Goal: Information Seeking & Learning: Learn about a topic

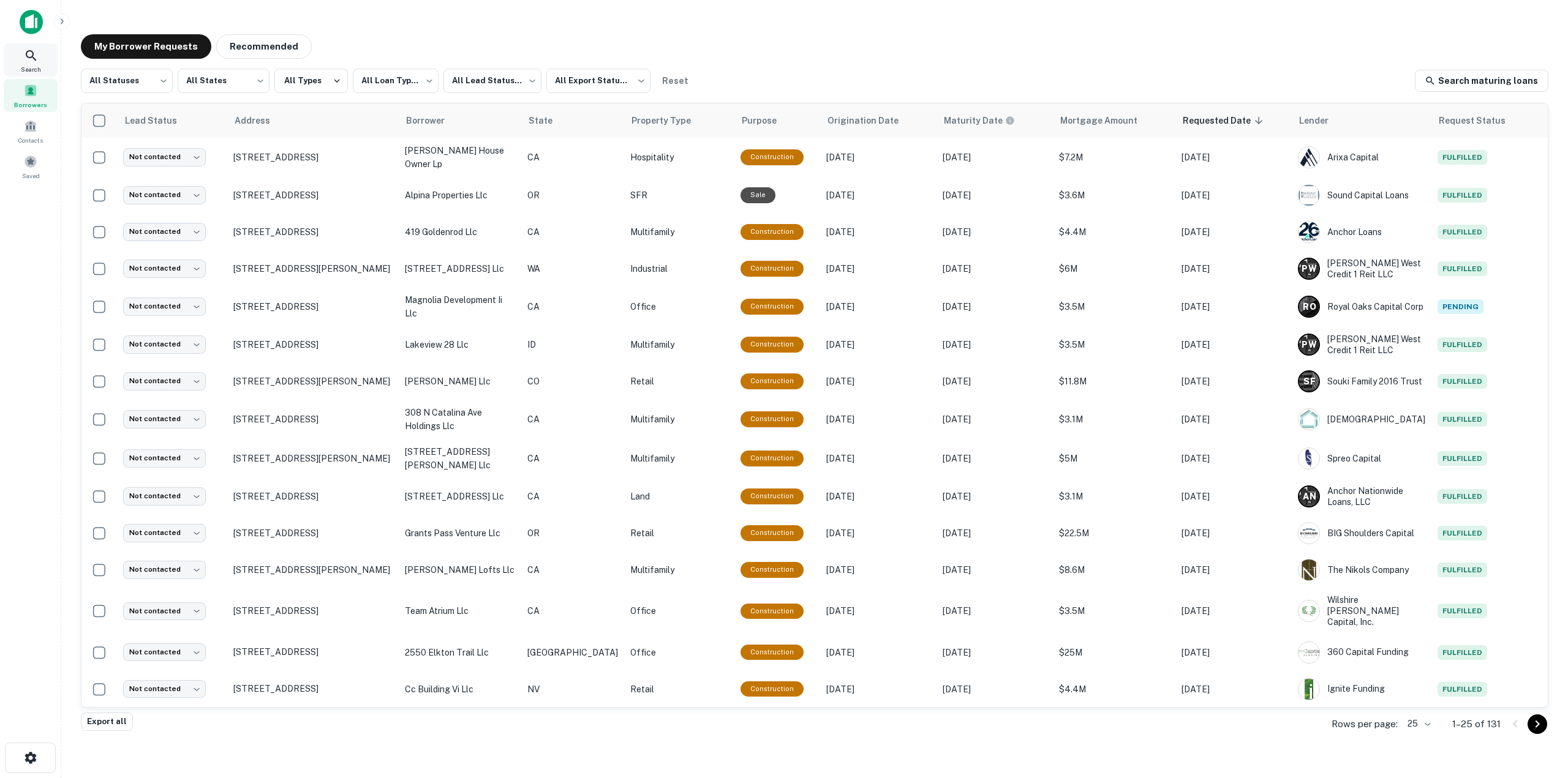
click at [25, 68] on span "Search" at bounding box center [31, 69] width 20 height 10
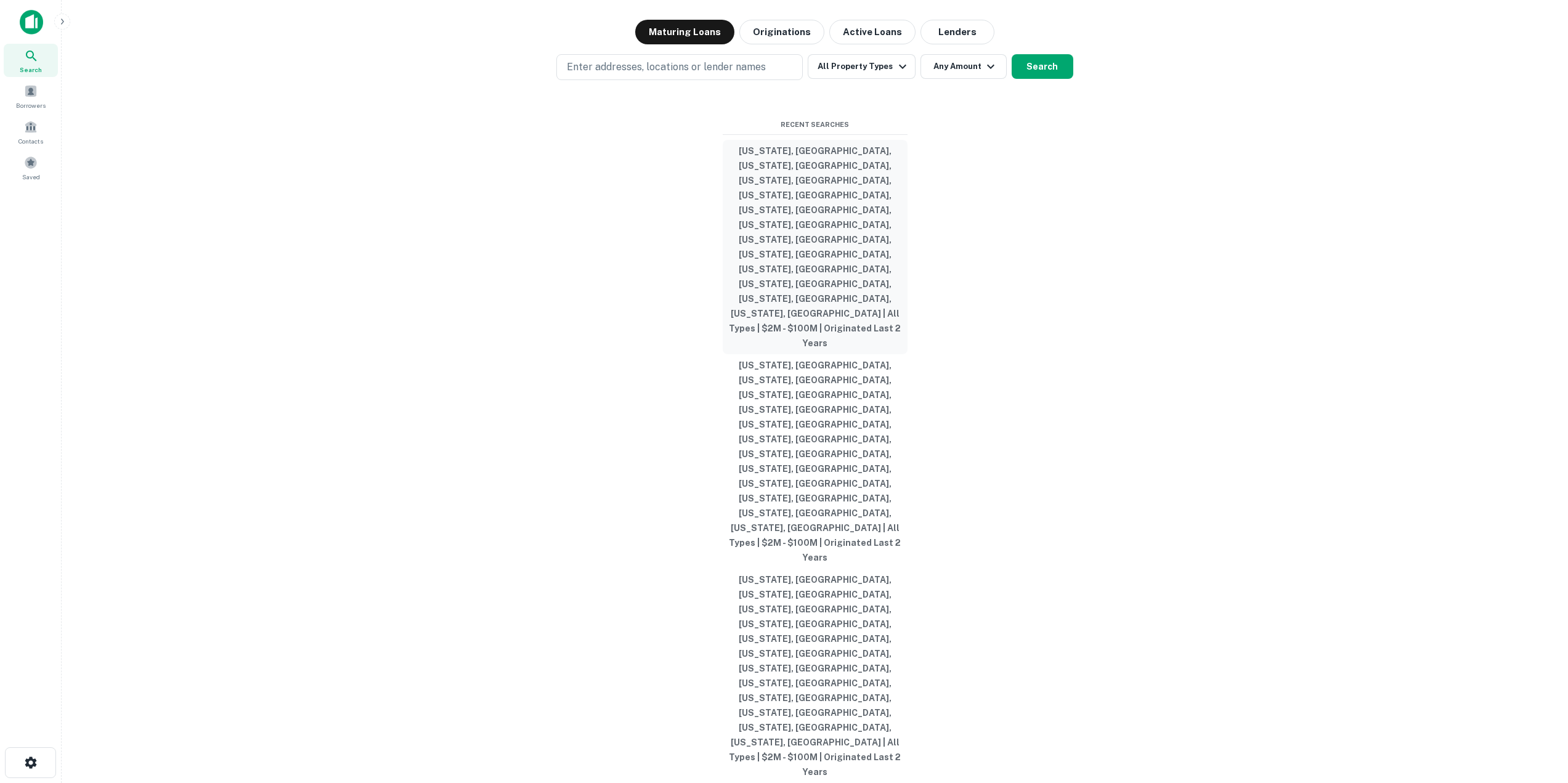
click at [794, 355] on button "[US_STATE], [GEOGRAPHIC_DATA], [US_STATE], [GEOGRAPHIC_DATA], [US_STATE], [GEOG…" at bounding box center [815, 247] width 185 height 215
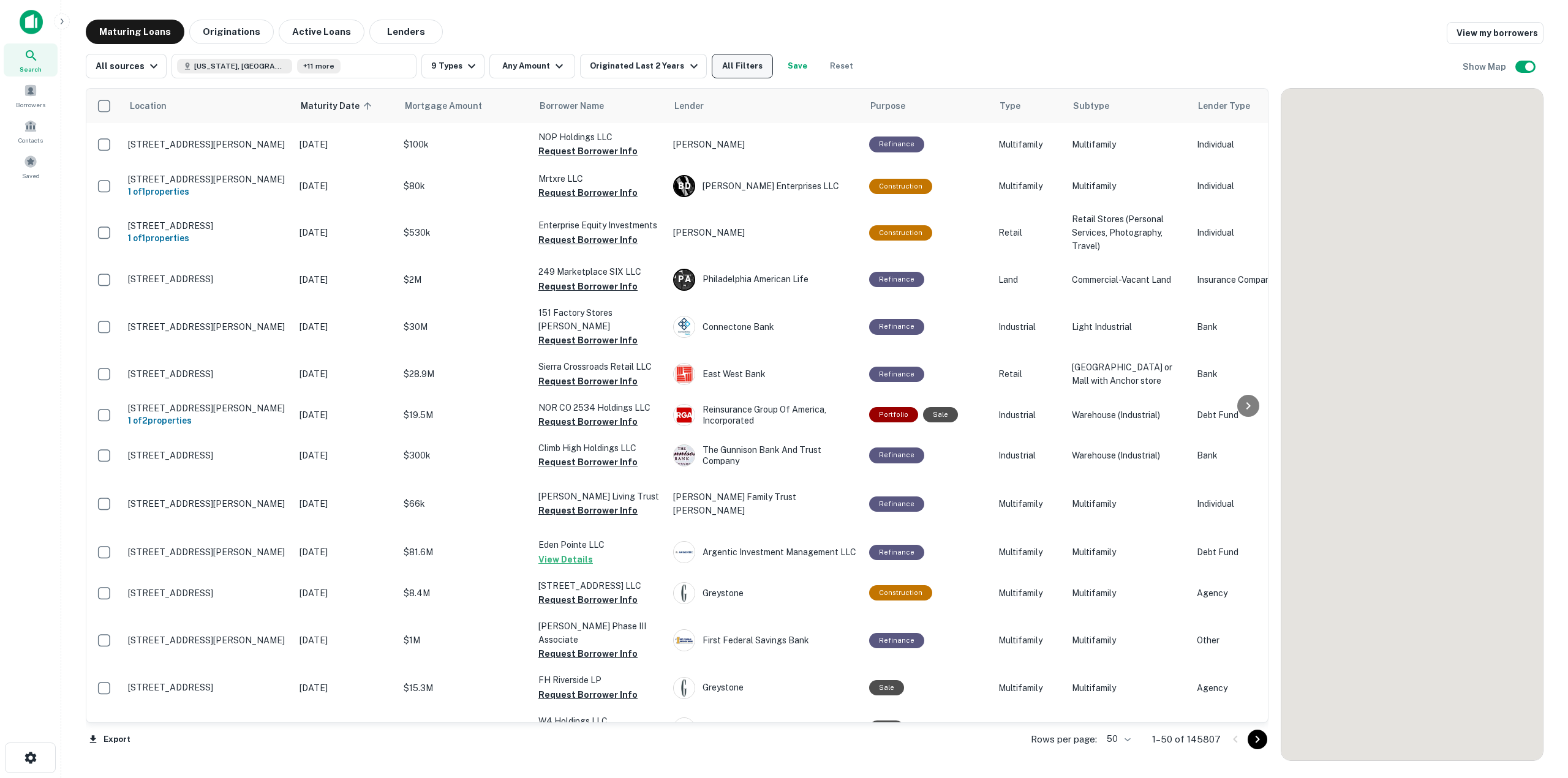
click at [732, 69] on button "All Filters" at bounding box center [742, 66] width 62 height 25
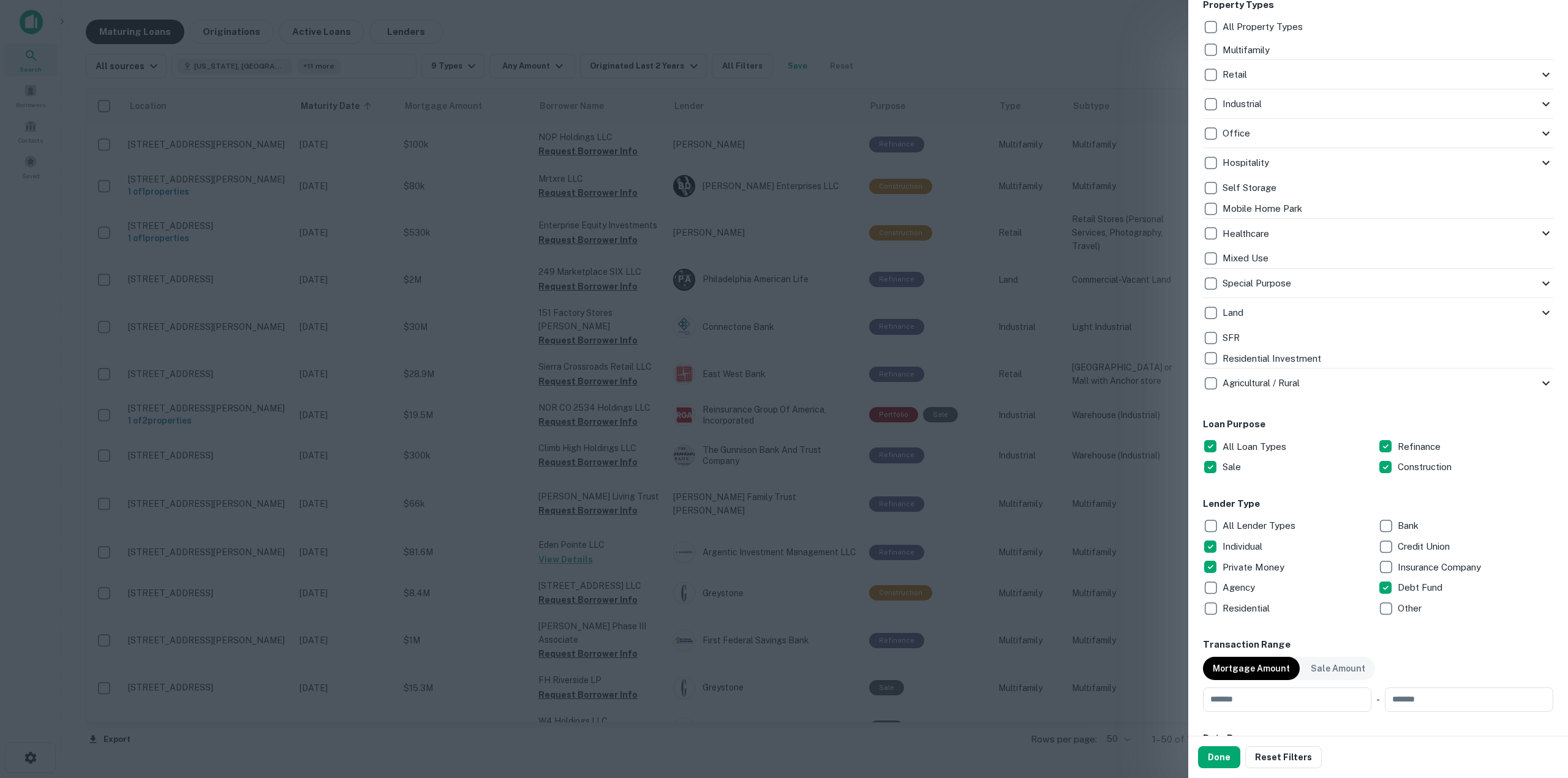
scroll to position [306, 0]
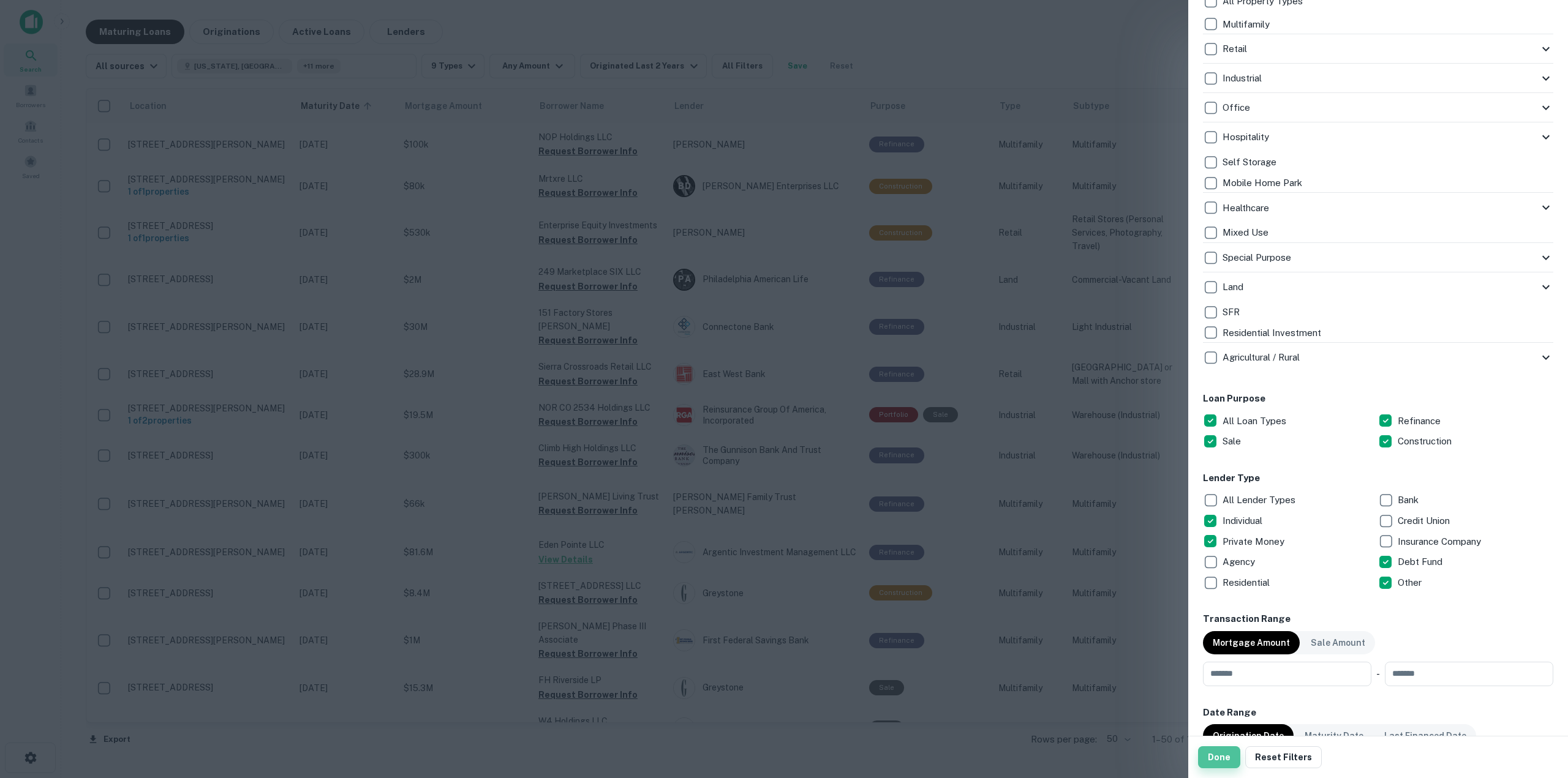
click at [1224, 765] on button "Done" at bounding box center [1218, 757] width 42 height 22
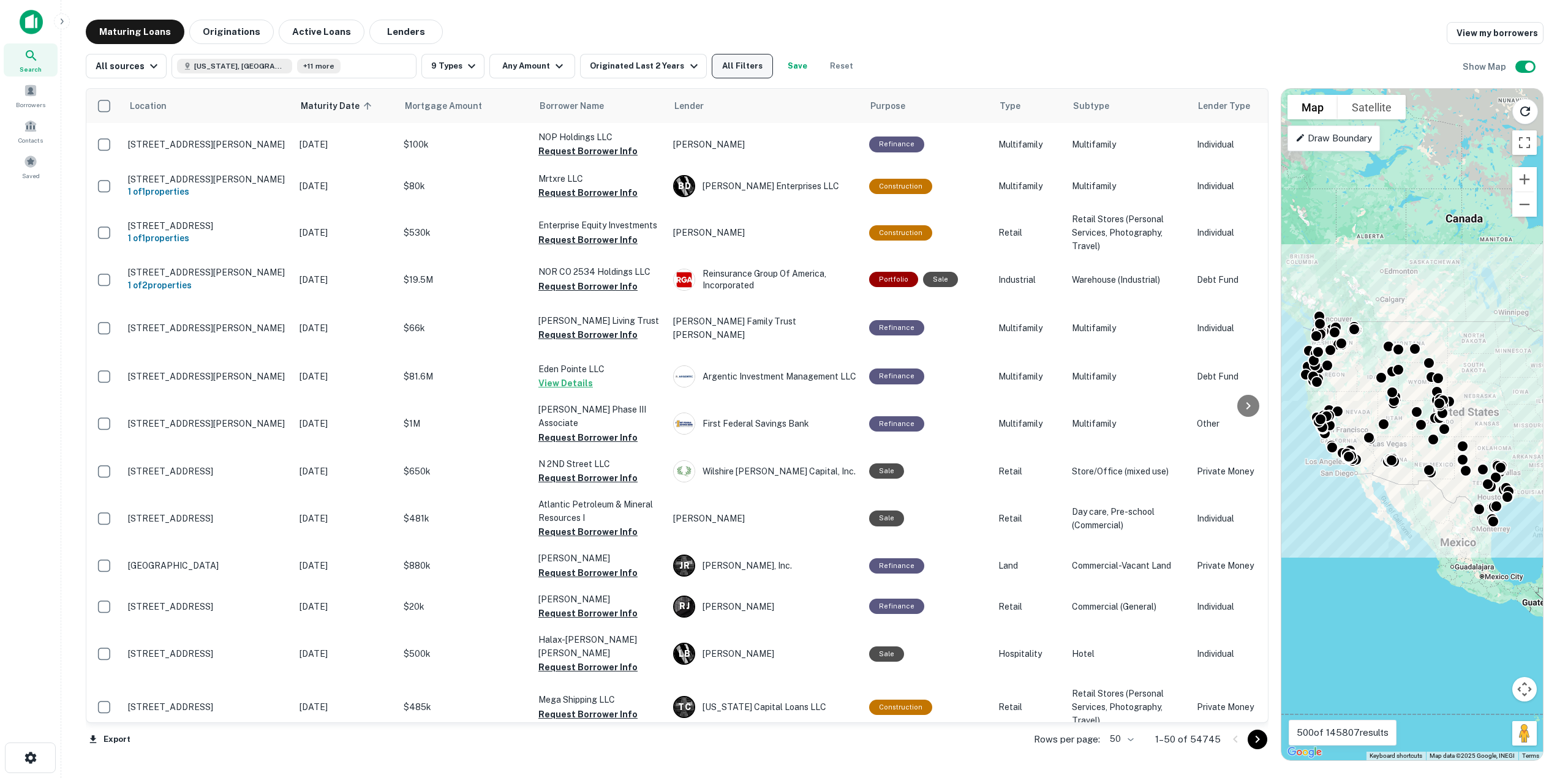
click at [739, 72] on button "All Filters" at bounding box center [742, 66] width 62 height 25
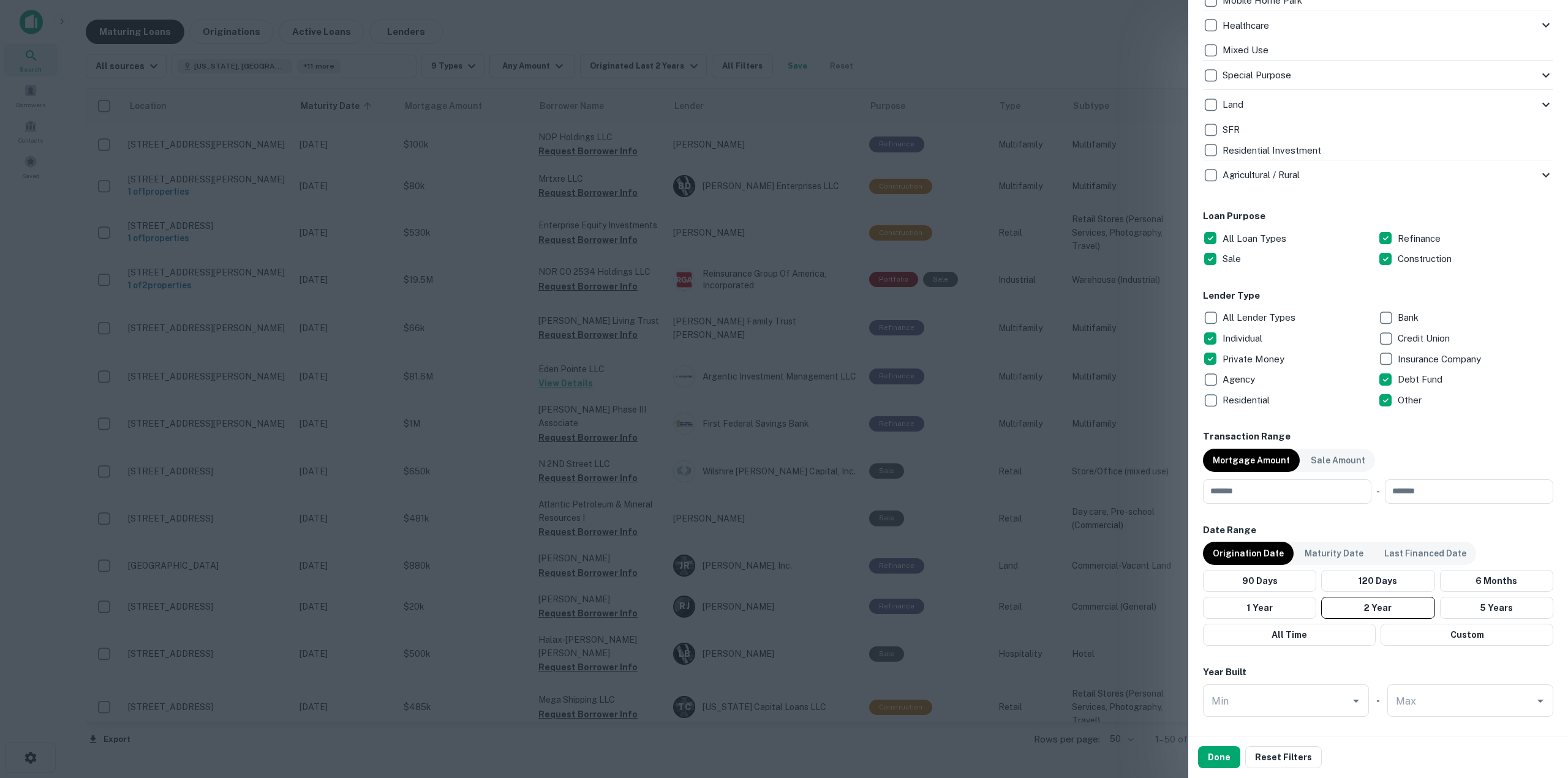
scroll to position [490, 0]
click at [1271, 493] on input "number" at bounding box center [1282, 490] width 160 height 25
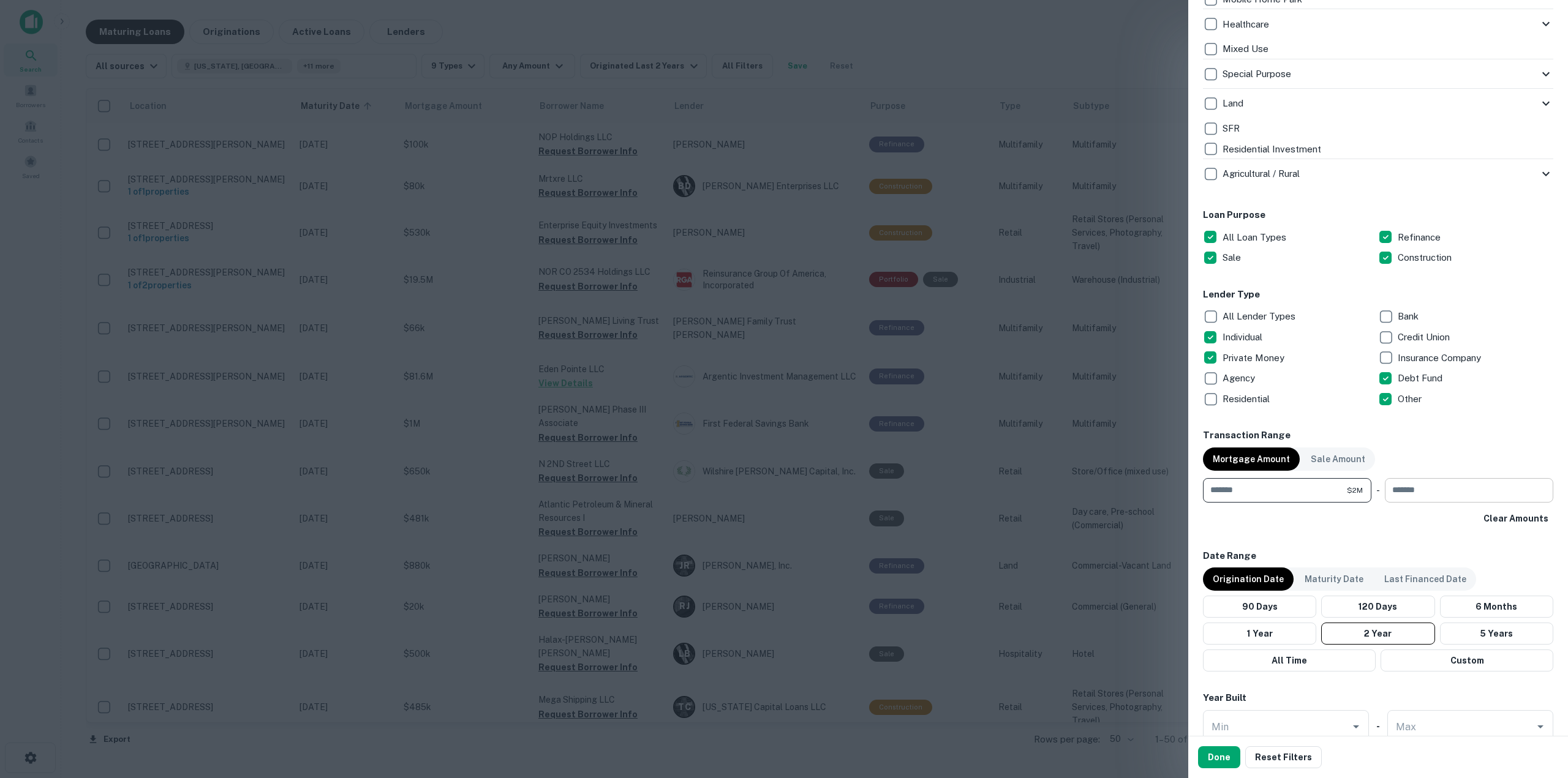
type input "*******"
click at [1468, 495] on input "number" at bounding box center [1464, 490] width 160 height 25
click at [1212, 758] on button "Done" at bounding box center [1218, 757] width 42 height 22
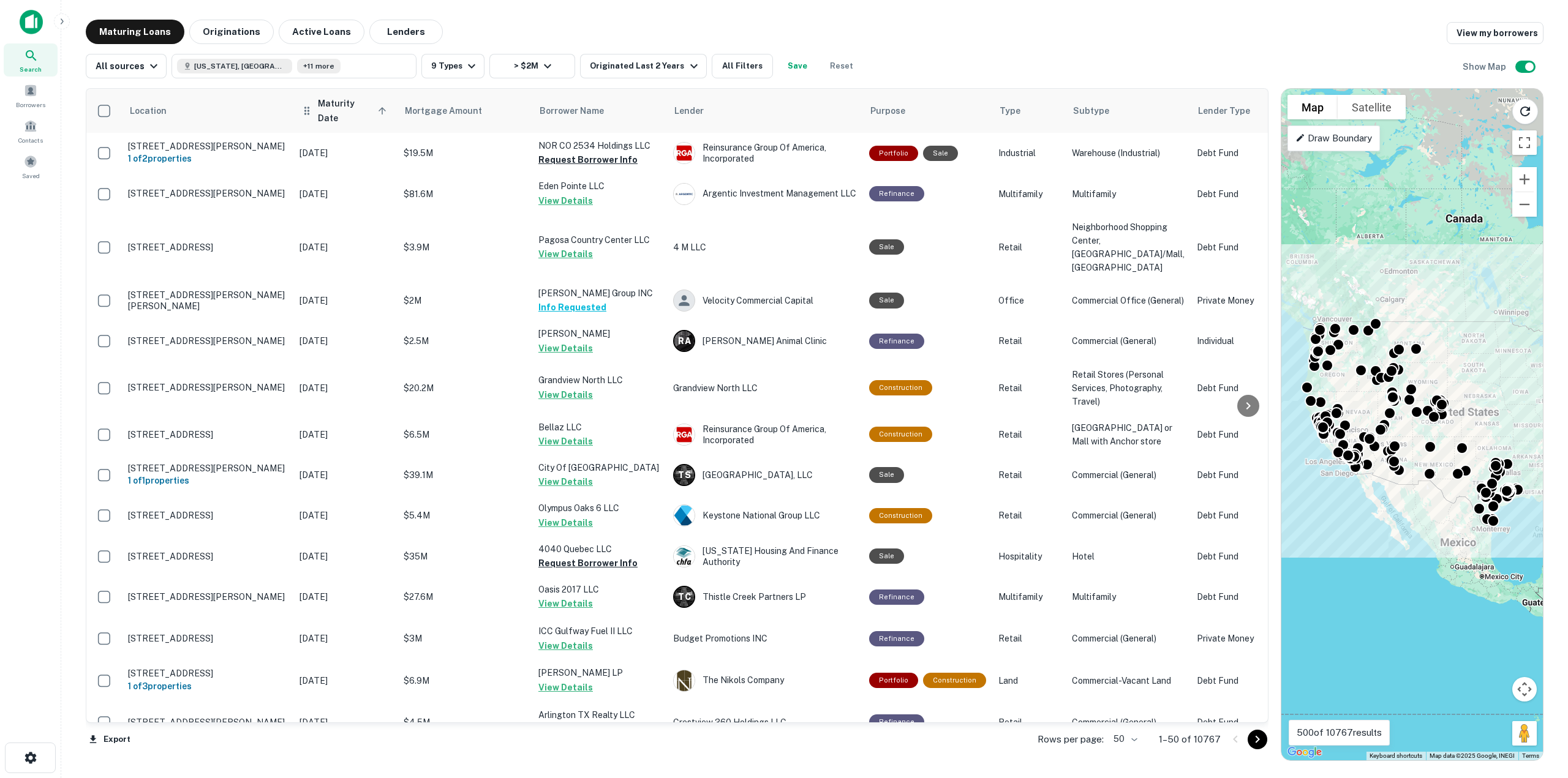
click at [375, 106] on span "Maturity Date sorted ascending" at bounding box center [354, 111] width 72 height 29
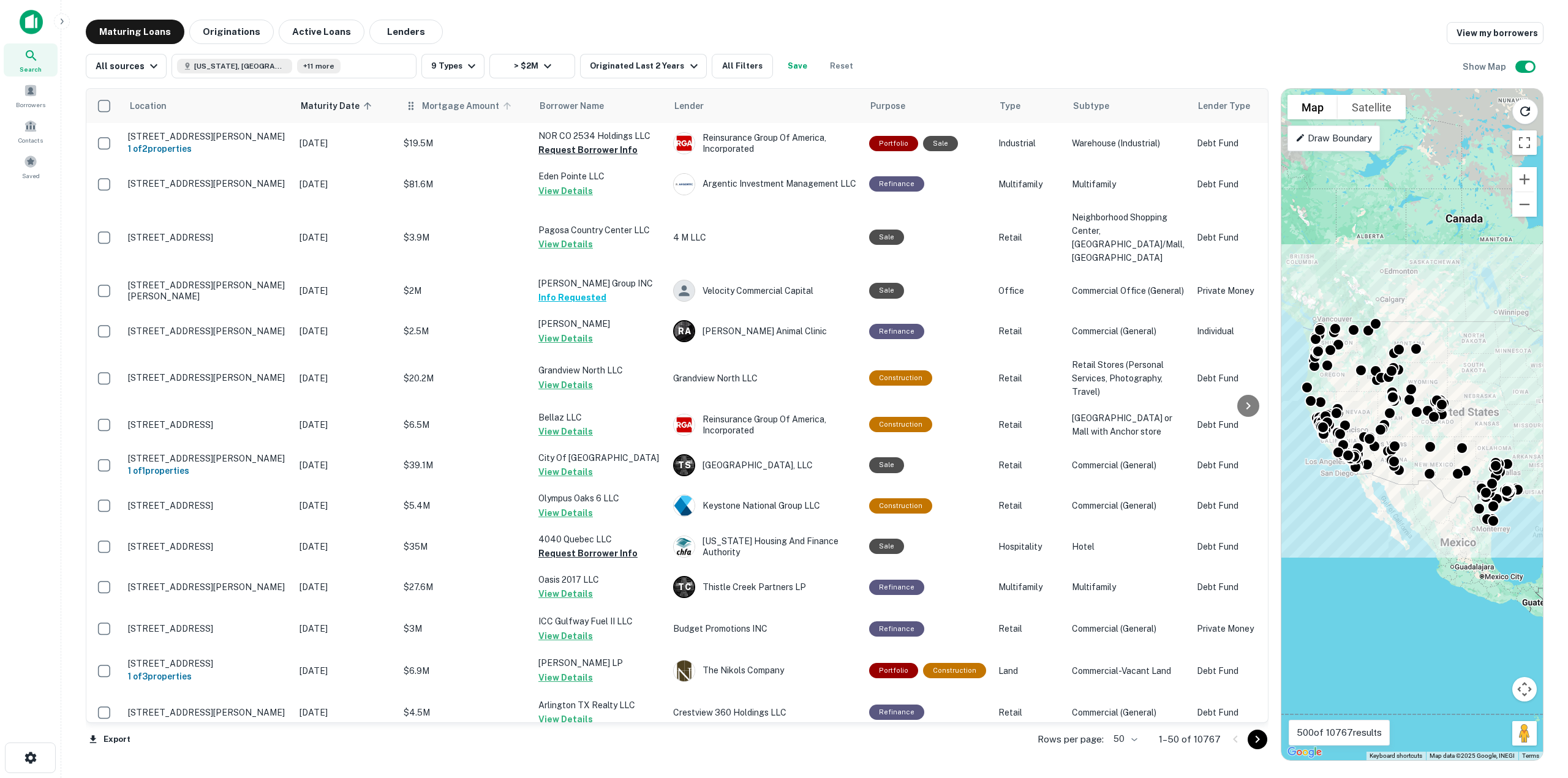
click at [505, 107] on icon at bounding box center [507, 106] width 11 height 11
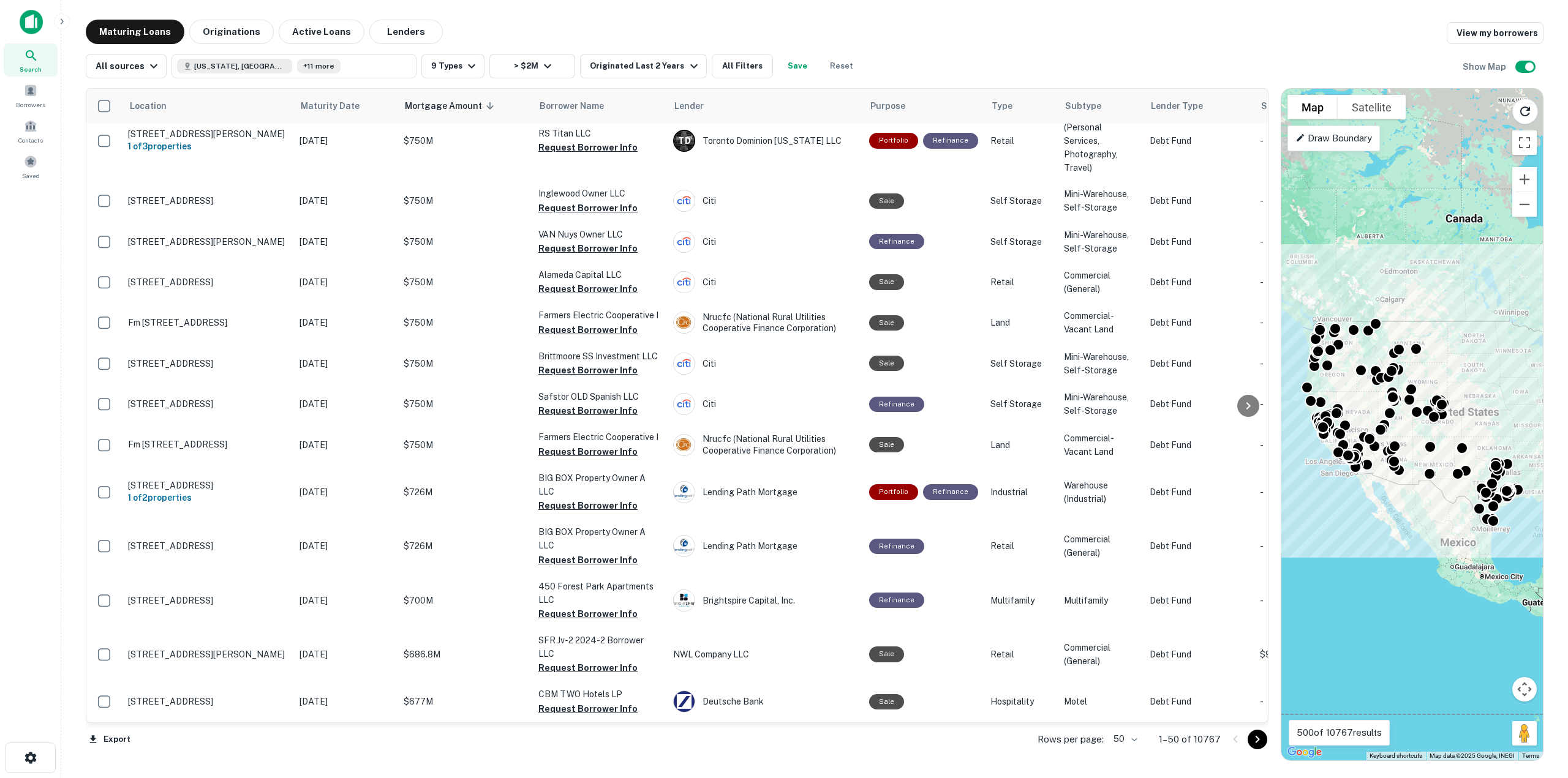
scroll to position [1927, 0]
click at [1259, 743] on icon "Go to next page" at bounding box center [1257, 739] width 15 height 15
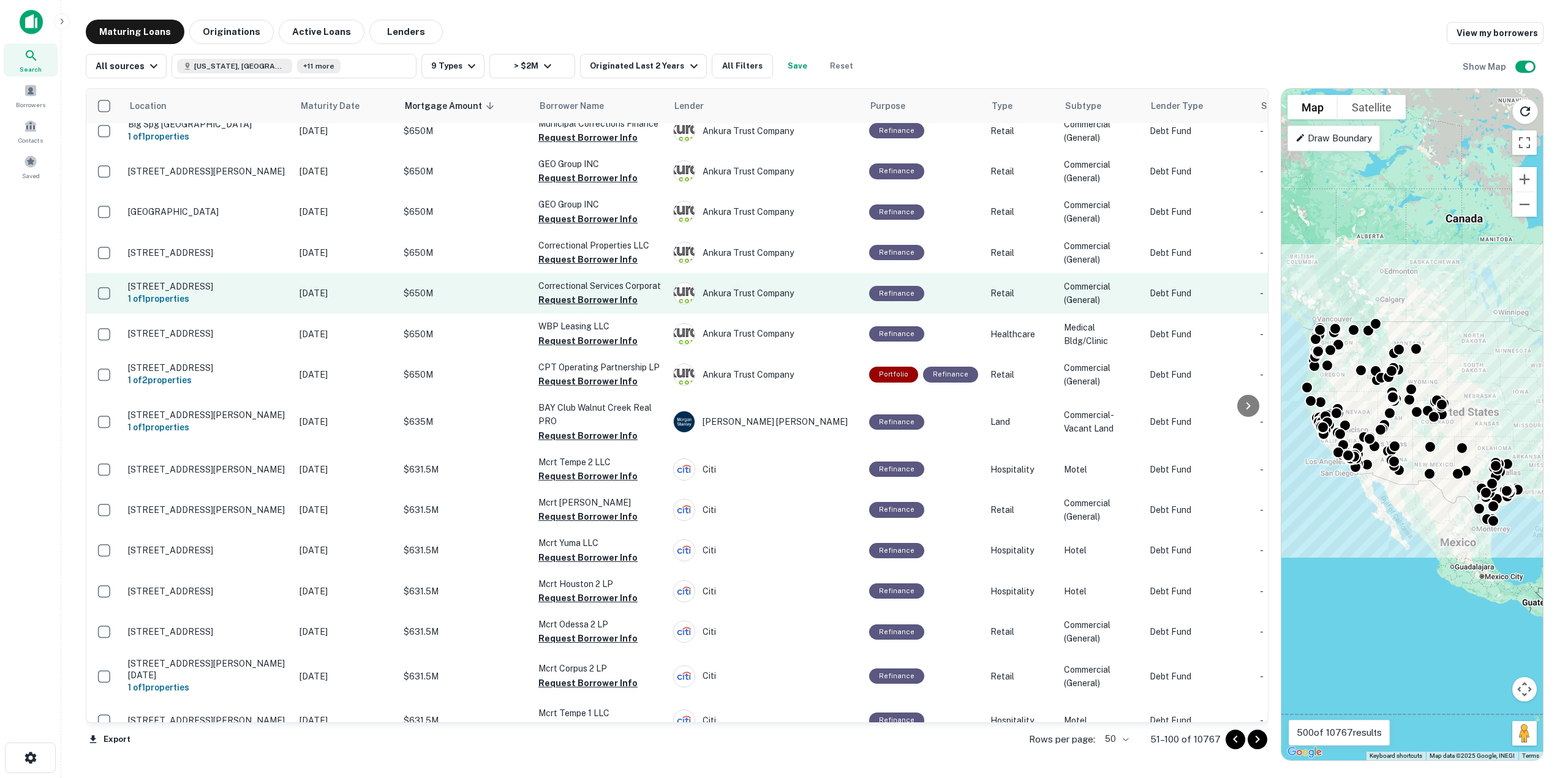
scroll to position [1469, 0]
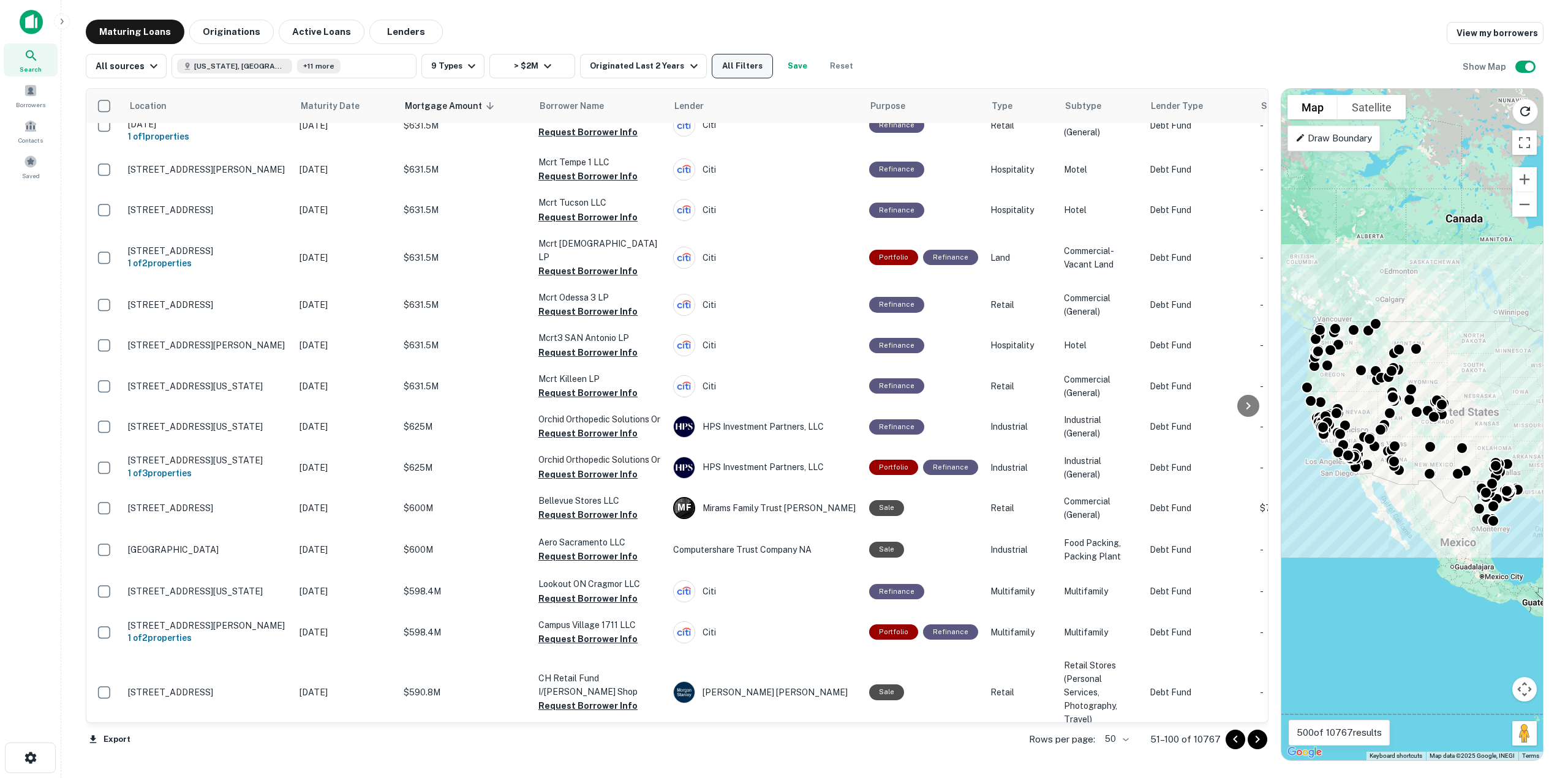
click at [749, 64] on button "All Filters" at bounding box center [742, 66] width 62 height 25
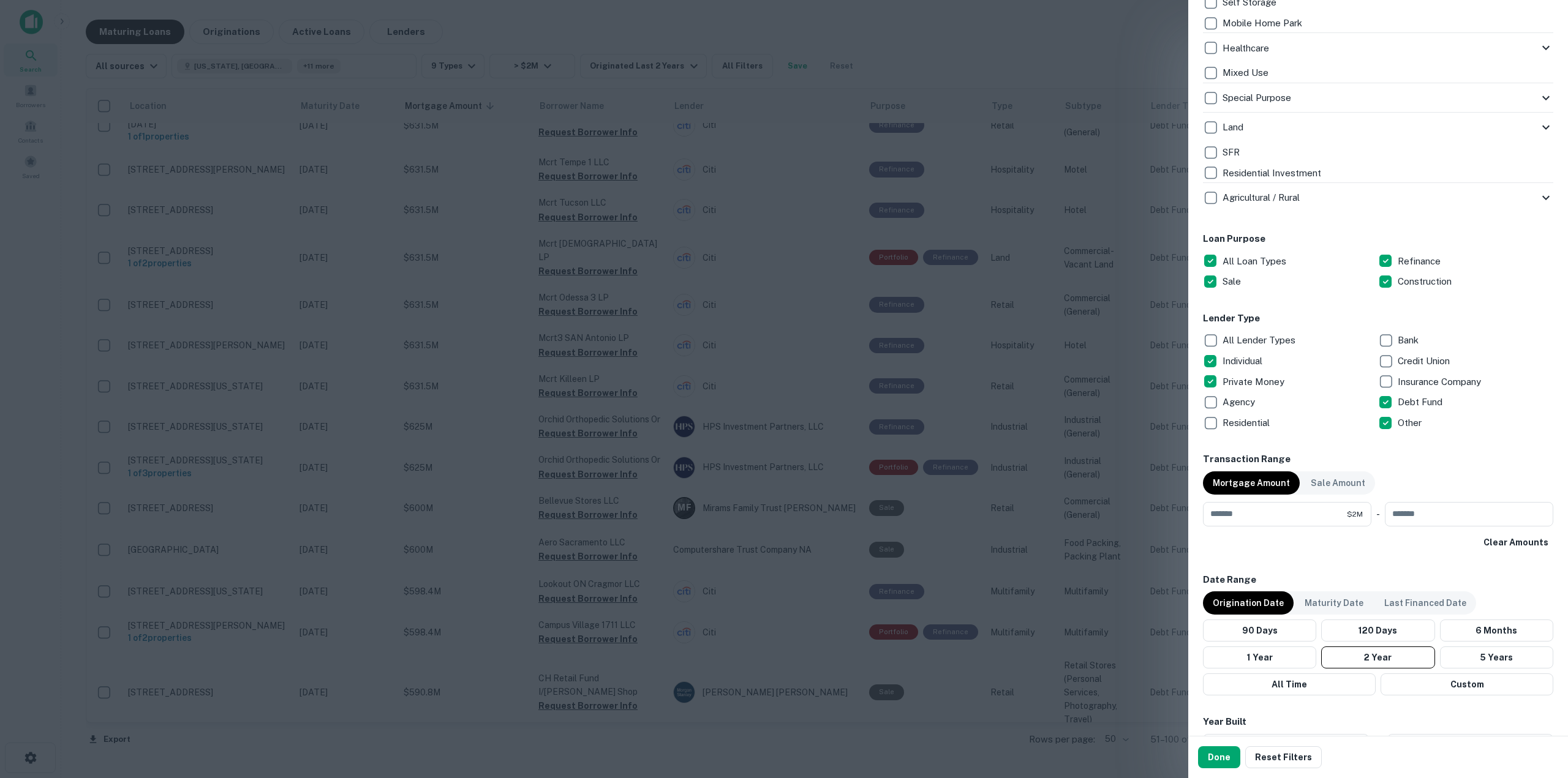
scroll to position [490, 0]
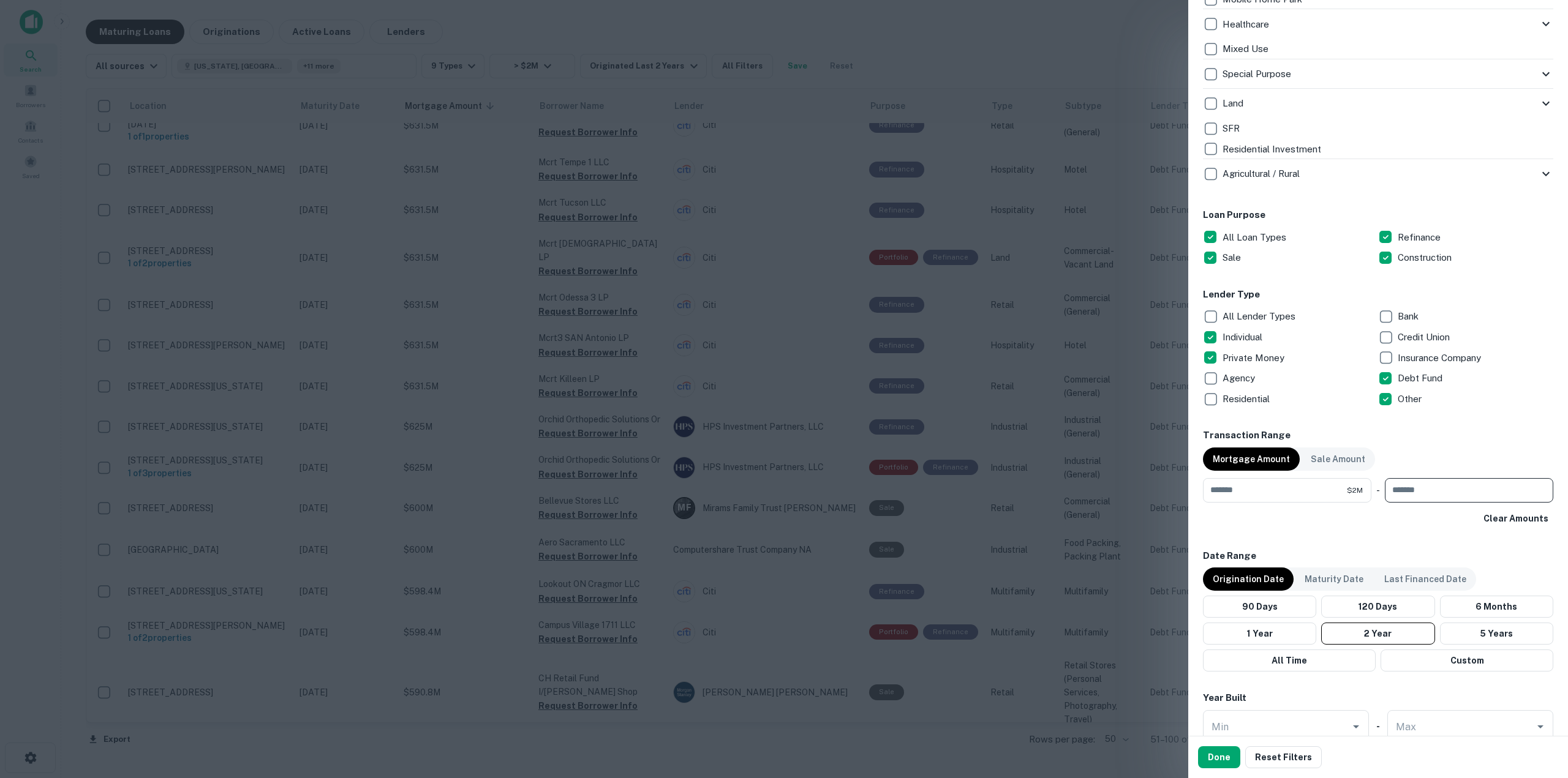
click at [1438, 492] on input "number" at bounding box center [1464, 490] width 160 height 25
type input "*********"
click at [1225, 759] on button "Done" at bounding box center [1218, 757] width 42 height 22
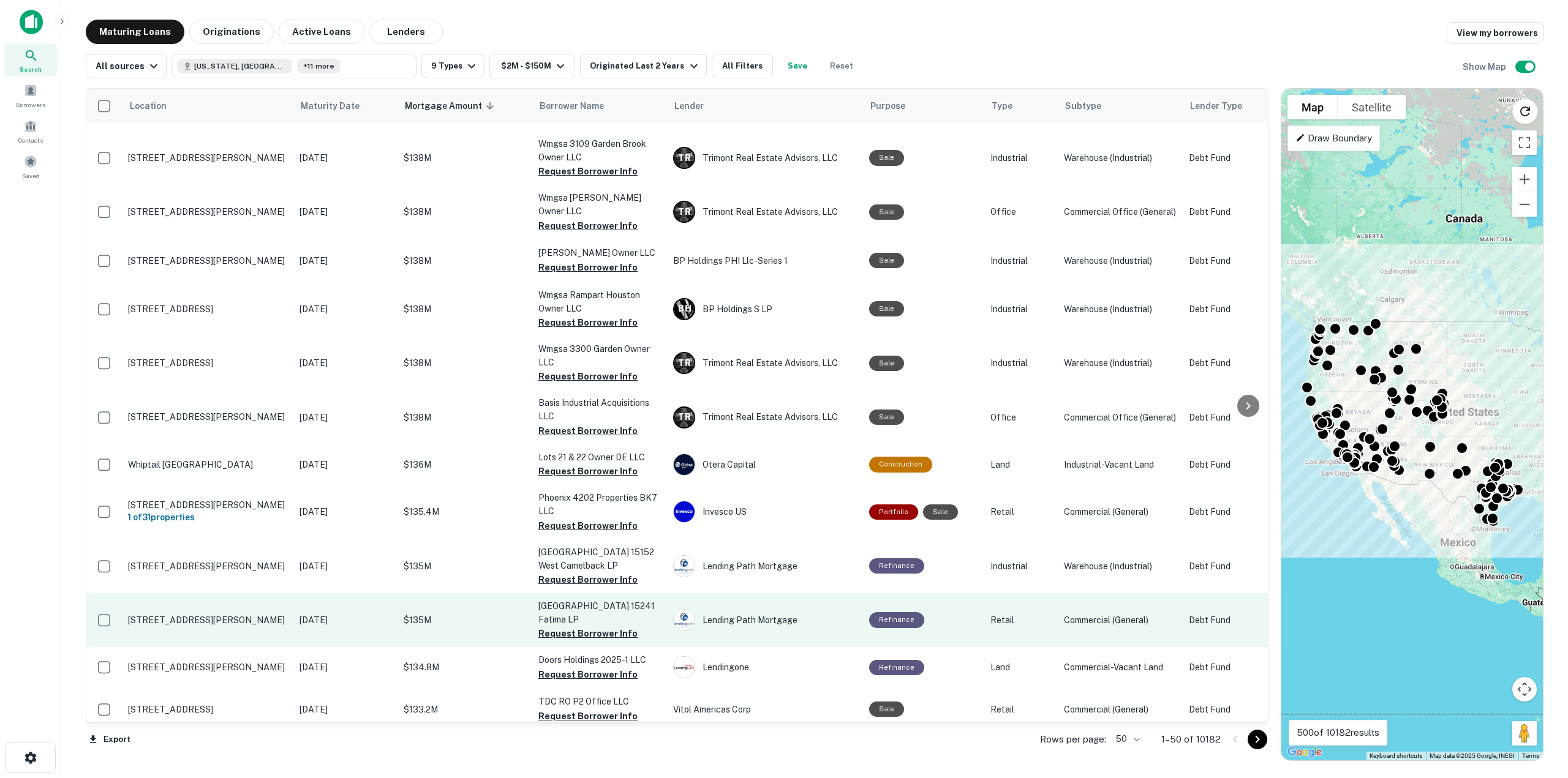
scroll to position [1704, 0]
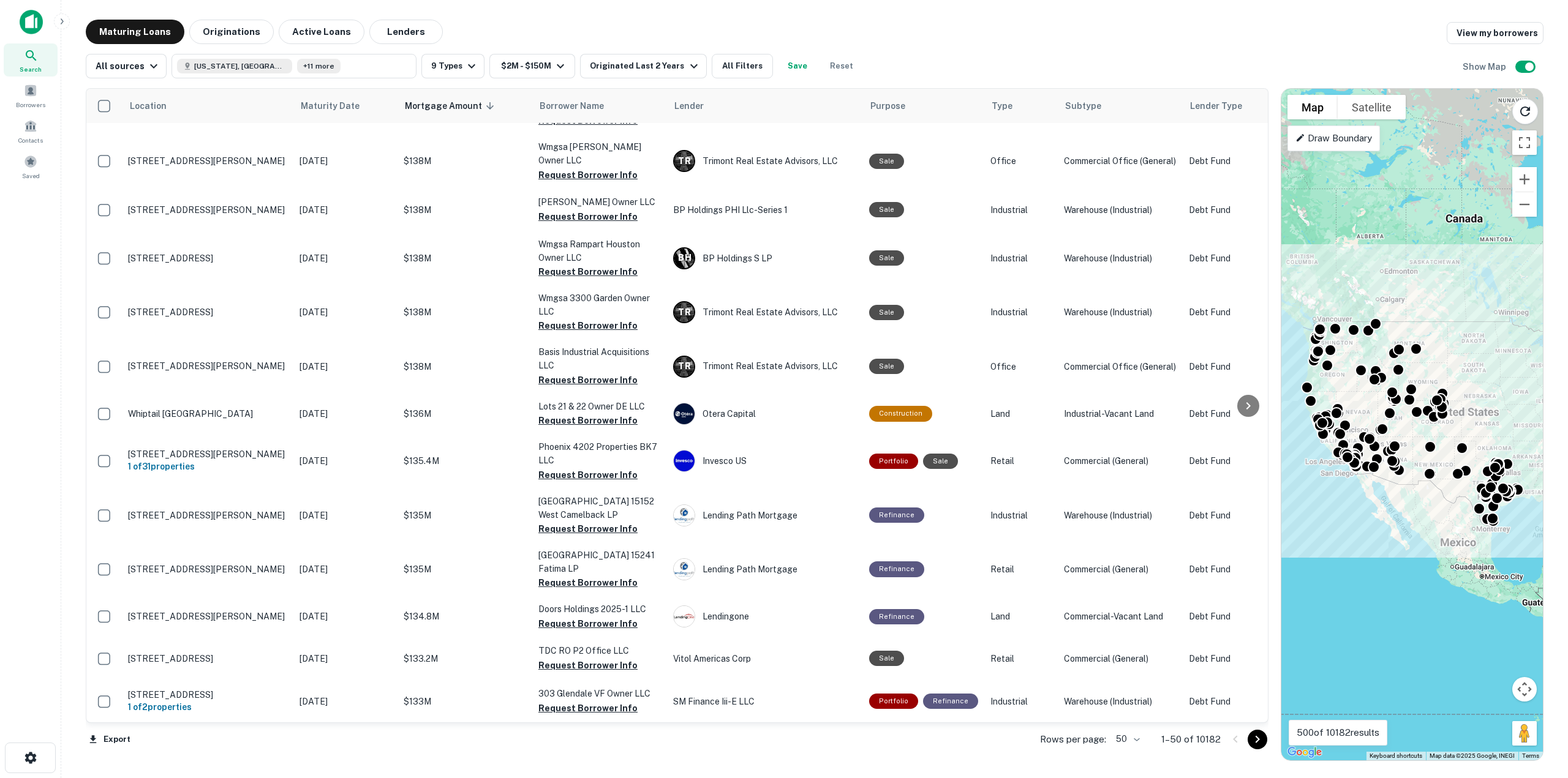
click at [1250, 743] on icon "Go to next page" at bounding box center [1257, 739] width 15 height 15
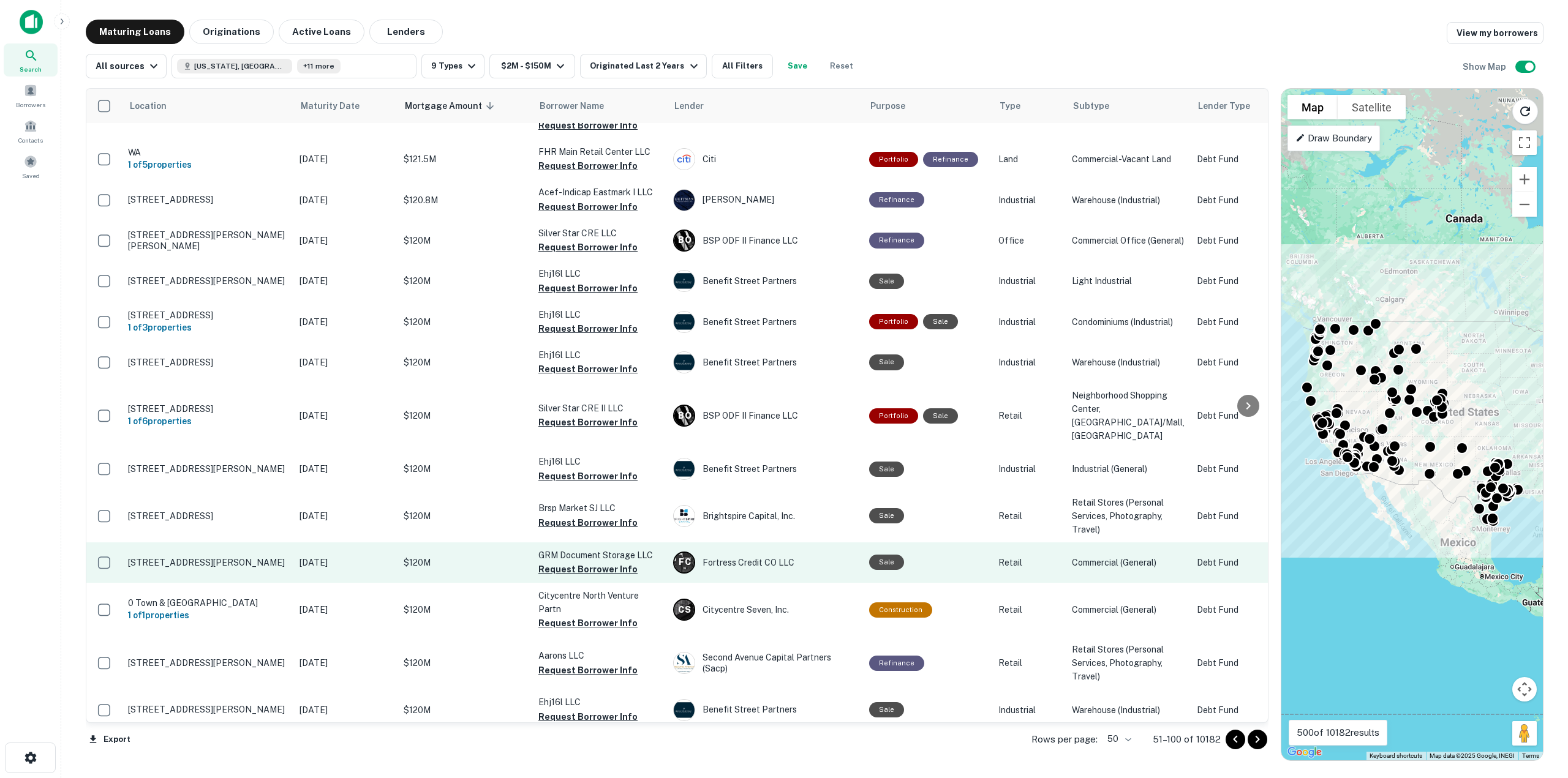
scroll to position [1765, 0]
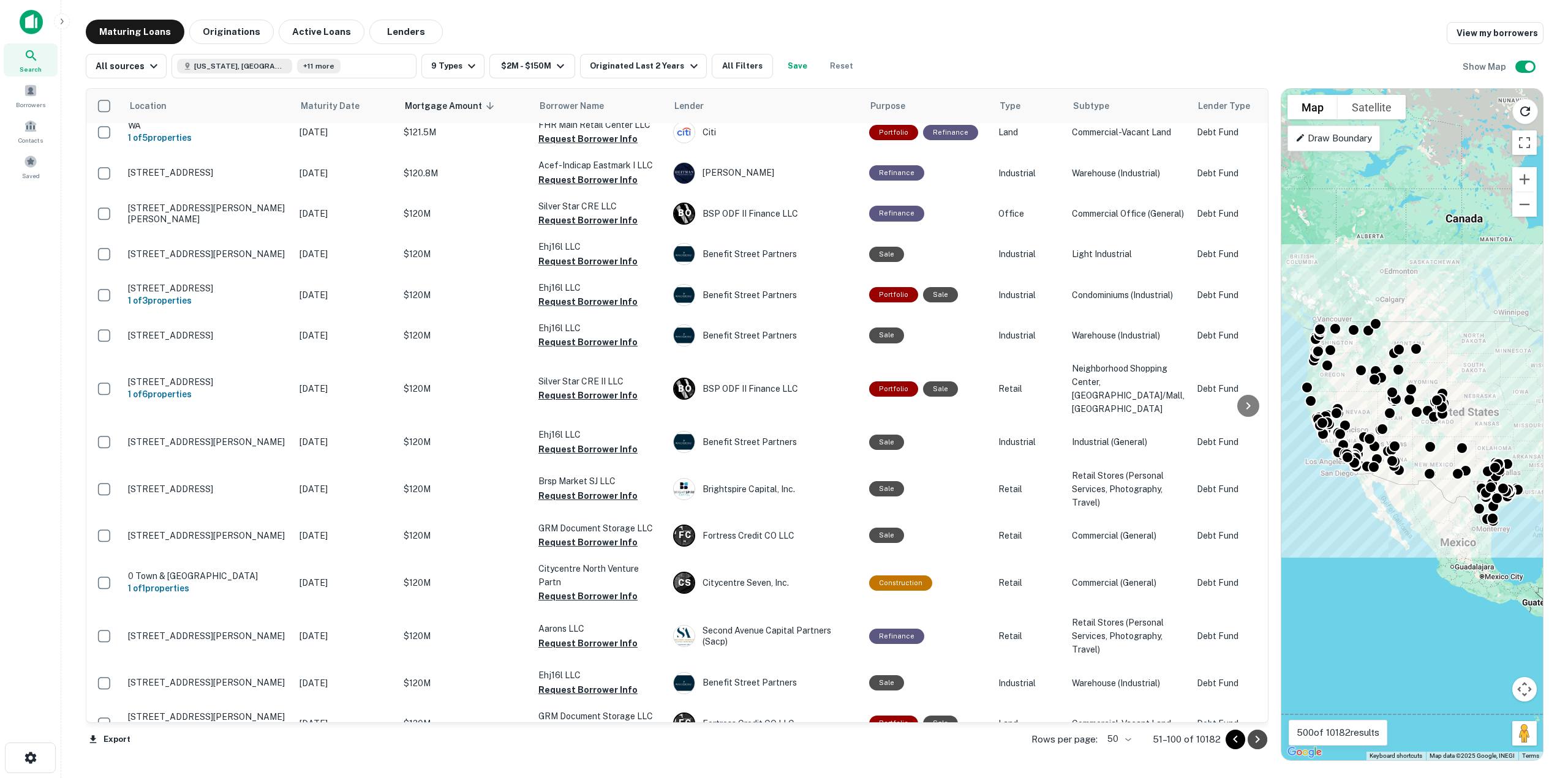
click at [1263, 743] on icon "Go to next page" at bounding box center [1257, 739] width 15 height 15
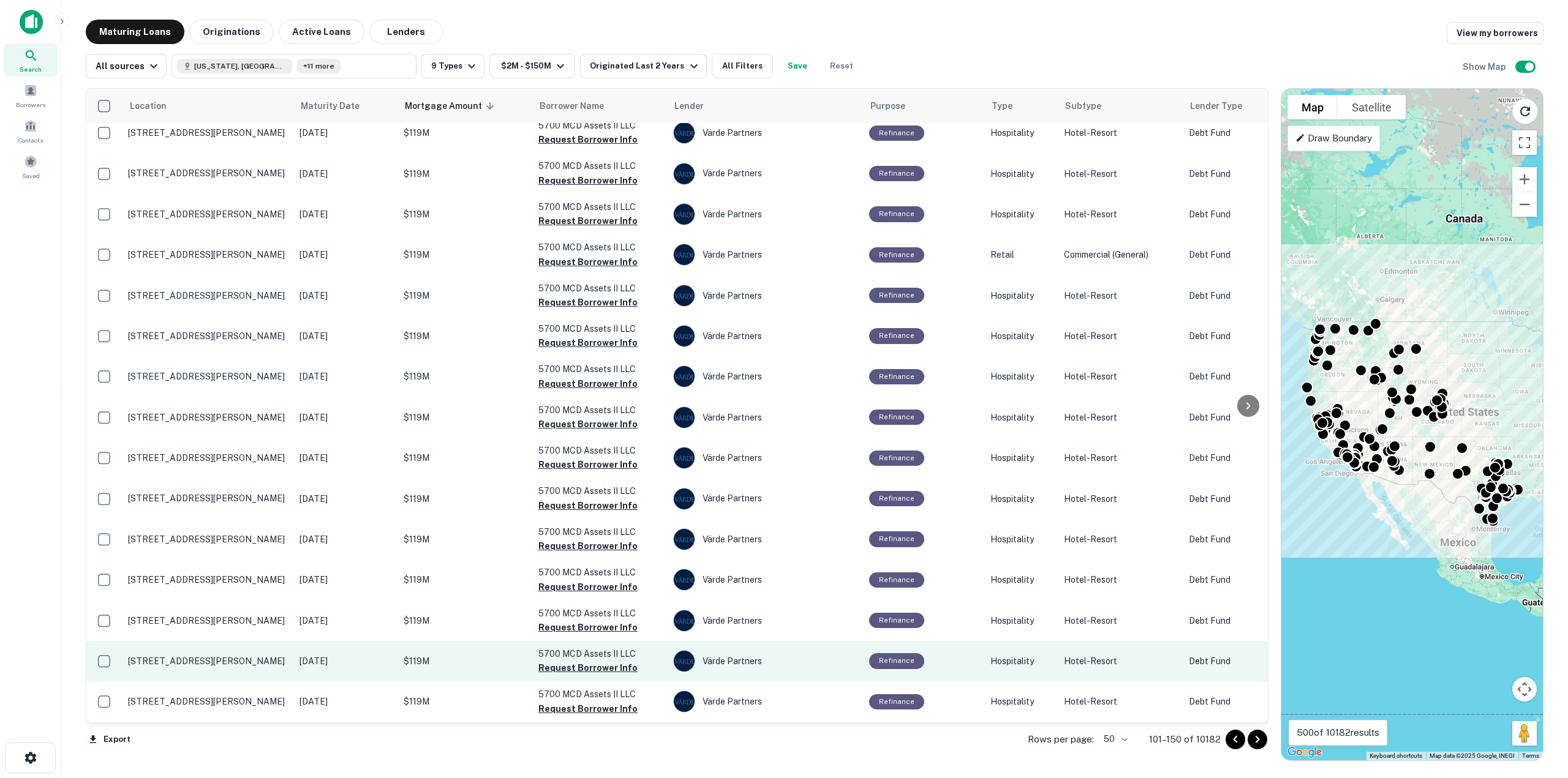
scroll to position [1554, 0]
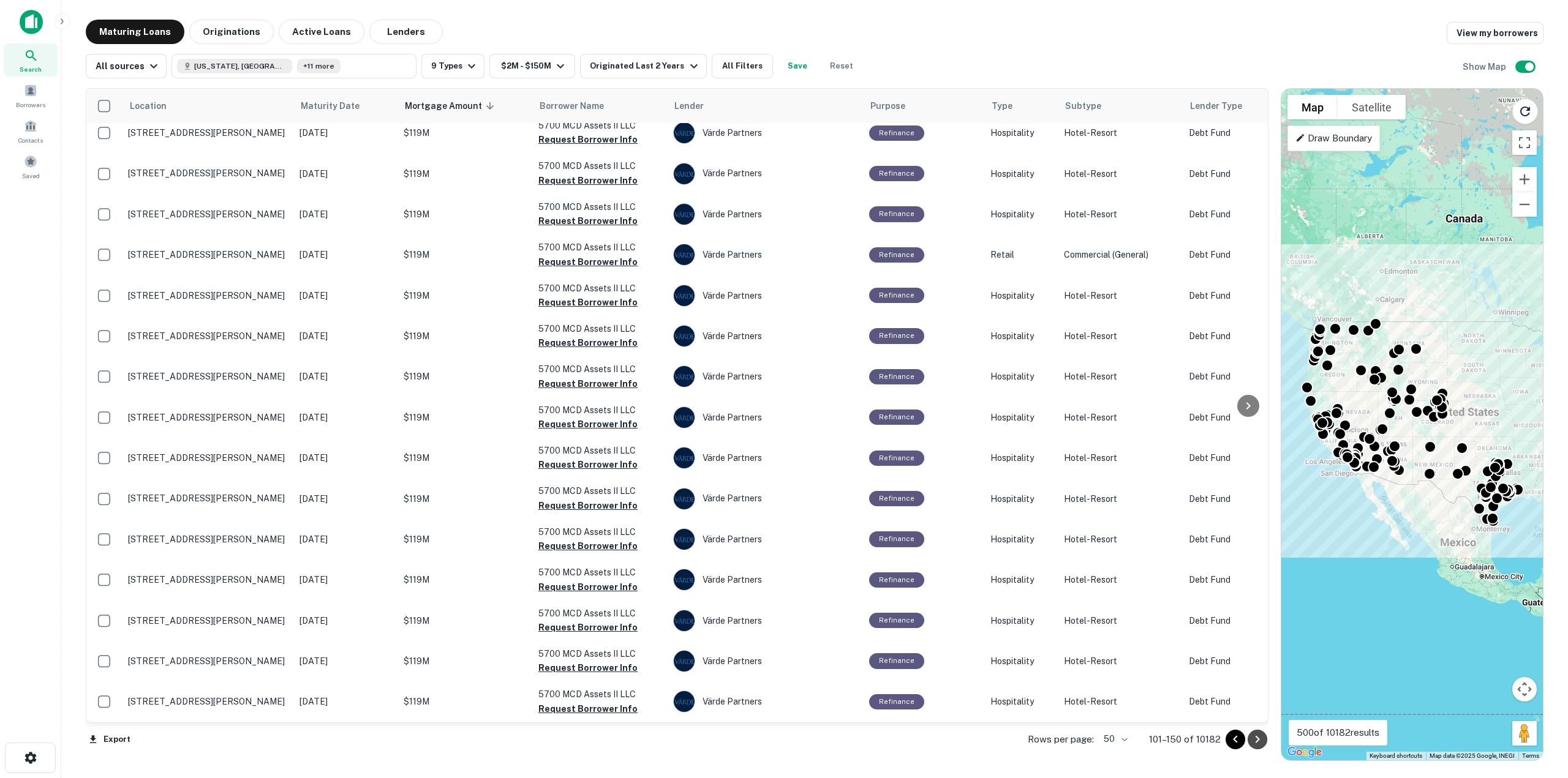
click at [1257, 739] on icon "Go to next page" at bounding box center [1257, 739] width 15 height 15
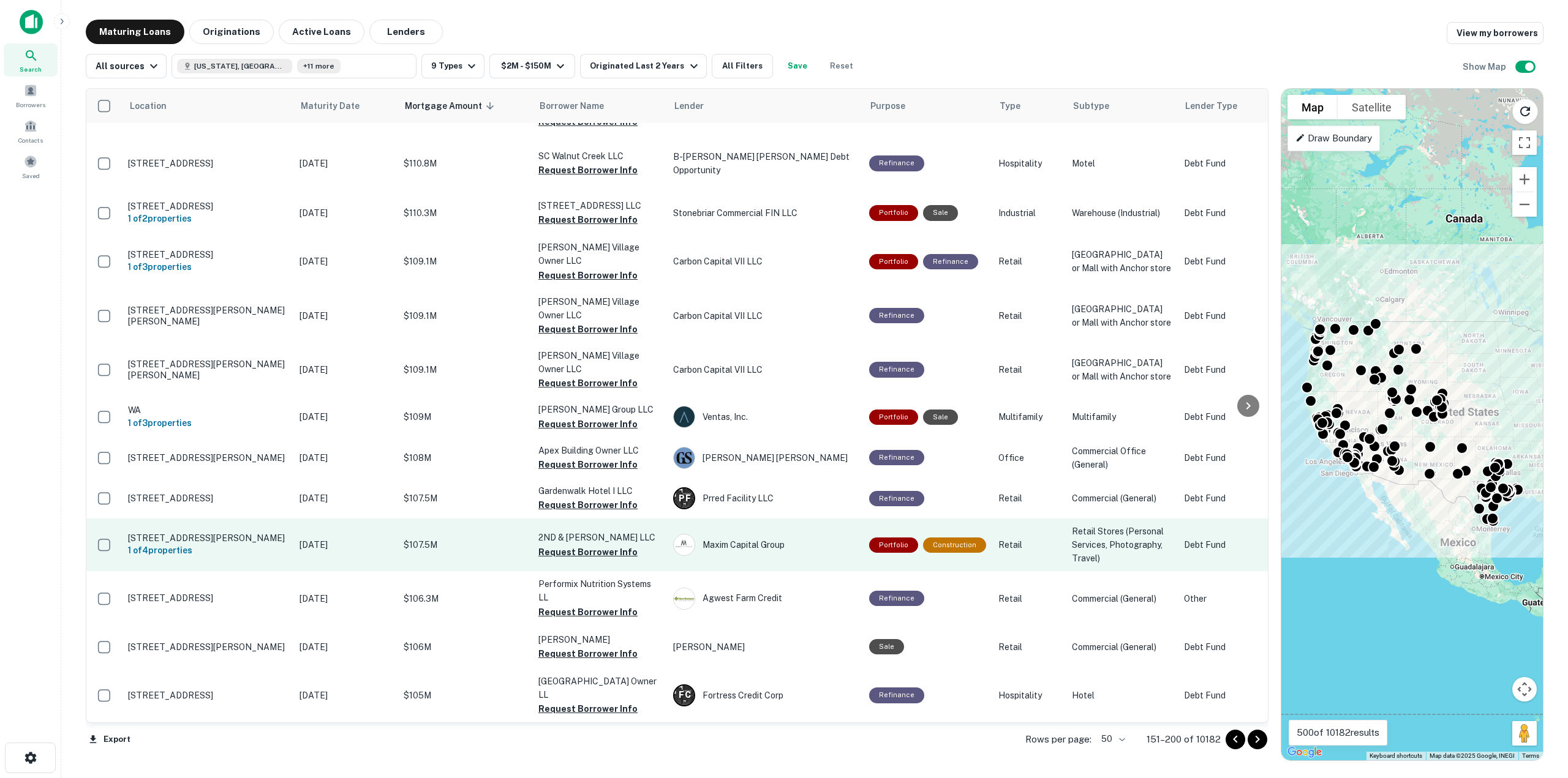
scroll to position [1808, 0]
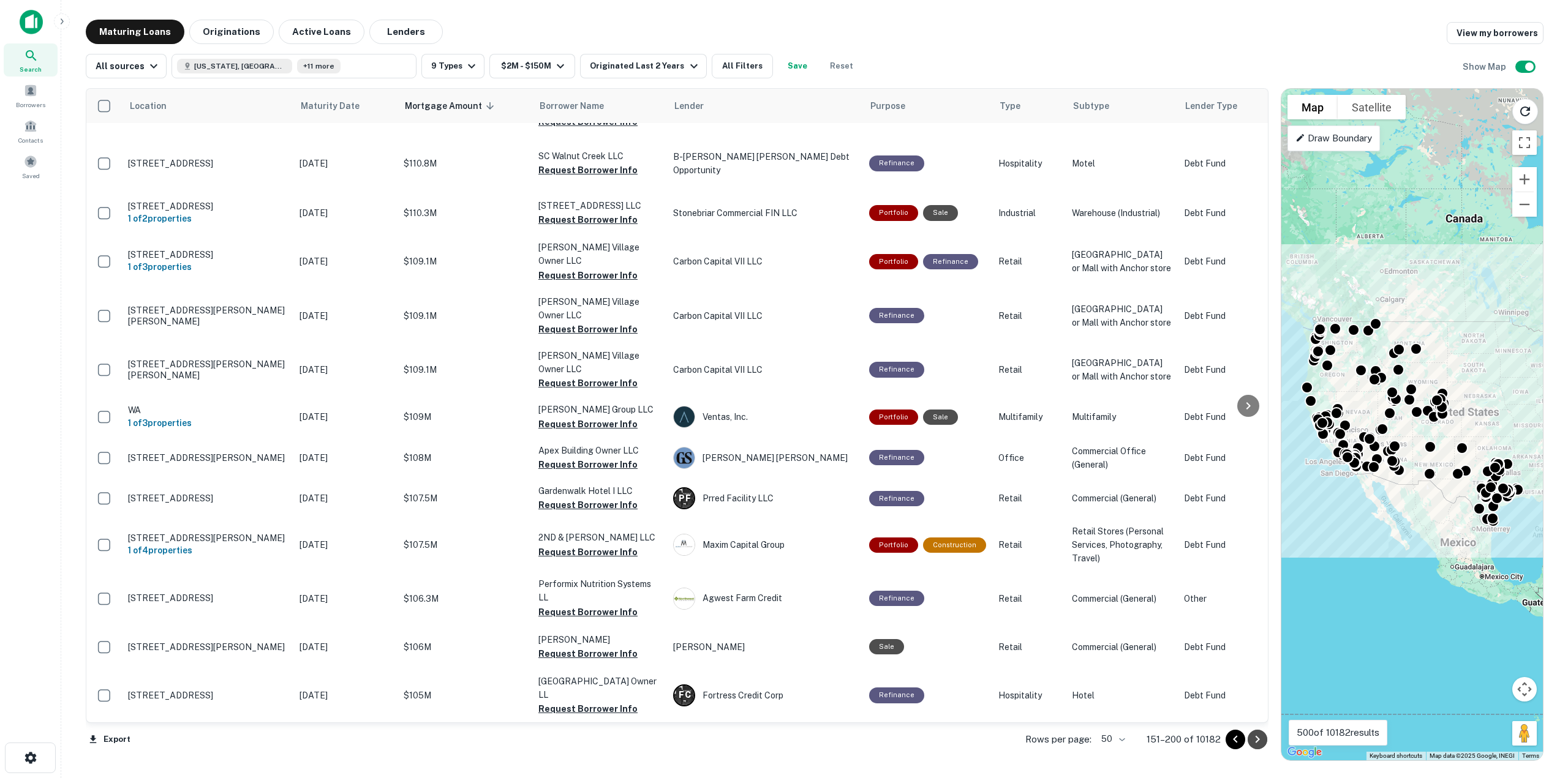
click at [1262, 743] on icon "Go to next page" at bounding box center [1257, 739] width 15 height 15
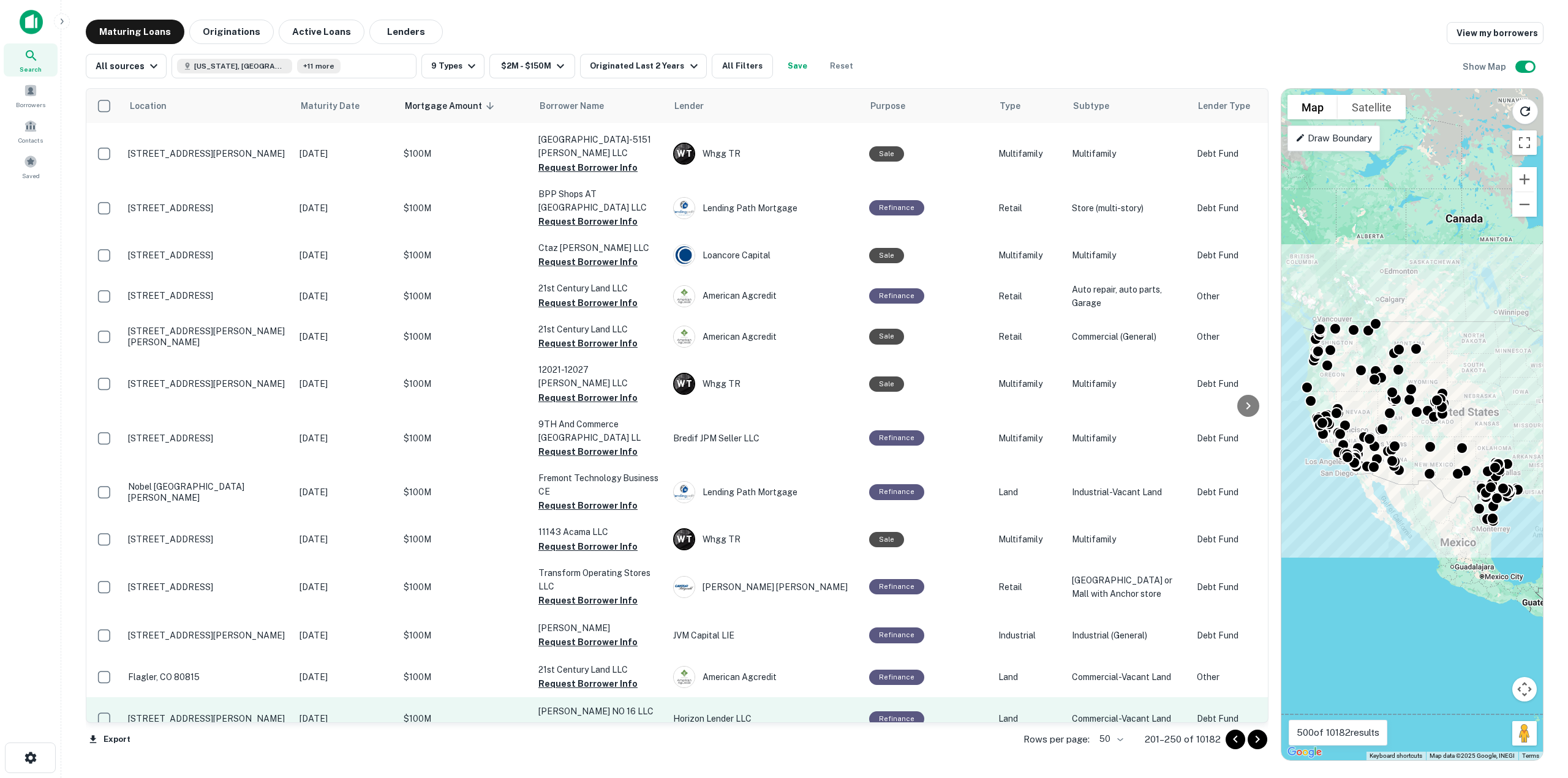
scroll to position [1693, 0]
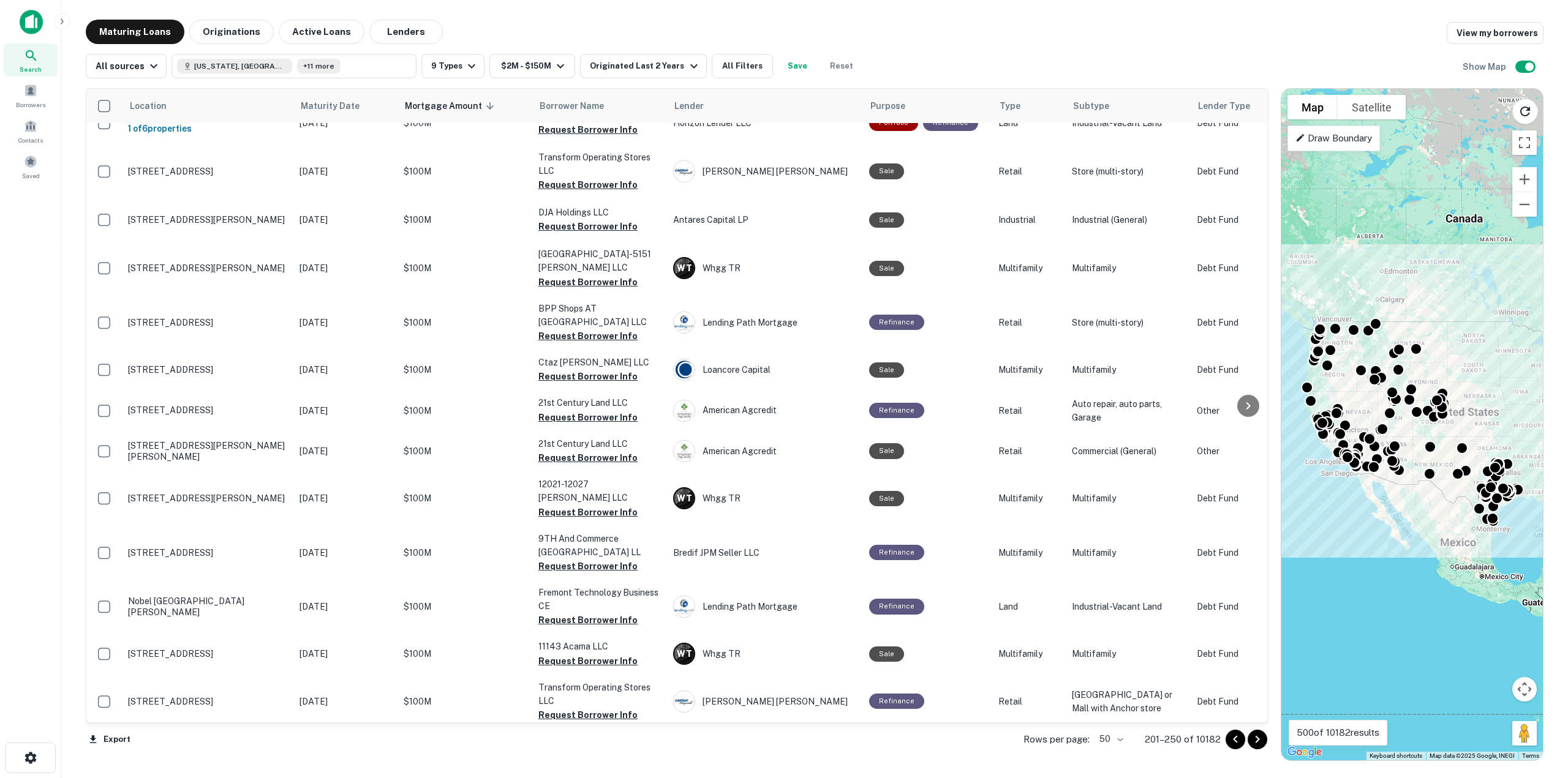
drag, startPoint x: 1250, startPoint y: 739, endPoint x: 1117, endPoint y: 714, distance: 135.3
click at [1251, 739] on icon "Go to next page" at bounding box center [1257, 739] width 15 height 15
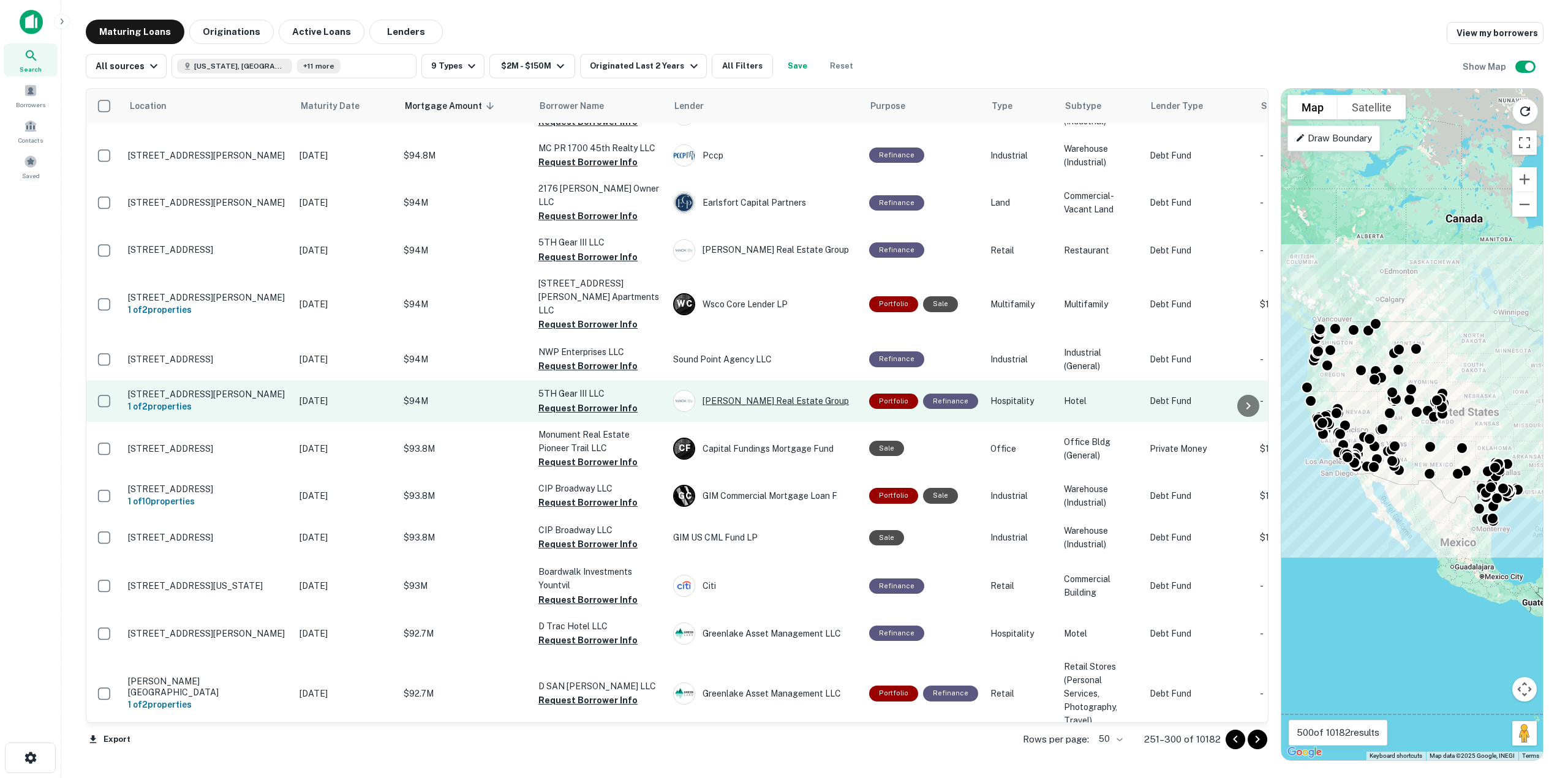
scroll to position [1829, 0]
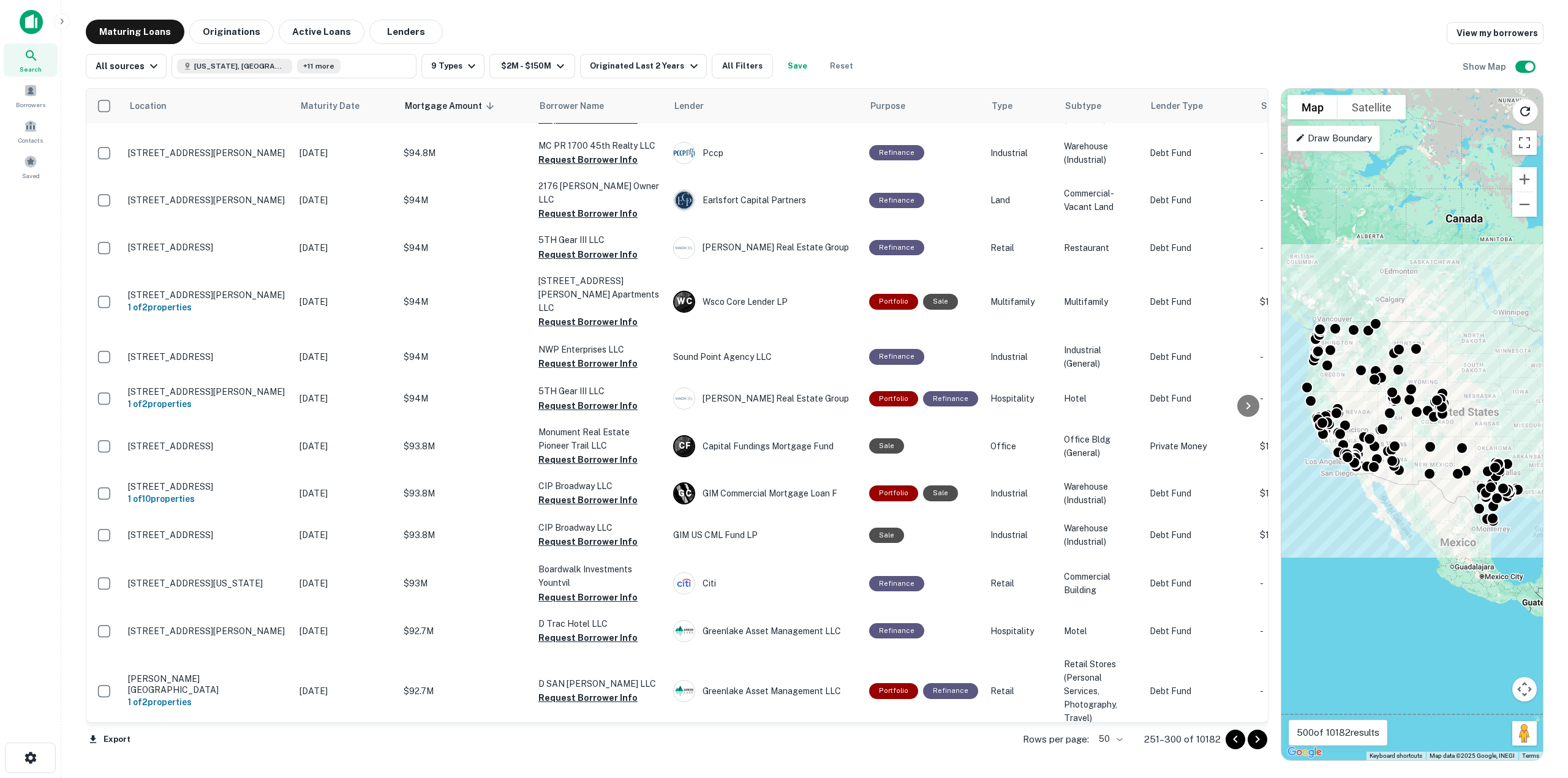
click at [1256, 741] on icon "Go to next page" at bounding box center [1257, 739] width 15 height 15
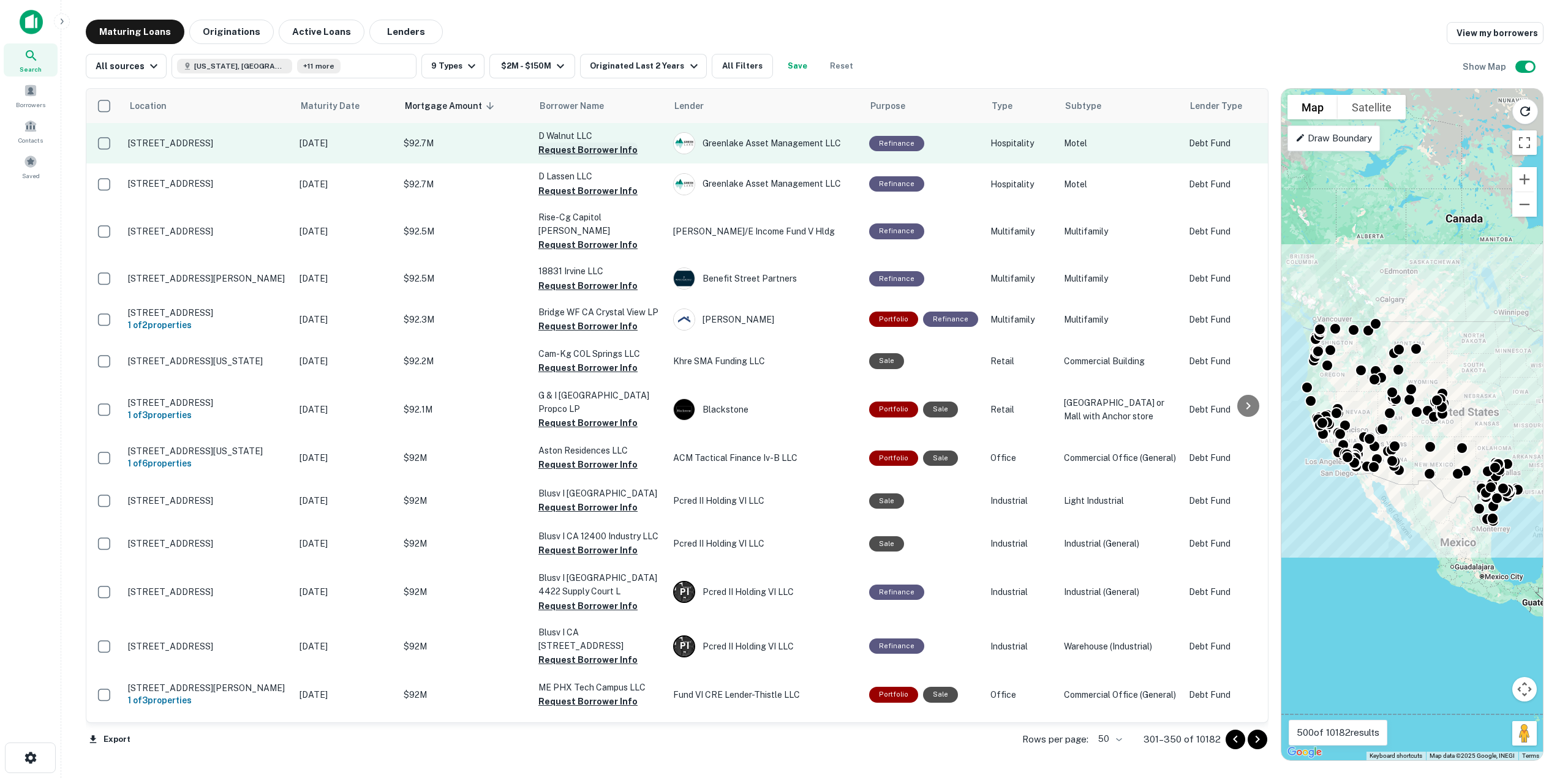
click at [596, 147] on button "Request Borrower Info" at bounding box center [588, 150] width 99 height 15
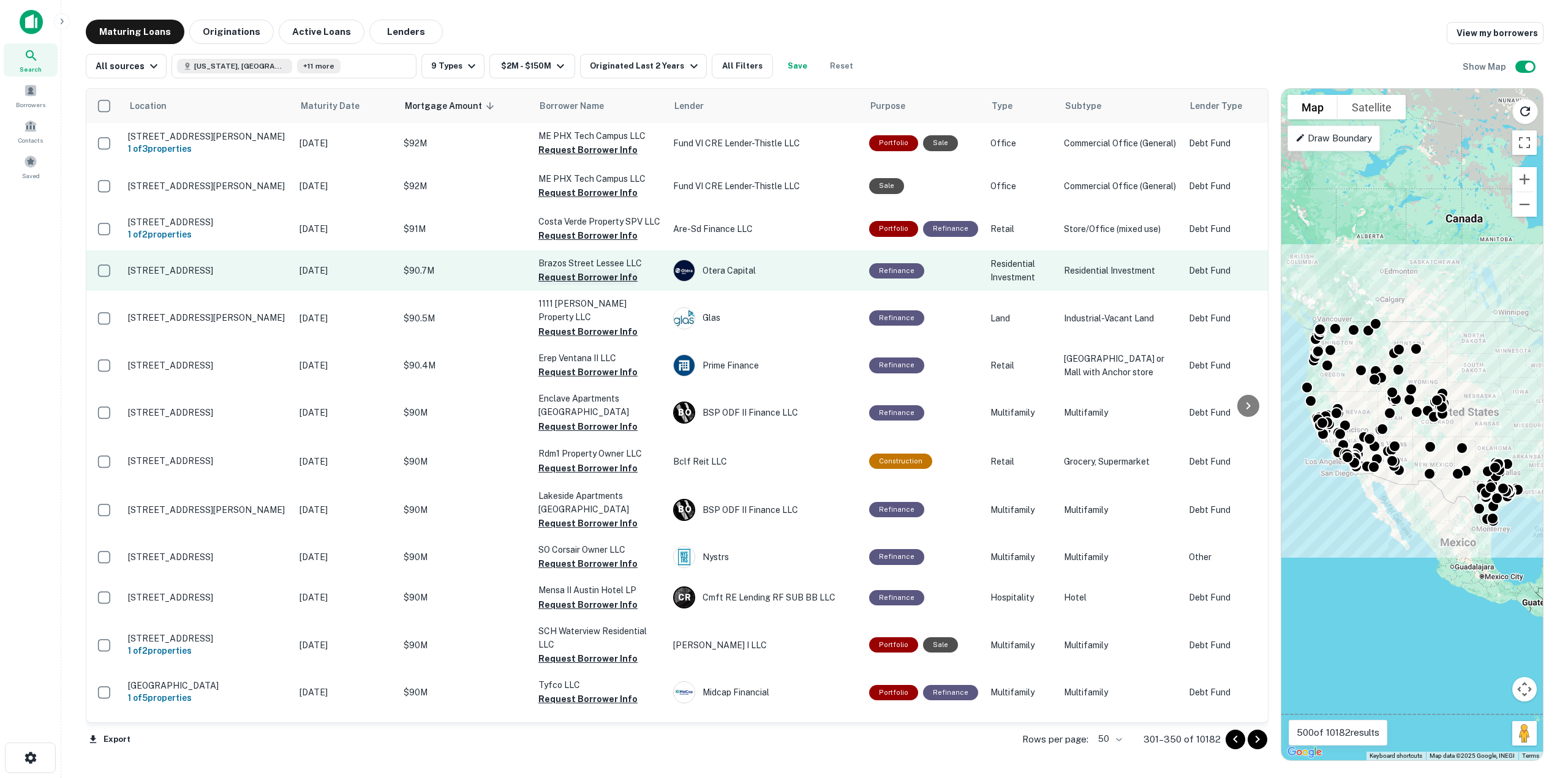
scroll to position [551, 0]
click at [587, 285] on button "Request Borrower Info" at bounding box center [588, 278] width 99 height 15
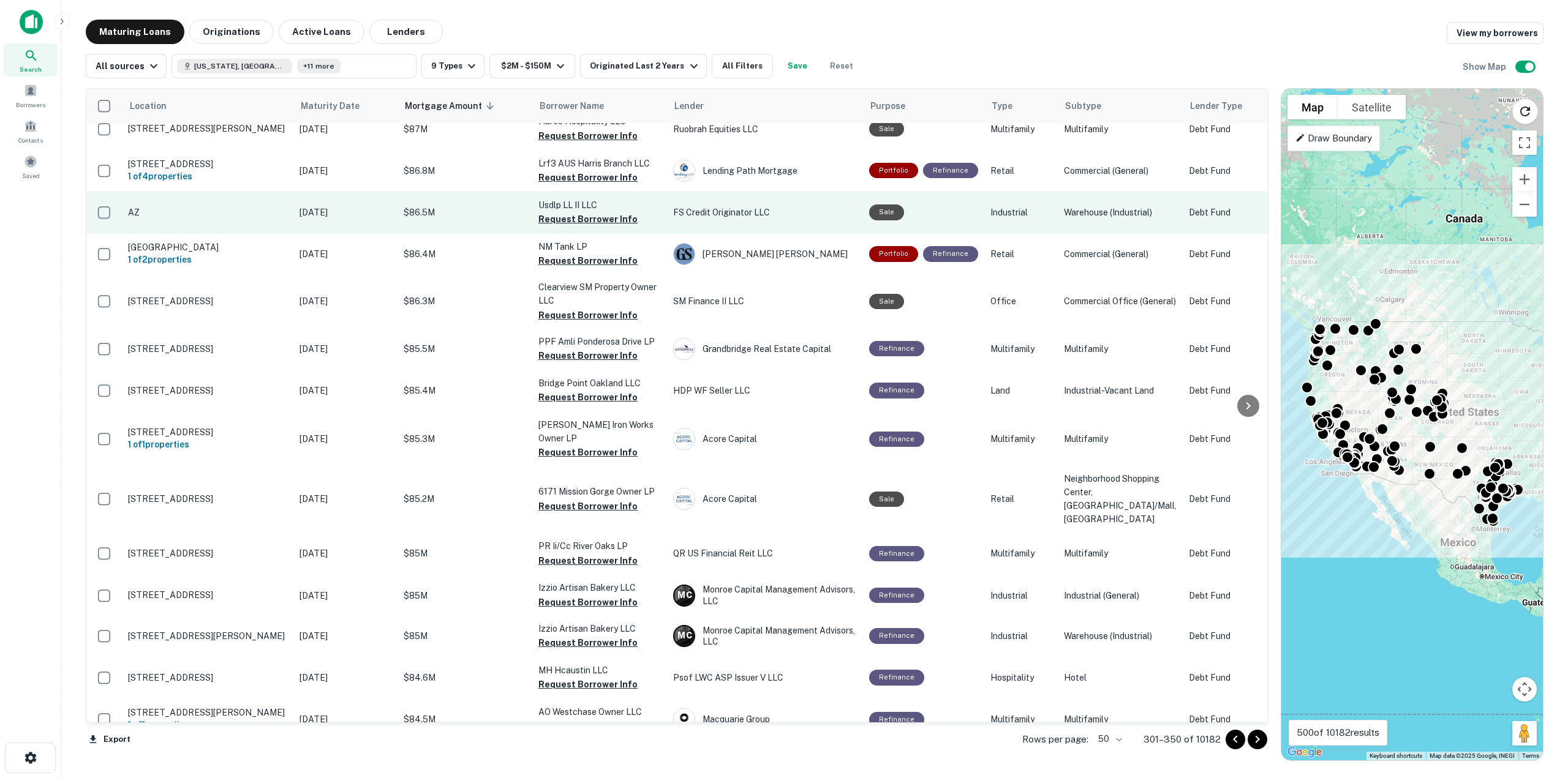
scroll to position [1469, 0]
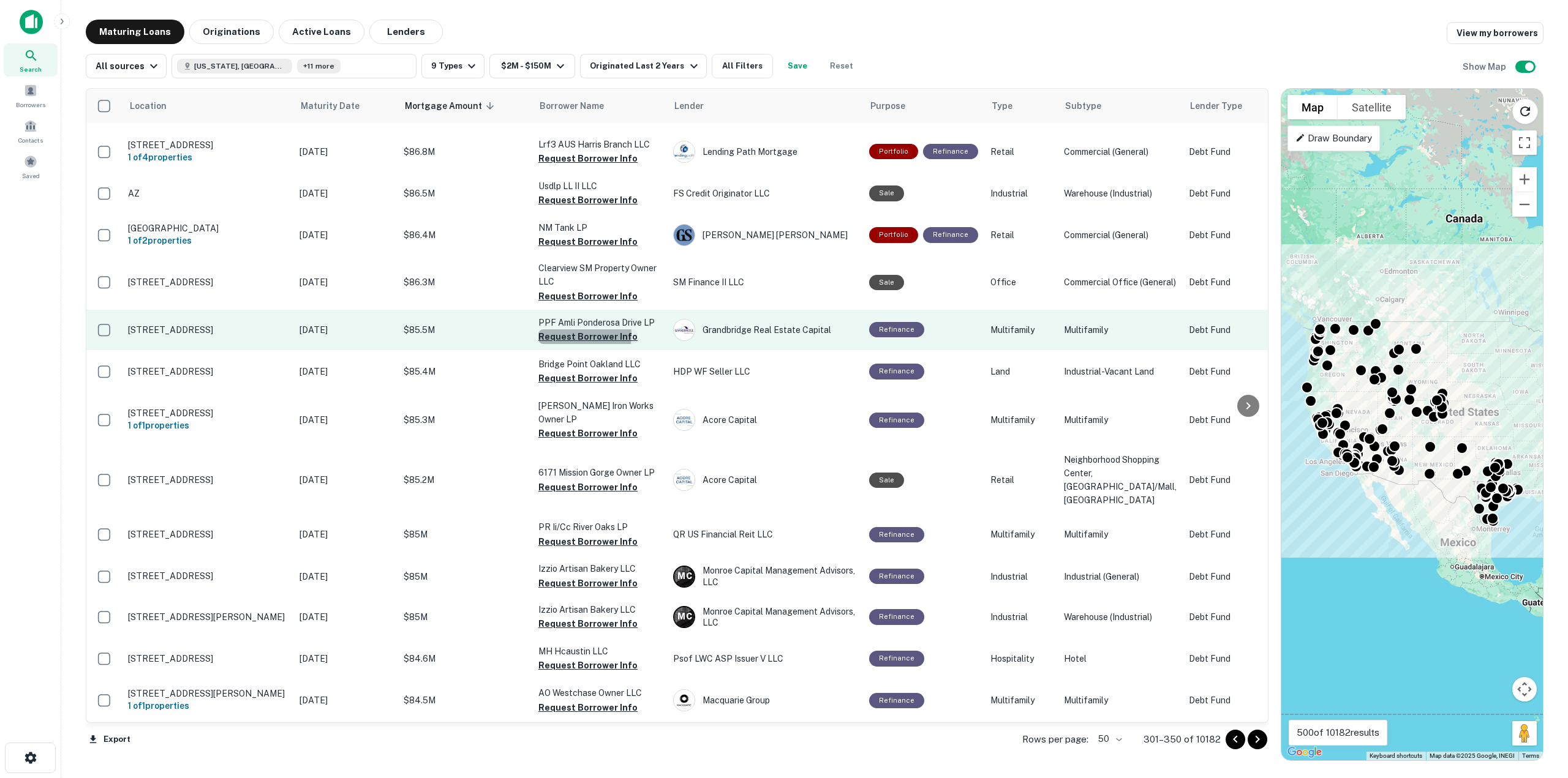
click at [564, 344] on button "Request Borrower Info" at bounding box center [588, 337] width 99 height 15
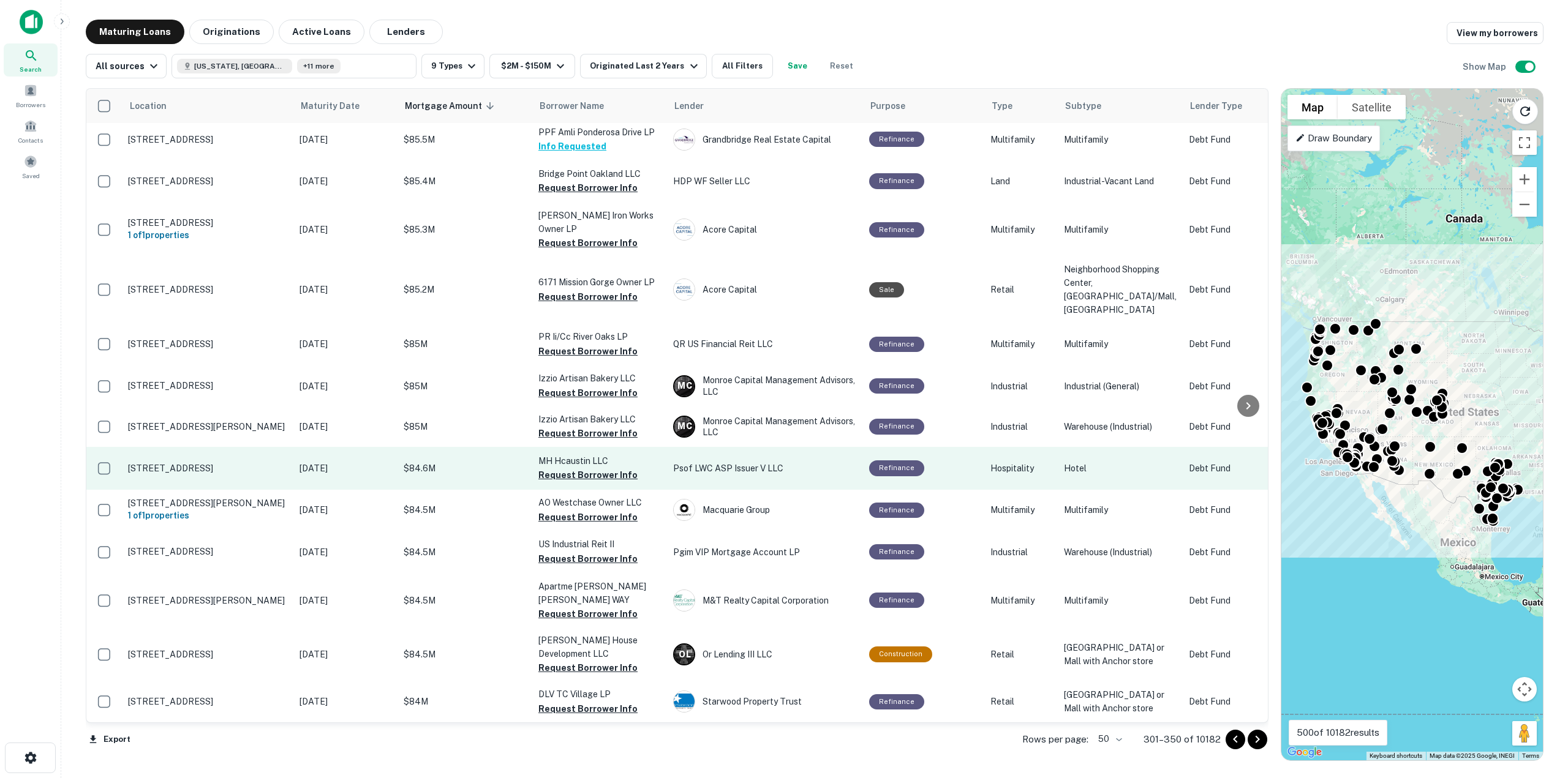
scroll to position [1748, 0]
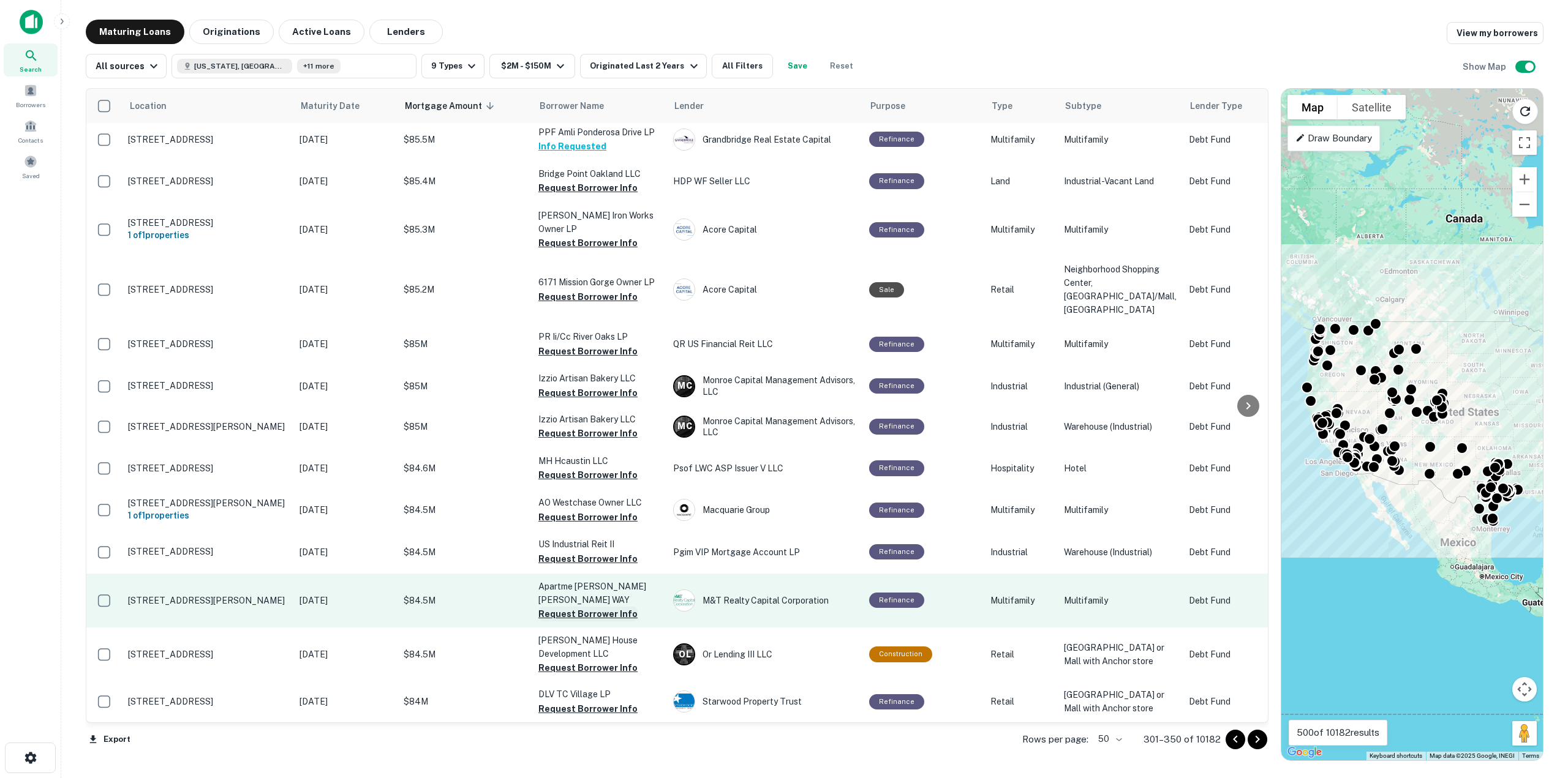
click at [560, 607] on button "Request Borrower Info" at bounding box center [588, 614] width 99 height 15
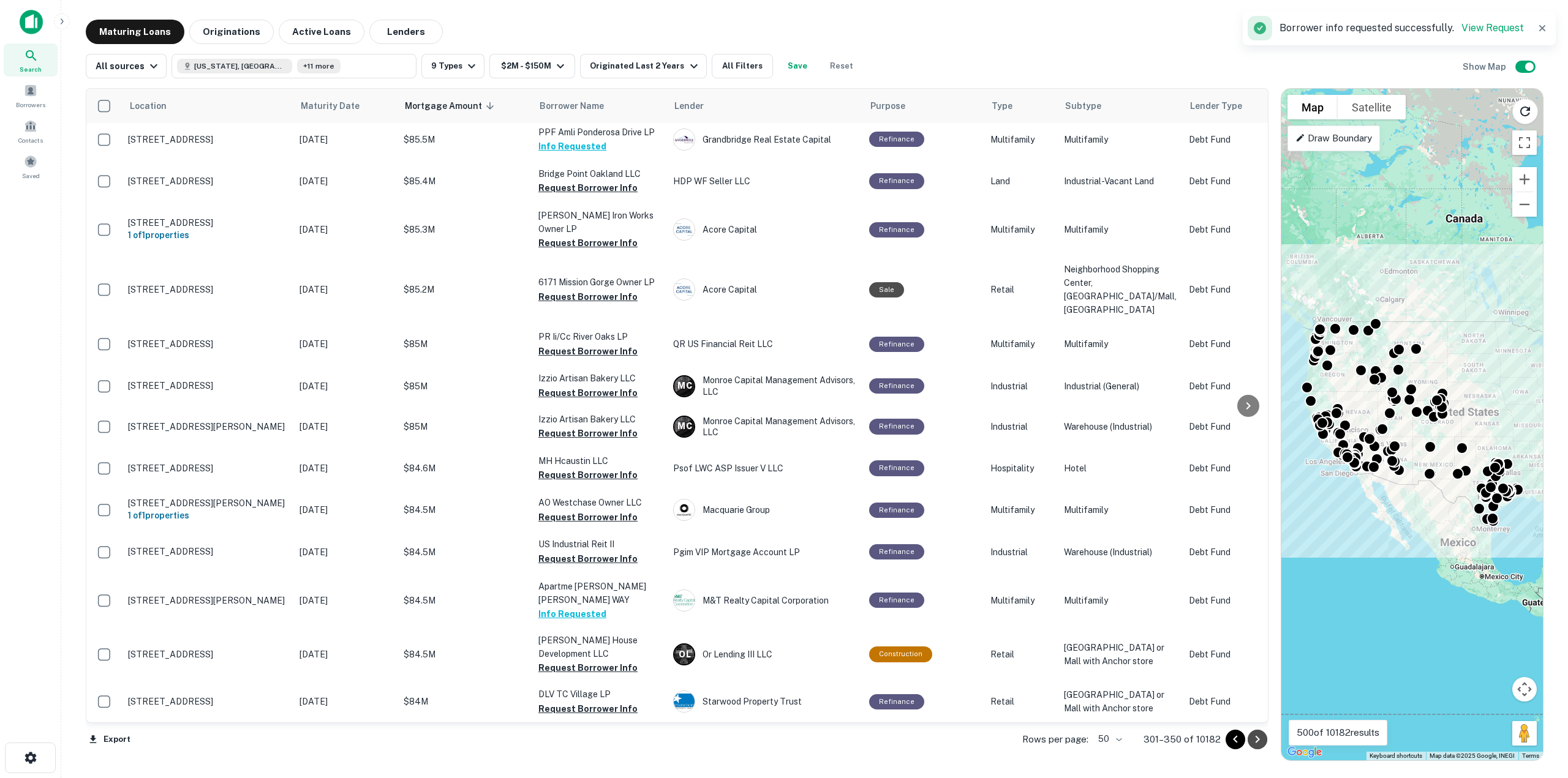
click at [1259, 743] on icon "Go to next page" at bounding box center [1257, 739] width 15 height 15
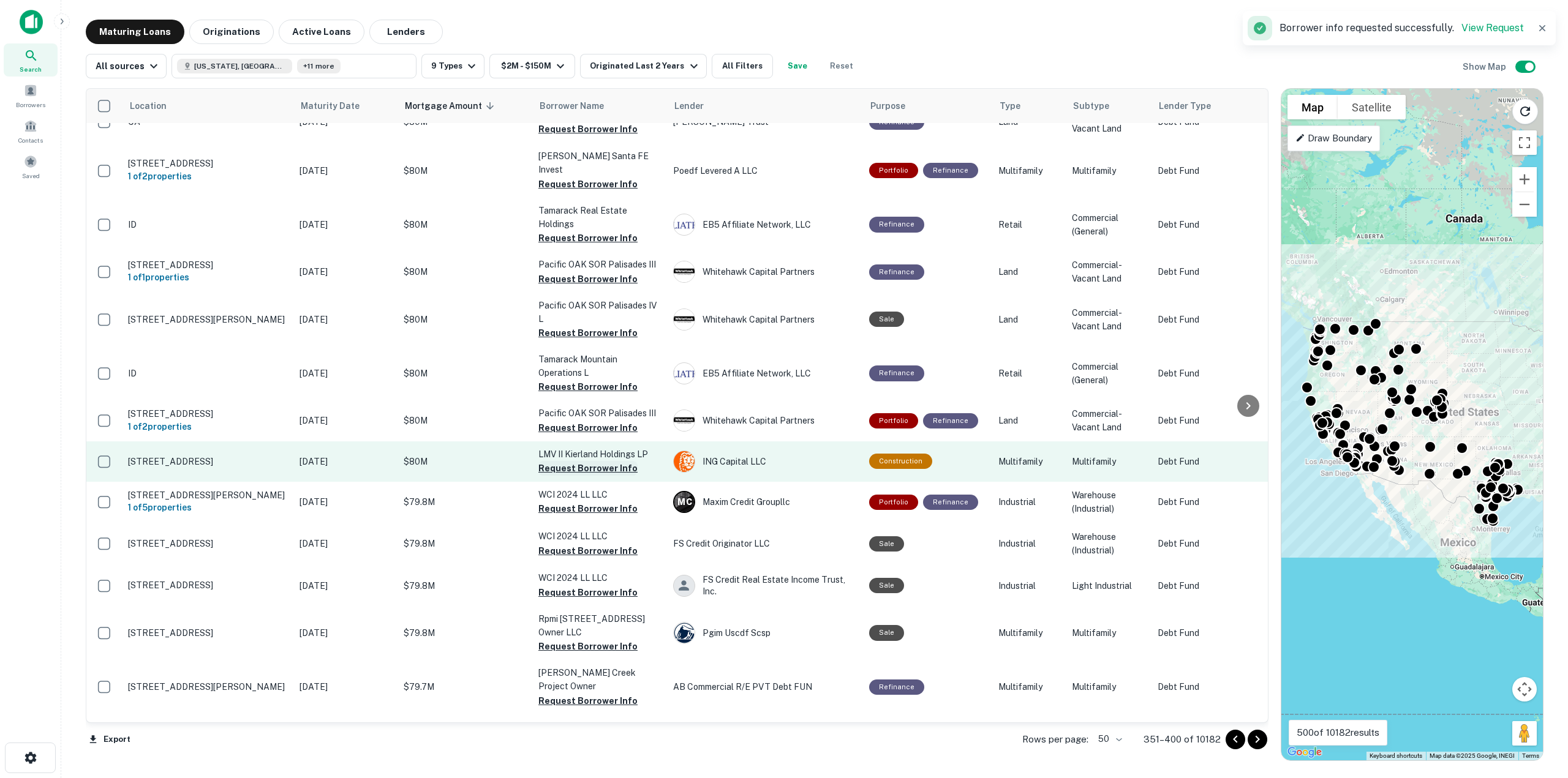
scroll to position [490, 0]
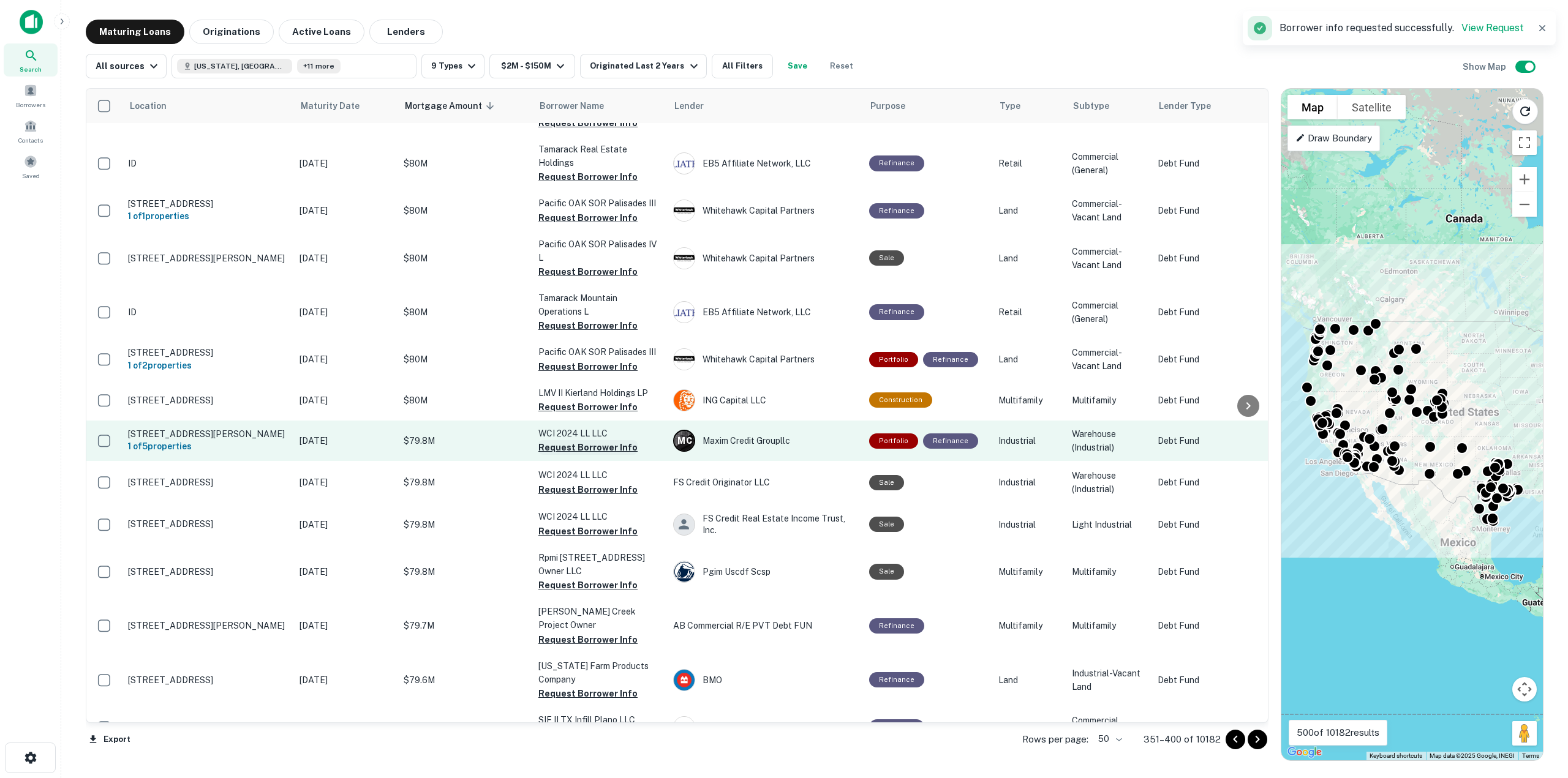
click at [619, 441] on button "Request Borrower Info" at bounding box center [588, 448] width 99 height 15
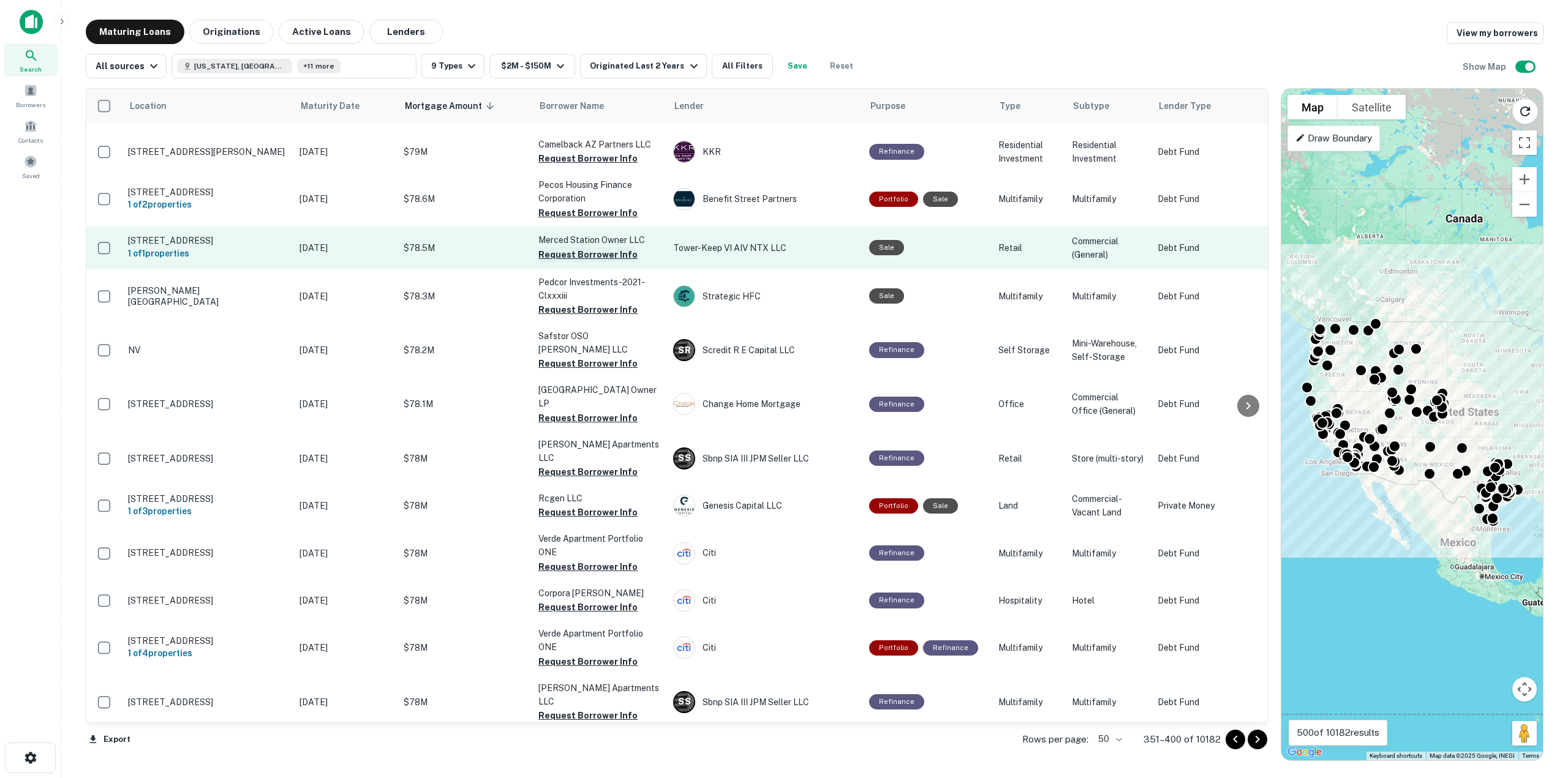
scroll to position [1347, 0]
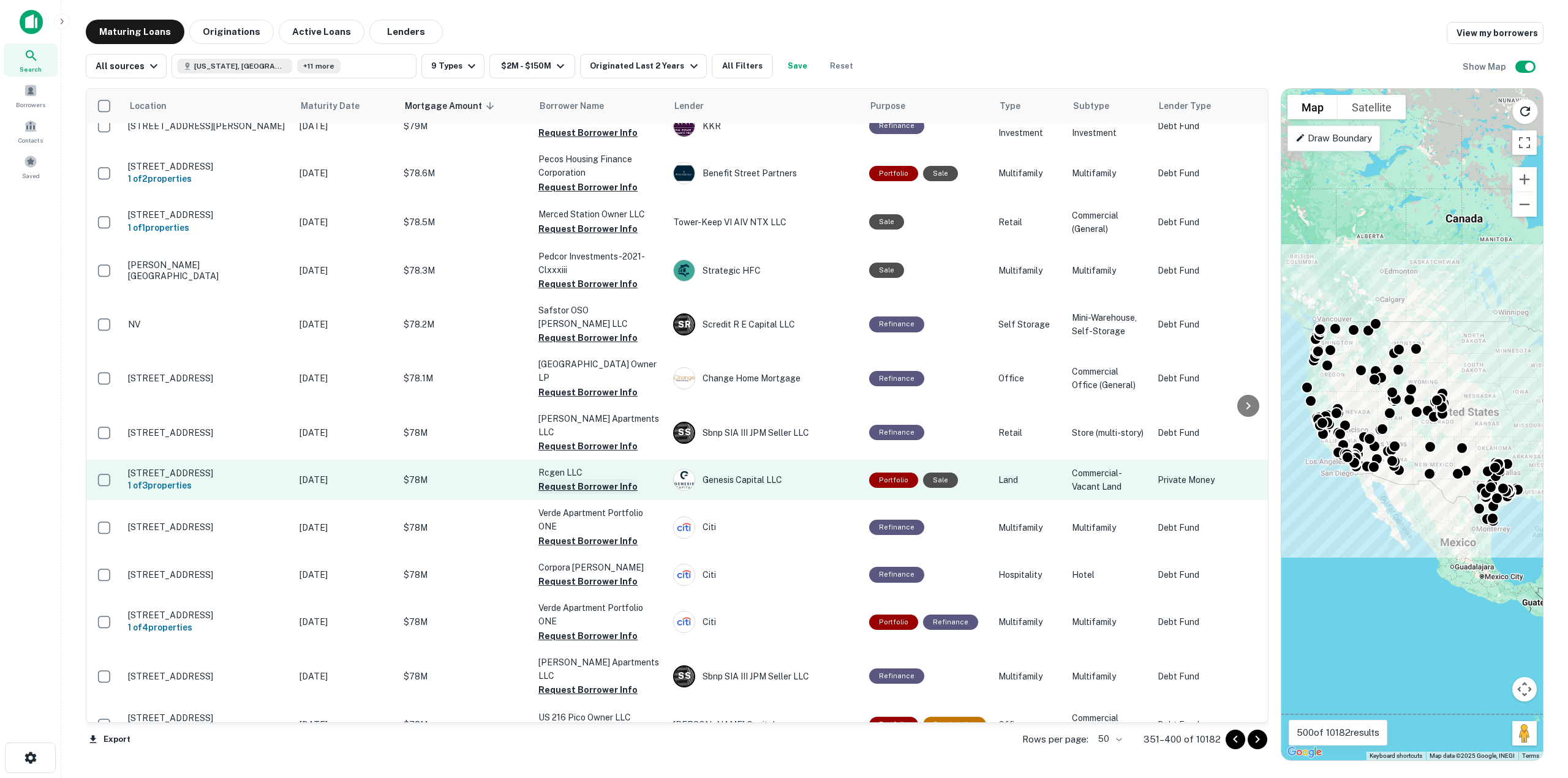
click at [592, 479] on button "Request Borrower Info" at bounding box center [588, 487] width 99 height 15
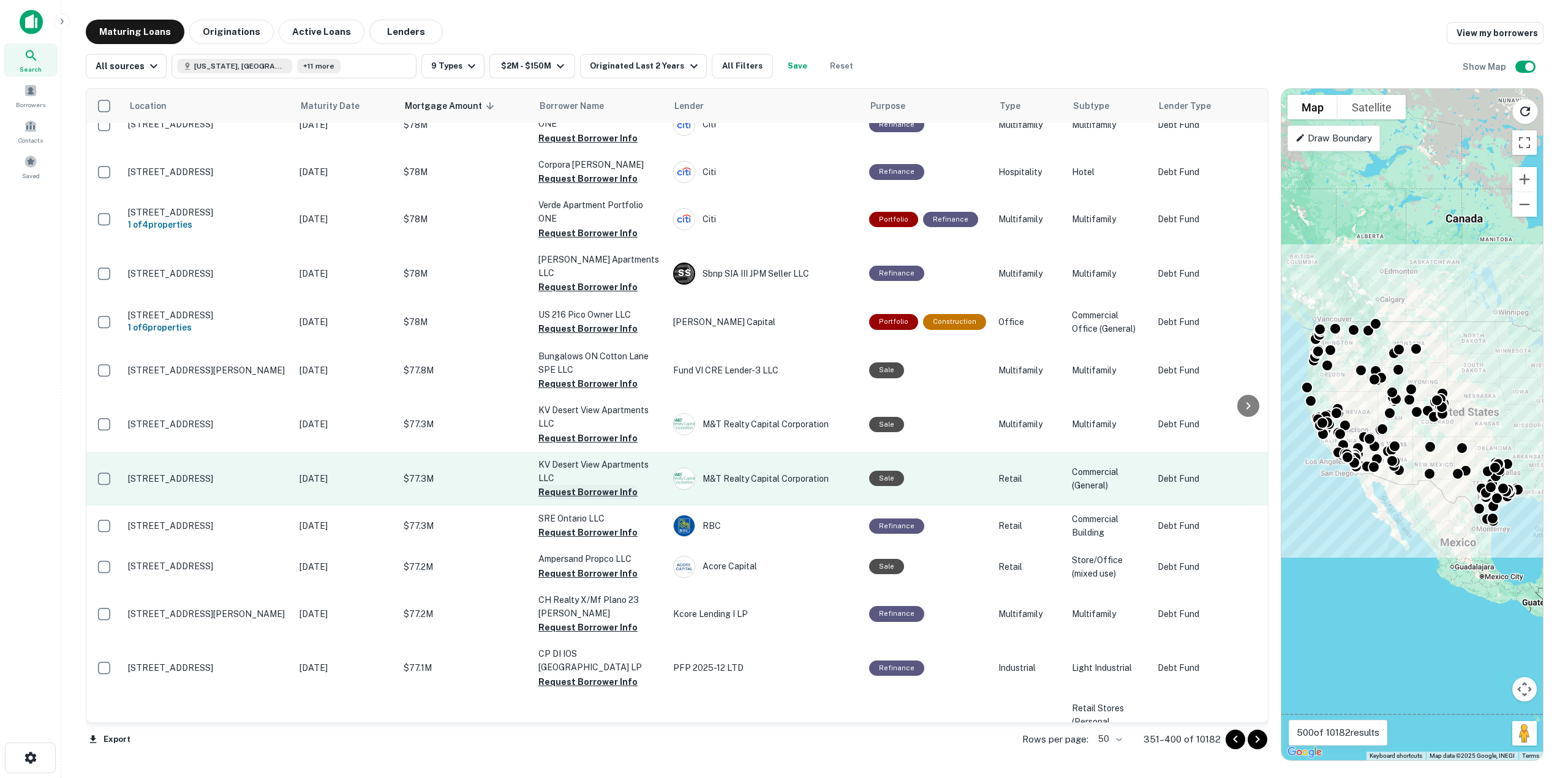
scroll to position [1762, 0]
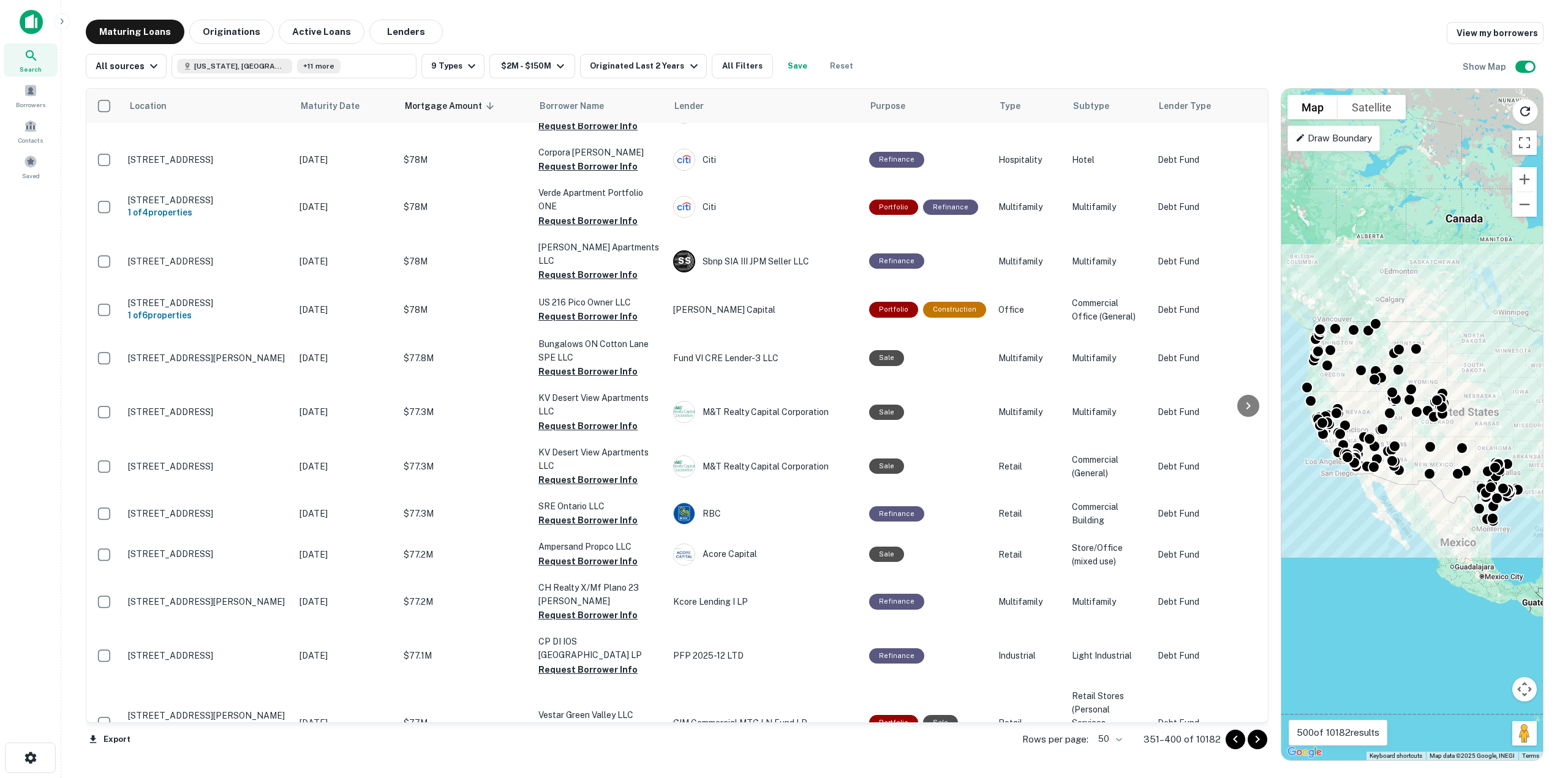
click at [1261, 747] on button "Go to next page" at bounding box center [1257, 739] width 19 height 19
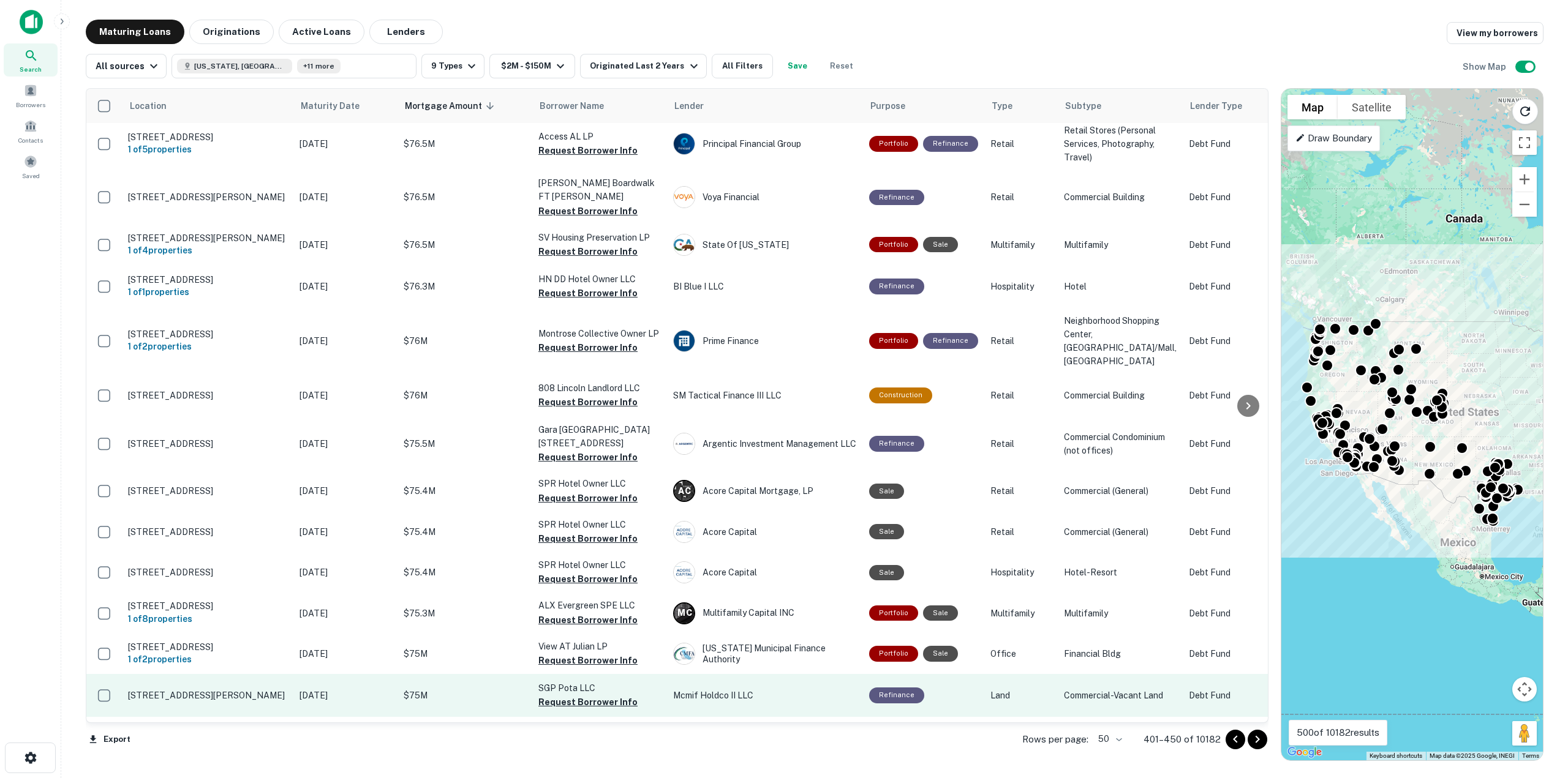
scroll to position [109, 0]
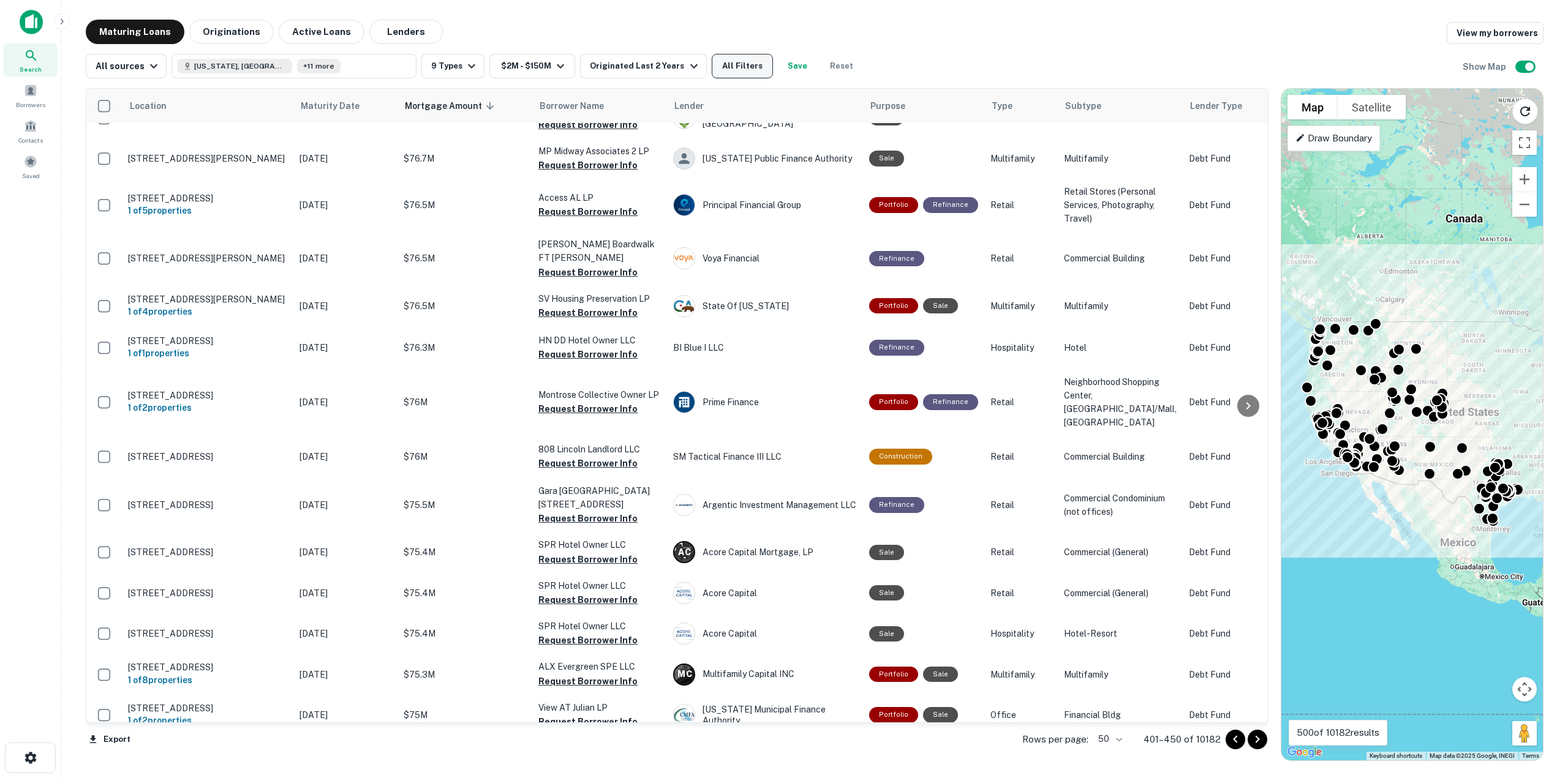
click at [746, 66] on button "All Filters" at bounding box center [742, 66] width 62 height 25
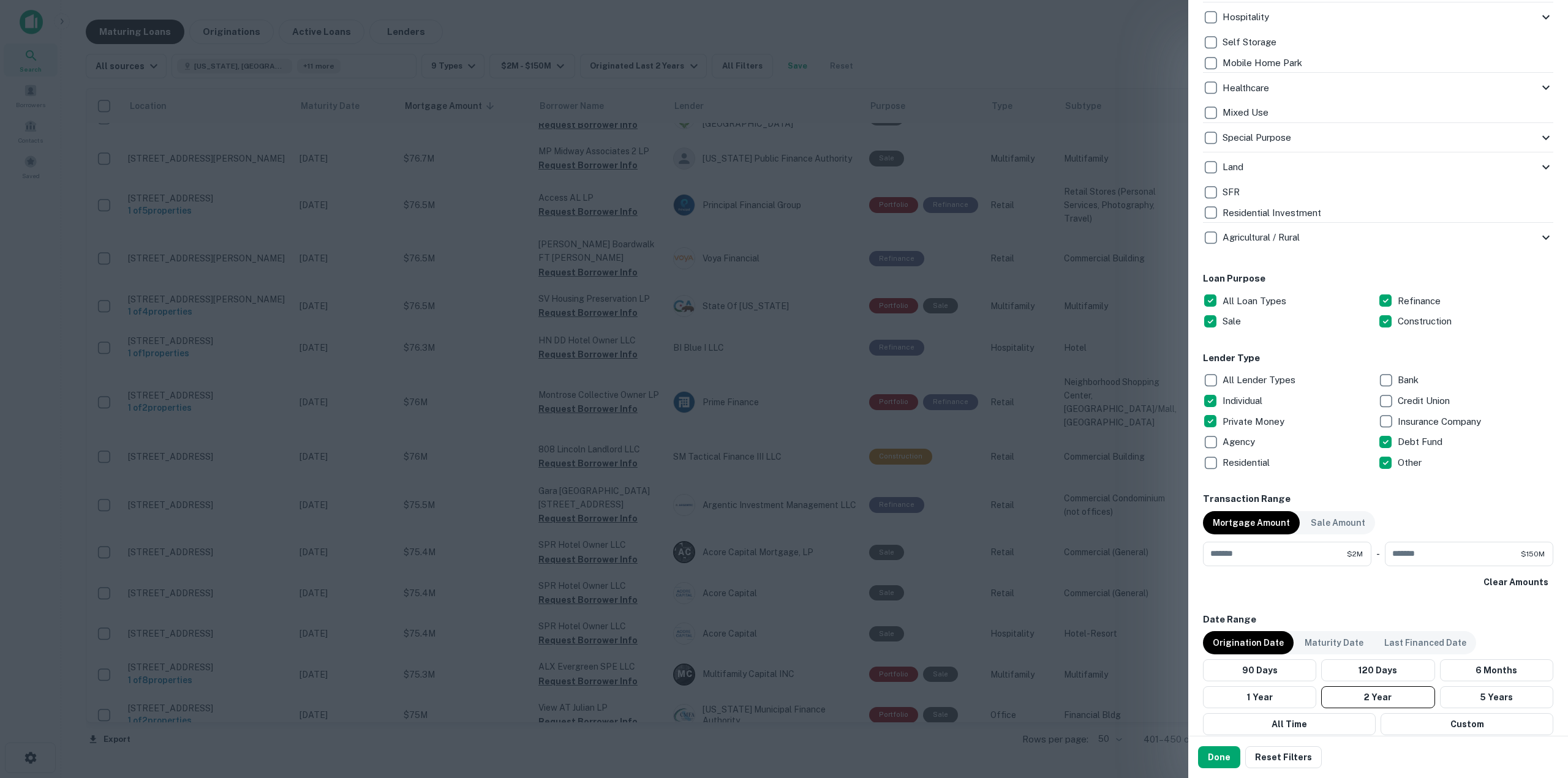
scroll to position [428, 0]
click at [1233, 759] on button "Done" at bounding box center [1218, 757] width 42 height 22
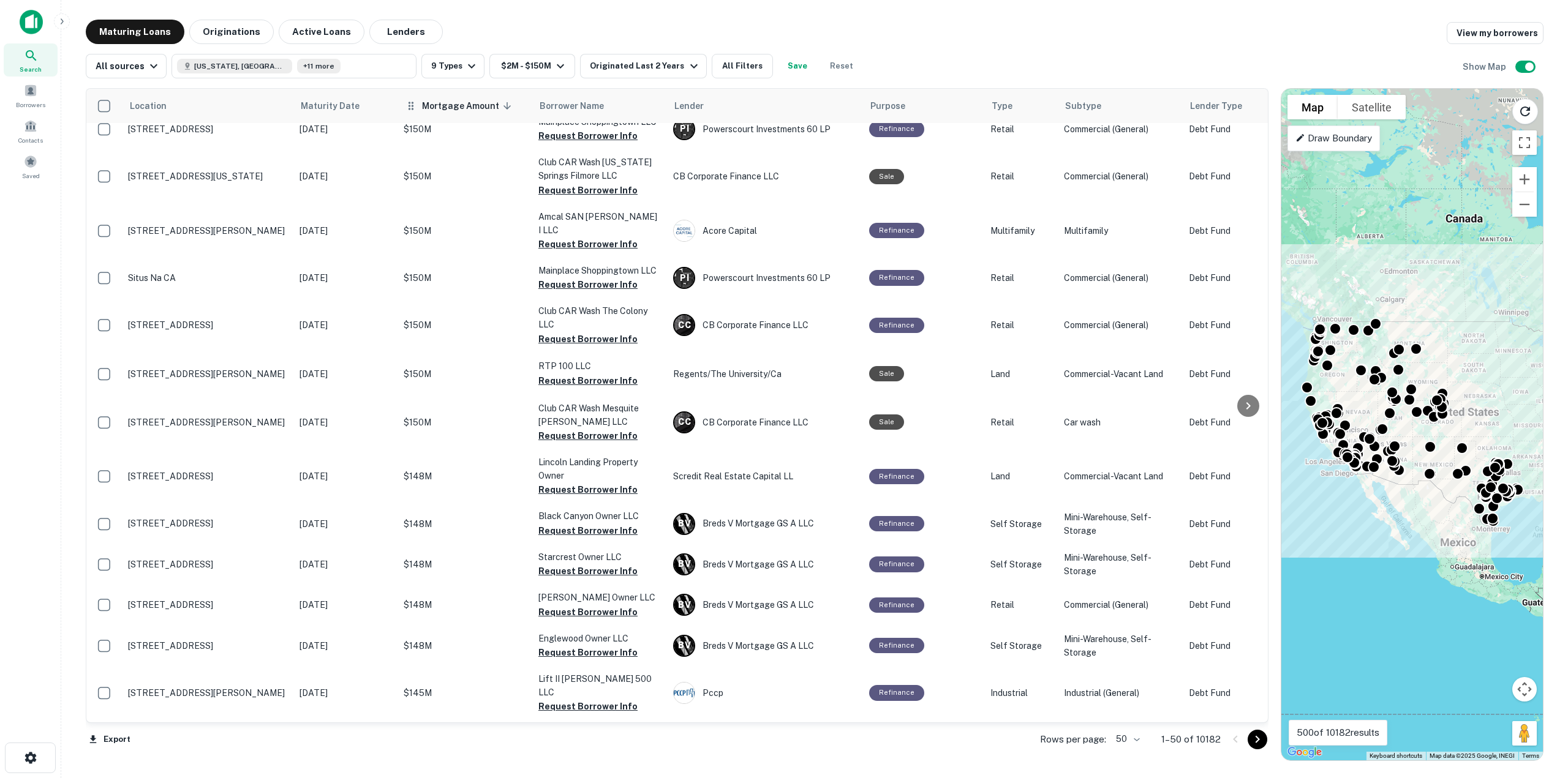
click at [481, 102] on span "Mortgage Amount sorted descending" at bounding box center [468, 106] width 93 height 15
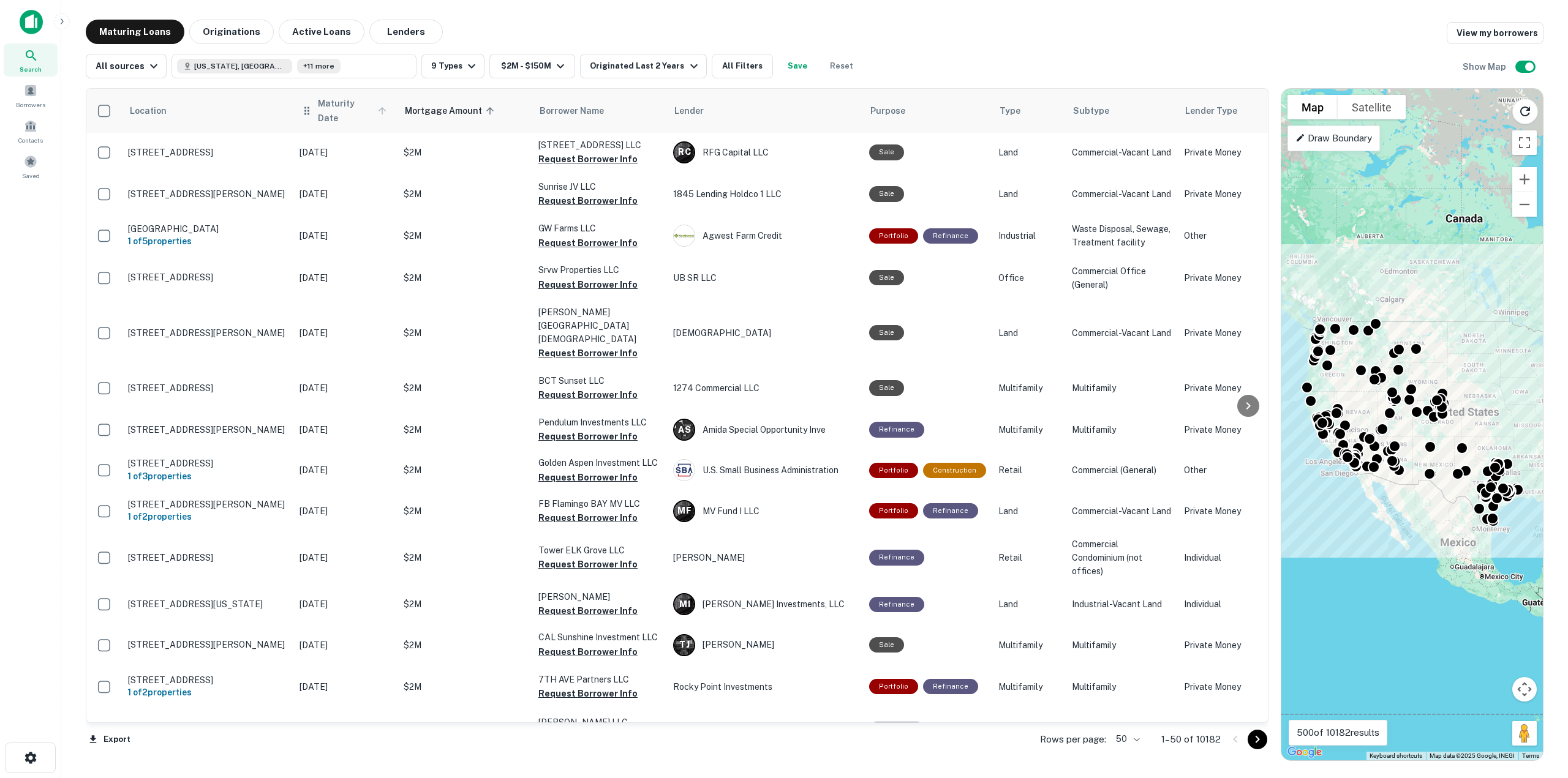
click at [386, 106] on icon at bounding box center [382, 111] width 11 height 11
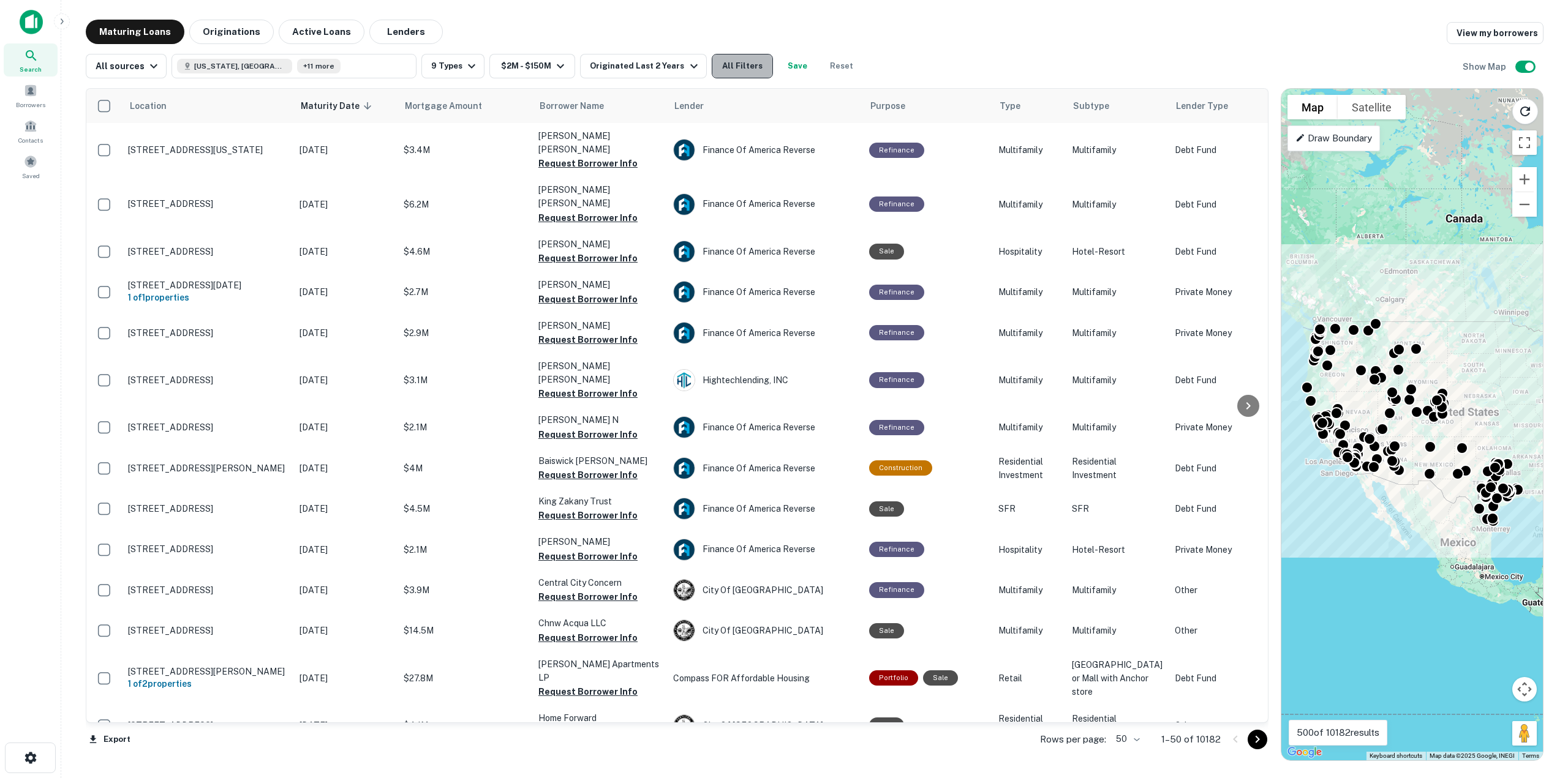
click at [735, 62] on button "All Filters" at bounding box center [742, 66] width 62 height 25
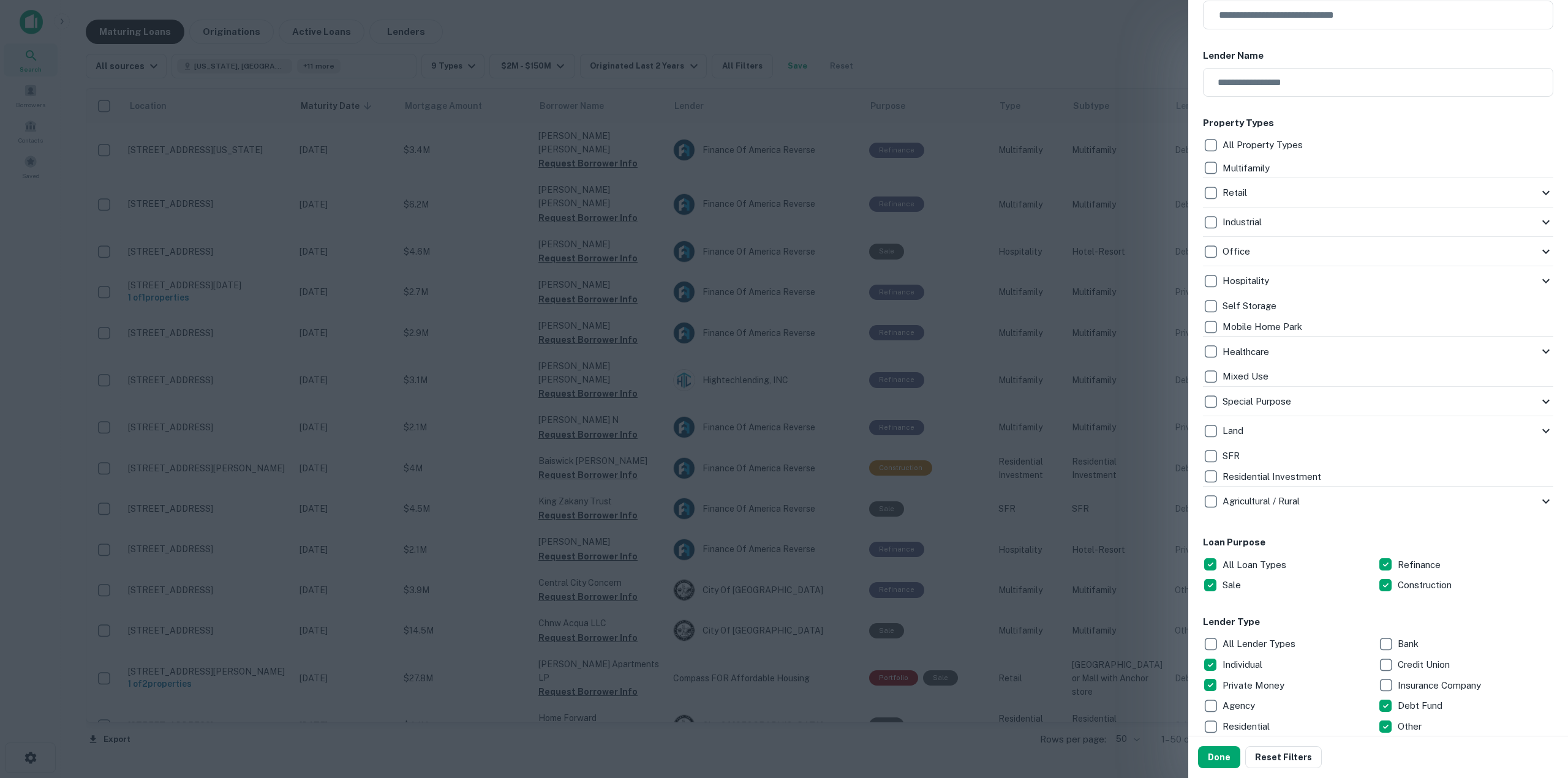
scroll to position [161, 0]
click at [1218, 758] on button "Done" at bounding box center [1218, 757] width 42 height 22
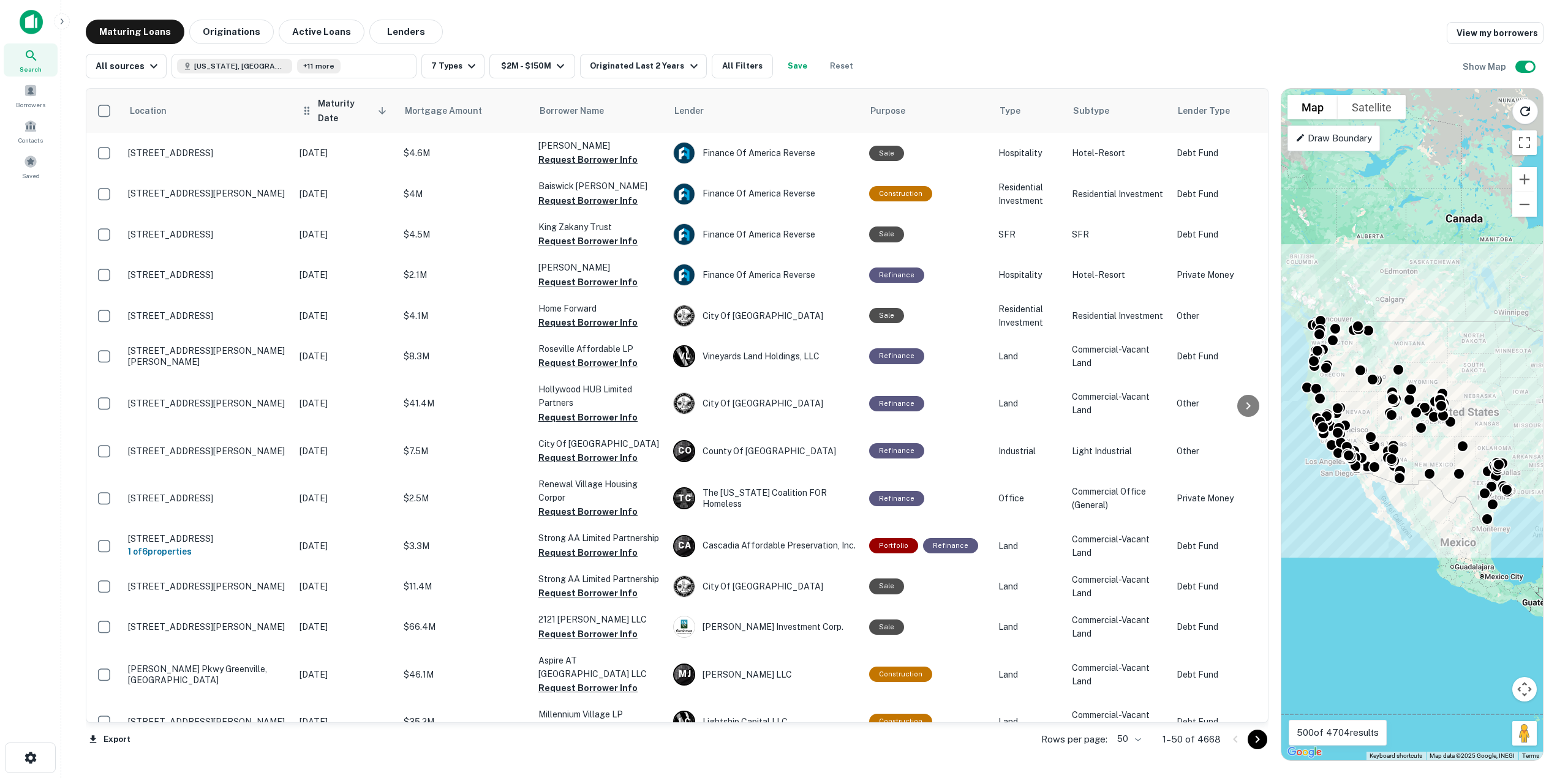
click at [378, 110] on icon at bounding box center [382, 111] width 11 height 11
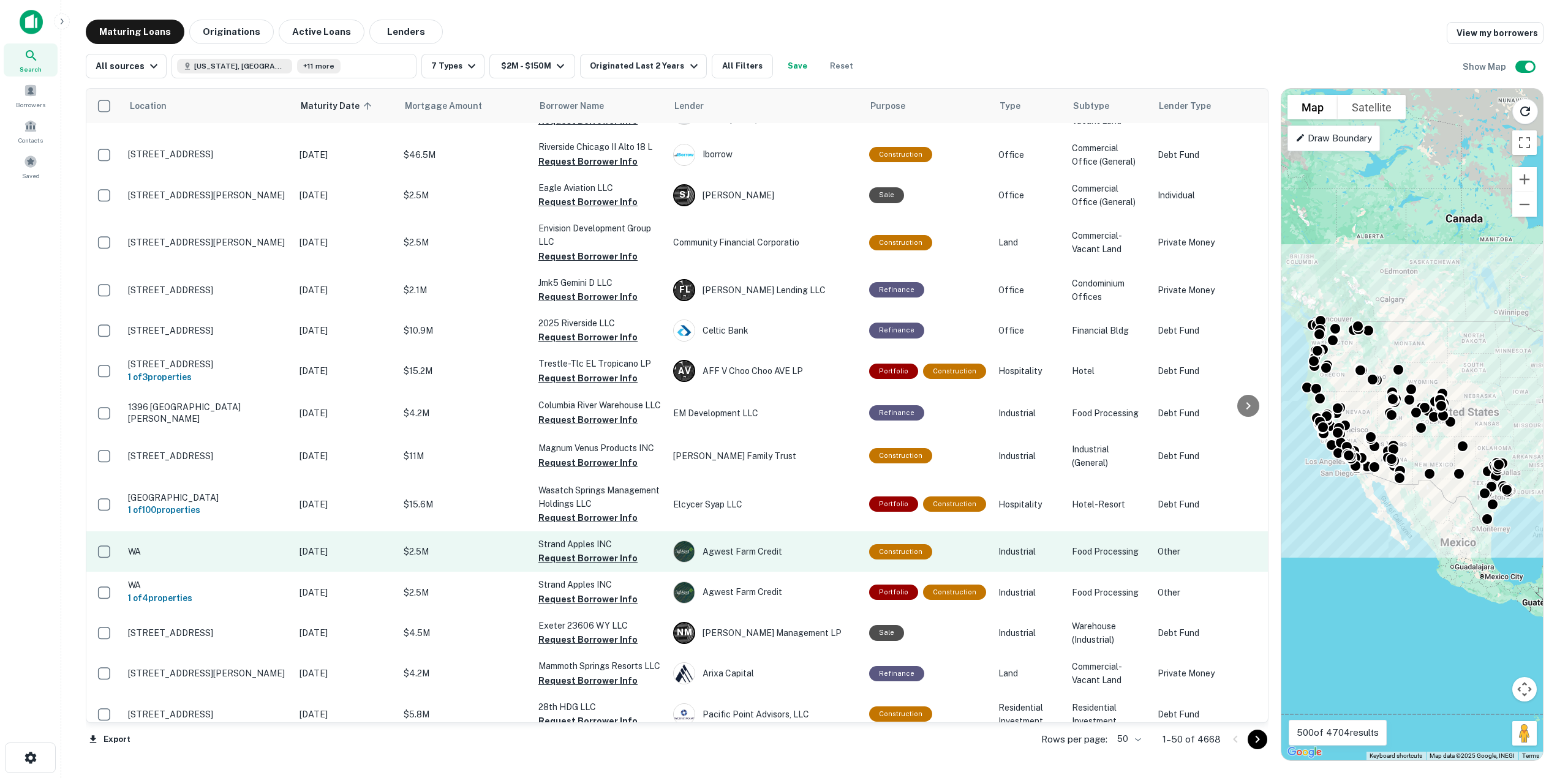
scroll to position [796, 0]
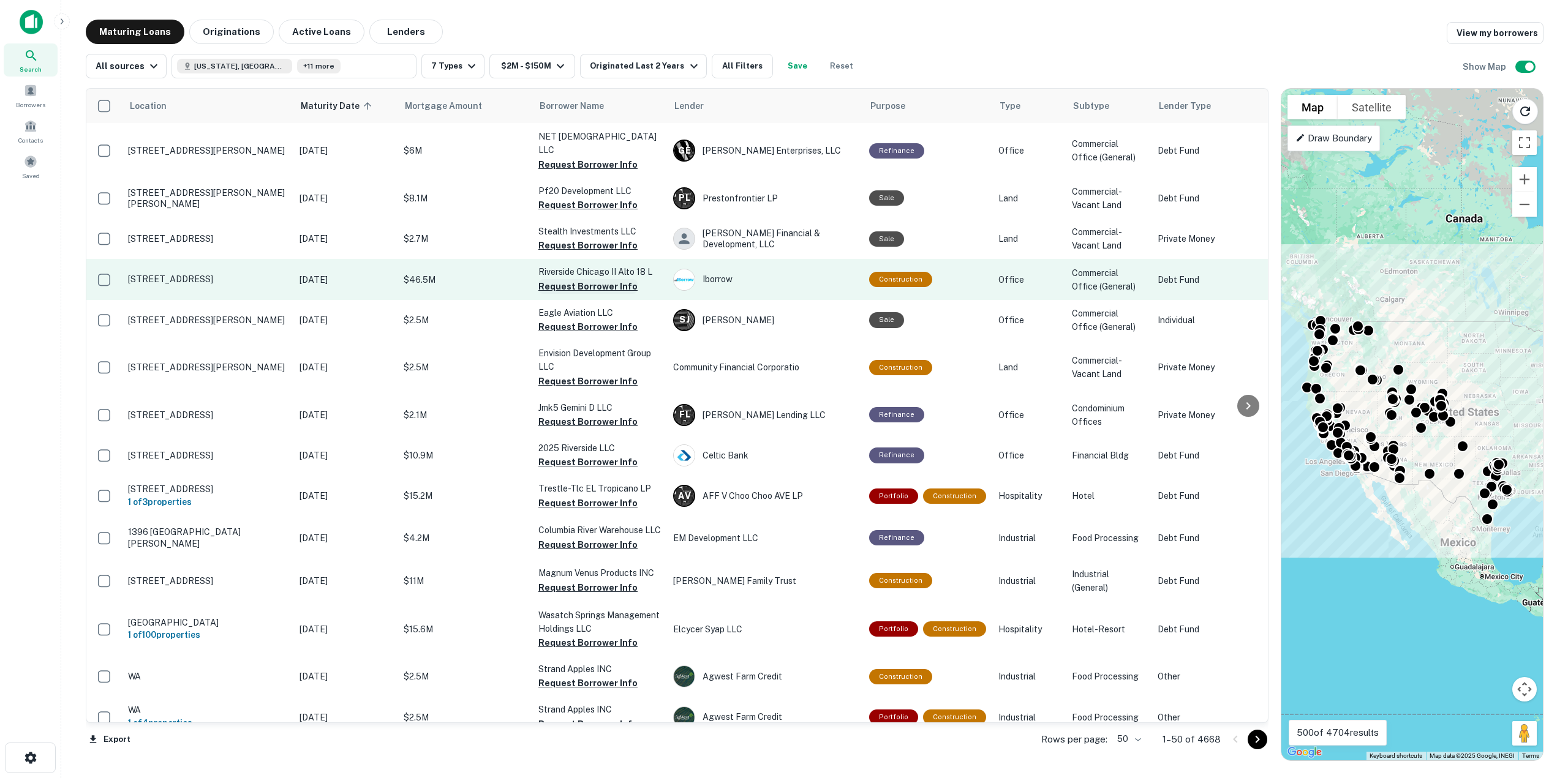
click at [606, 283] on button "Request Borrower Info" at bounding box center [588, 287] width 99 height 15
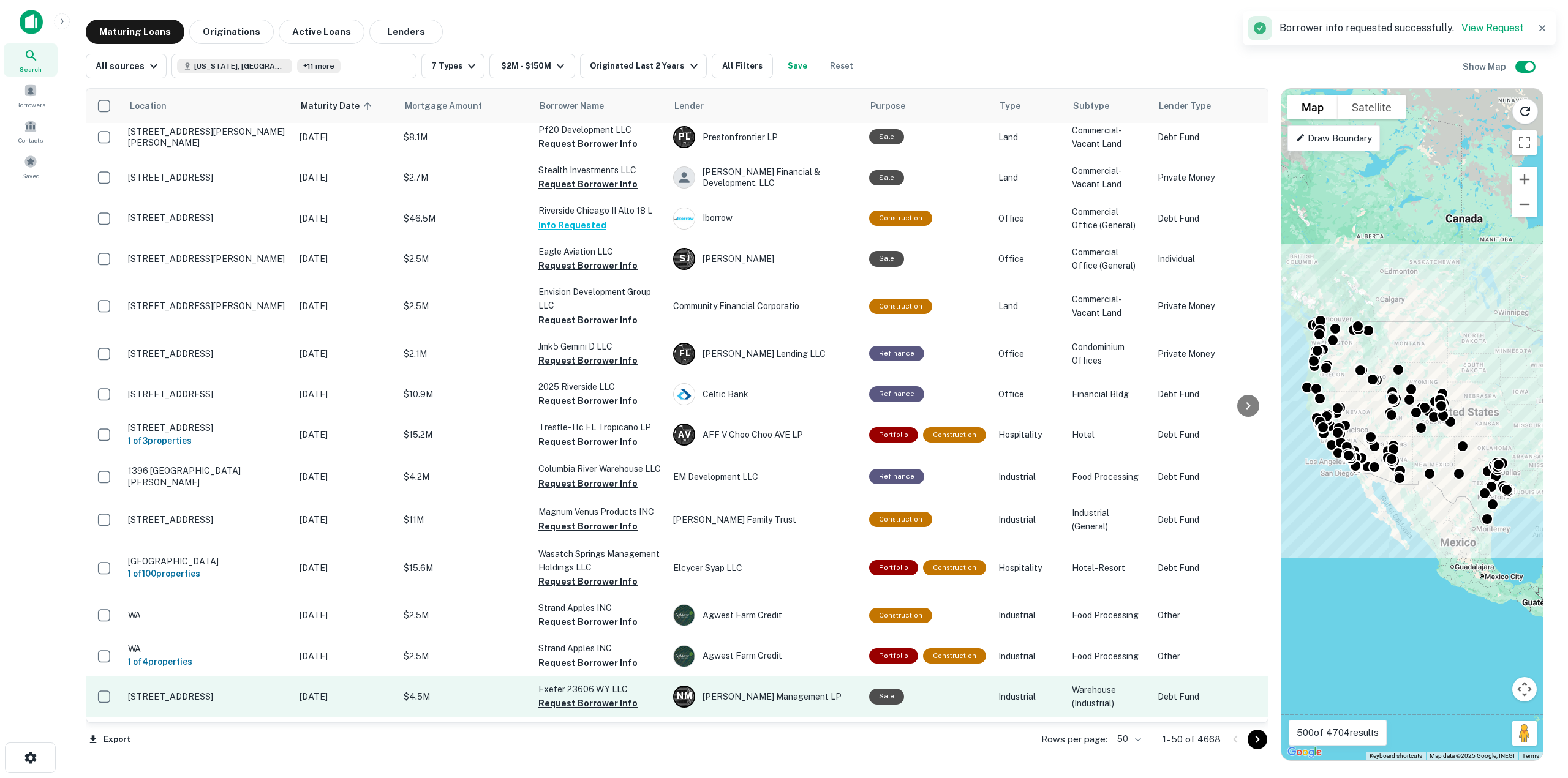
scroll to position [1224, 0]
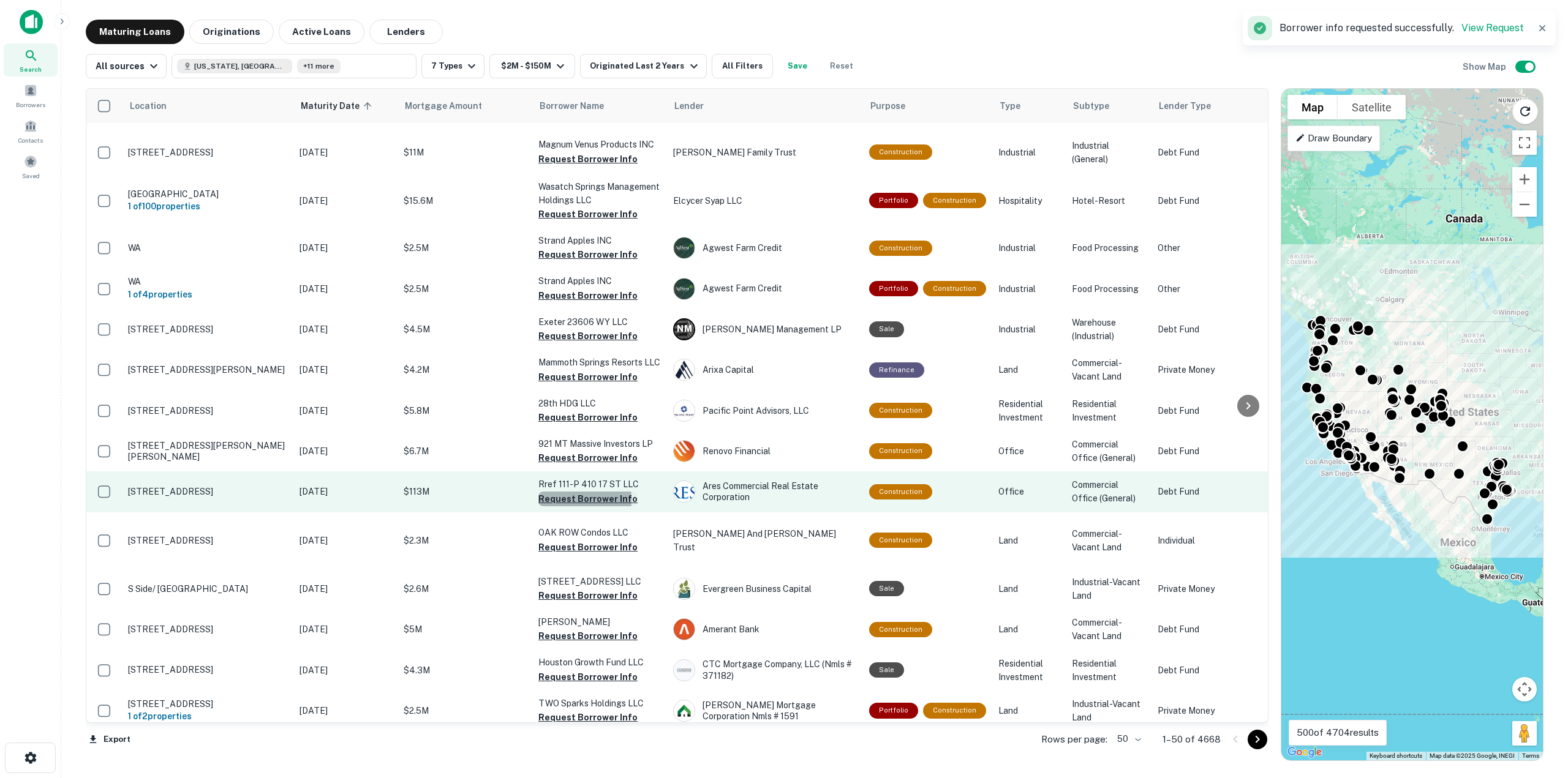
click at [548, 506] on button "Request Borrower Info" at bounding box center [588, 499] width 99 height 15
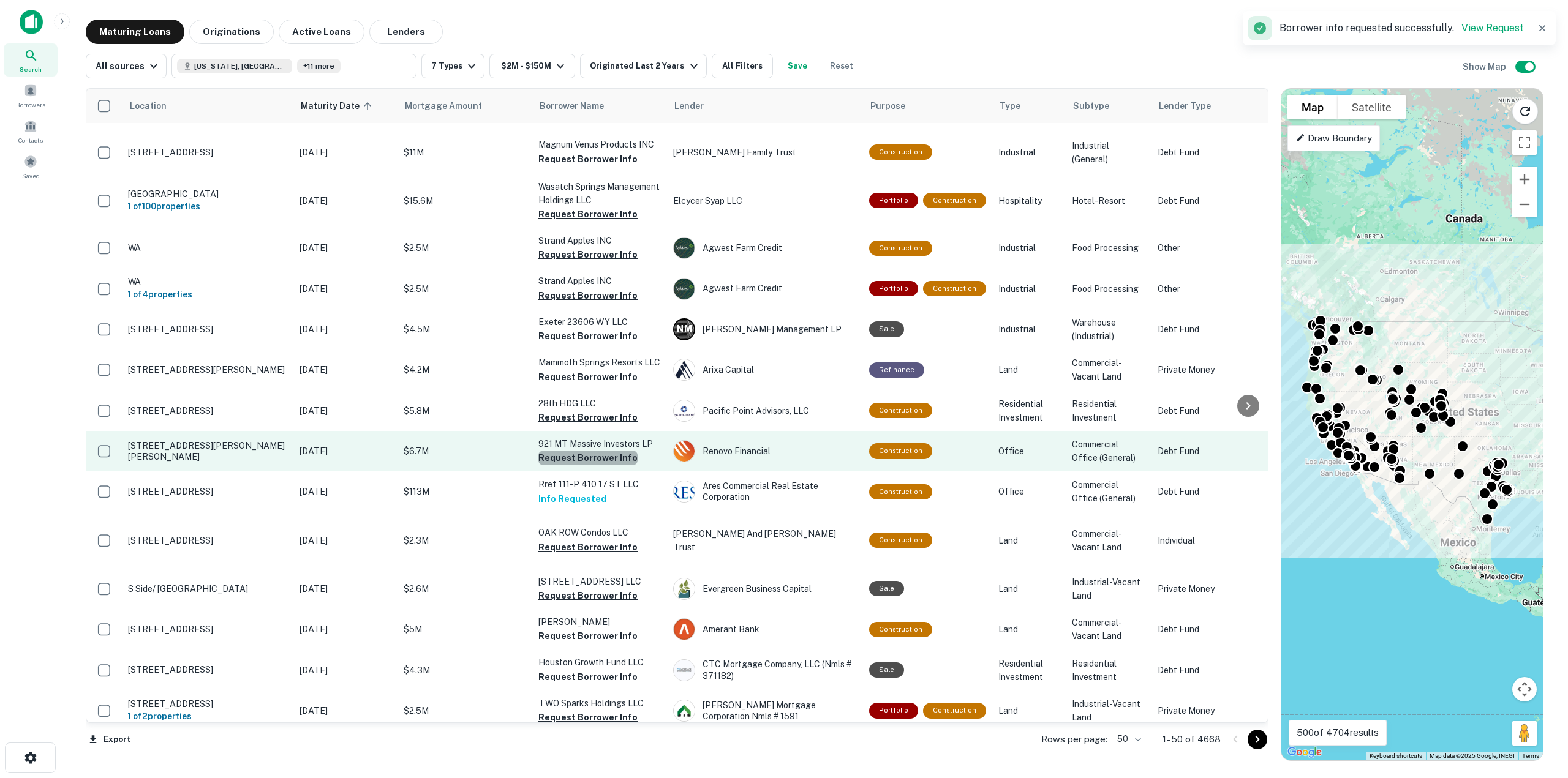
click at [614, 465] on button "Request Borrower Info" at bounding box center [588, 458] width 99 height 15
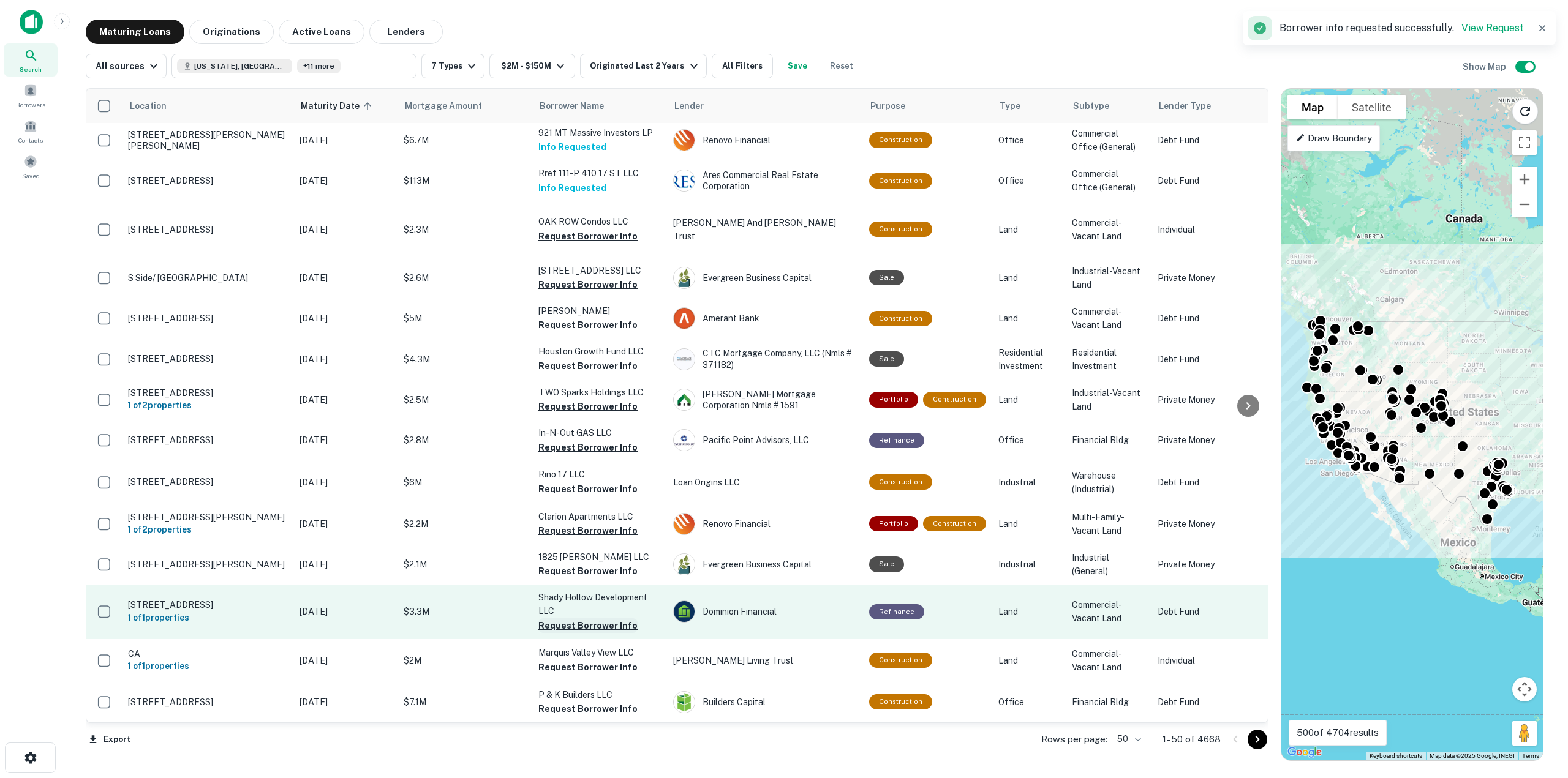
scroll to position [1557, 0]
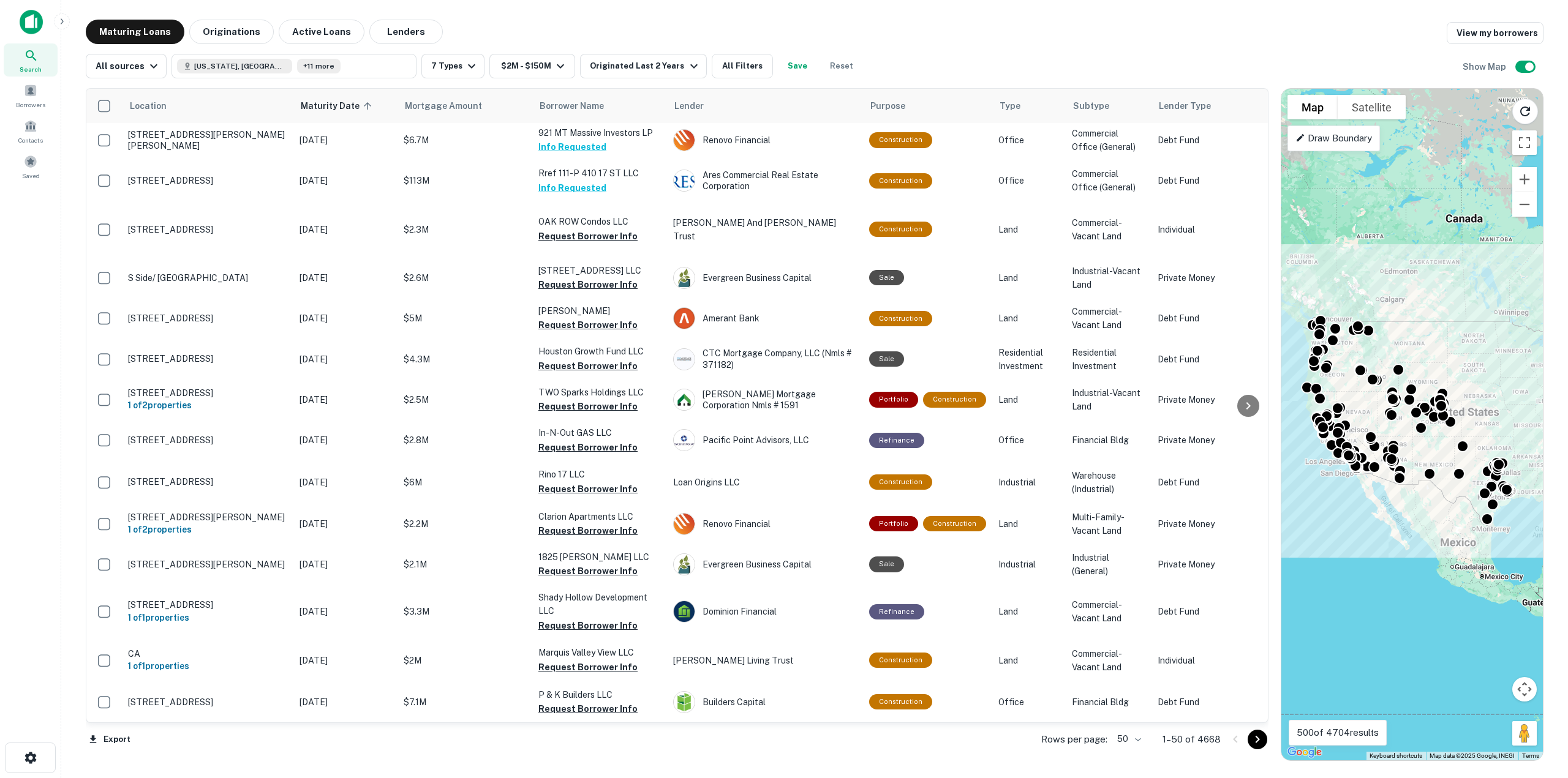
click at [1256, 743] on icon "Go to next page" at bounding box center [1257, 739] width 15 height 15
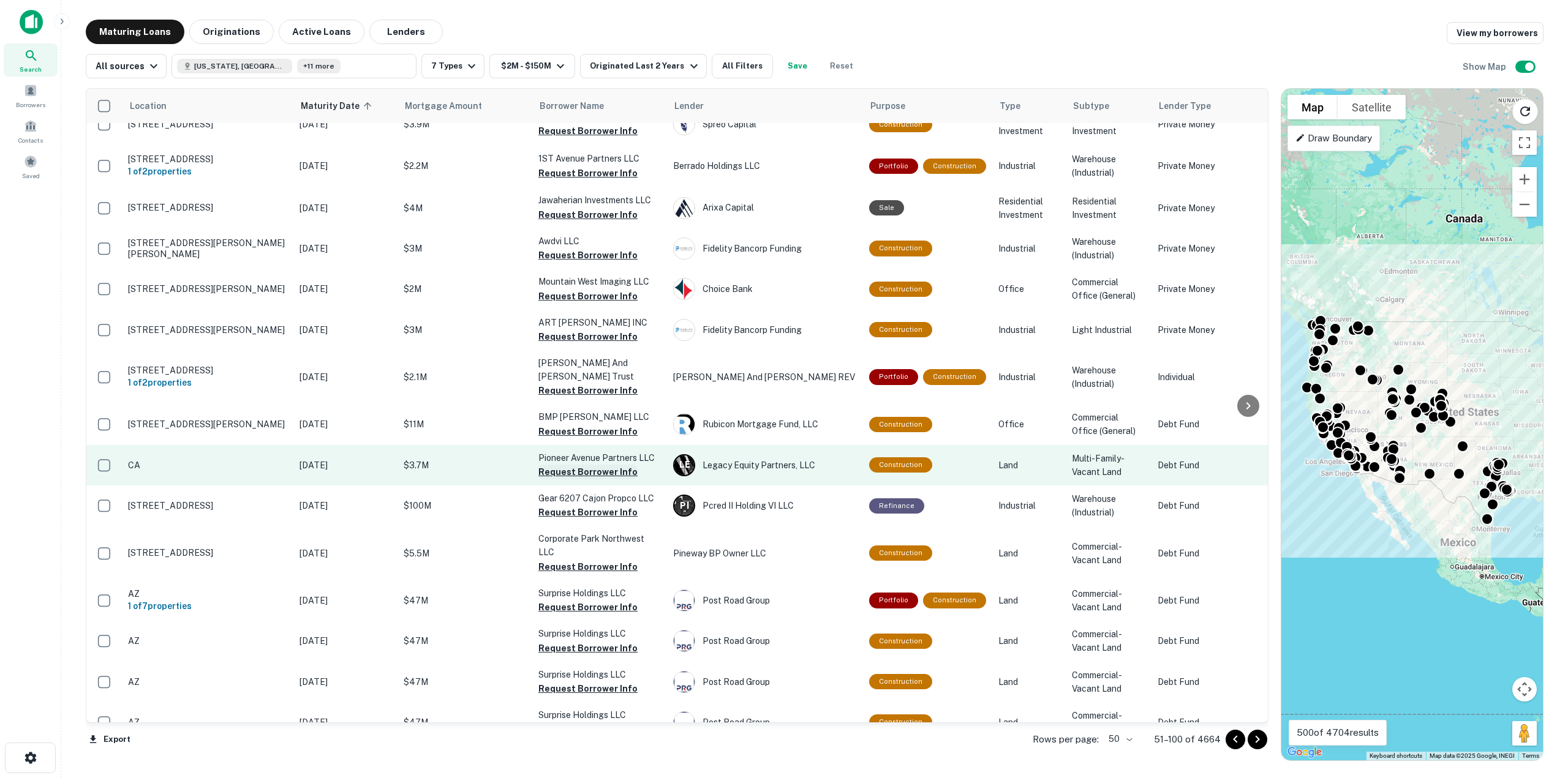
scroll to position [1565, 0]
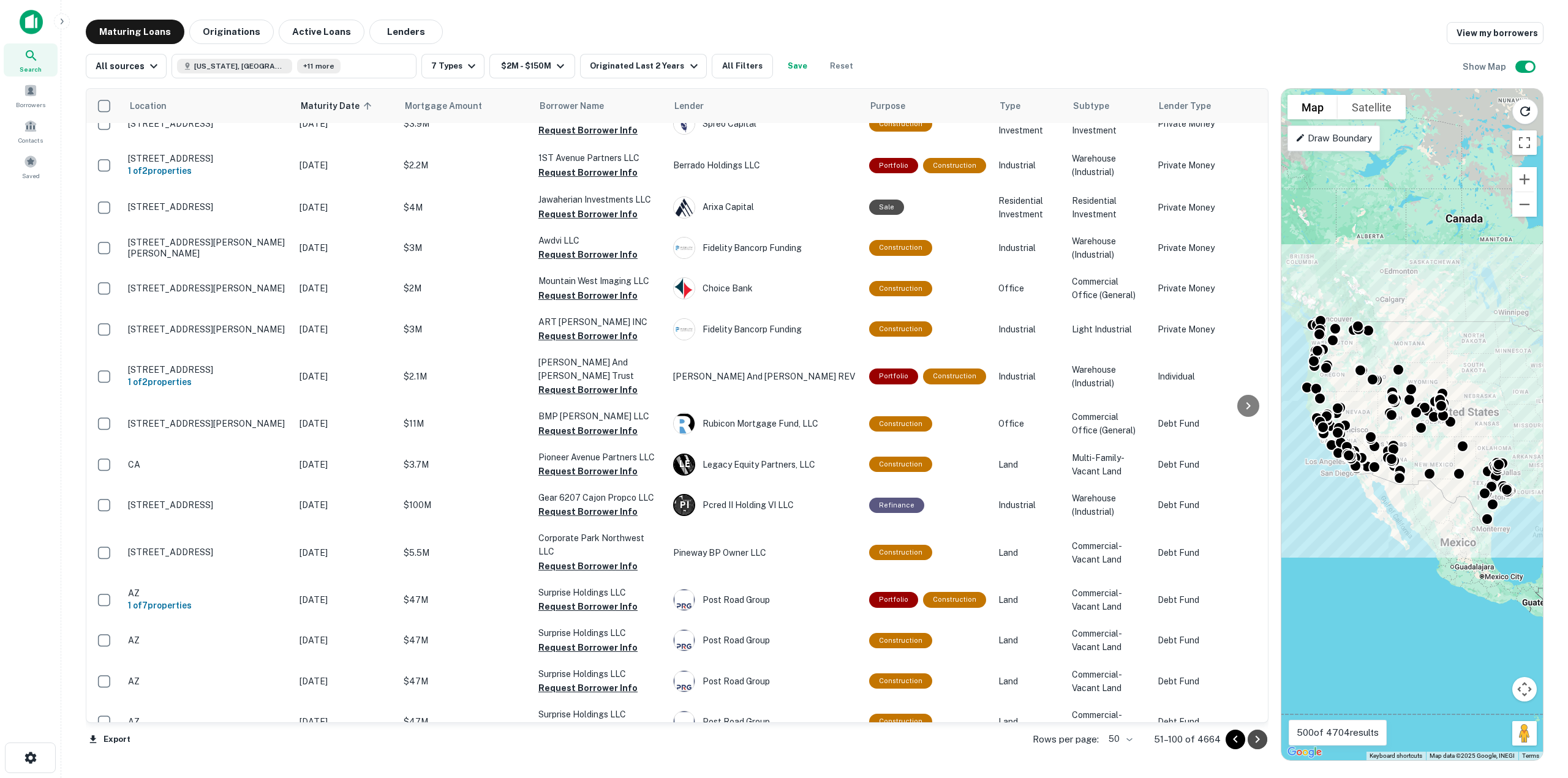
click at [1256, 741] on icon "Go to next page" at bounding box center [1257, 739] width 4 height 7
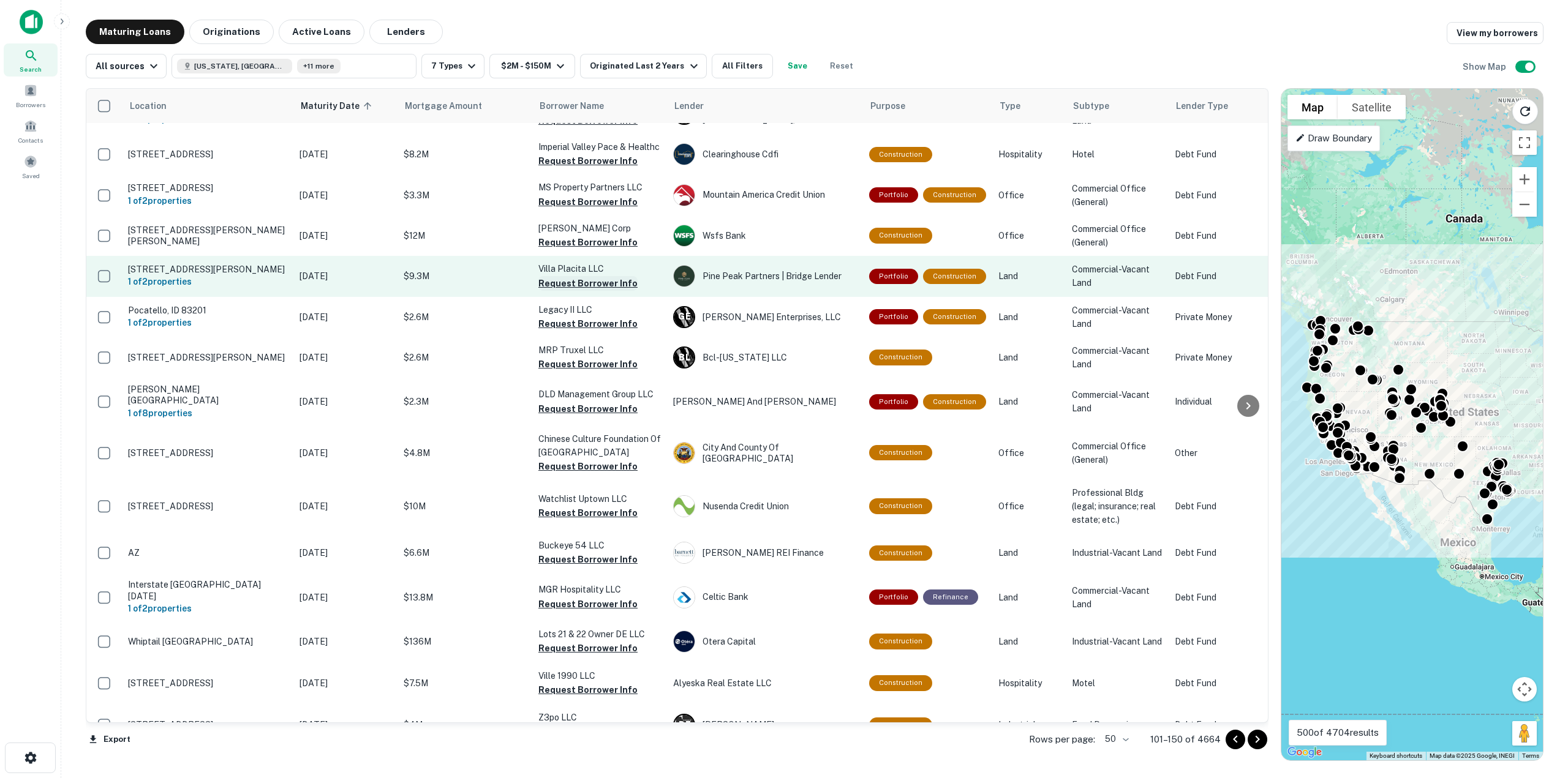
click at [596, 276] on button "Request Borrower Info" at bounding box center [588, 283] width 99 height 15
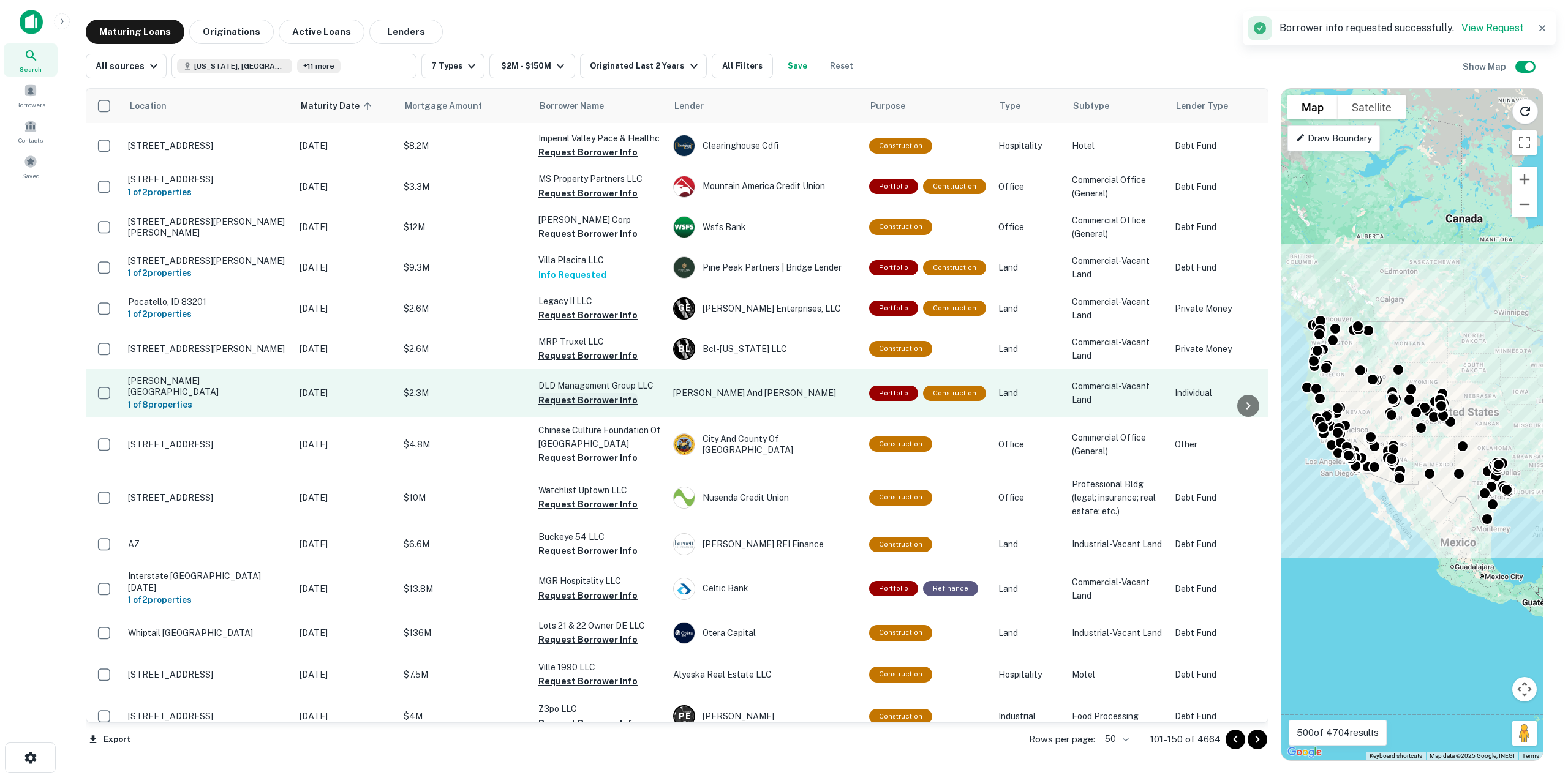
scroll to position [1584, 0]
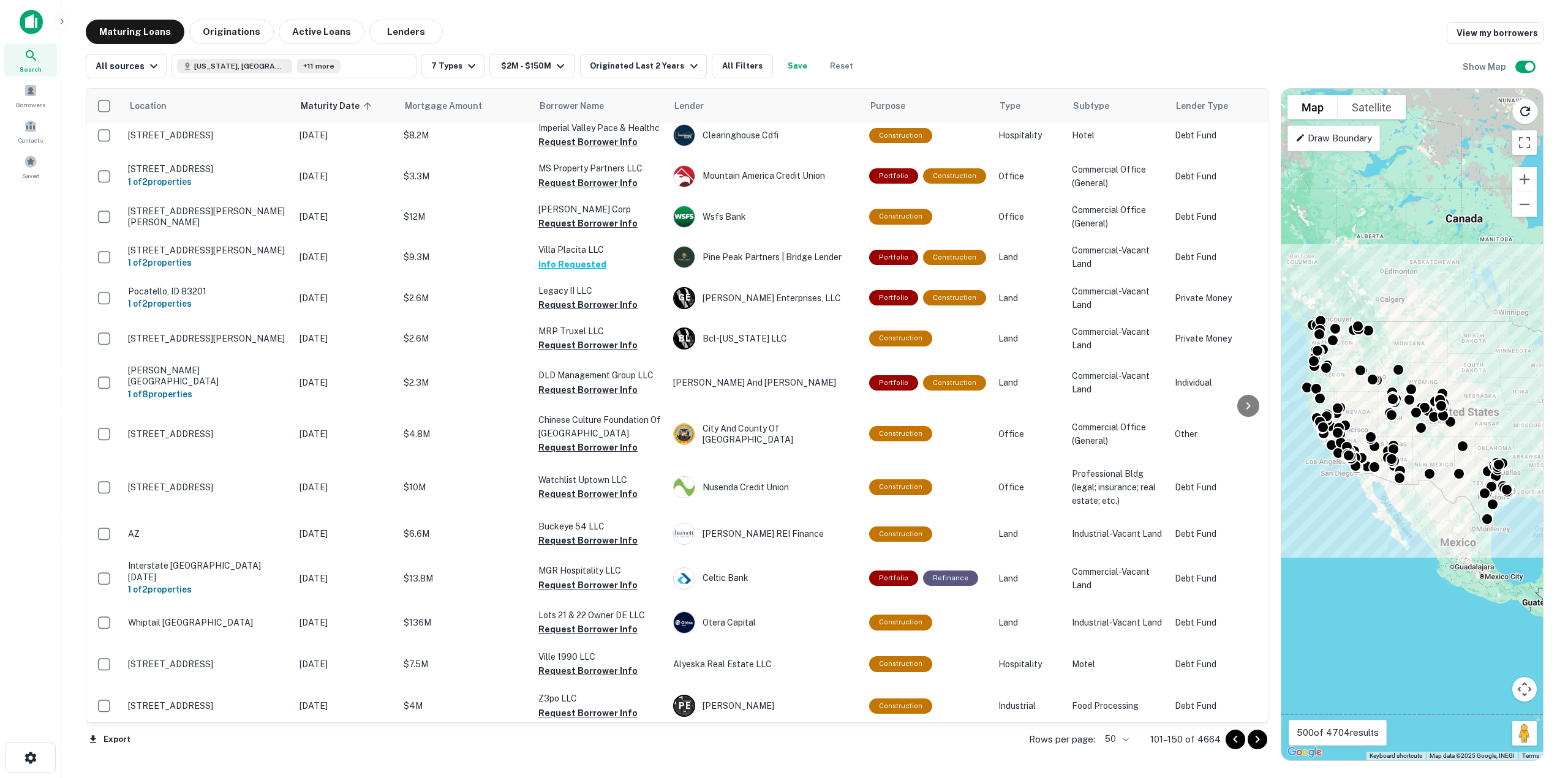
click at [1263, 739] on icon "Go to next page" at bounding box center [1257, 739] width 15 height 15
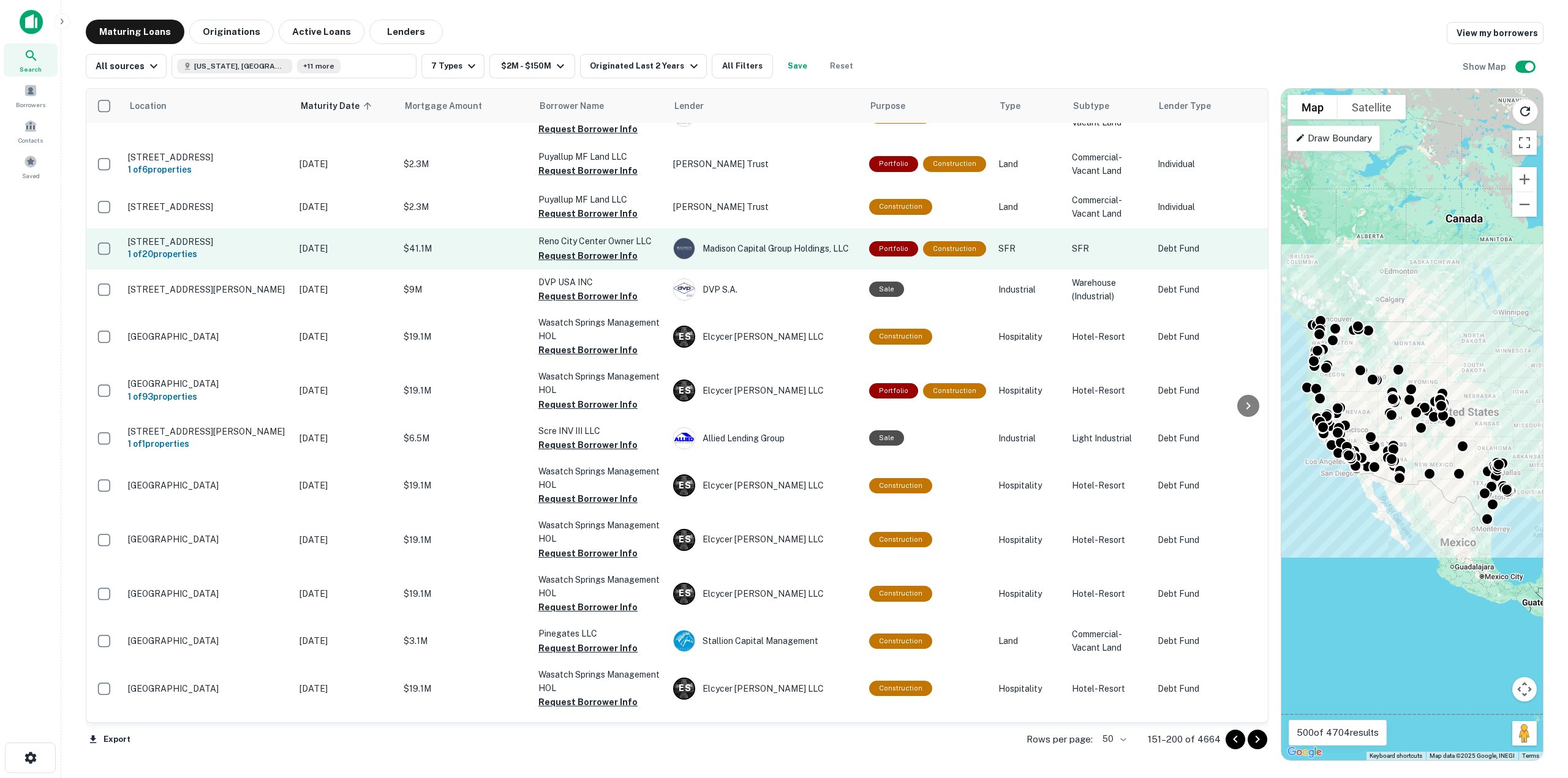
scroll to position [1462, 0]
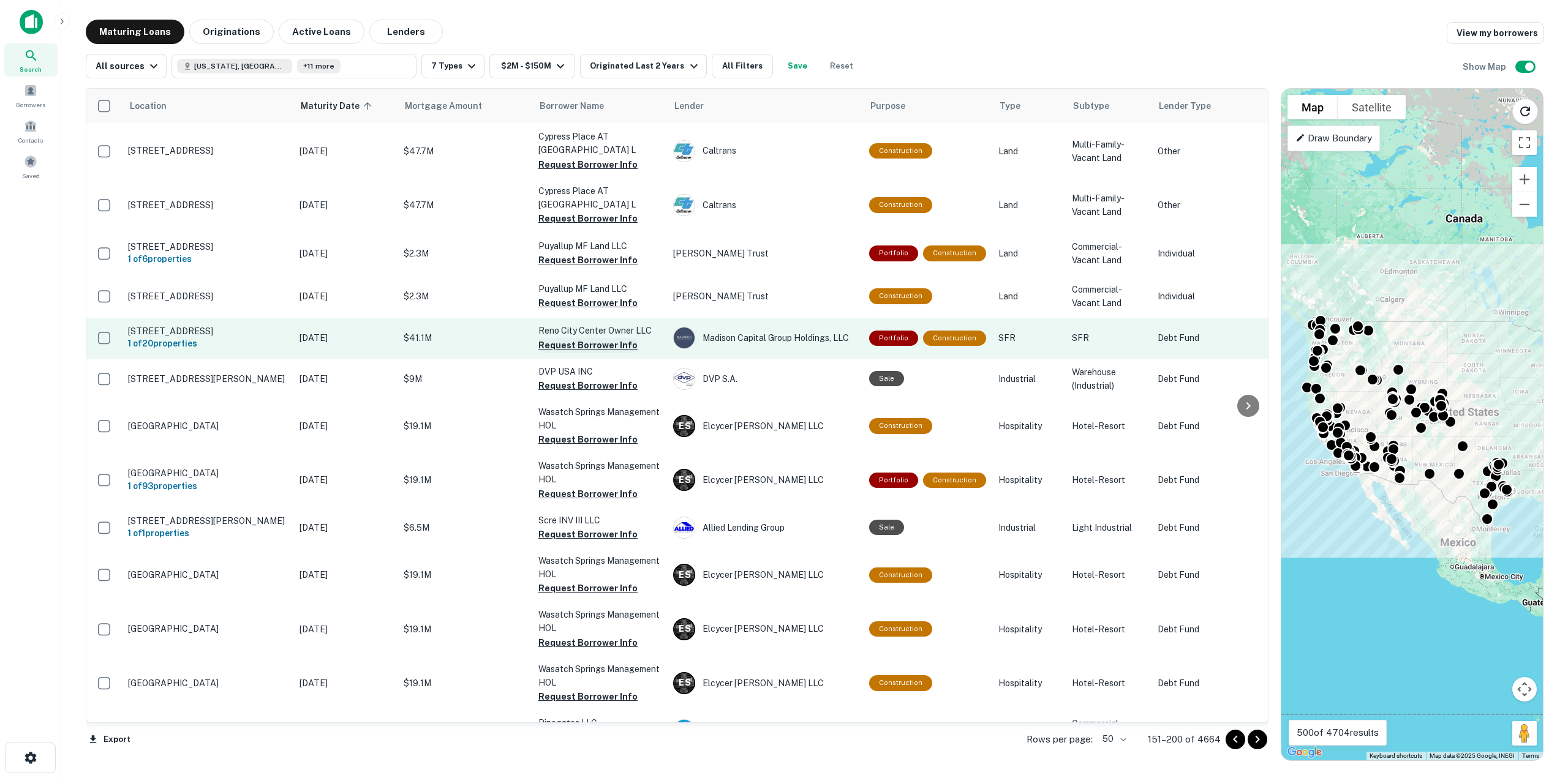
click at [612, 338] on button "Request Borrower Info" at bounding box center [588, 346] width 99 height 15
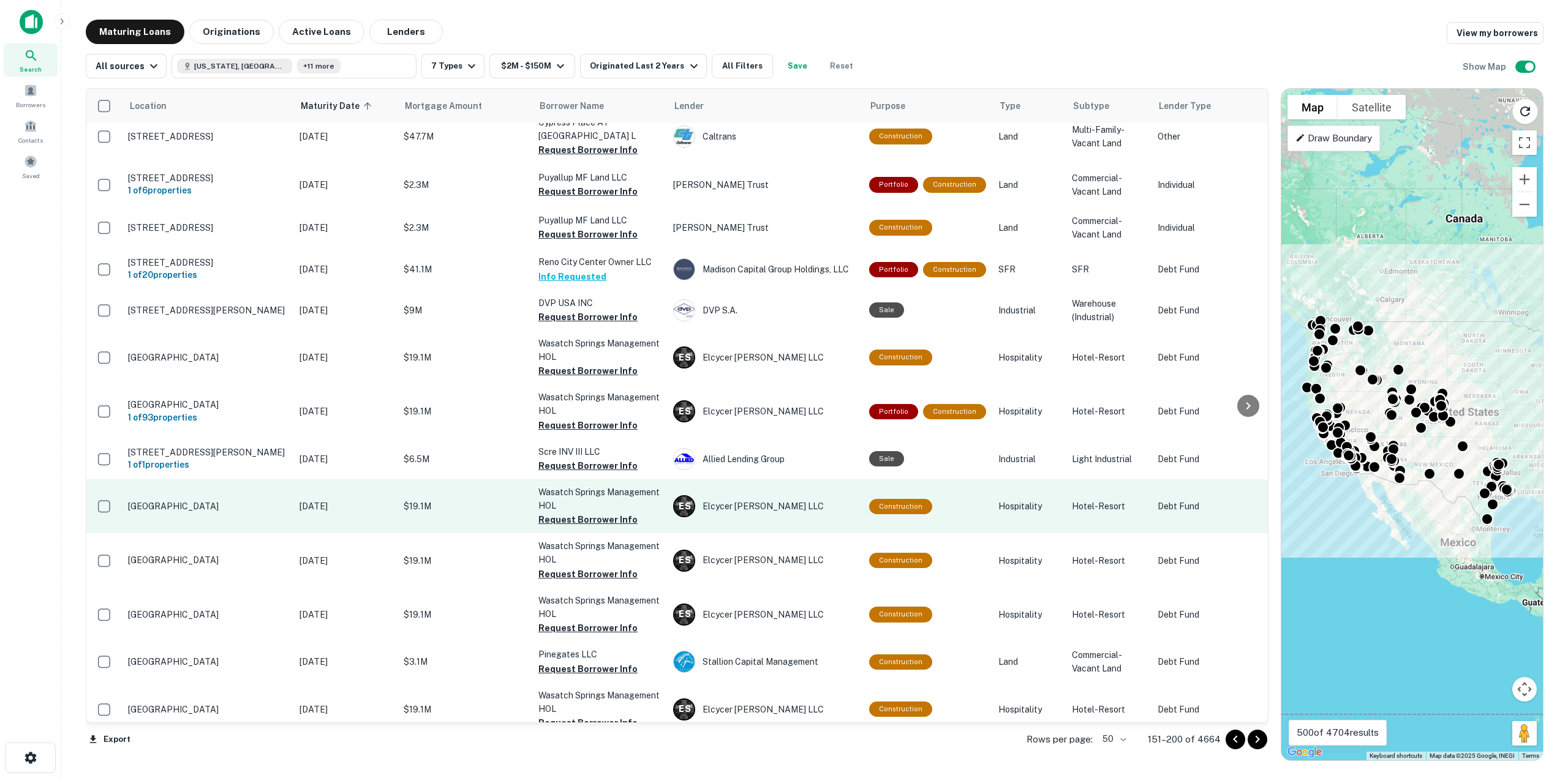
scroll to position [1644, 0]
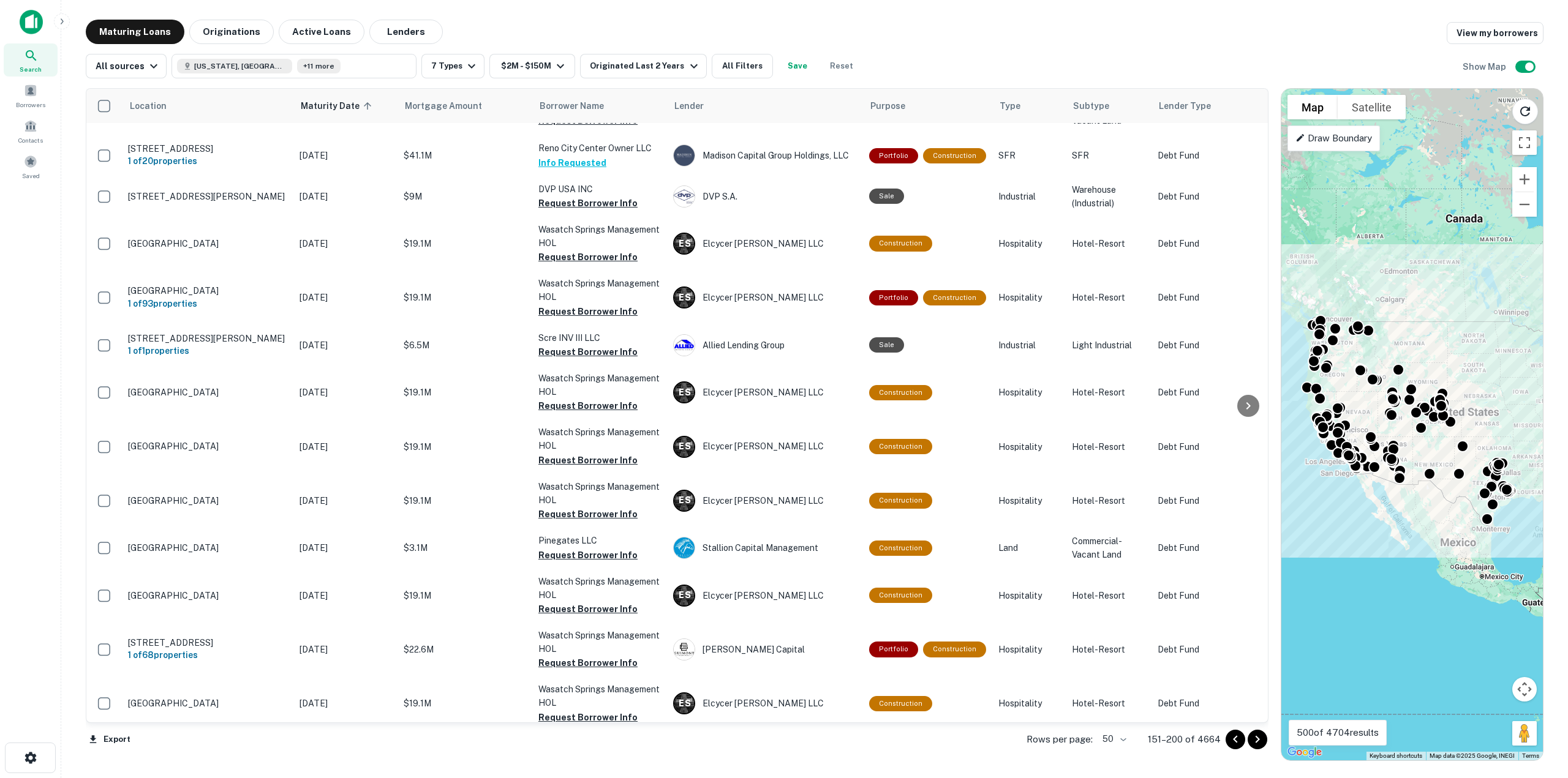
click at [1256, 744] on icon "Go to next page" at bounding box center [1257, 739] width 15 height 15
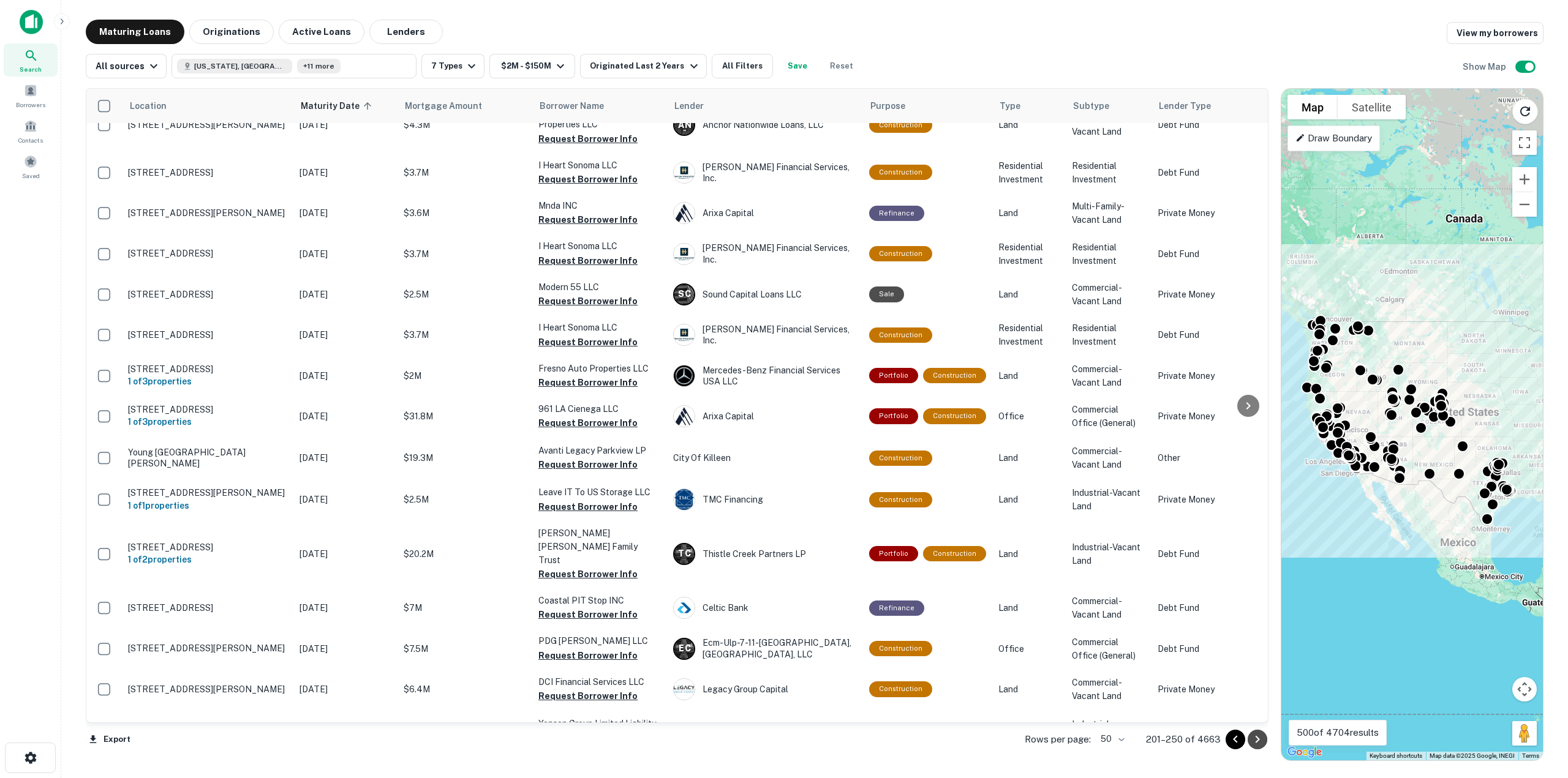
click at [1255, 742] on icon "Go to next page" at bounding box center [1257, 739] width 15 height 15
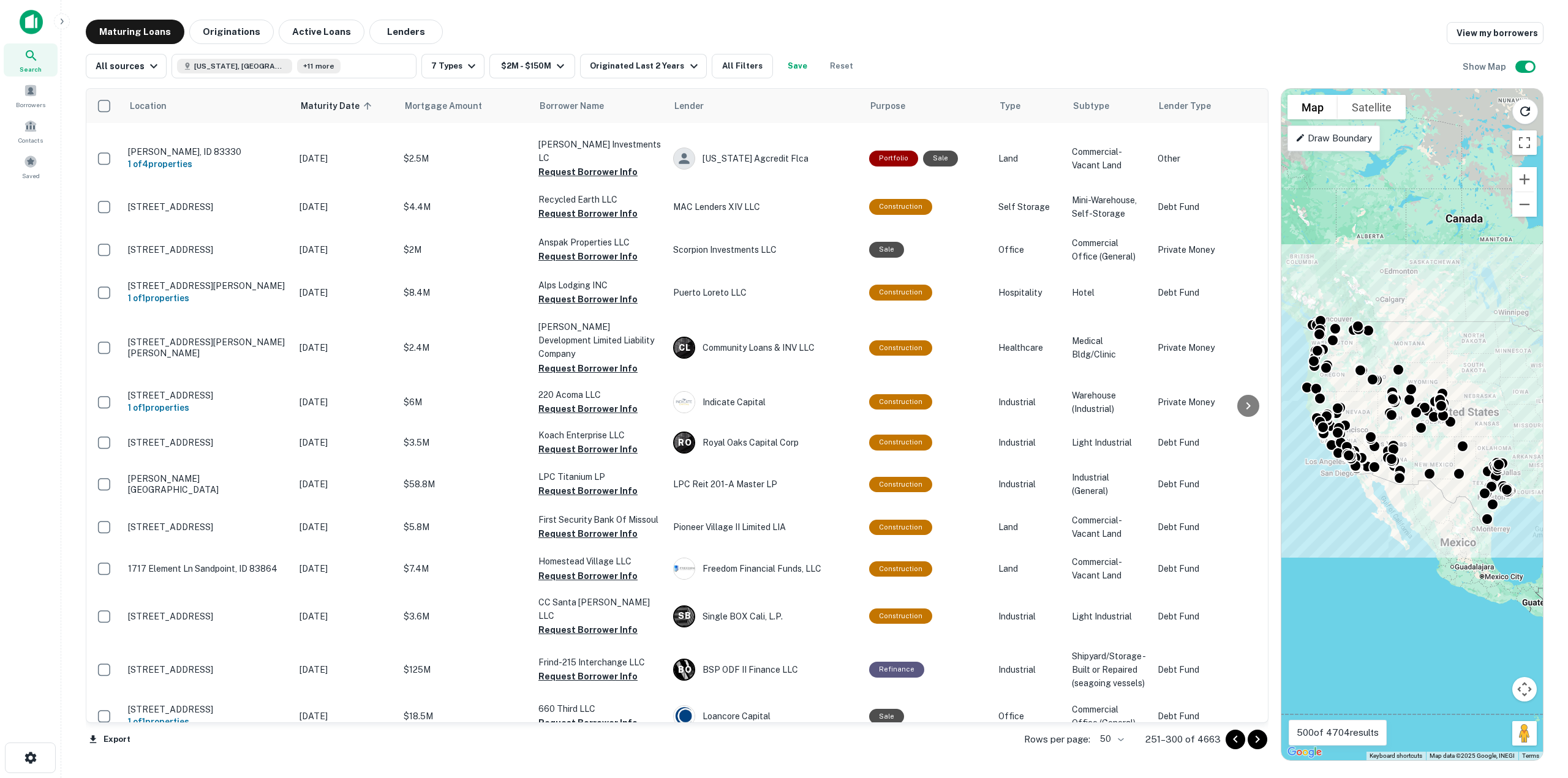
scroll to position [1589, 0]
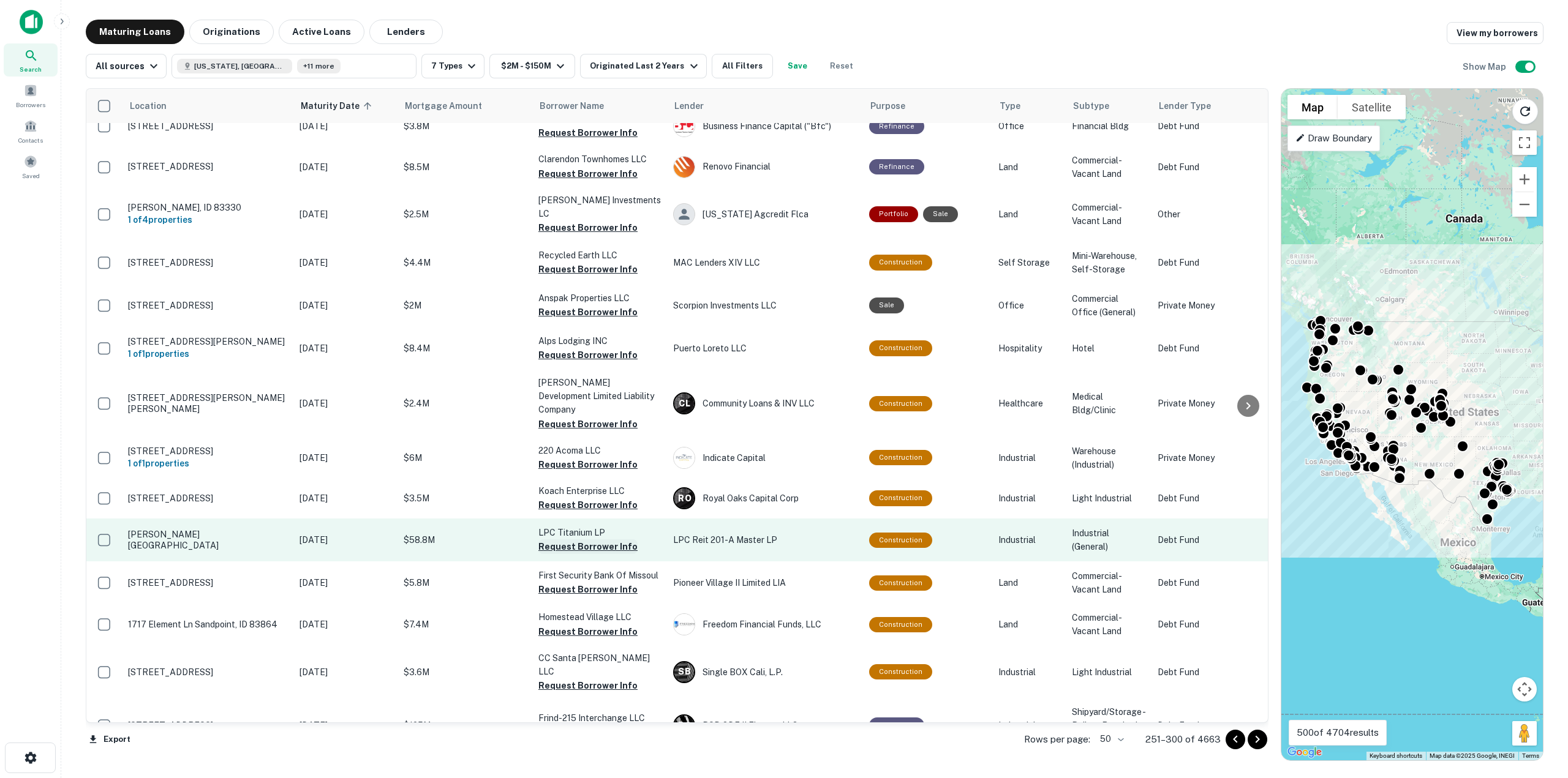
click at [579, 539] on button "Request Borrower Info" at bounding box center [588, 547] width 99 height 15
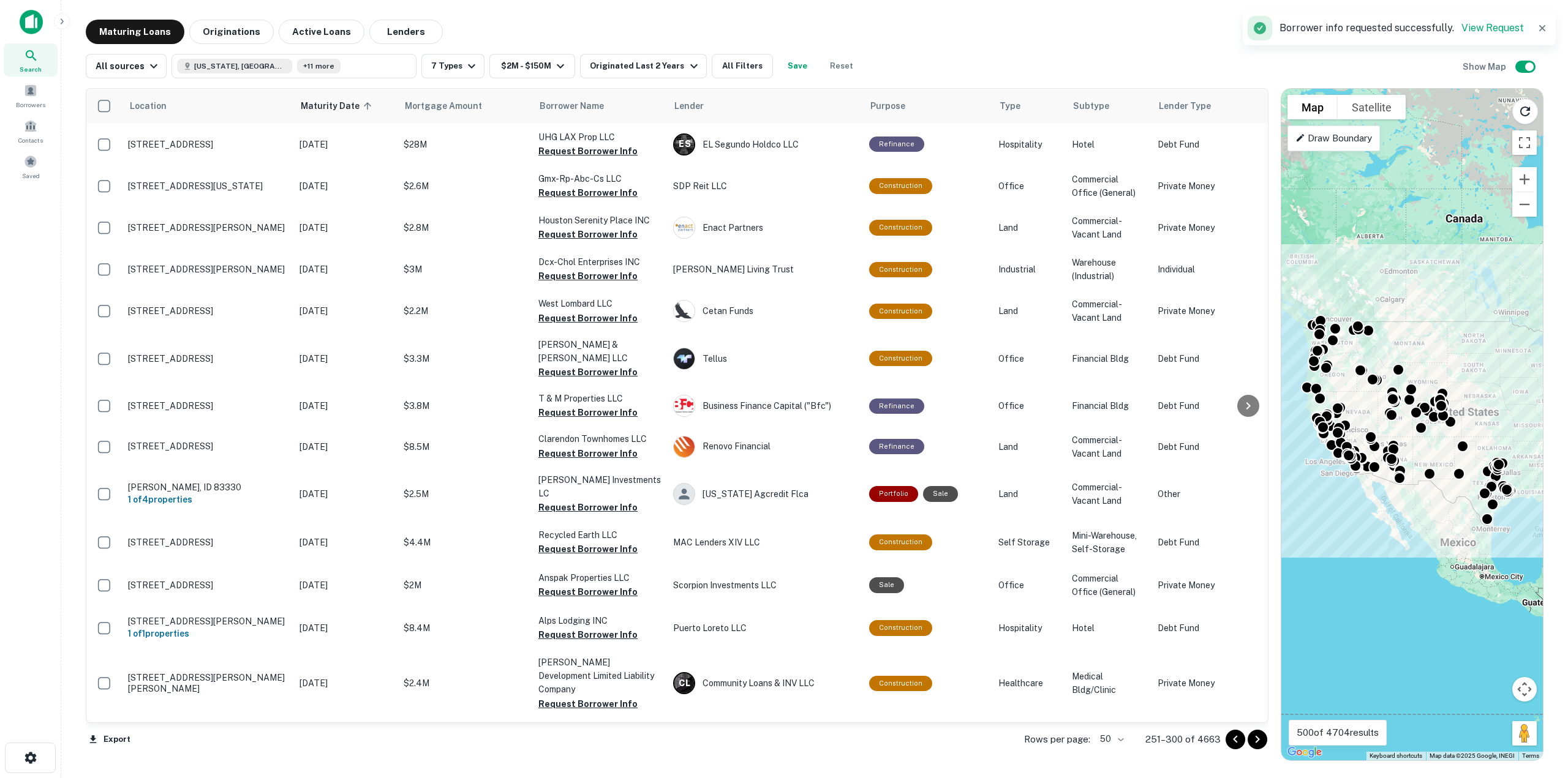
scroll to position [1283, 0]
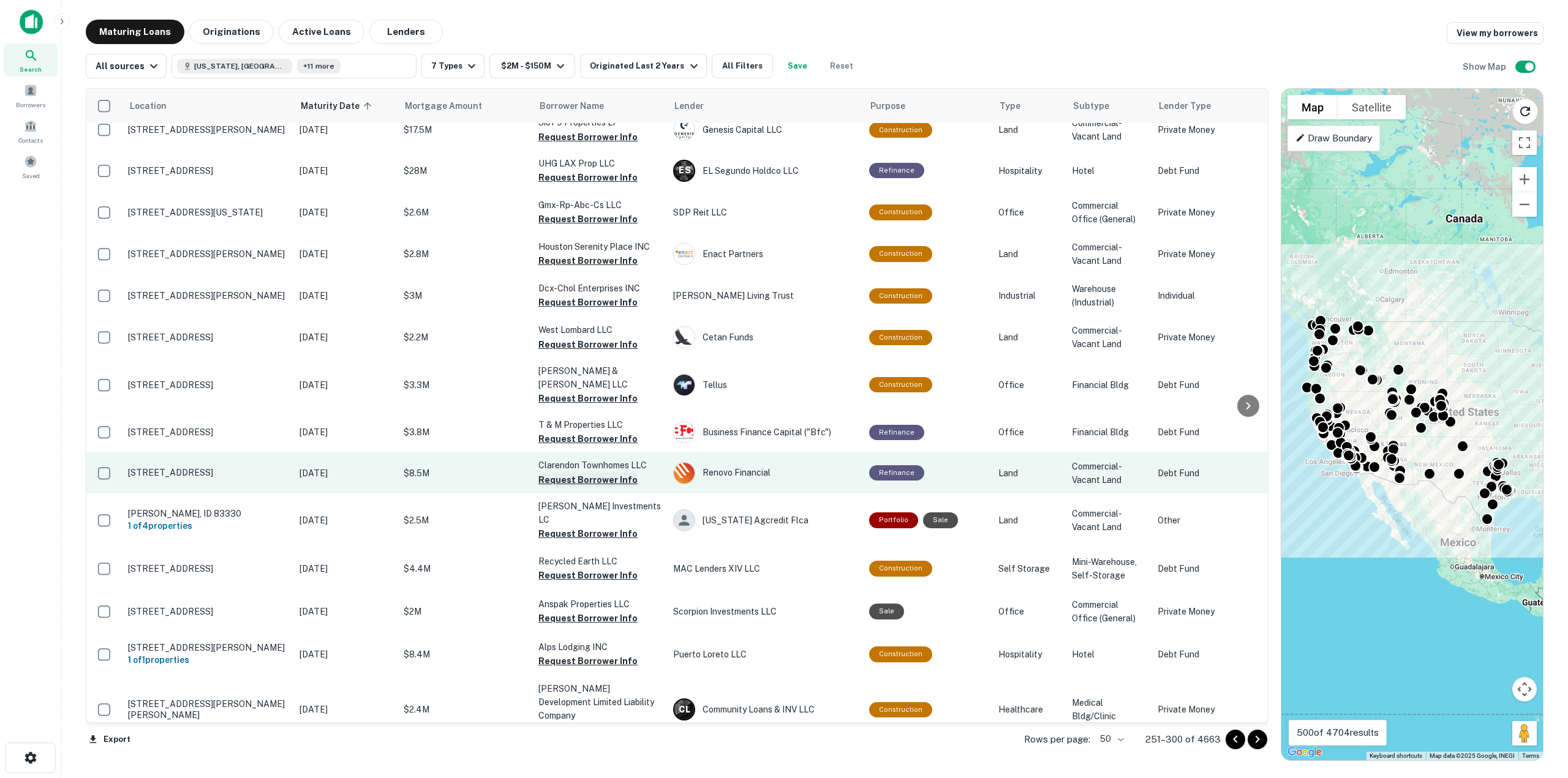
click at [582, 473] on button "Request Borrower Info" at bounding box center [588, 480] width 99 height 15
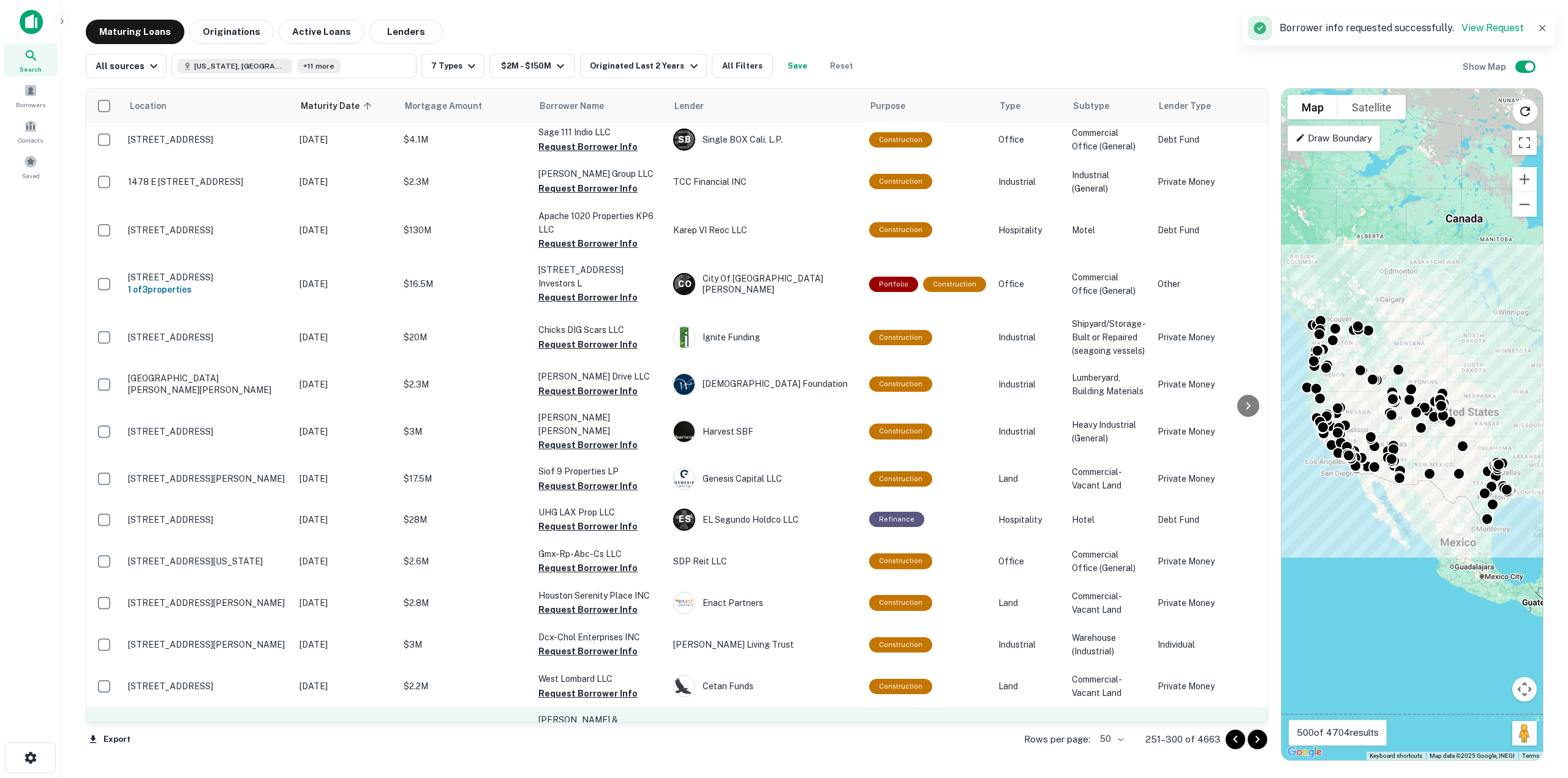
scroll to position [915, 0]
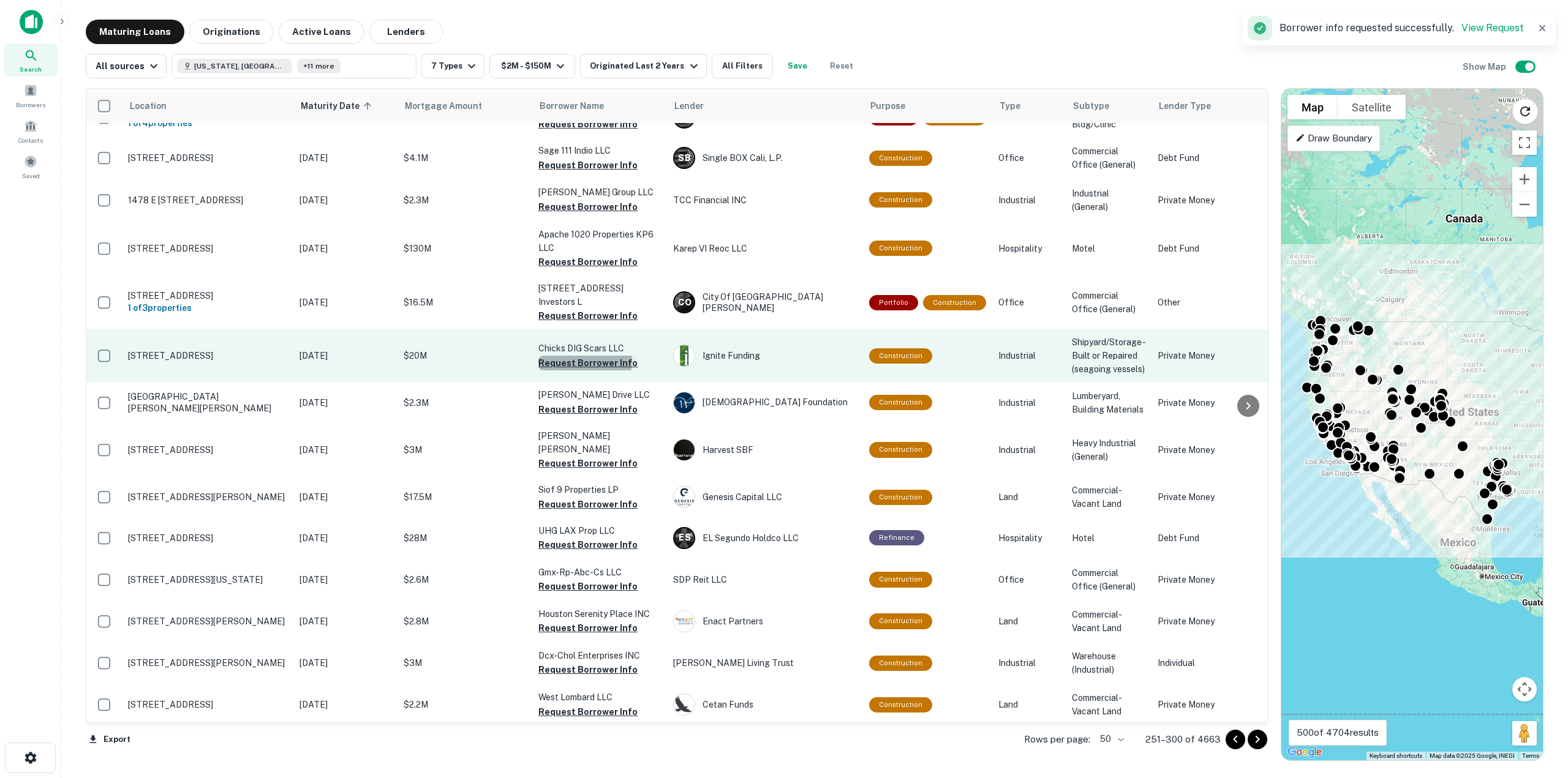
click at [582, 356] on button "Request Borrower Info" at bounding box center [588, 363] width 99 height 15
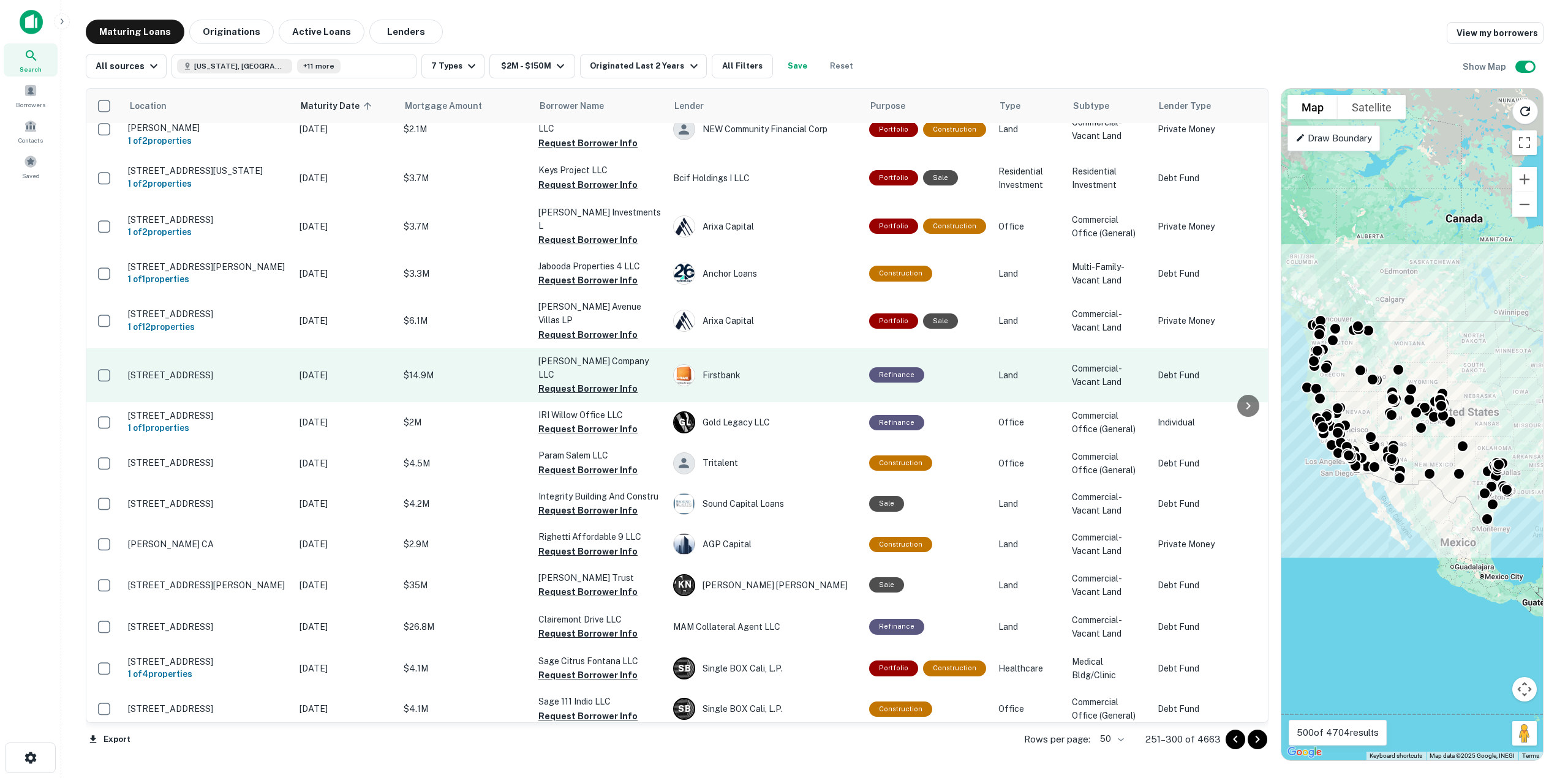
scroll to position [303, 0]
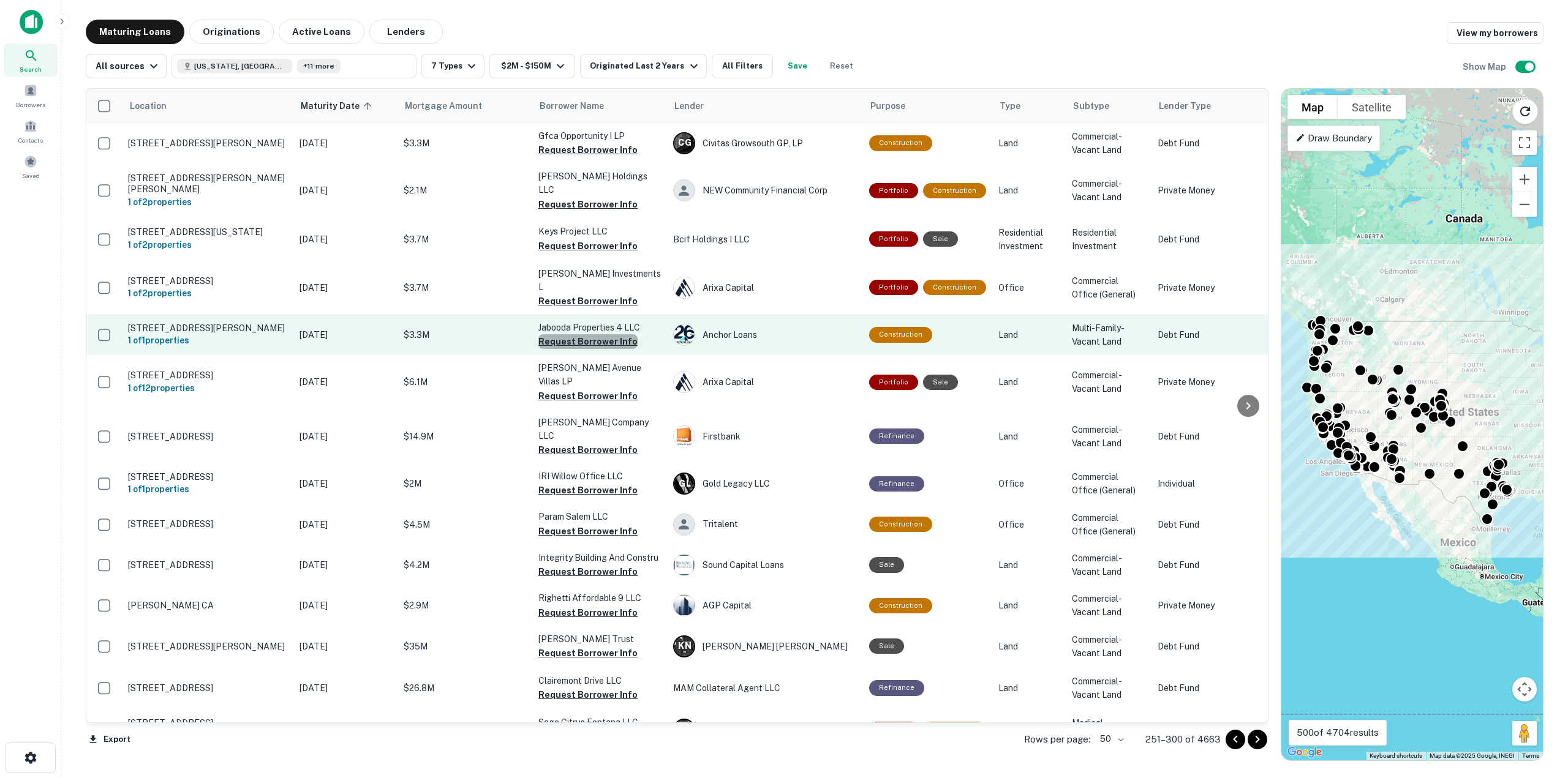
click at [589, 334] on button "Request Borrower Info" at bounding box center [588, 342] width 99 height 15
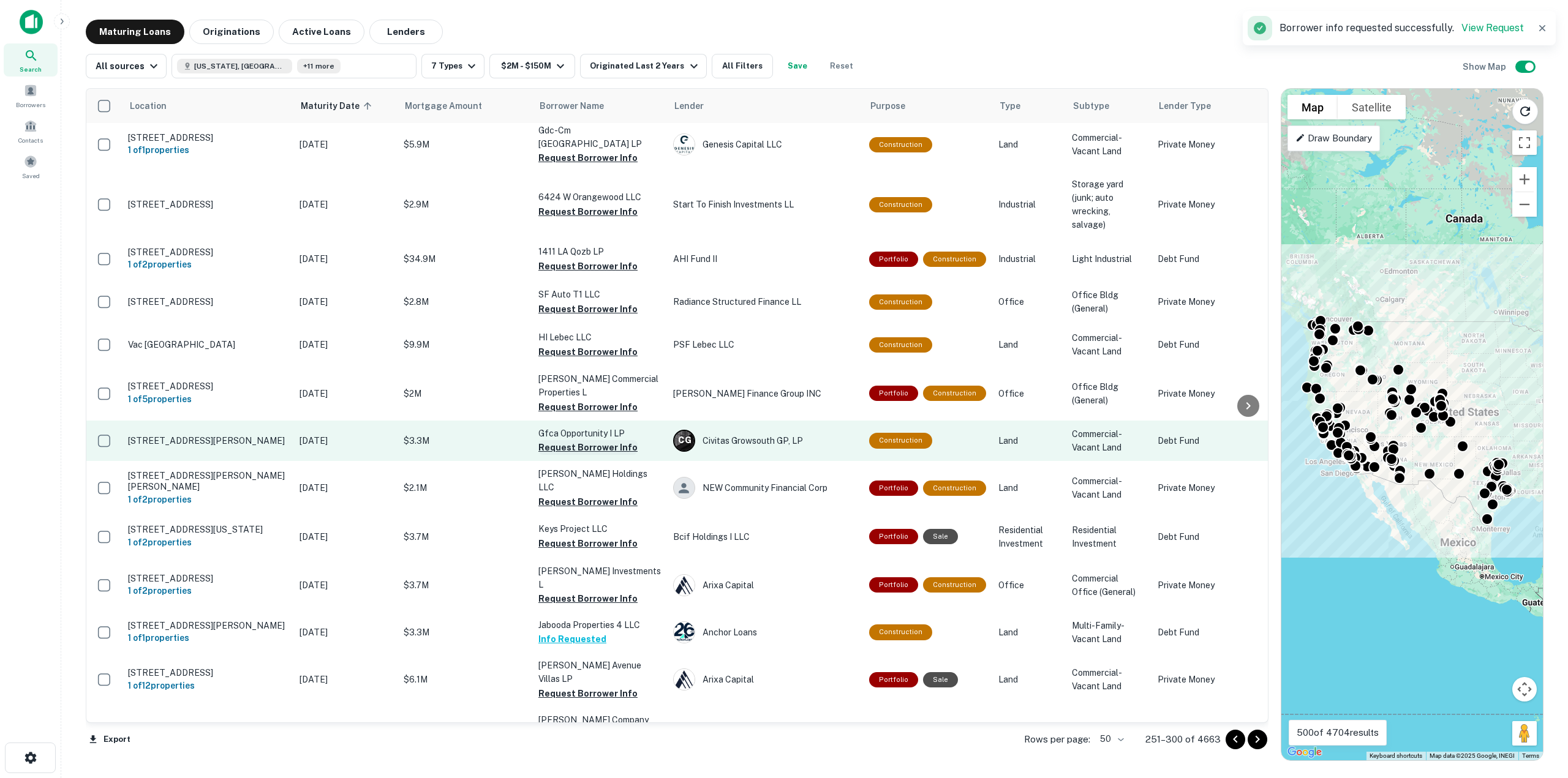
scroll to position [0, 0]
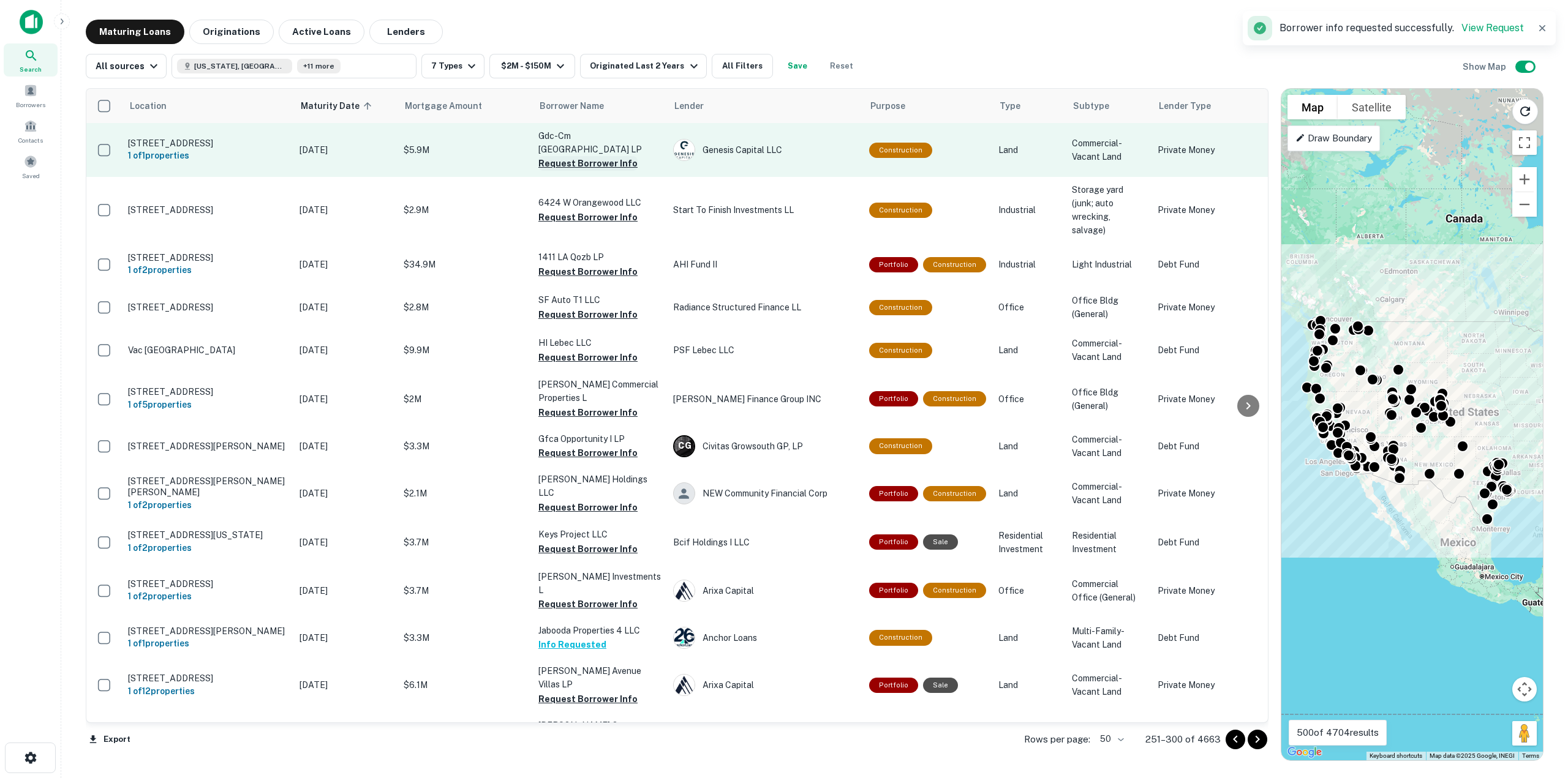
click at [592, 156] on button "Request Borrower Info" at bounding box center [588, 164] width 99 height 15
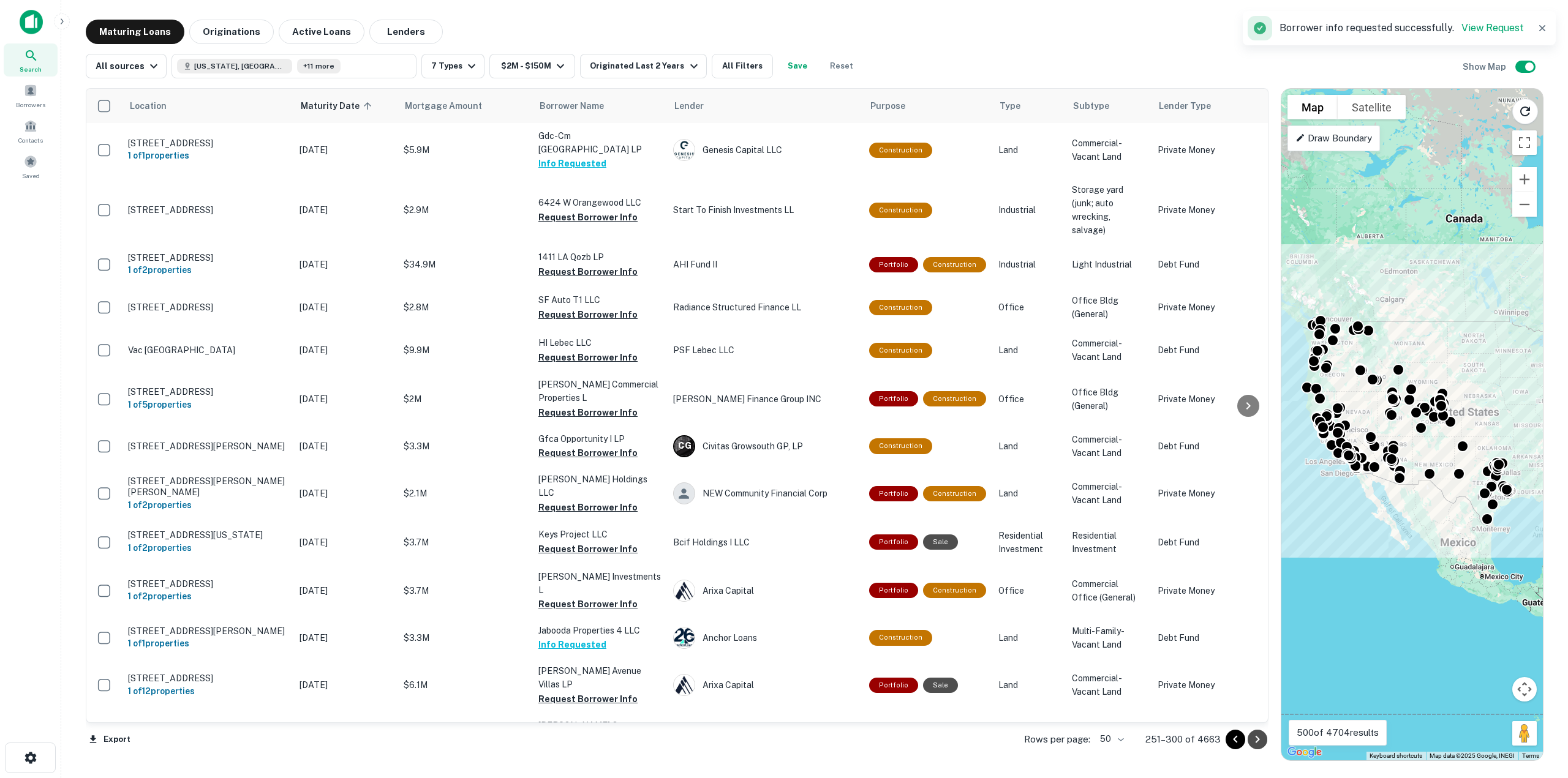
click at [1260, 741] on icon "Go to next page" at bounding box center [1257, 739] width 15 height 15
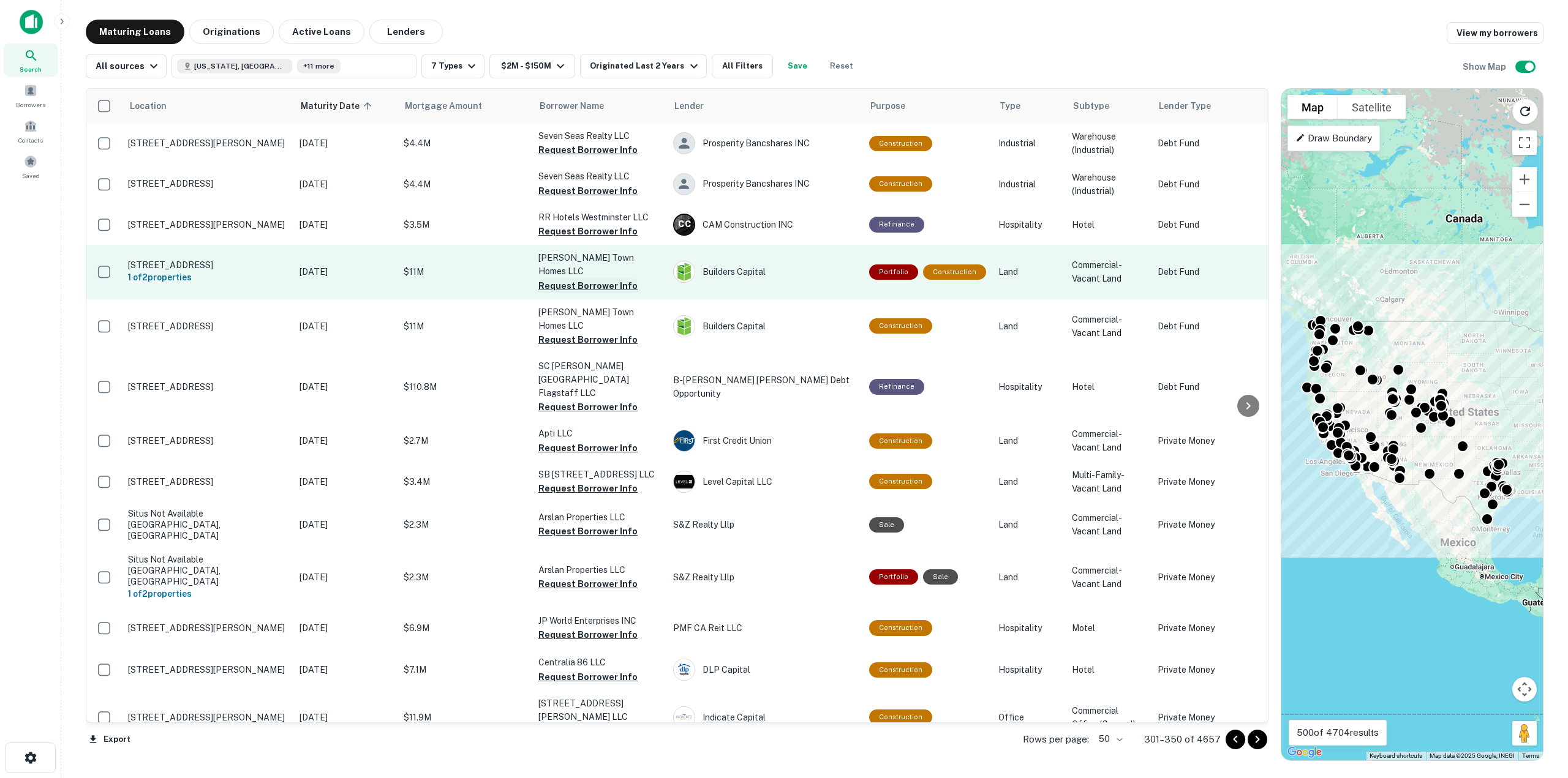
click at [579, 279] on button "Request Borrower Info" at bounding box center [588, 286] width 99 height 15
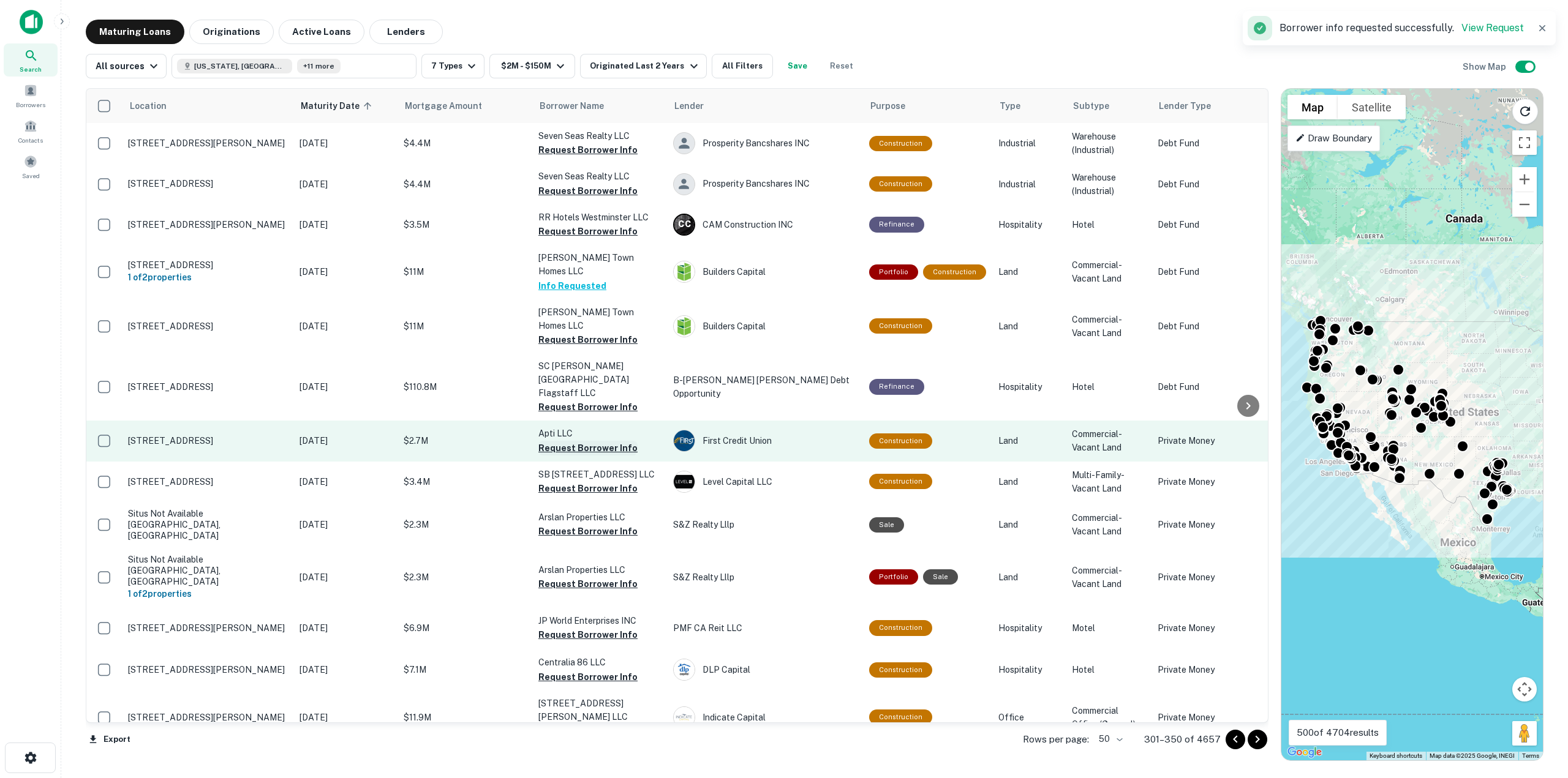
scroll to position [61, 0]
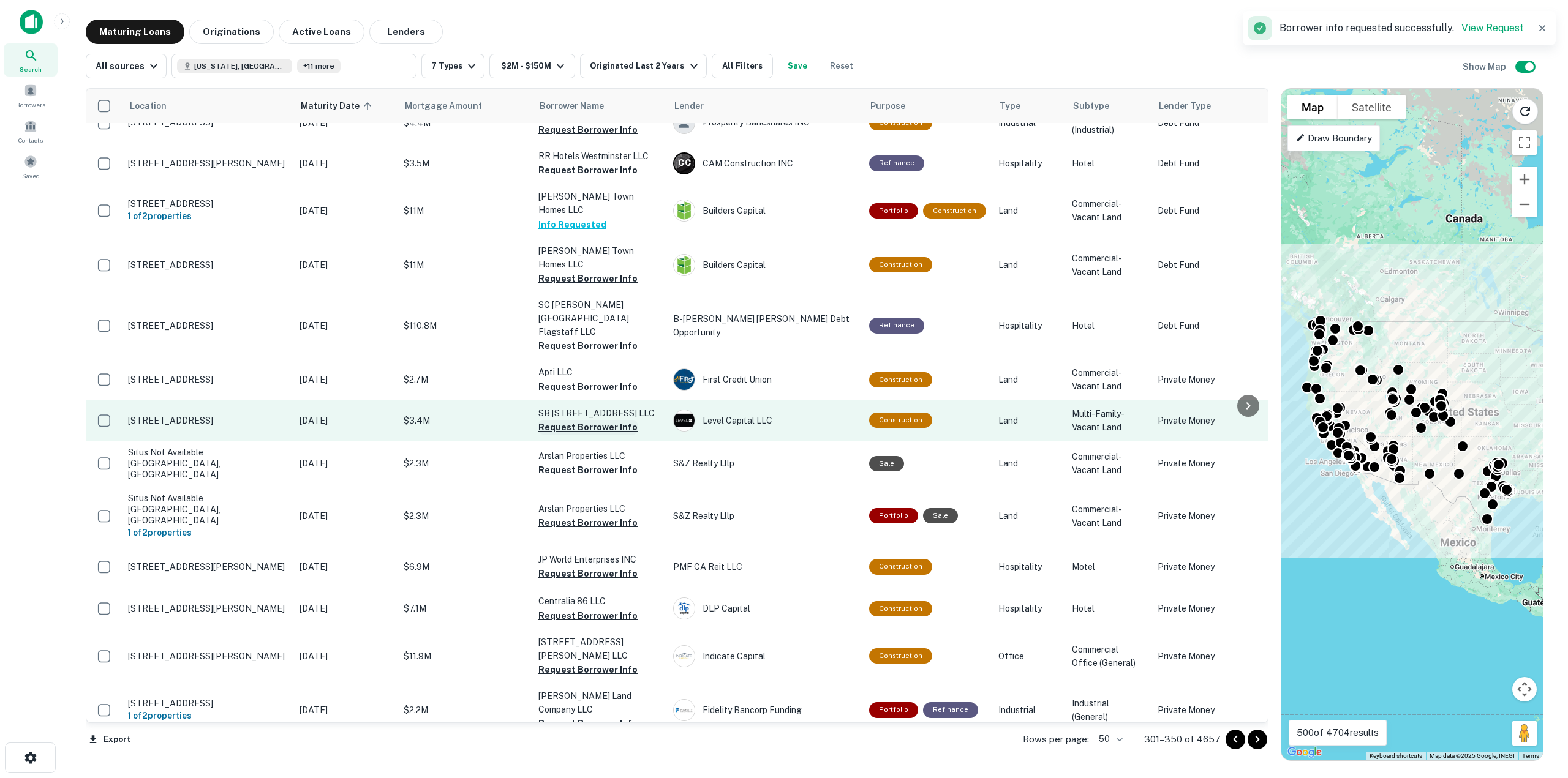
click at [579, 420] on button "Request Borrower Info" at bounding box center [588, 427] width 99 height 15
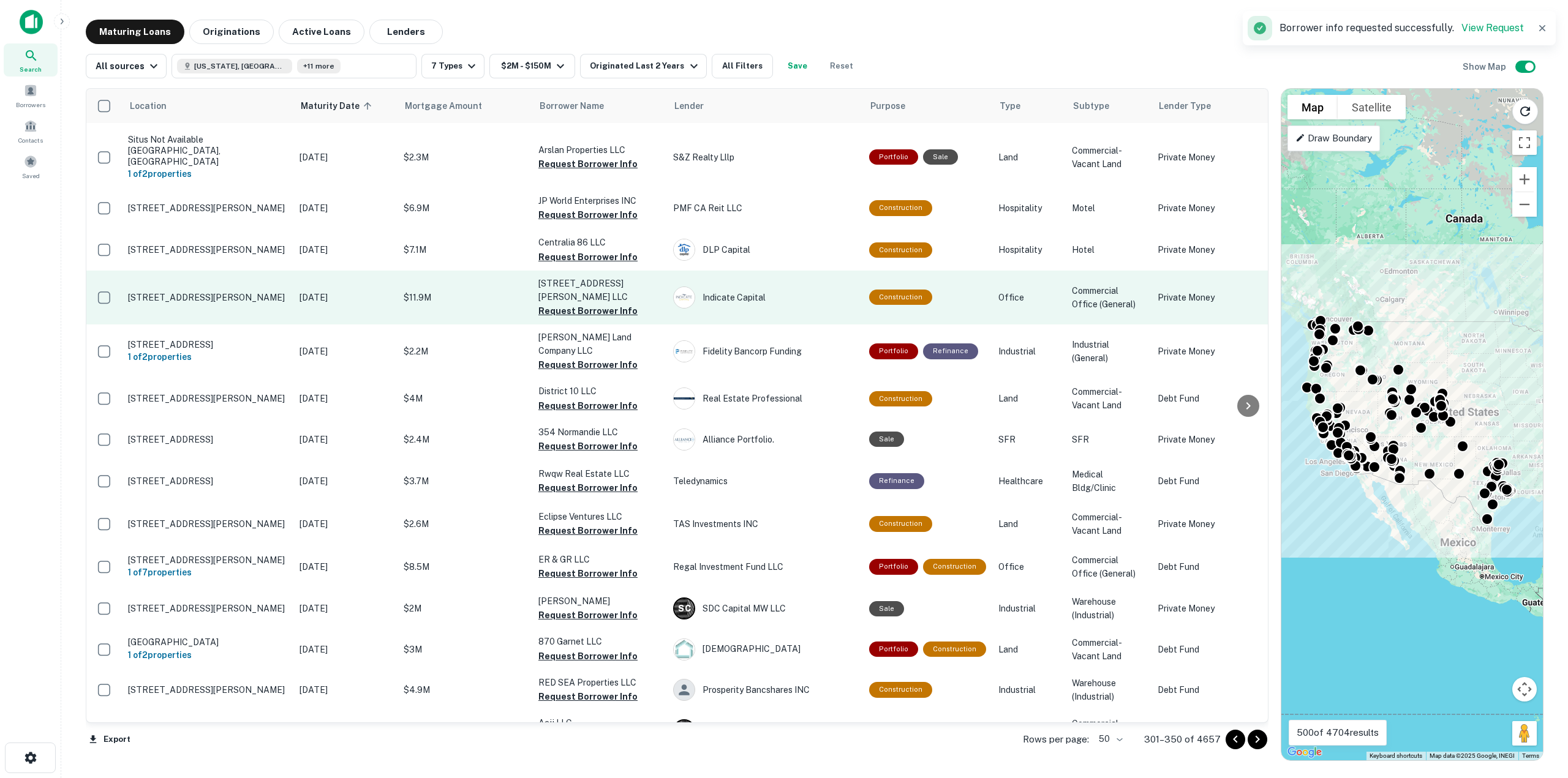
scroll to position [428, 0]
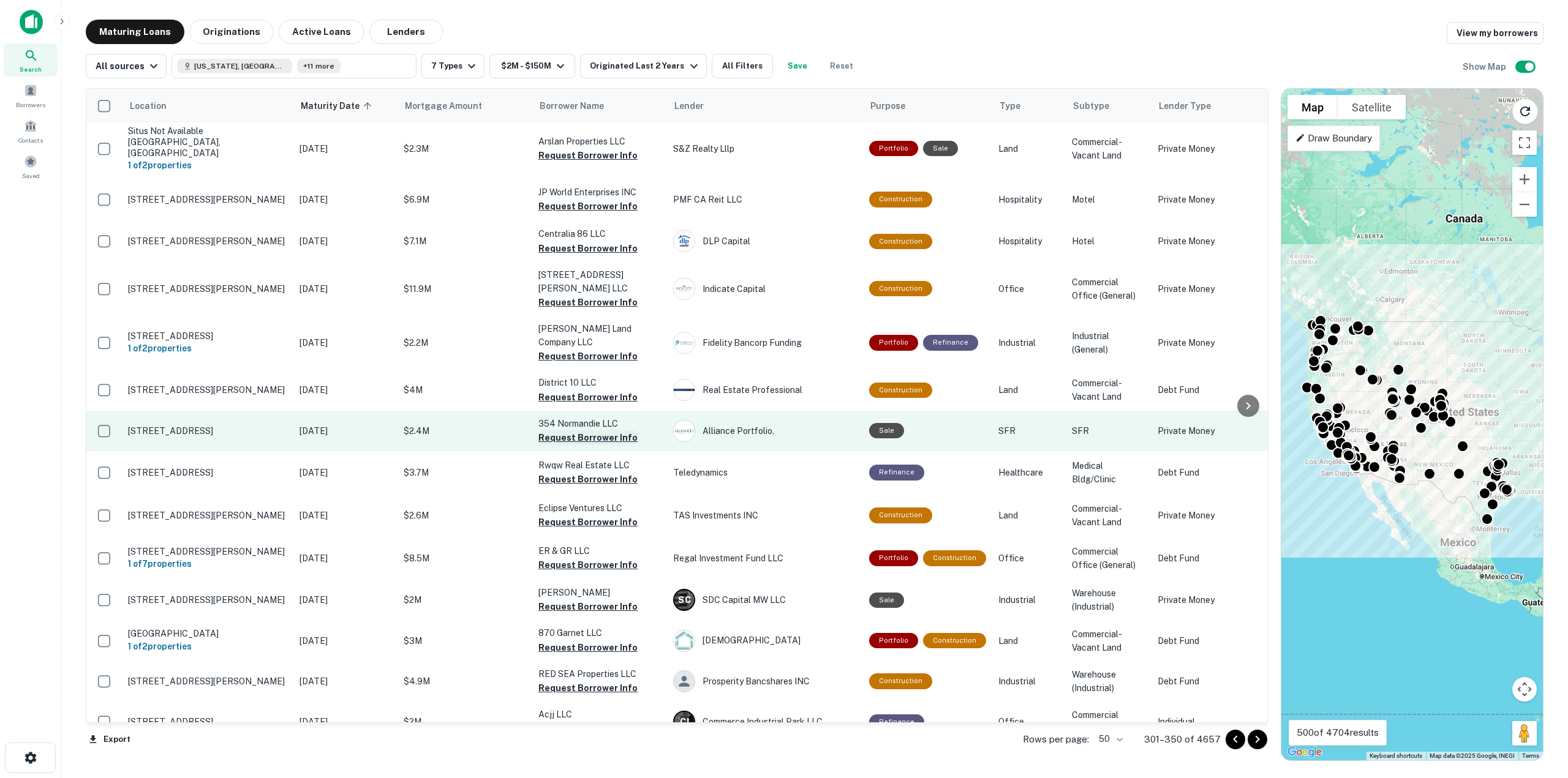
click at [574, 430] on button "Request Borrower Info" at bounding box center [588, 438] width 99 height 15
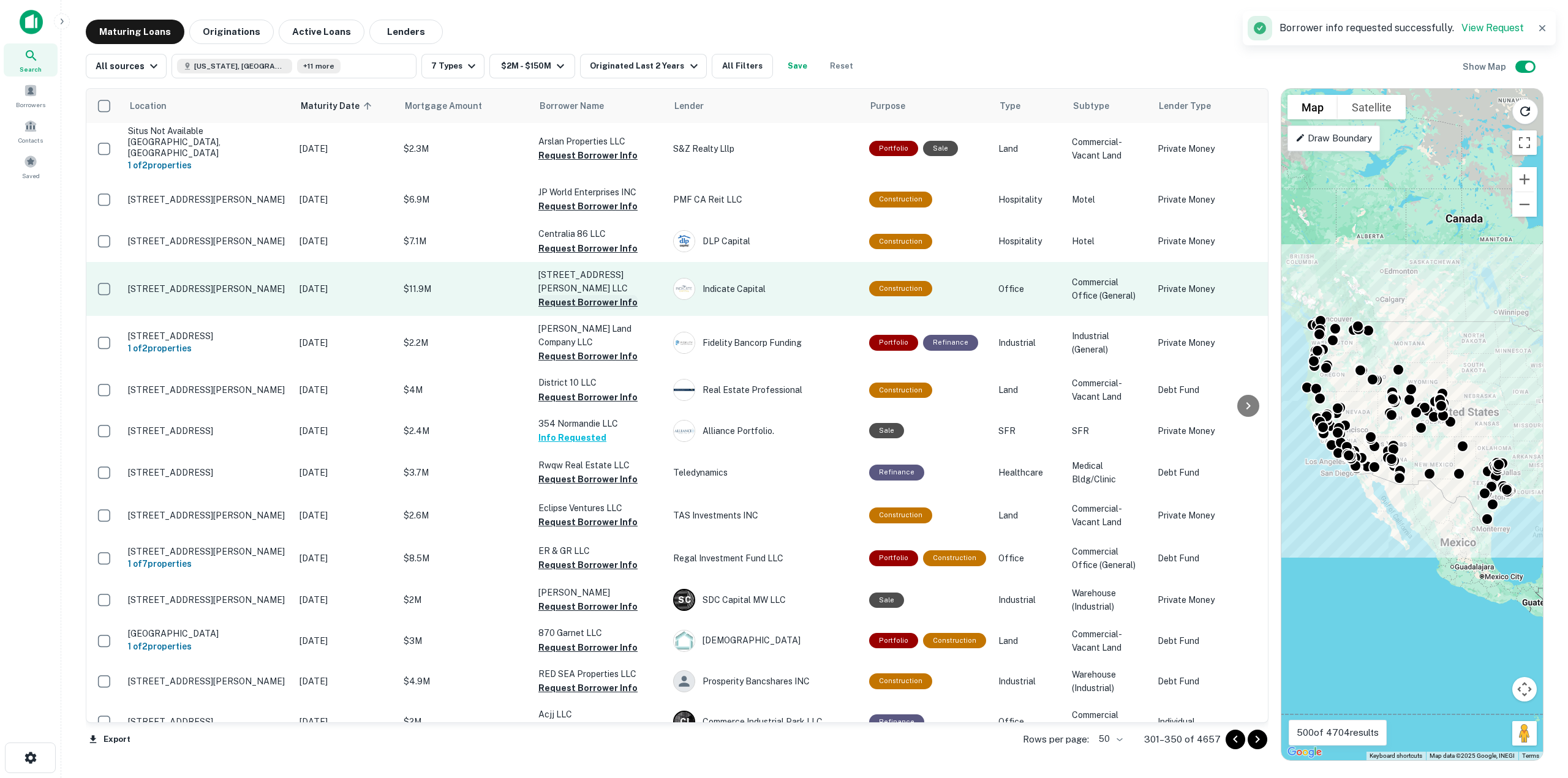
click at [579, 295] on button "Request Borrower Info" at bounding box center [588, 302] width 99 height 15
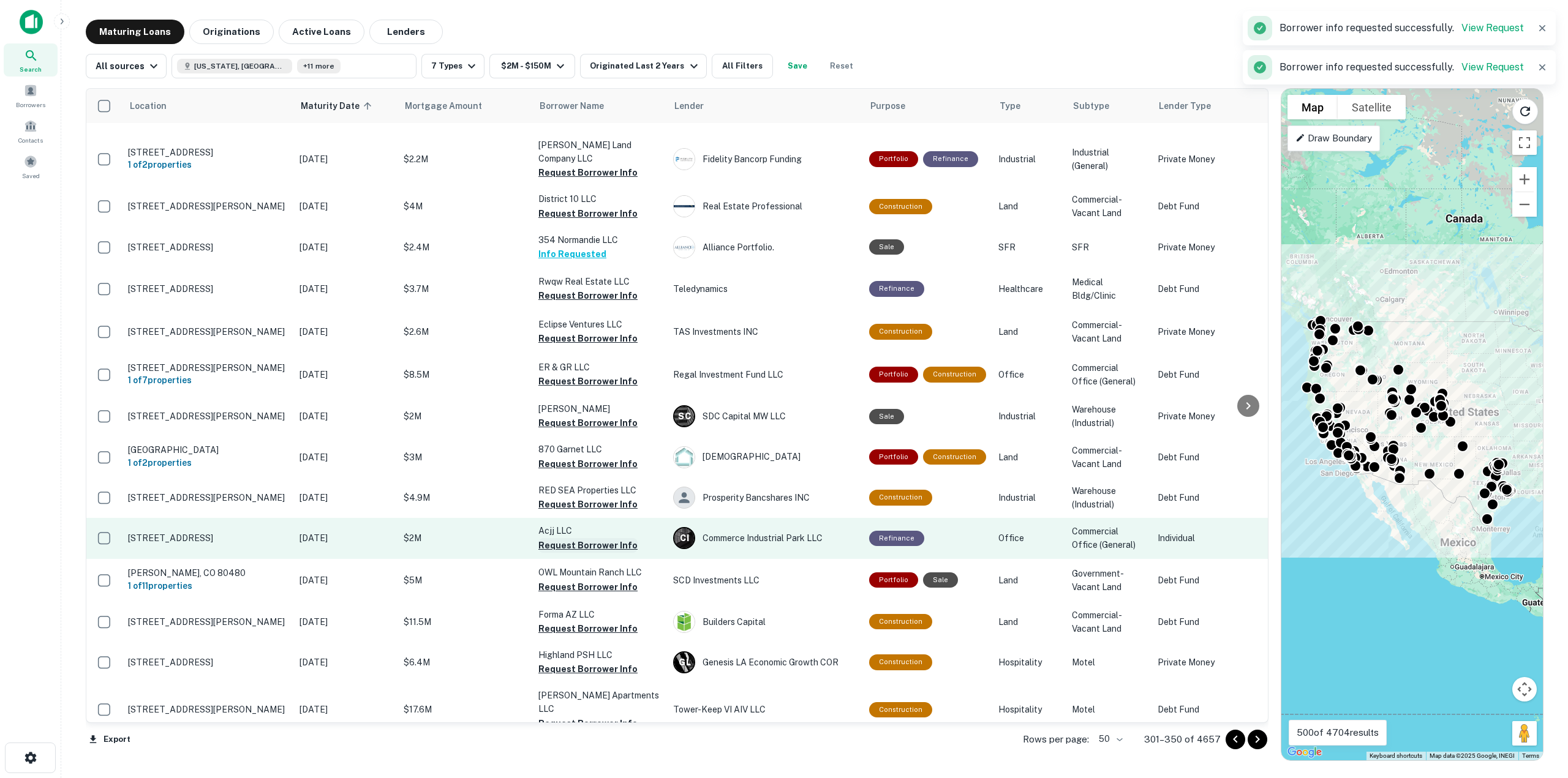
scroll to position [673, 0]
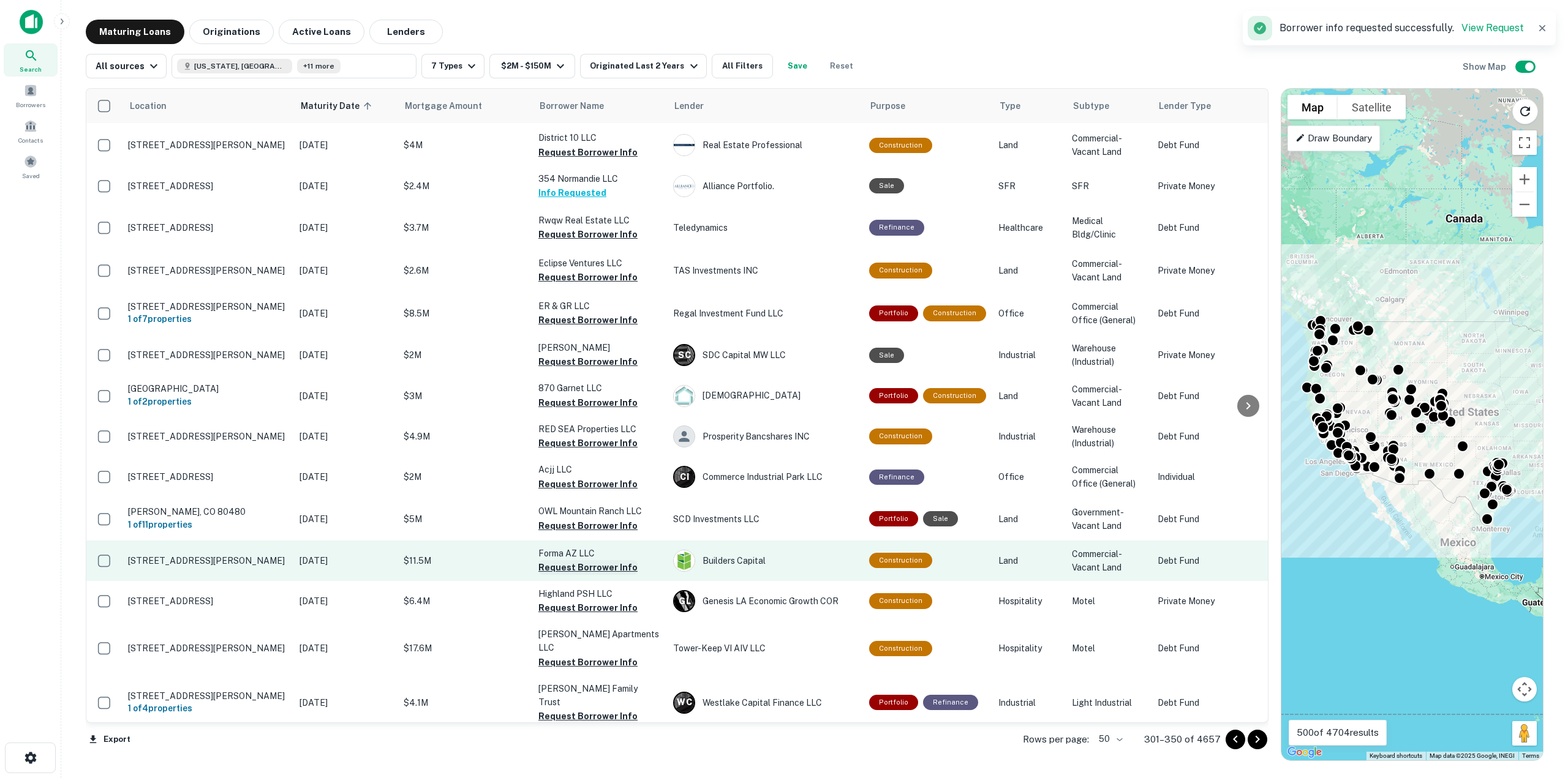
click at [572, 560] on button "Request Borrower Info" at bounding box center [588, 567] width 99 height 15
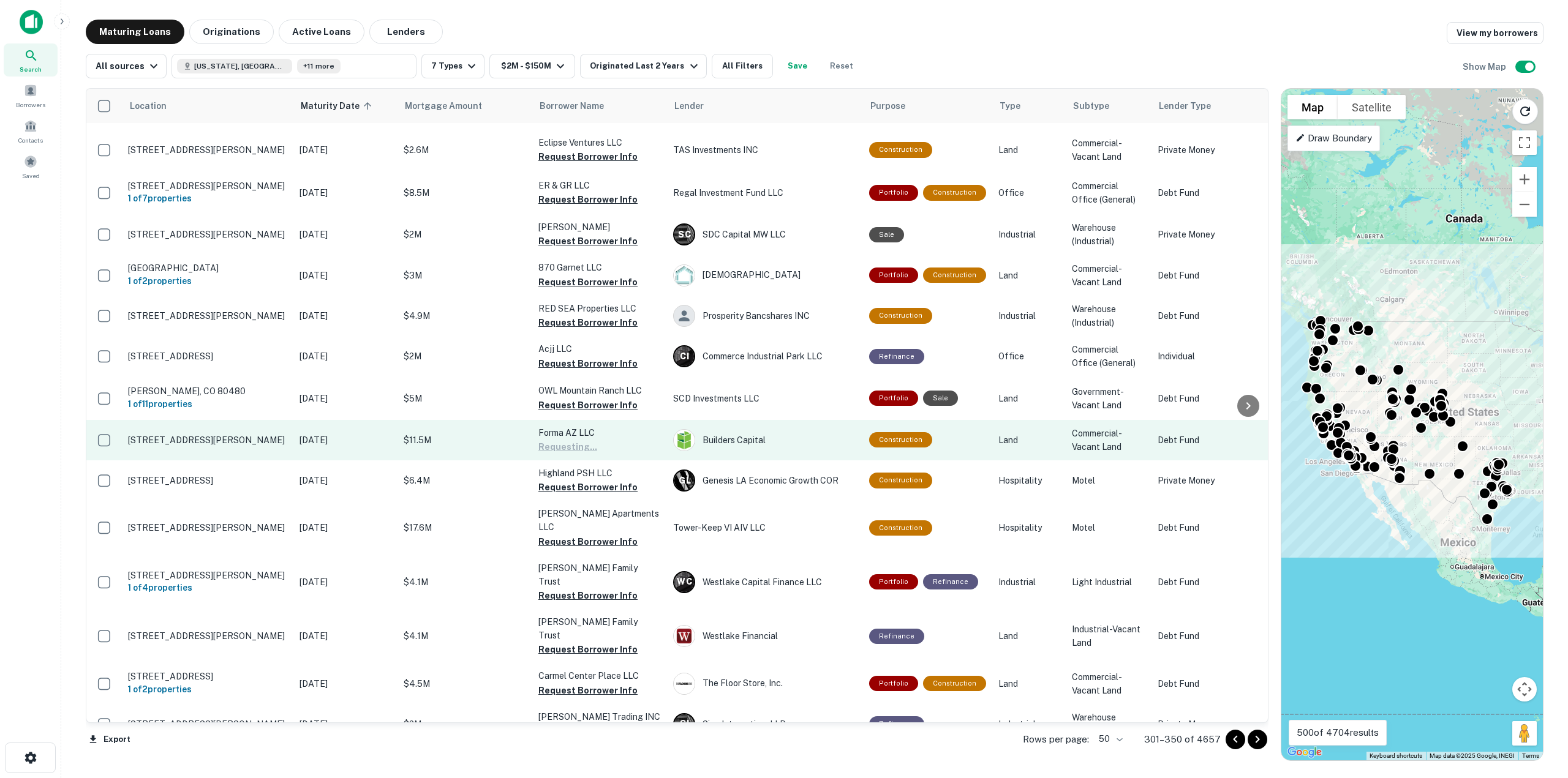
scroll to position [796, 0]
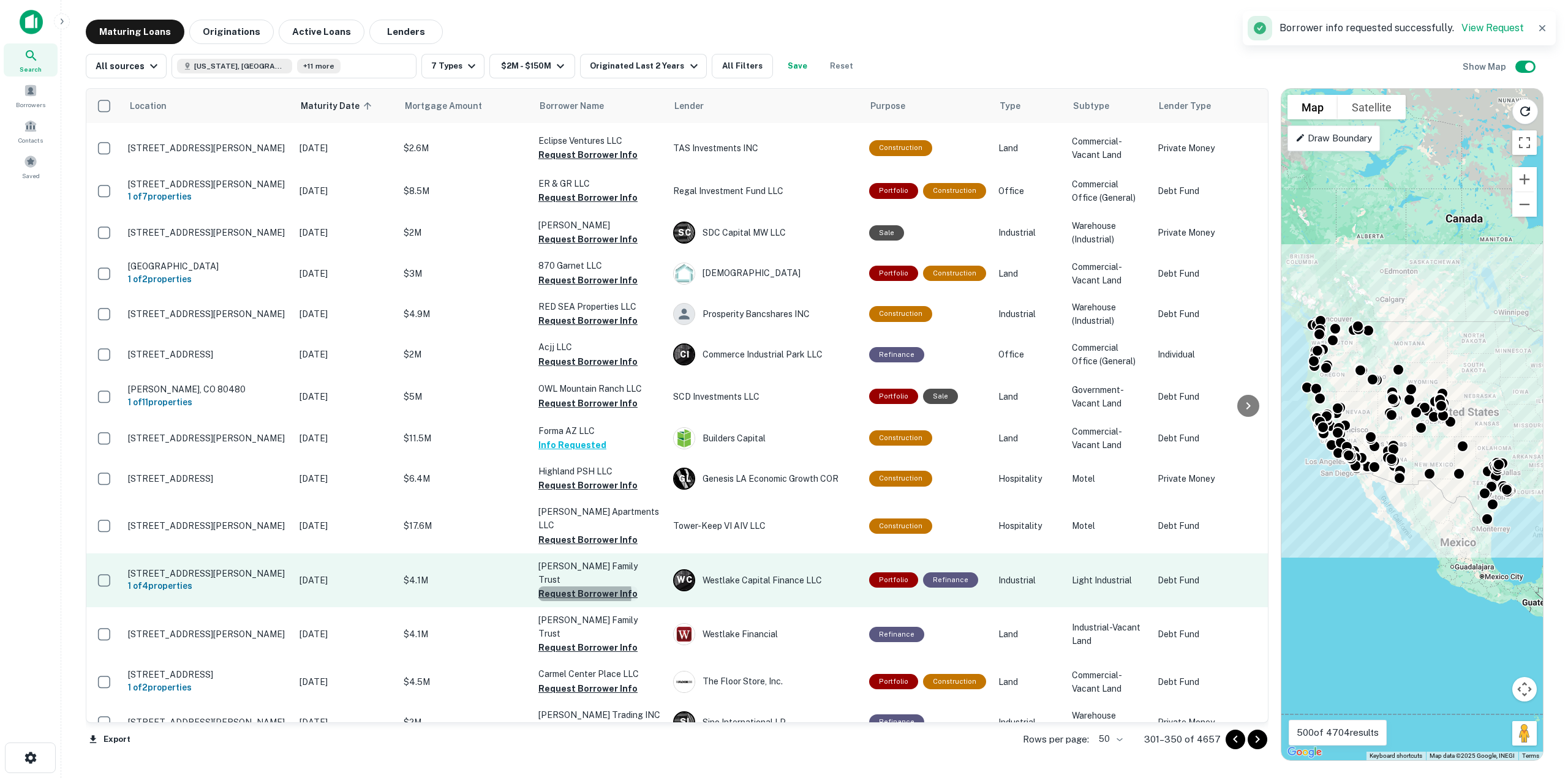
click at [569, 586] on button "Request Borrower Info" at bounding box center [588, 594] width 99 height 15
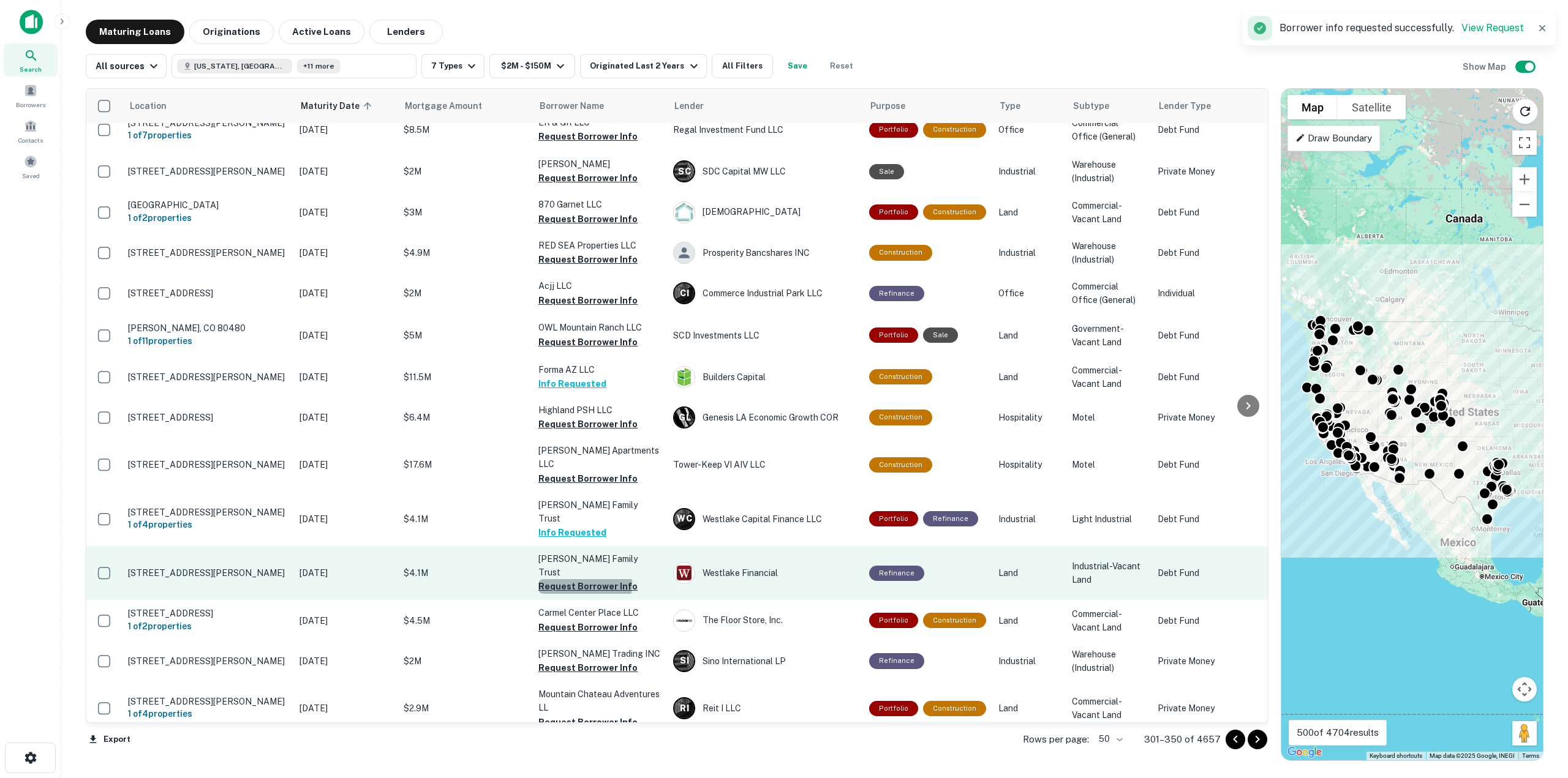
click at [570, 579] on button "Request Borrower Info" at bounding box center [588, 586] width 99 height 15
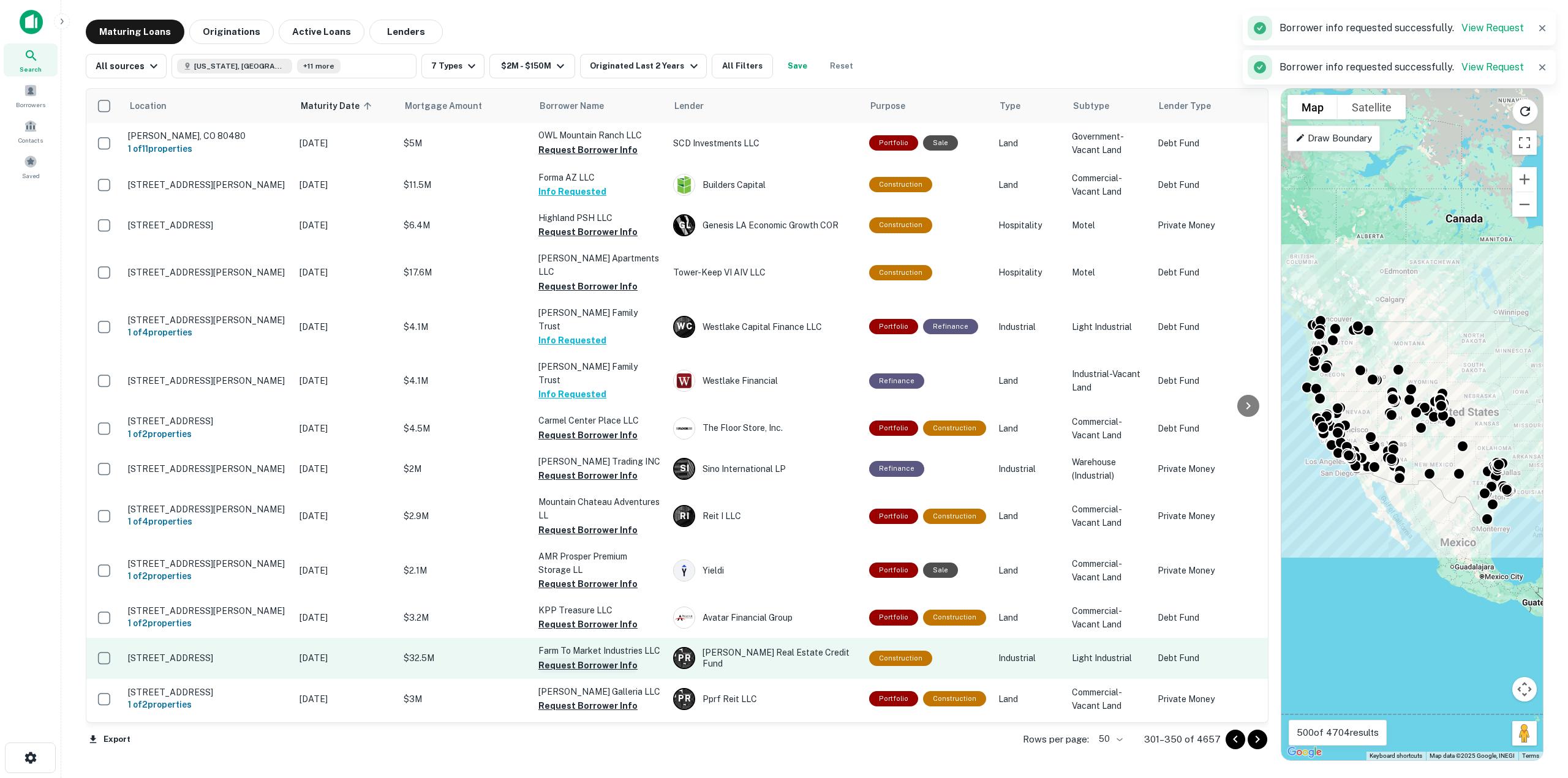
scroll to position [1102, 0]
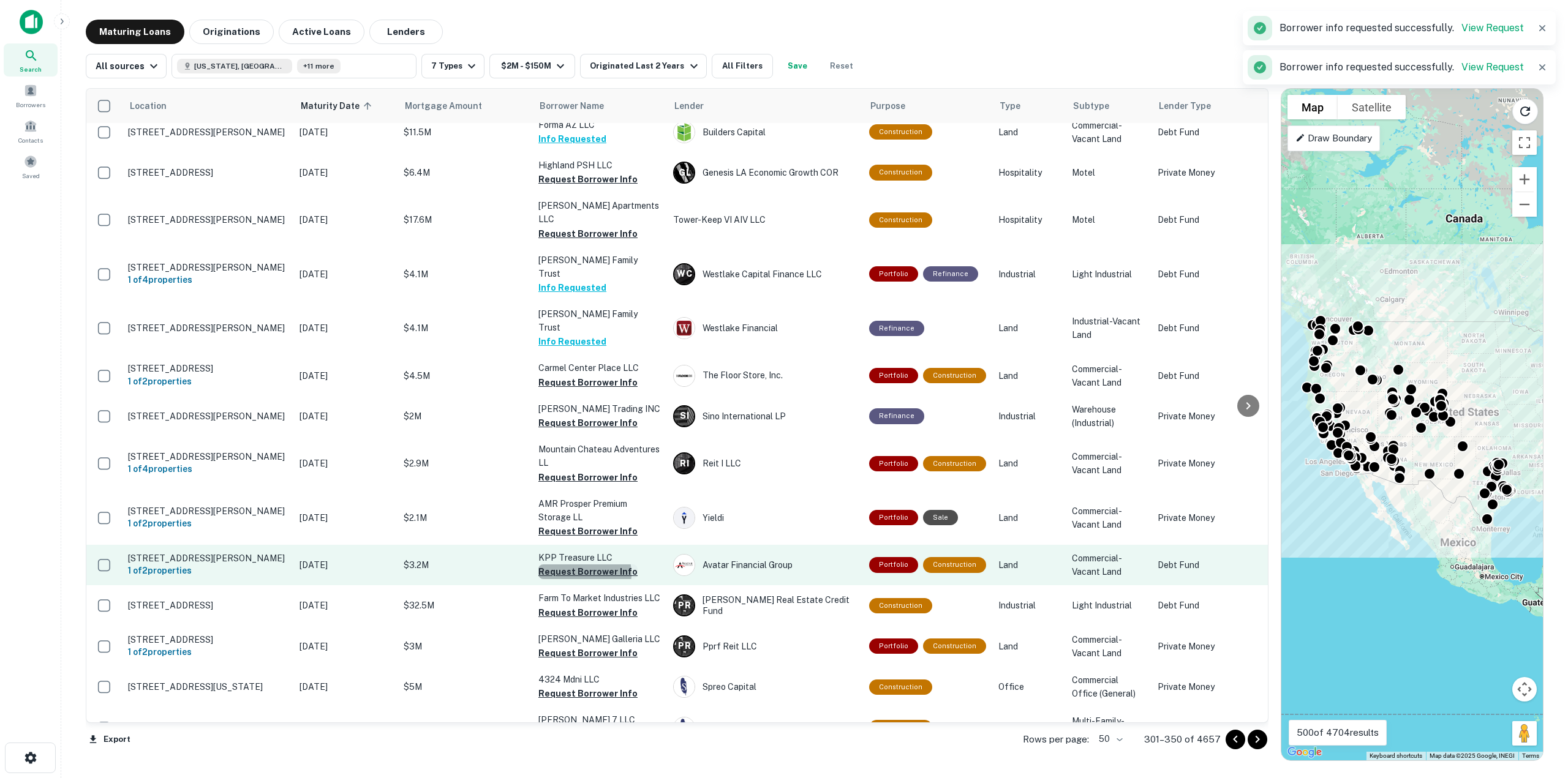
click at [576, 564] on button "Request Borrower Info" at bounding box center [588, 571] width 99 height 15
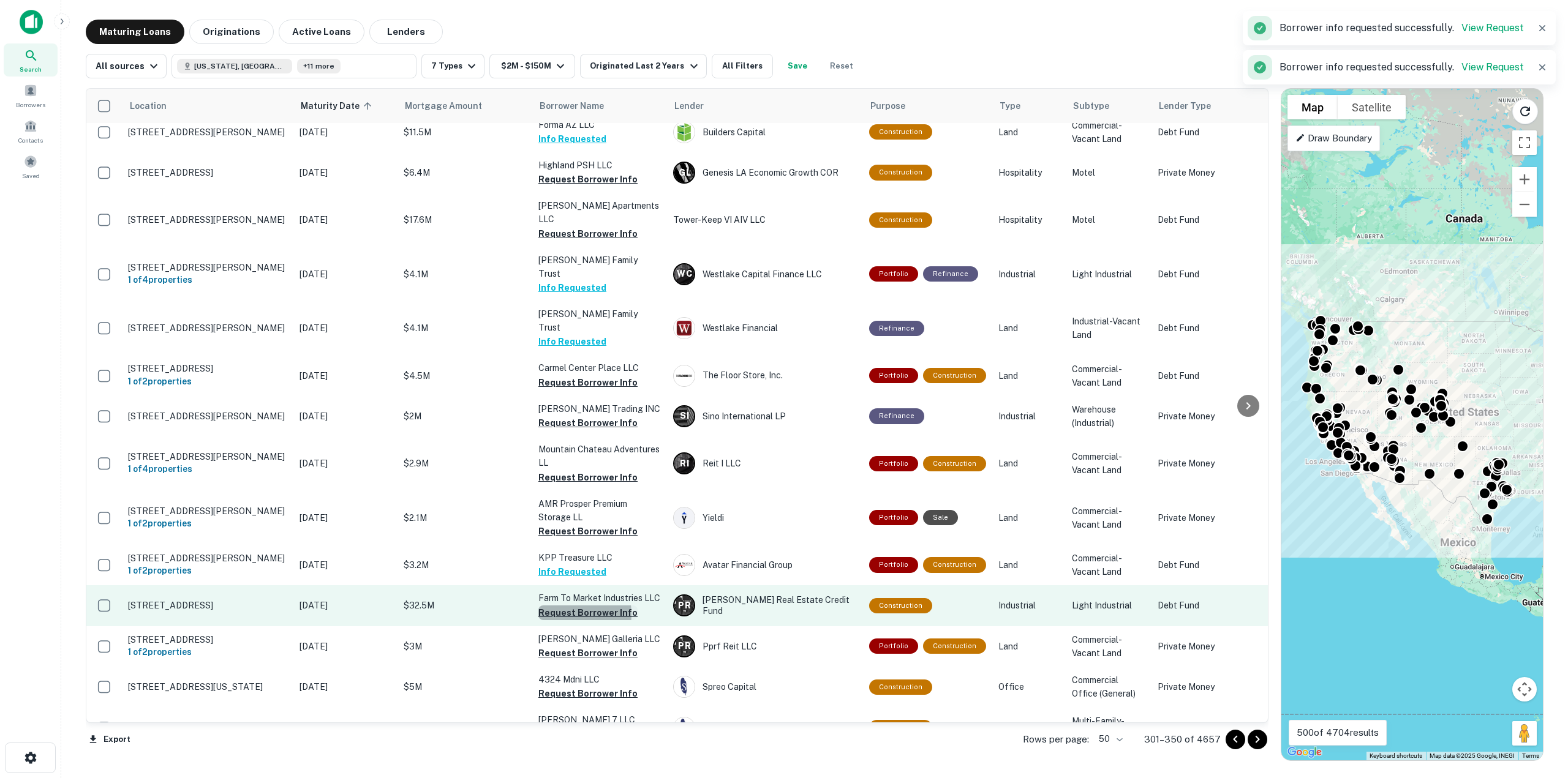
click at [563, 606] on button "Request Borrower Info" at bounding box center [588, 613] width 99 height 15
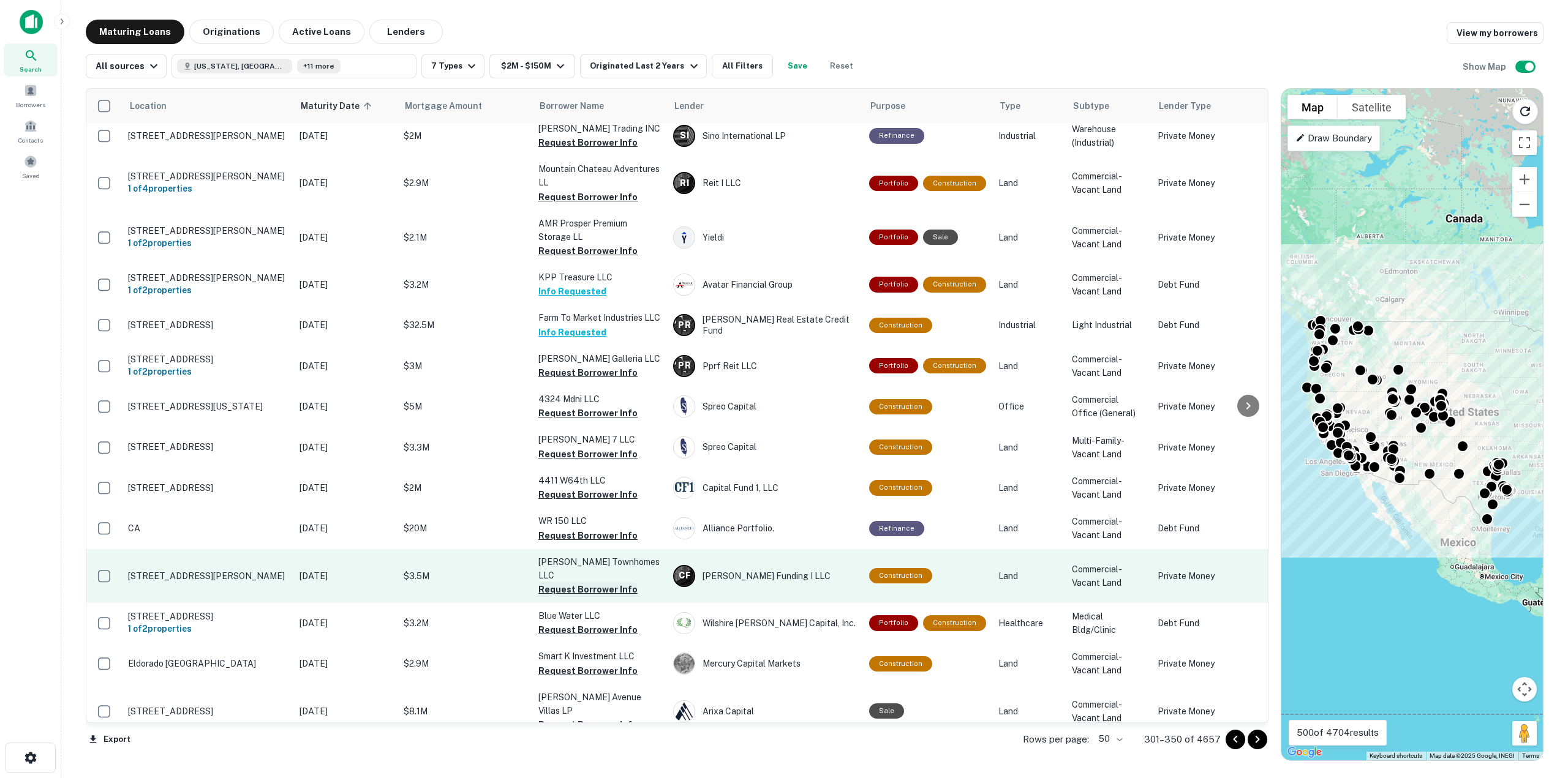
scroll to position [1408, 0]
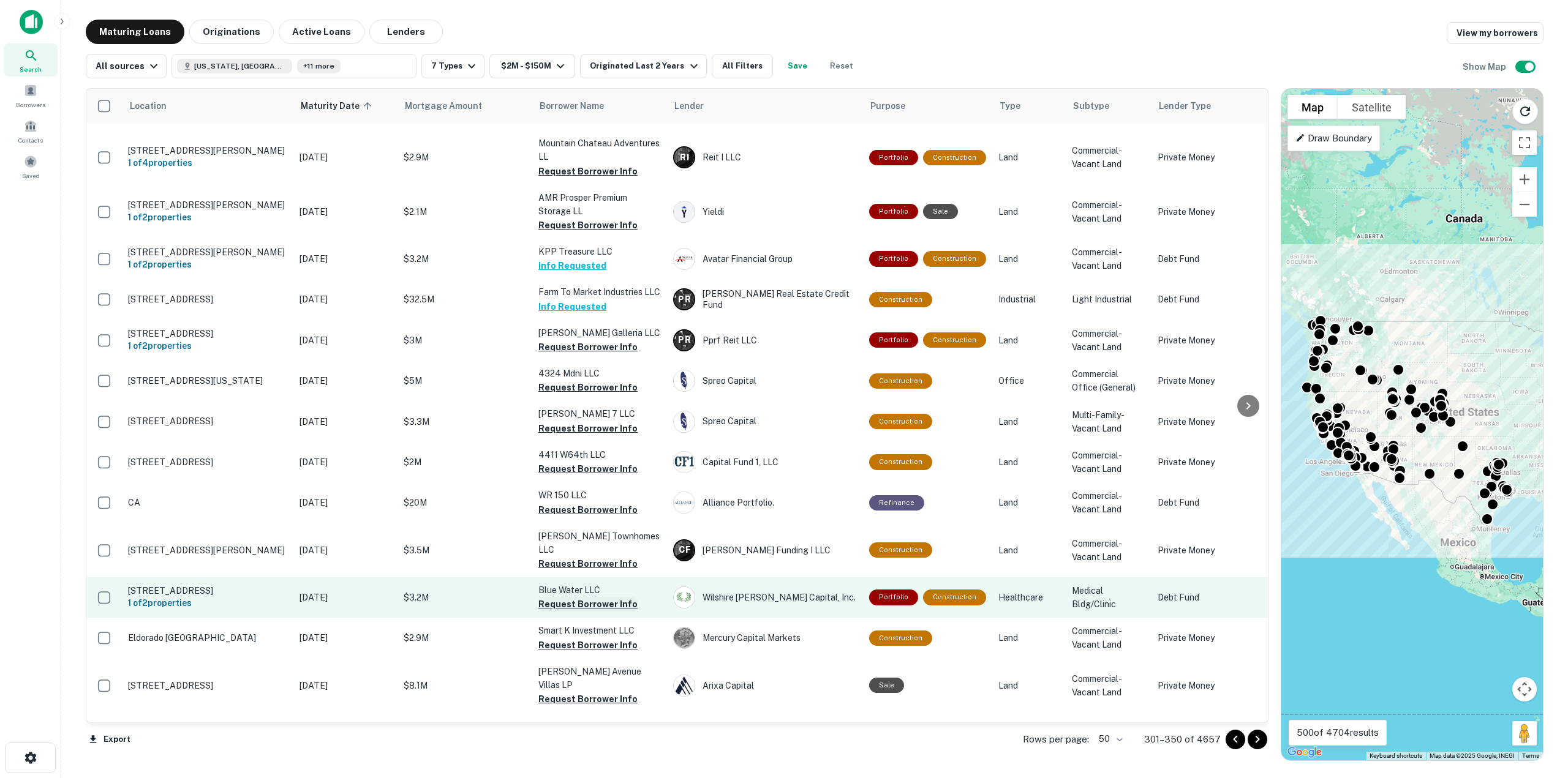
click at [569, 597] on button "Request Borrower Info" at bounding box center [588, 604] width 99 height 15
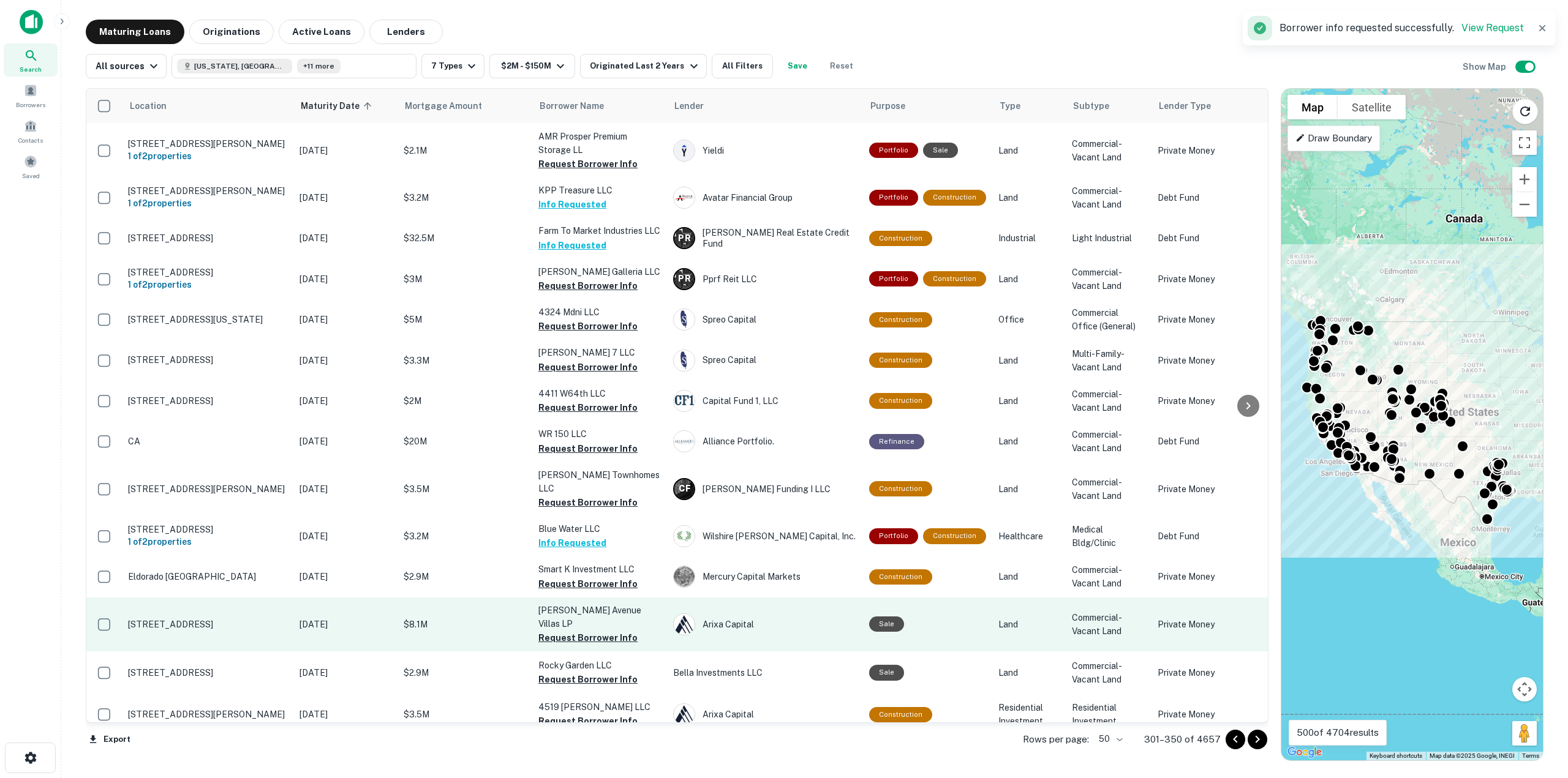
scroll to position [1520, 0]
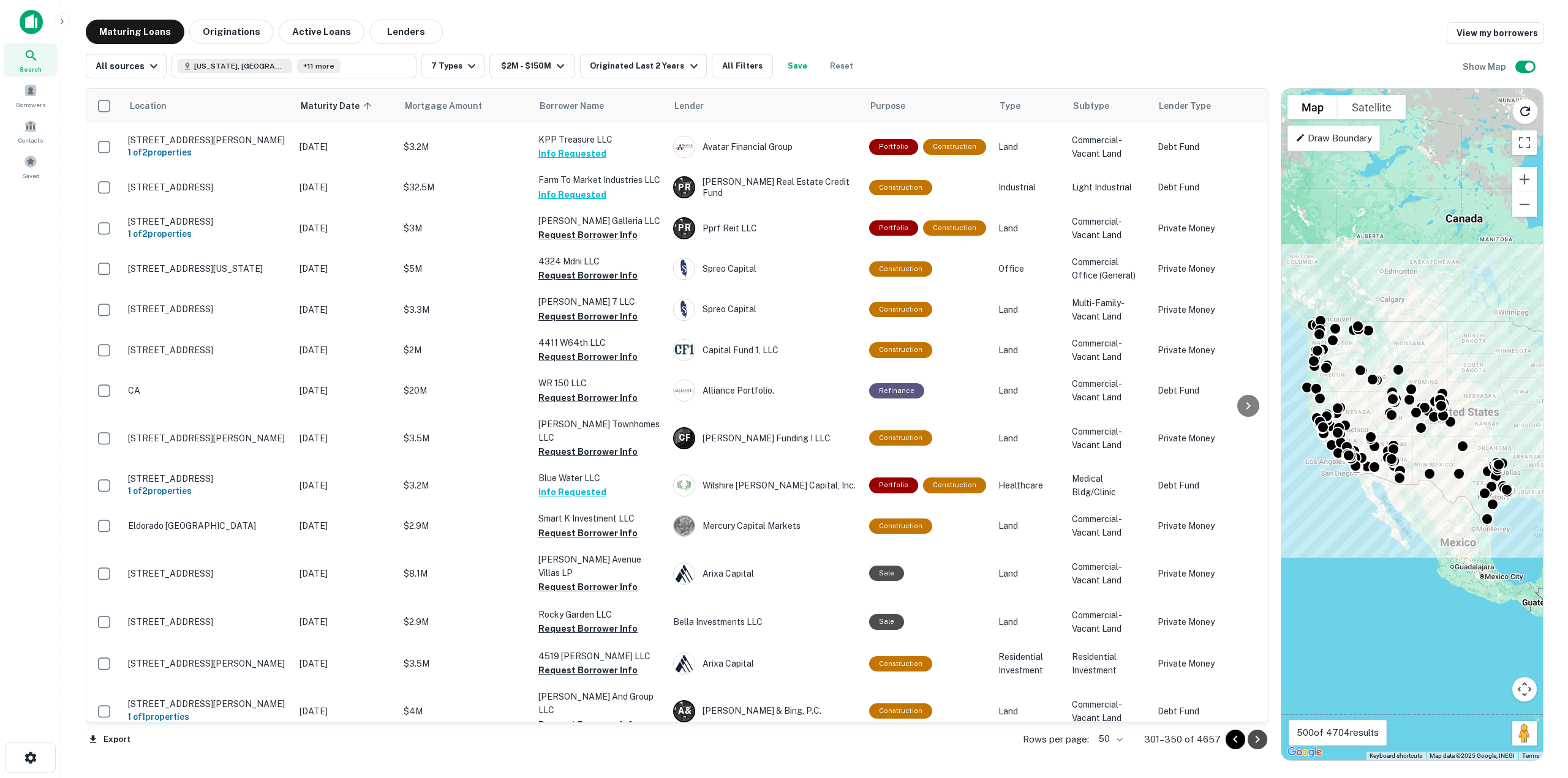
click at [1253, 741] on icon "Go to next page" at bounding box center [1257, 739] width 15 height 15
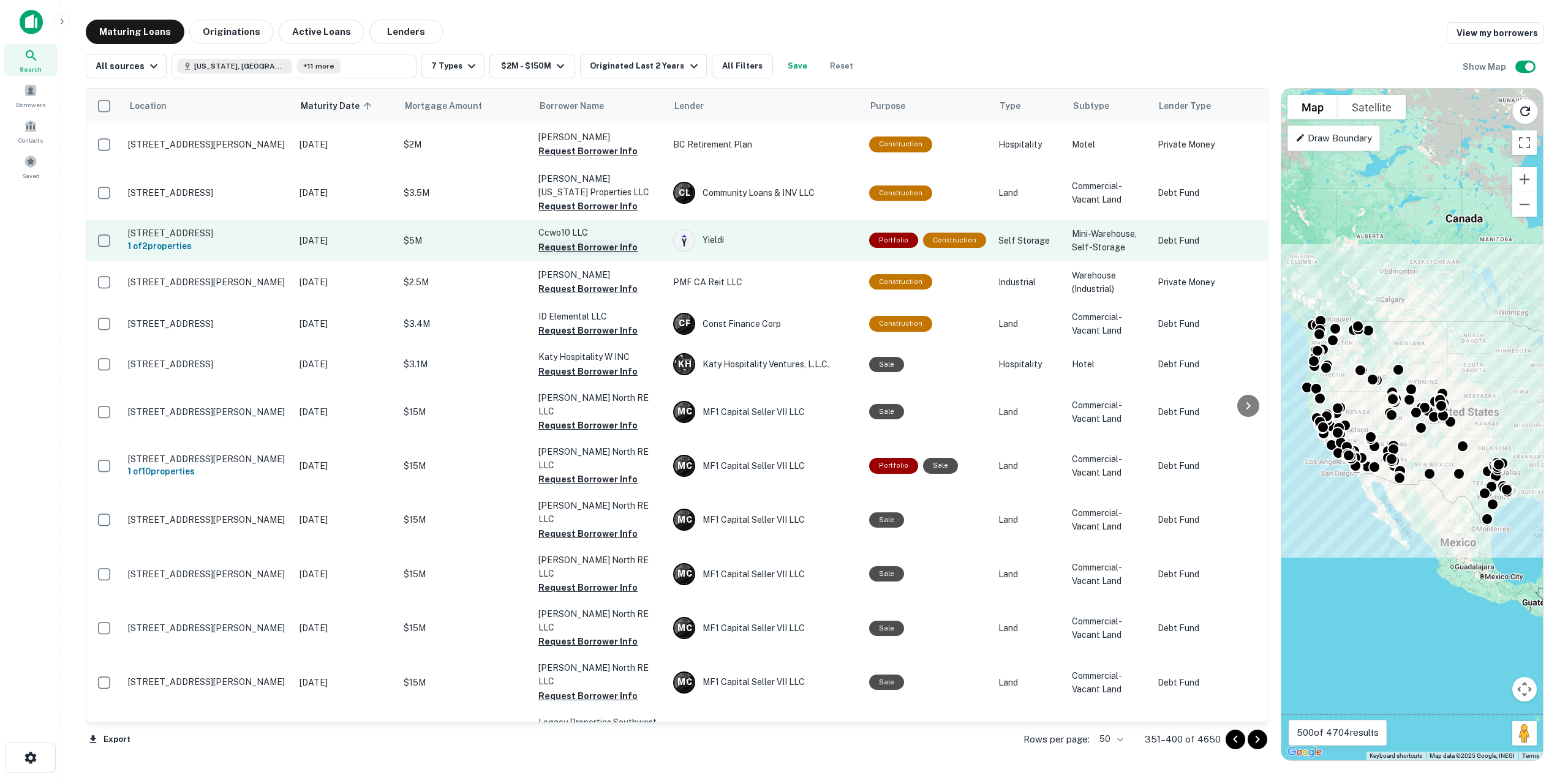
click at [571, 245] on button "Request Borrower Info" at bounding box center [588, 247] width 99 height 15
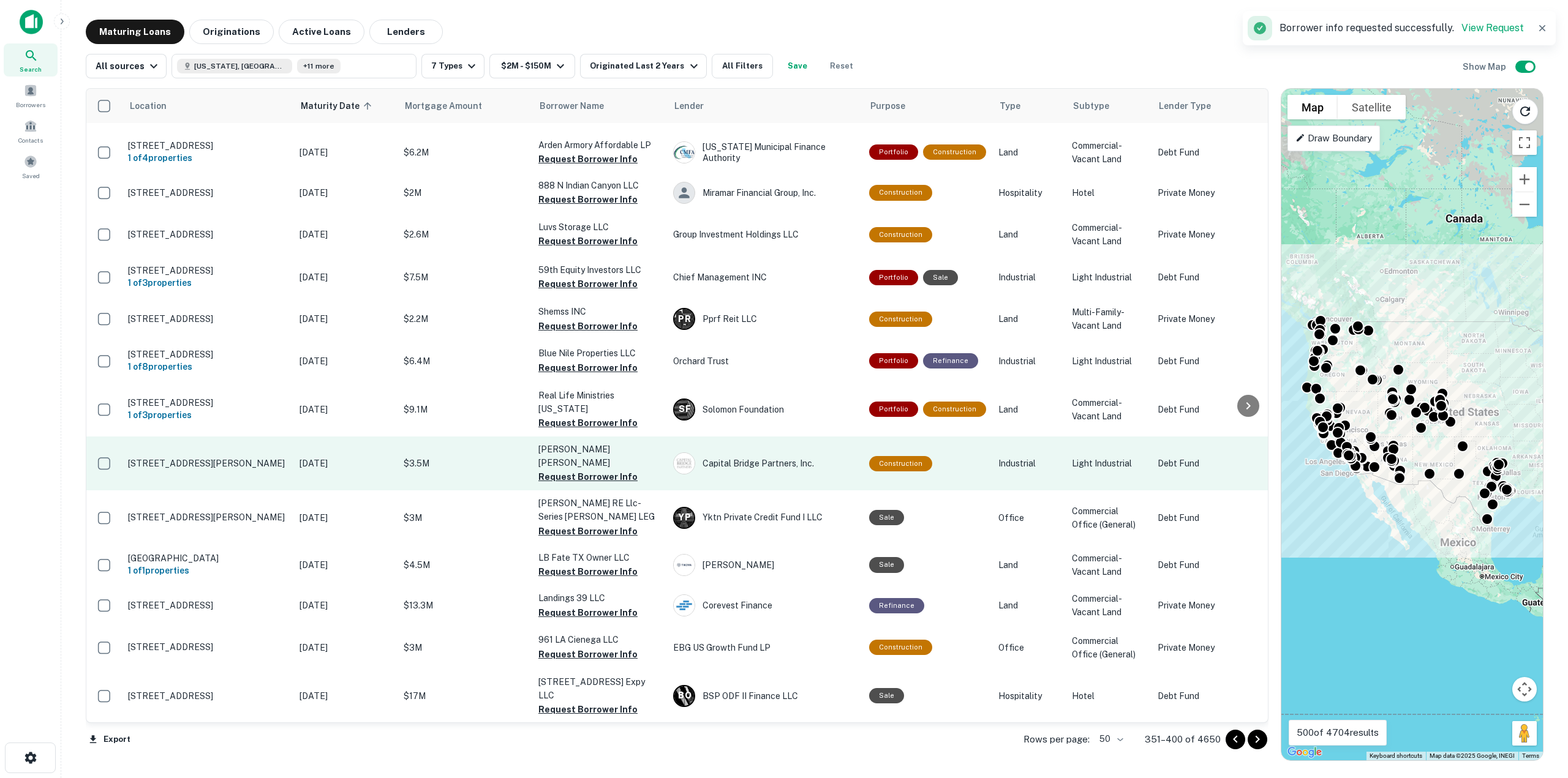
scroll to position [1224, 0]
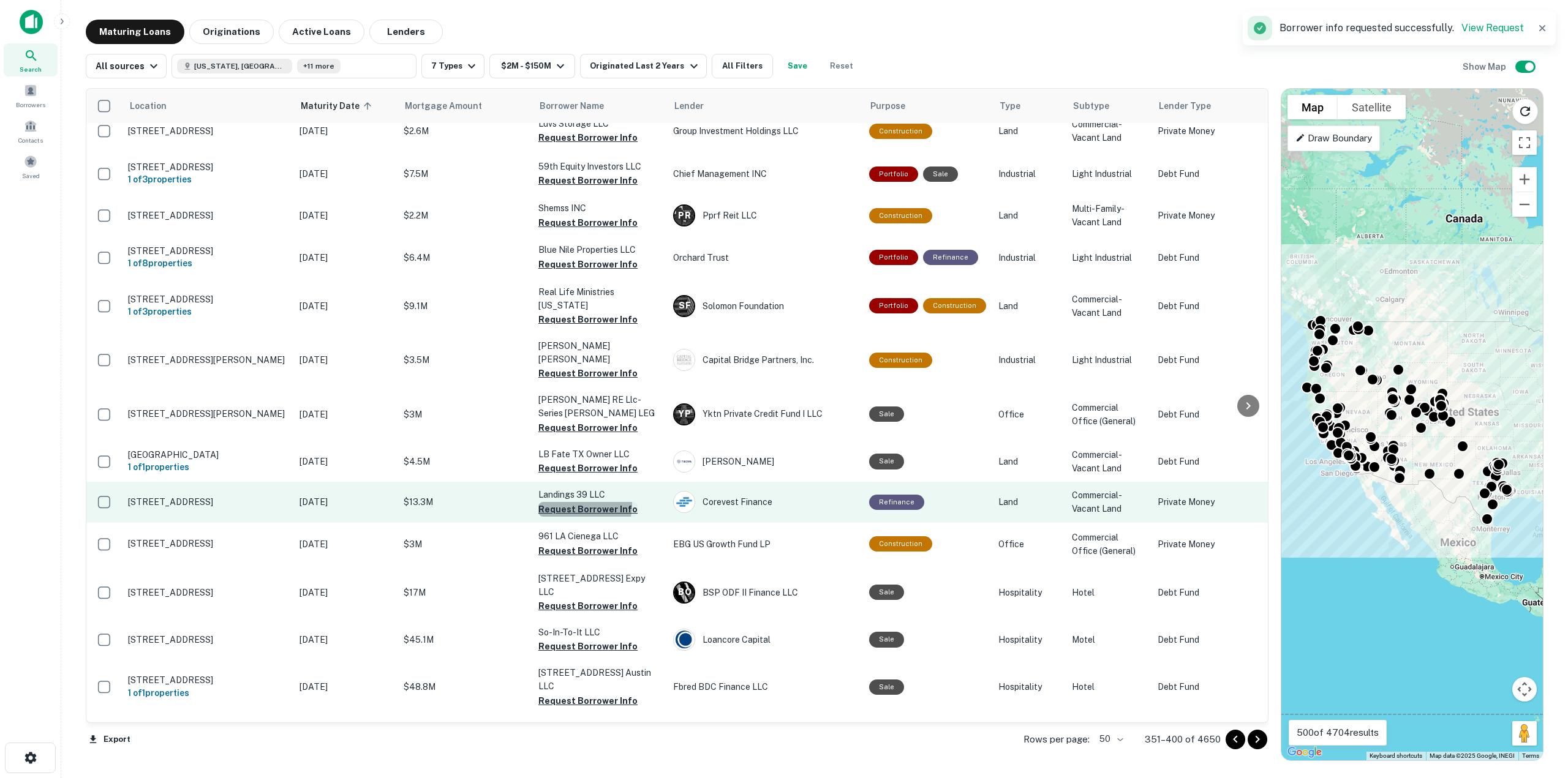
click at [584, 502] on button "Request Borrower Info" at bounding box center [588, 509] width 99 height 15
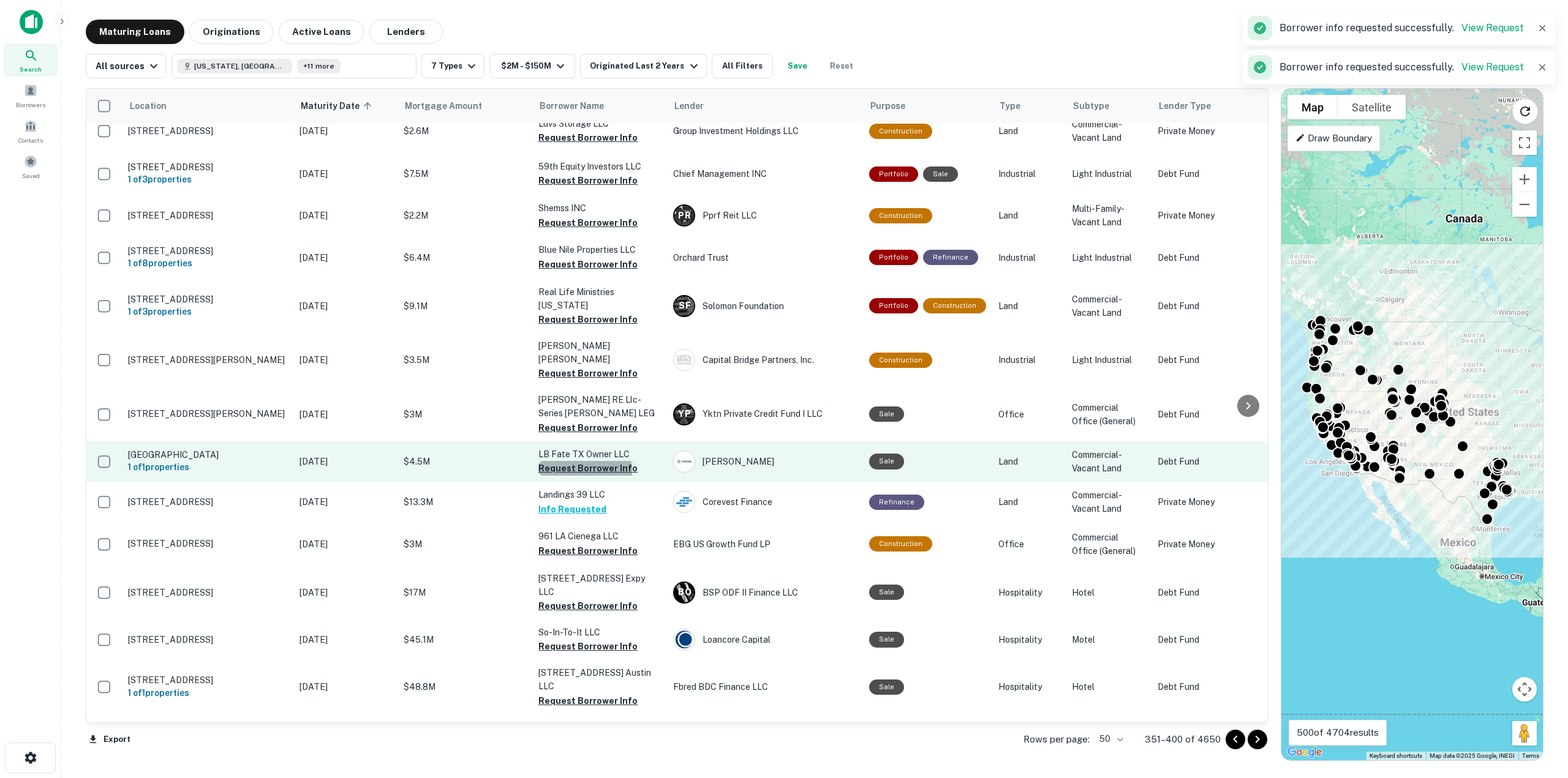
click at [579, 461] on button "Request Borrower Info" at bounding box center [588, 469] width 99 height 15
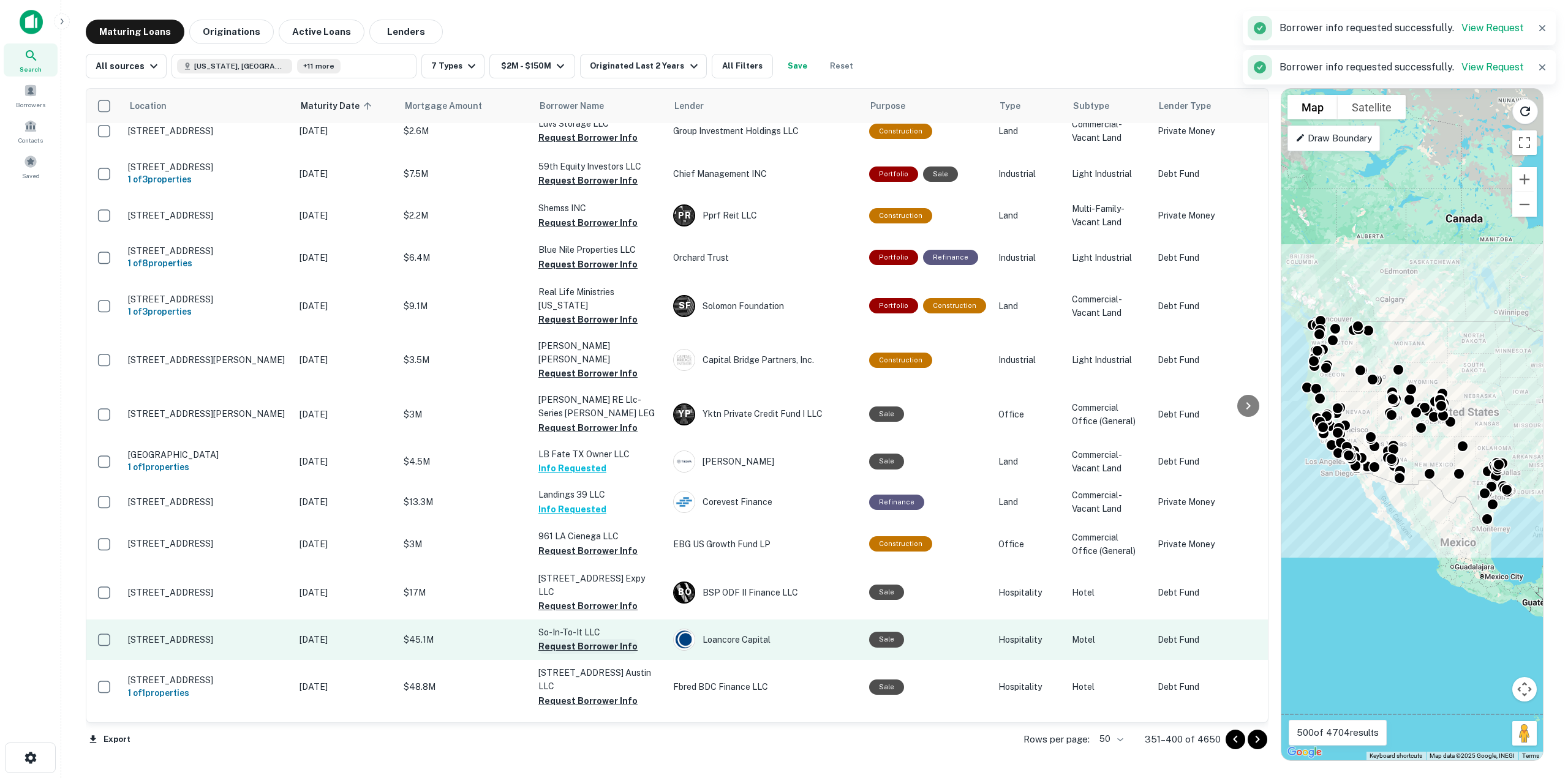
click at [583, 639] on button "Request Borrower Info" at bounding box center [588, 646] width 99 height 15
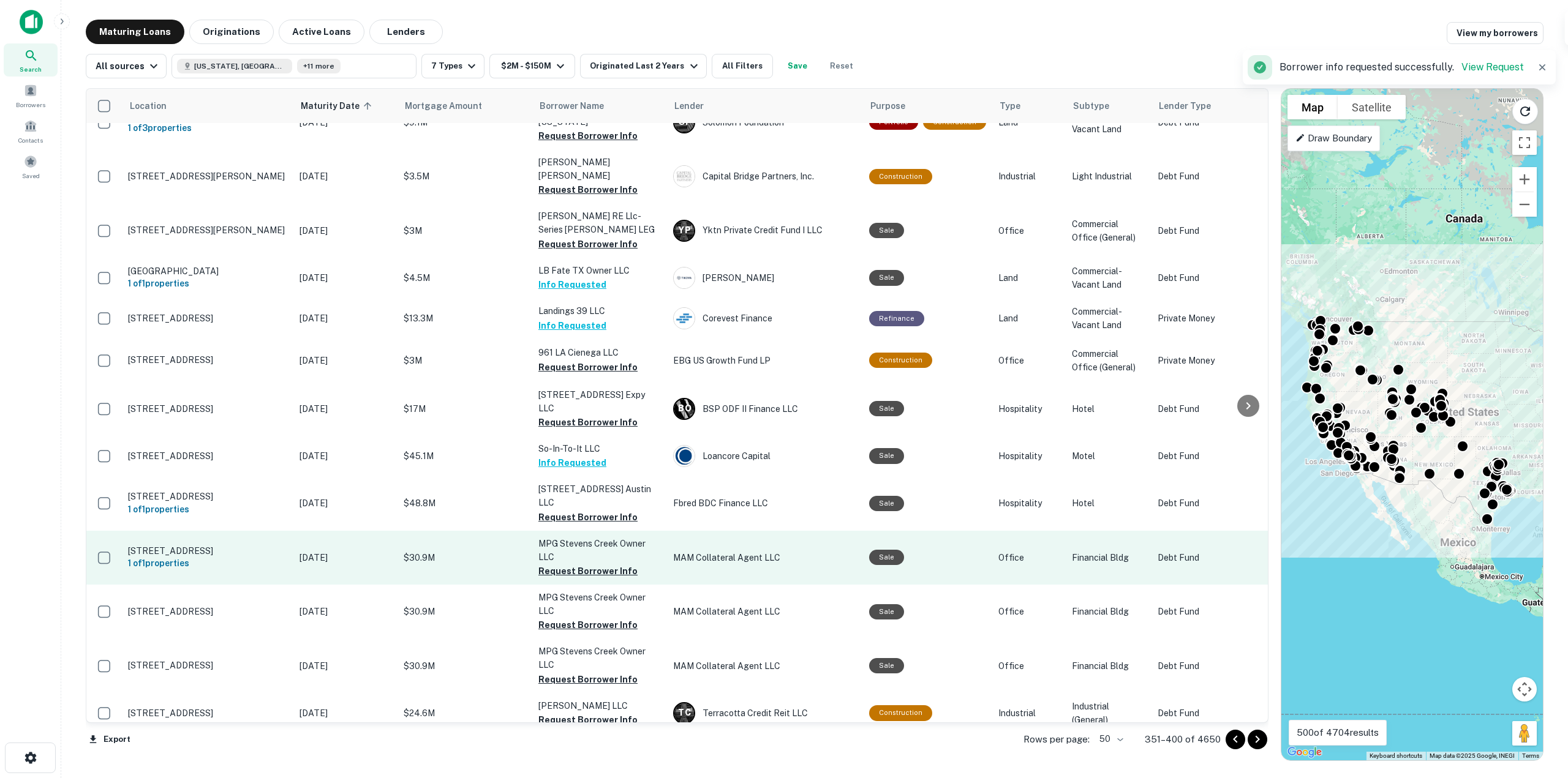
scroll to position [1469, 0]
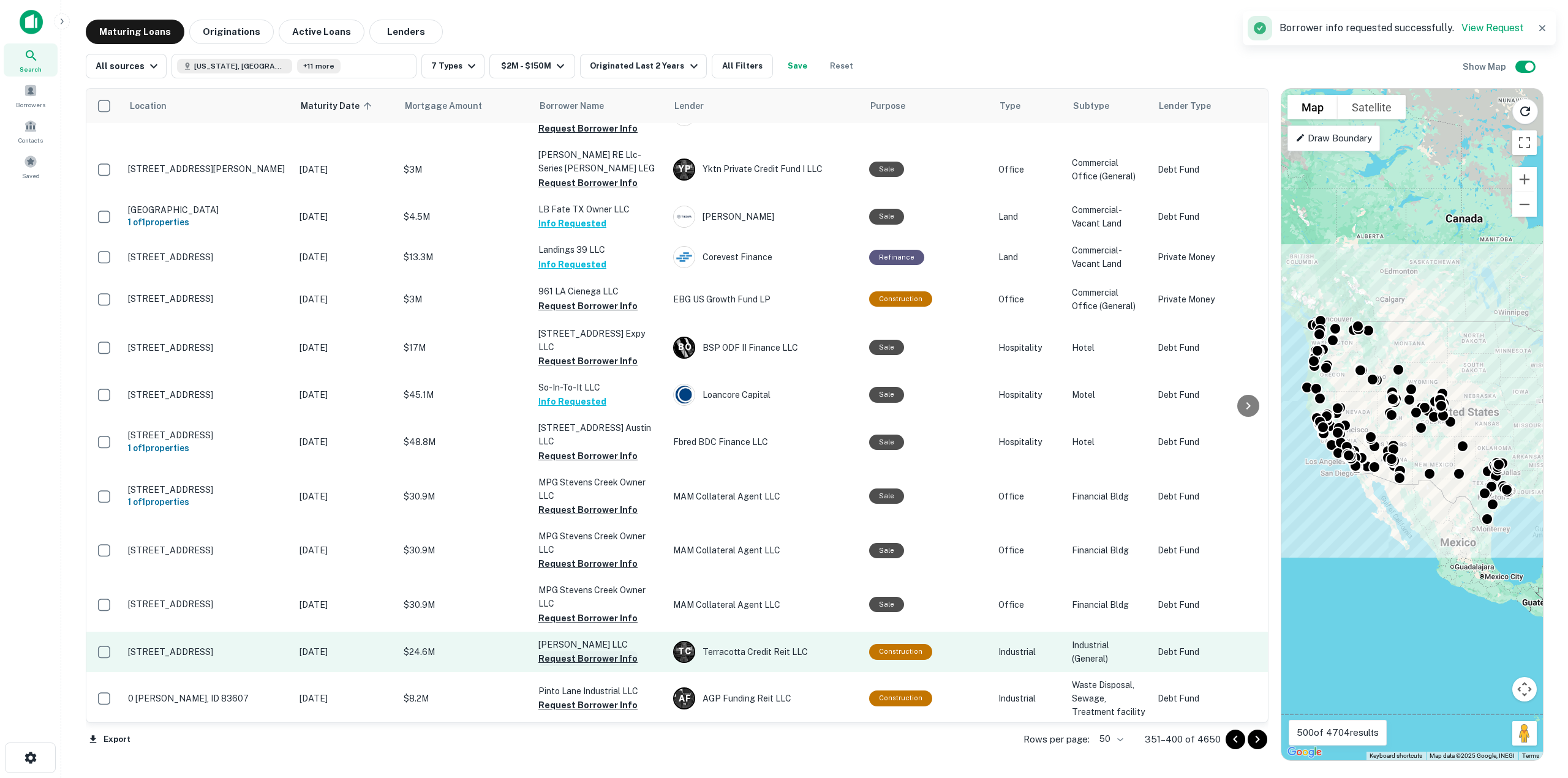
click at [575, 652] on button "Request Borrower Info" at bounding box center [588, 659] width 99 height 15
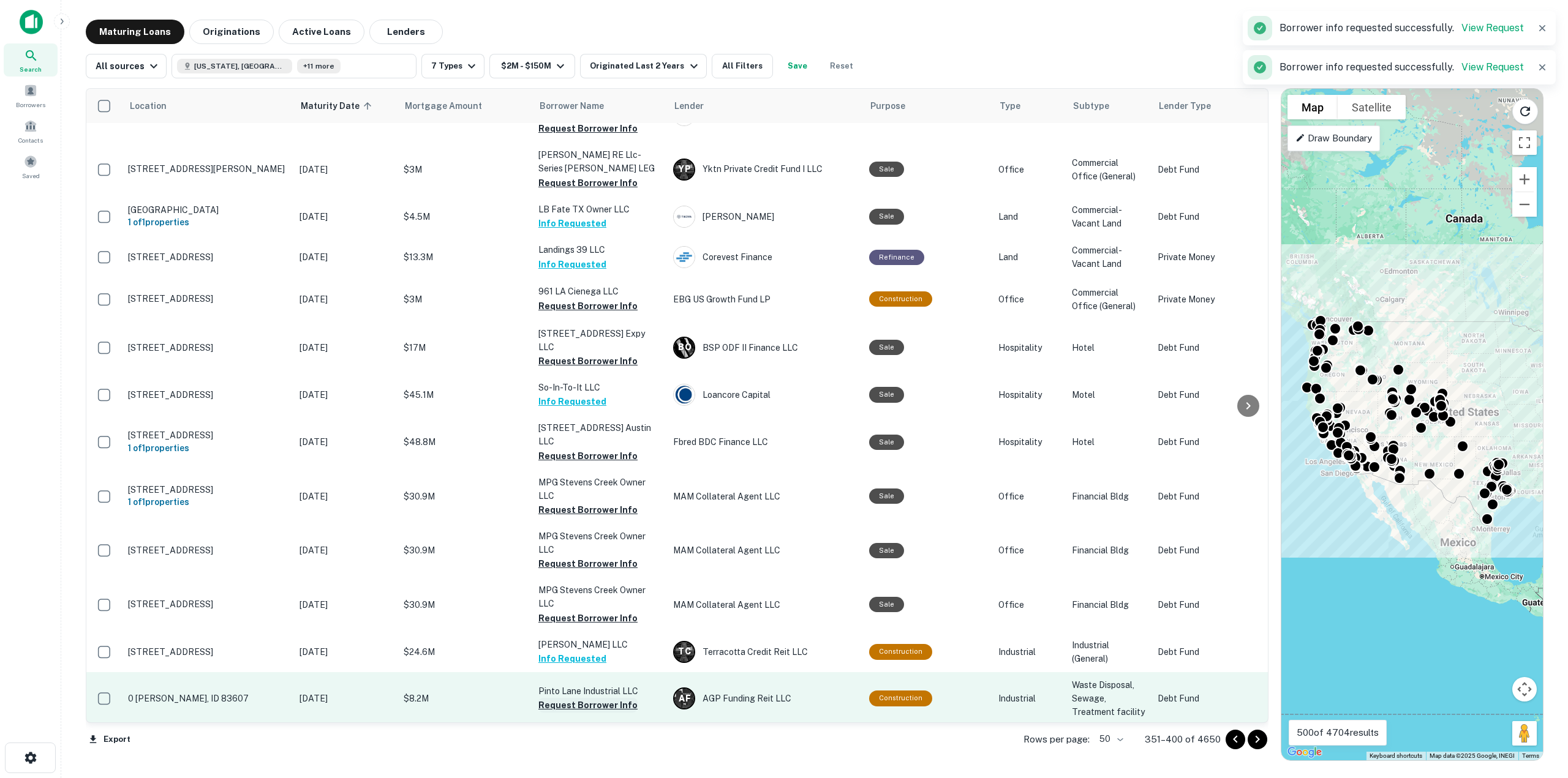
click at [570, 698] on button "Request Borrower Info" at bounding box center [588, 705] width 99 height 15
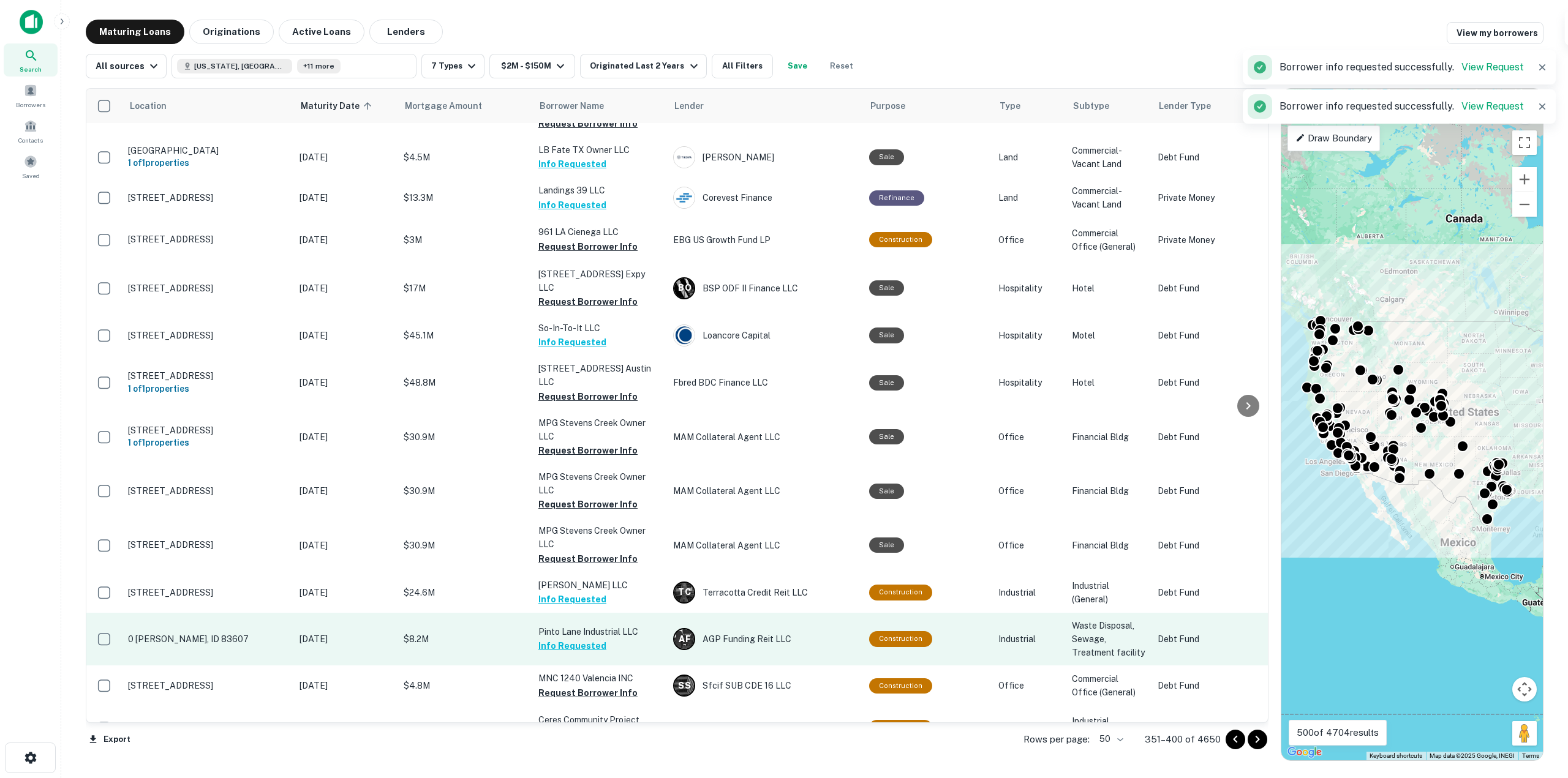
scroll to position [1531, 0]
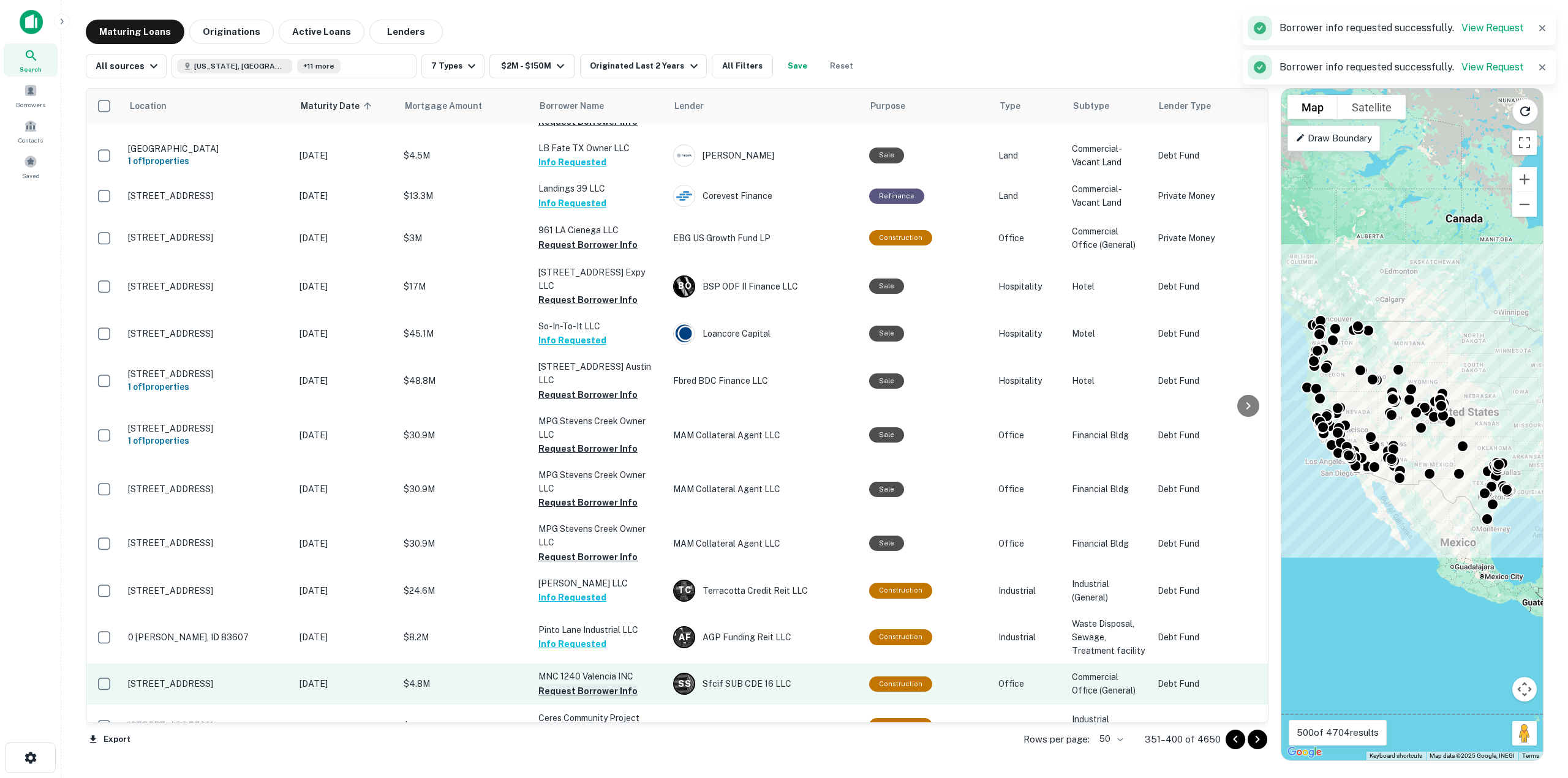
click at [572, 684] on button "Request Borrower Info" at bounding box center [588, 691] width 99 height 15
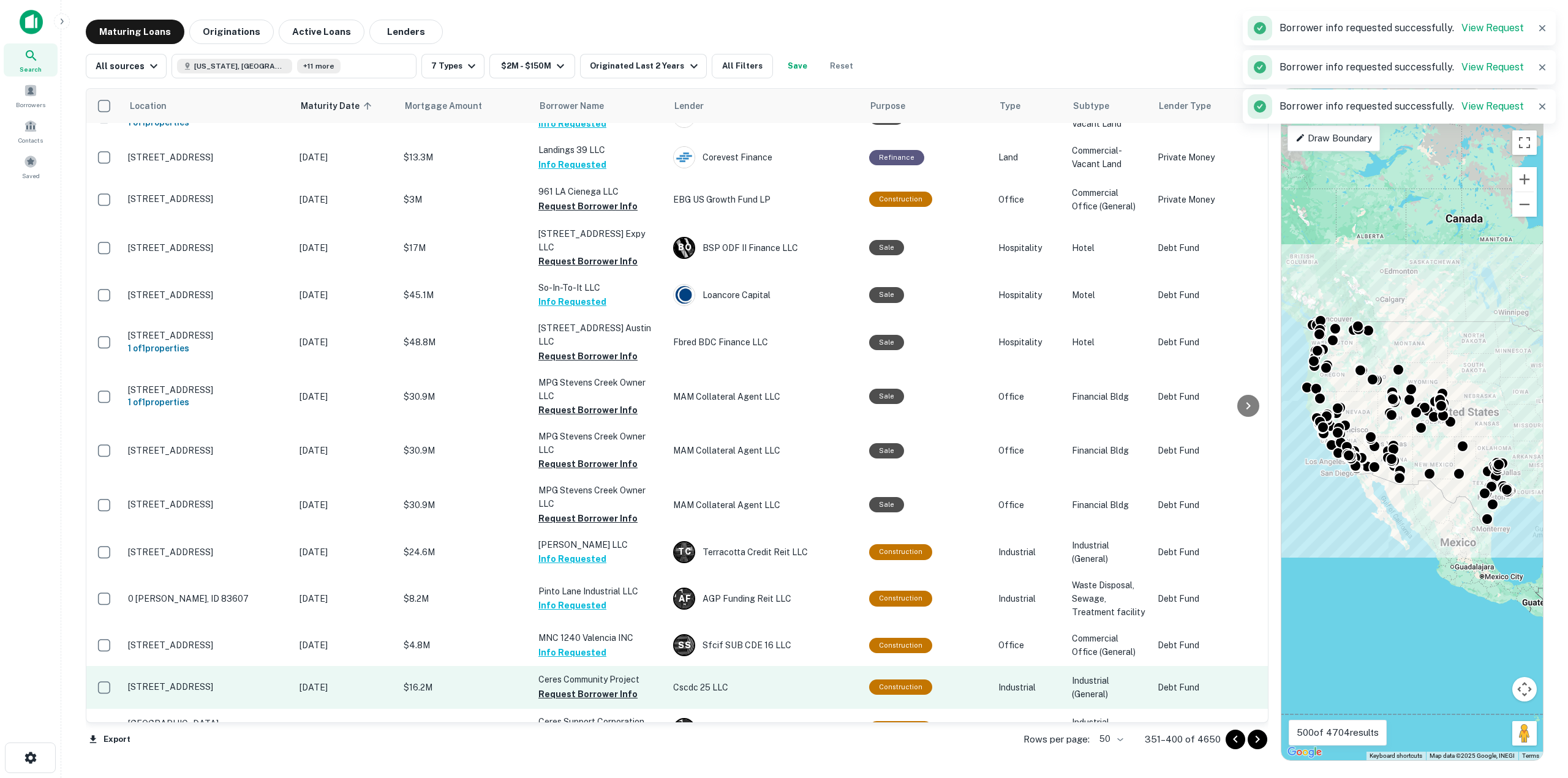
scroll to position [1582, 0]
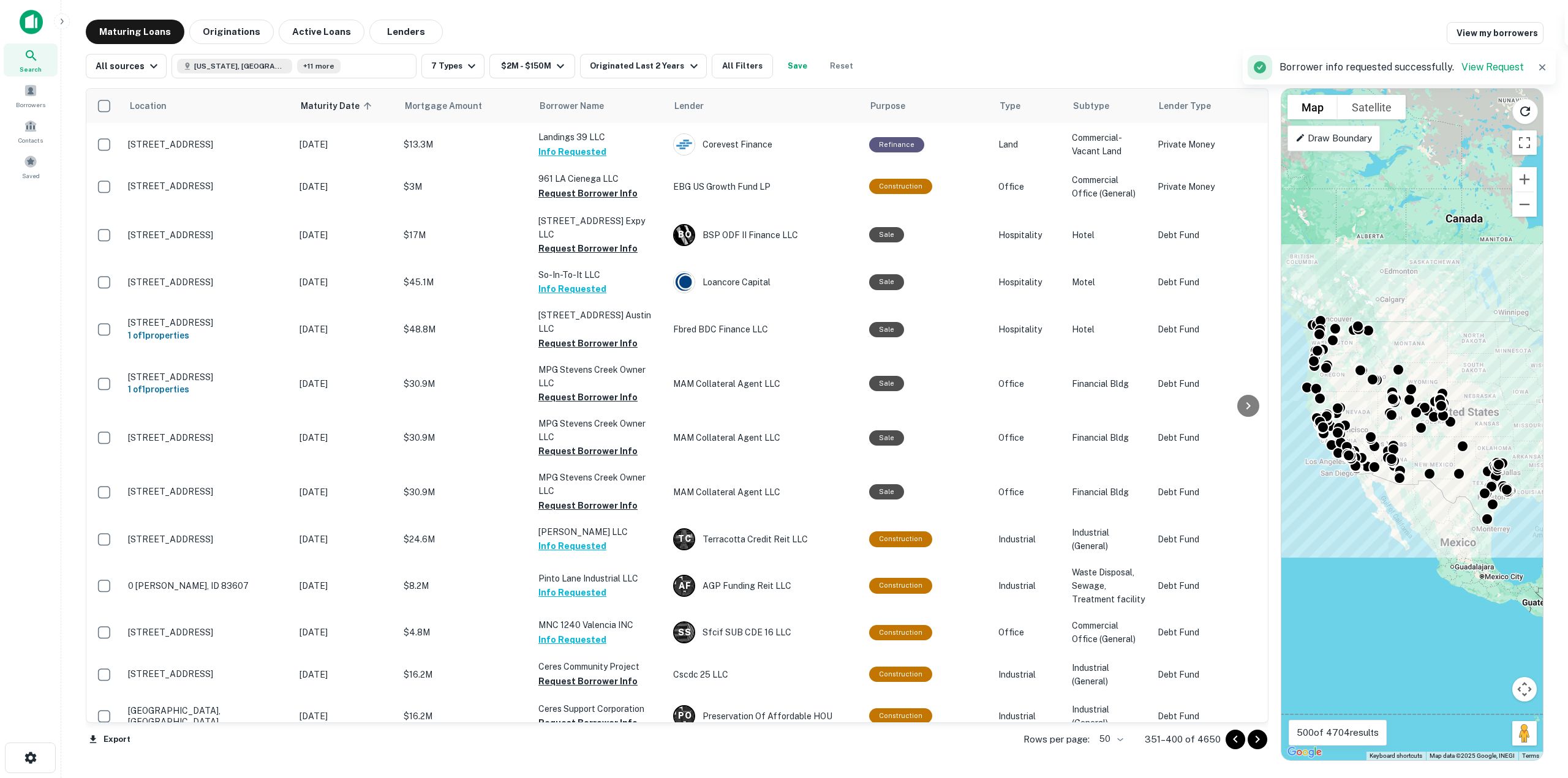
click at [1258, 739] on icon "Go to next page" at bounding box center [1257, 739] width 4 height 7
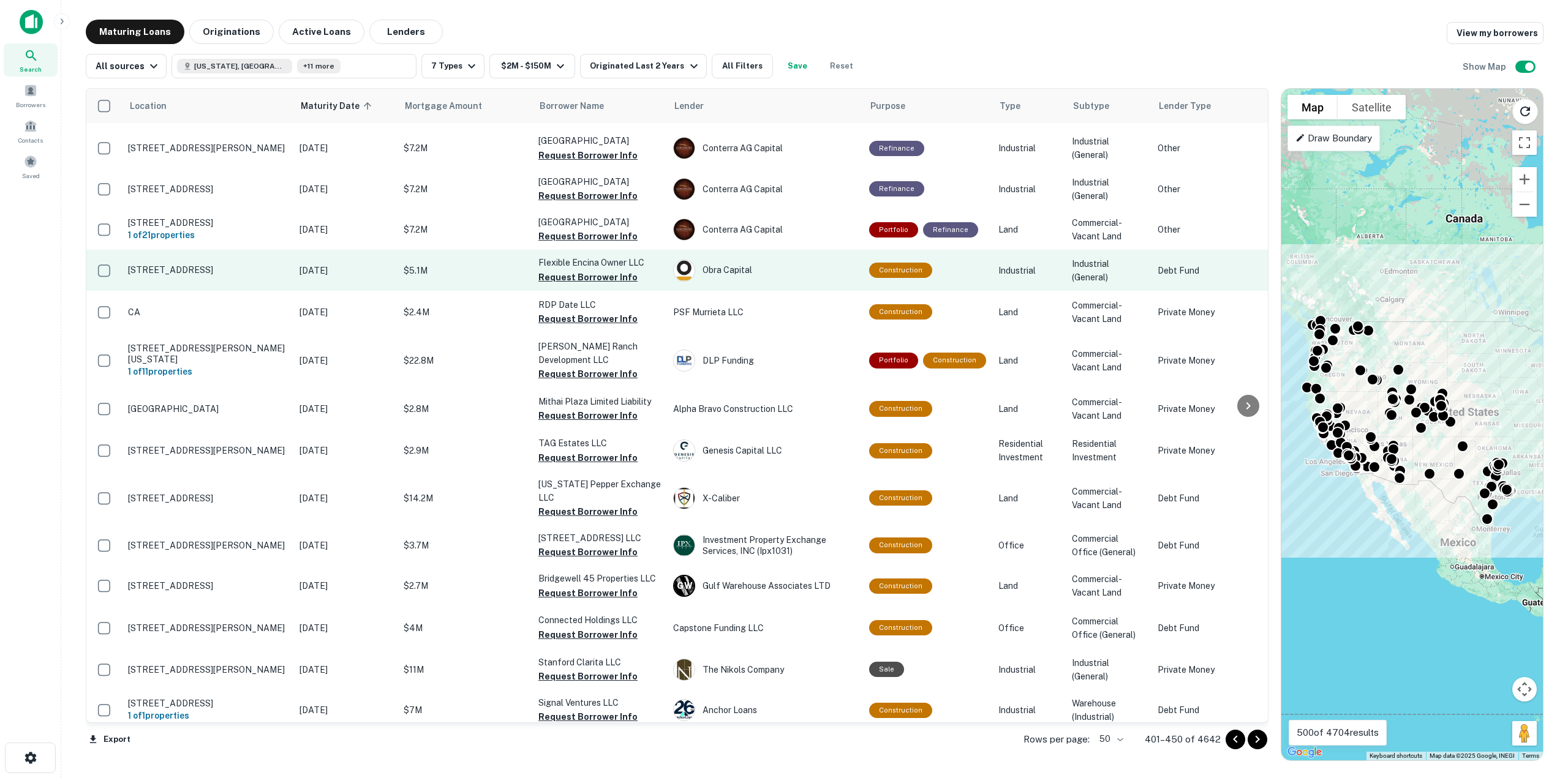
scroll to position [1582, 0]
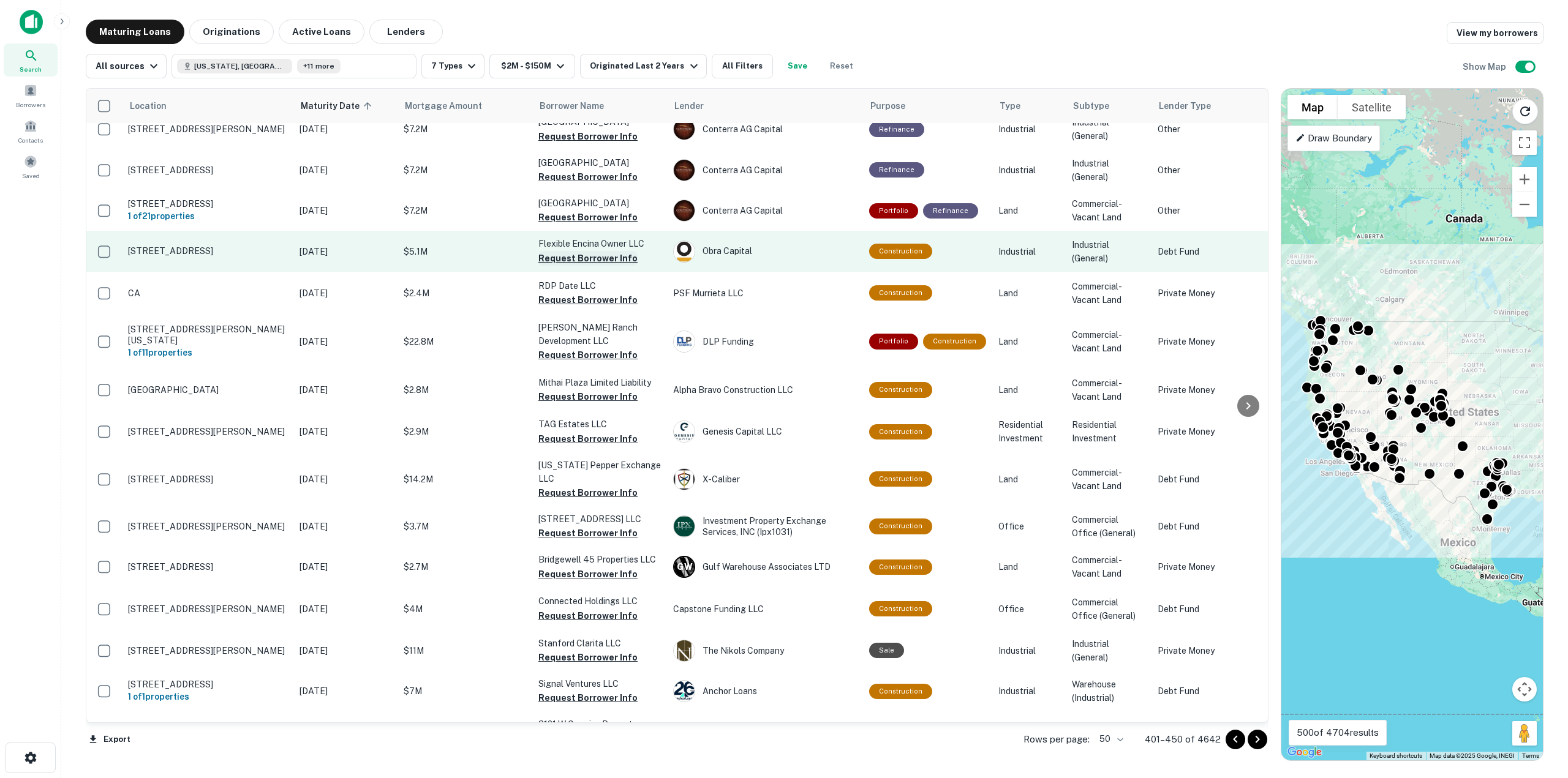
click at [611, 265] on button "Request Borrower Info" at bounding box center [588, 259] width 99 height 15
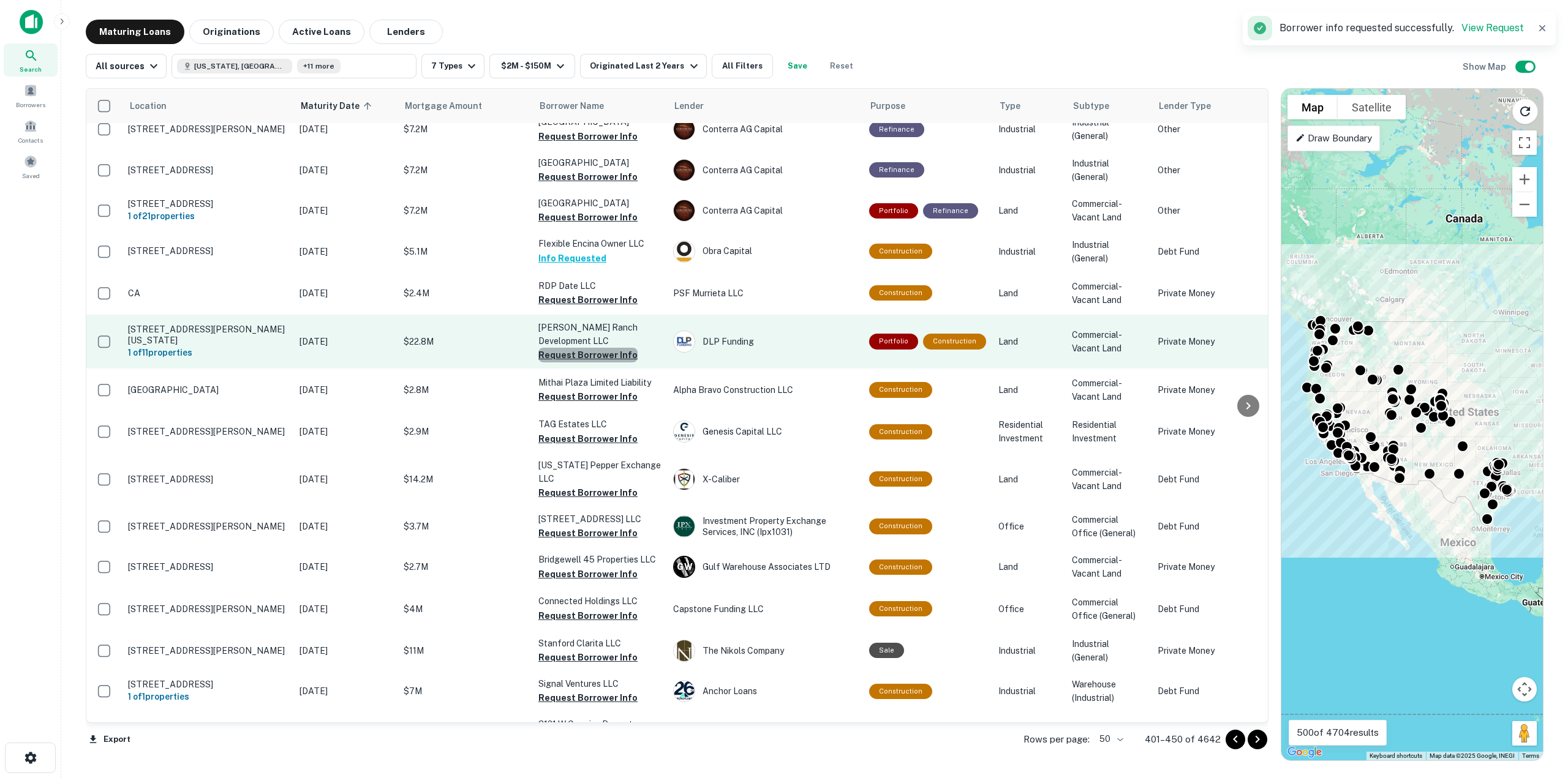
click at [589, 362] on button "Request Borrower Info" at bounding box center [588, 355] width 99 height 15
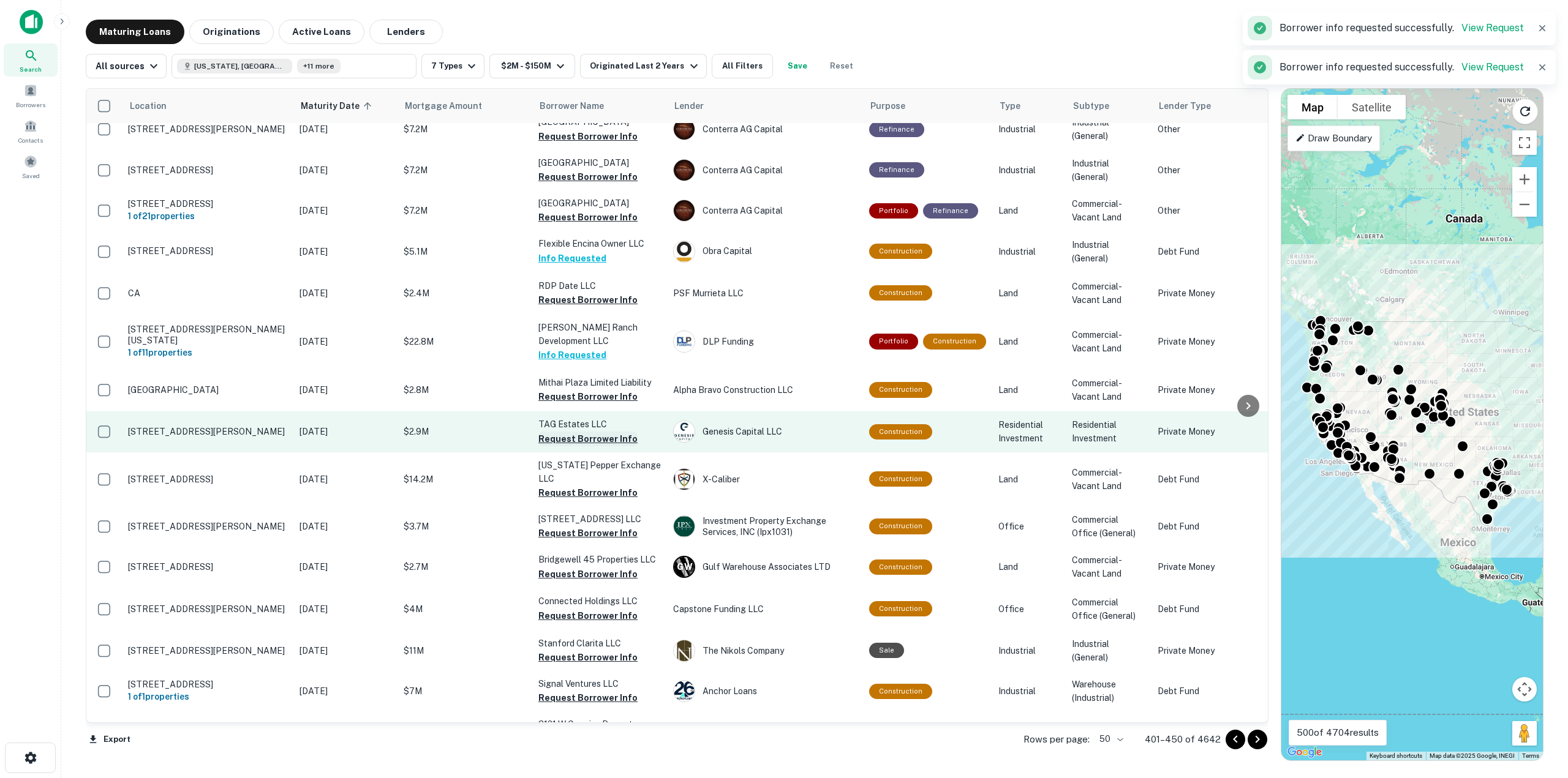
click at [579, 446] on button "Request Borrower Info" at bounding box center [588, 439] width 99 height 15
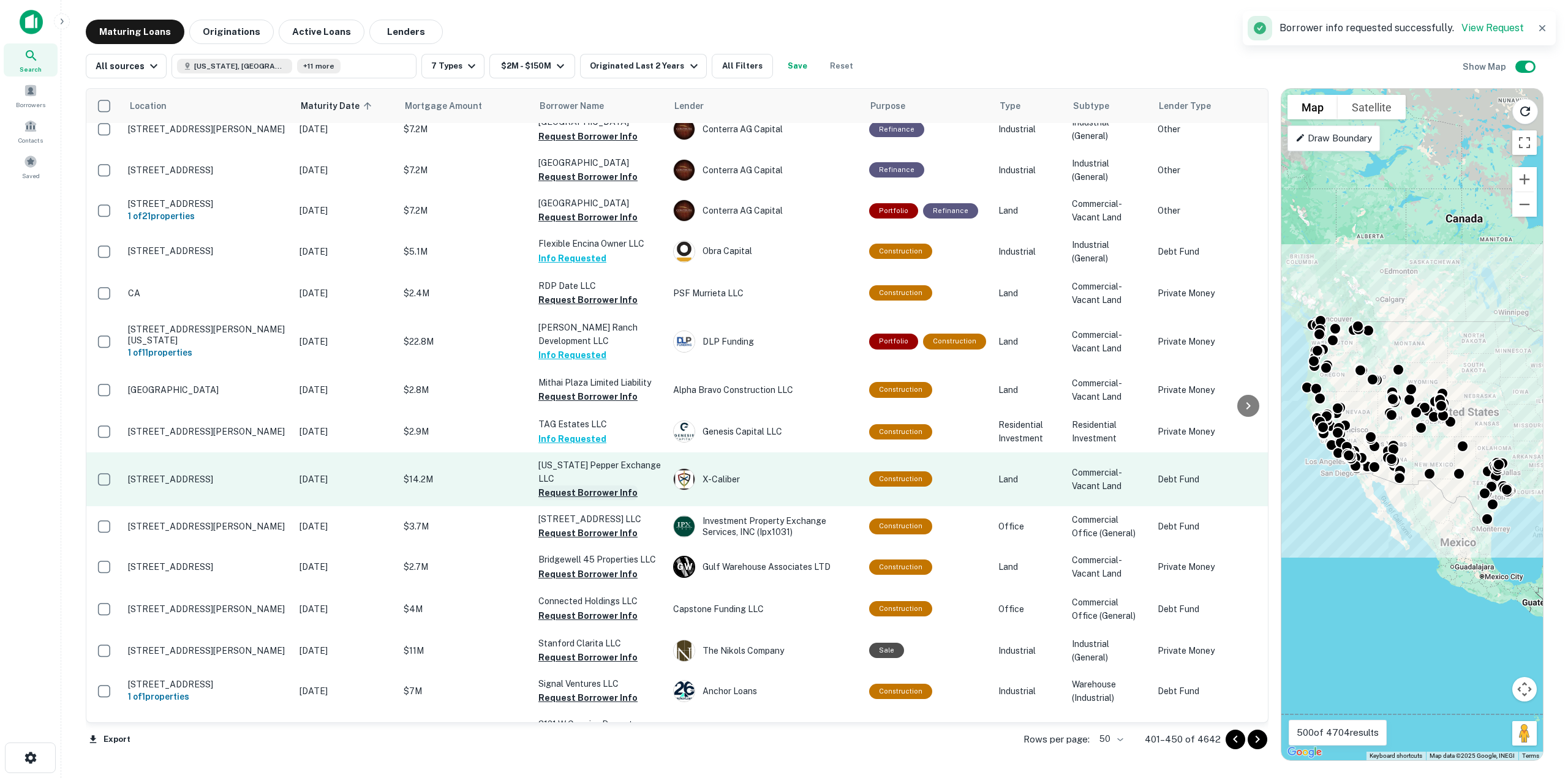
click at [570, 500] on button "Request Borrower Info" at bounding box center [588, 493] width 99 height 15
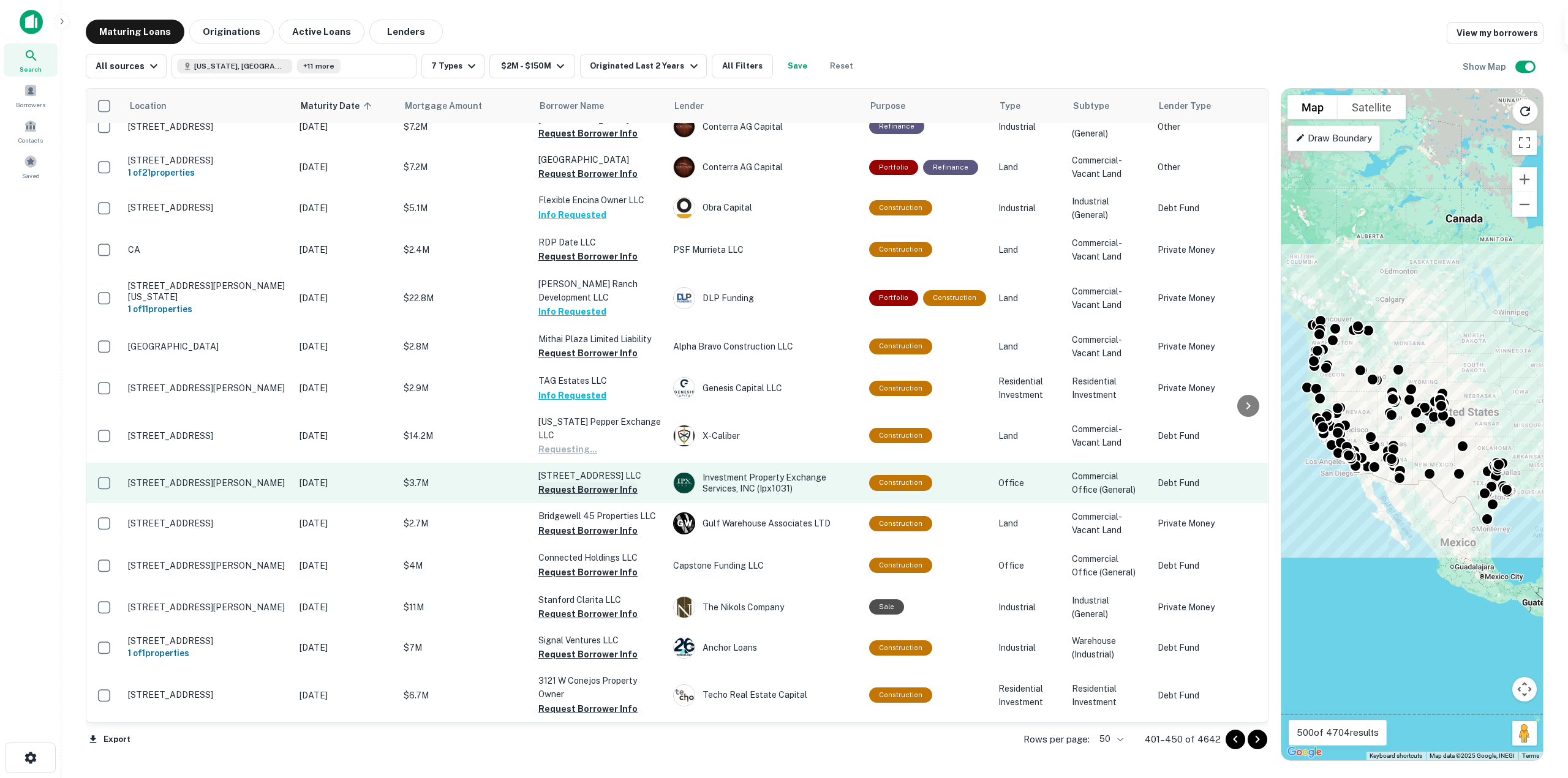
scroll to position [1660, 0]
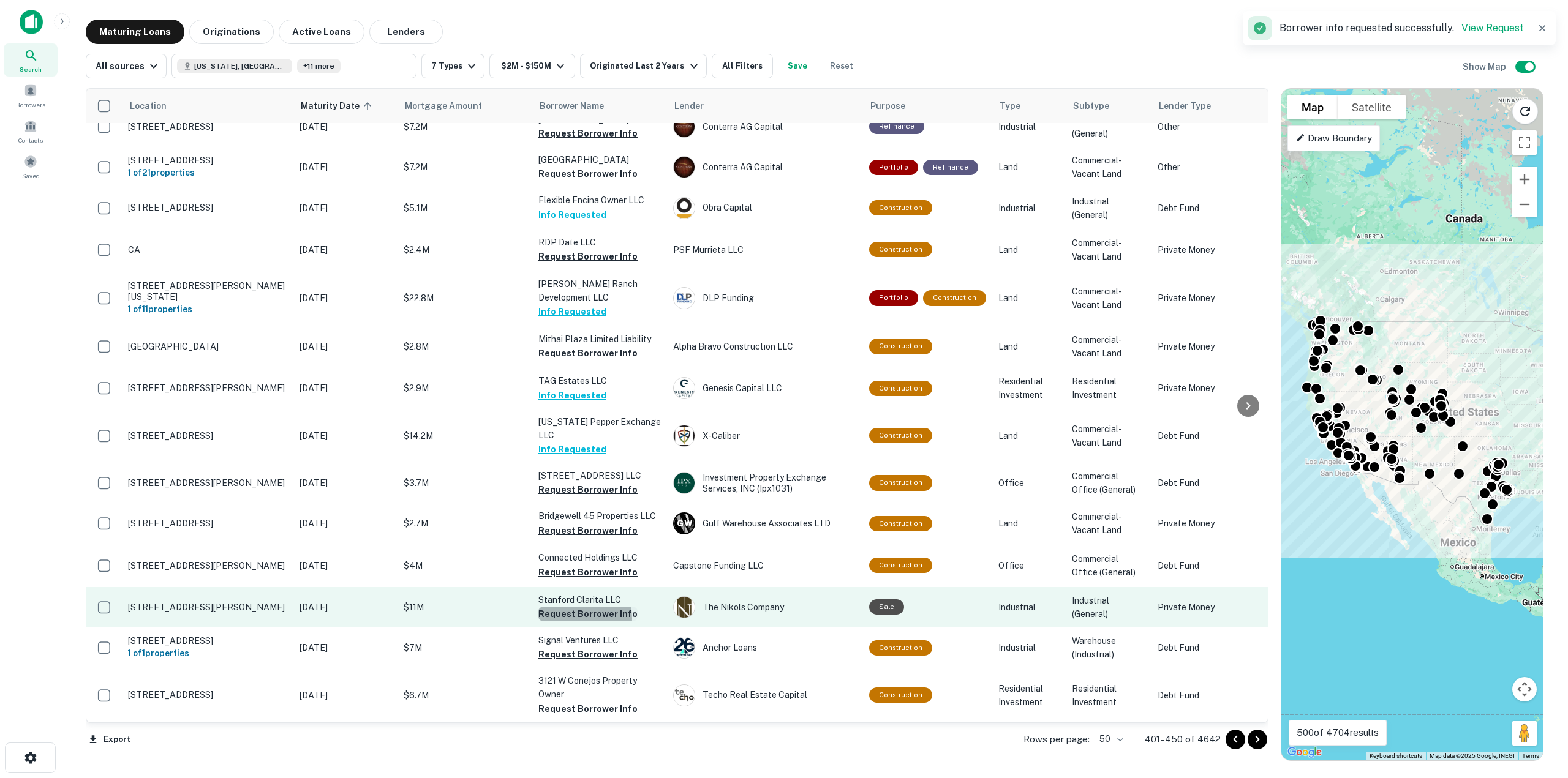
click at [578, 609] on button "Request Borrower Info" at bounding box center [588, 614] width 99 height 15
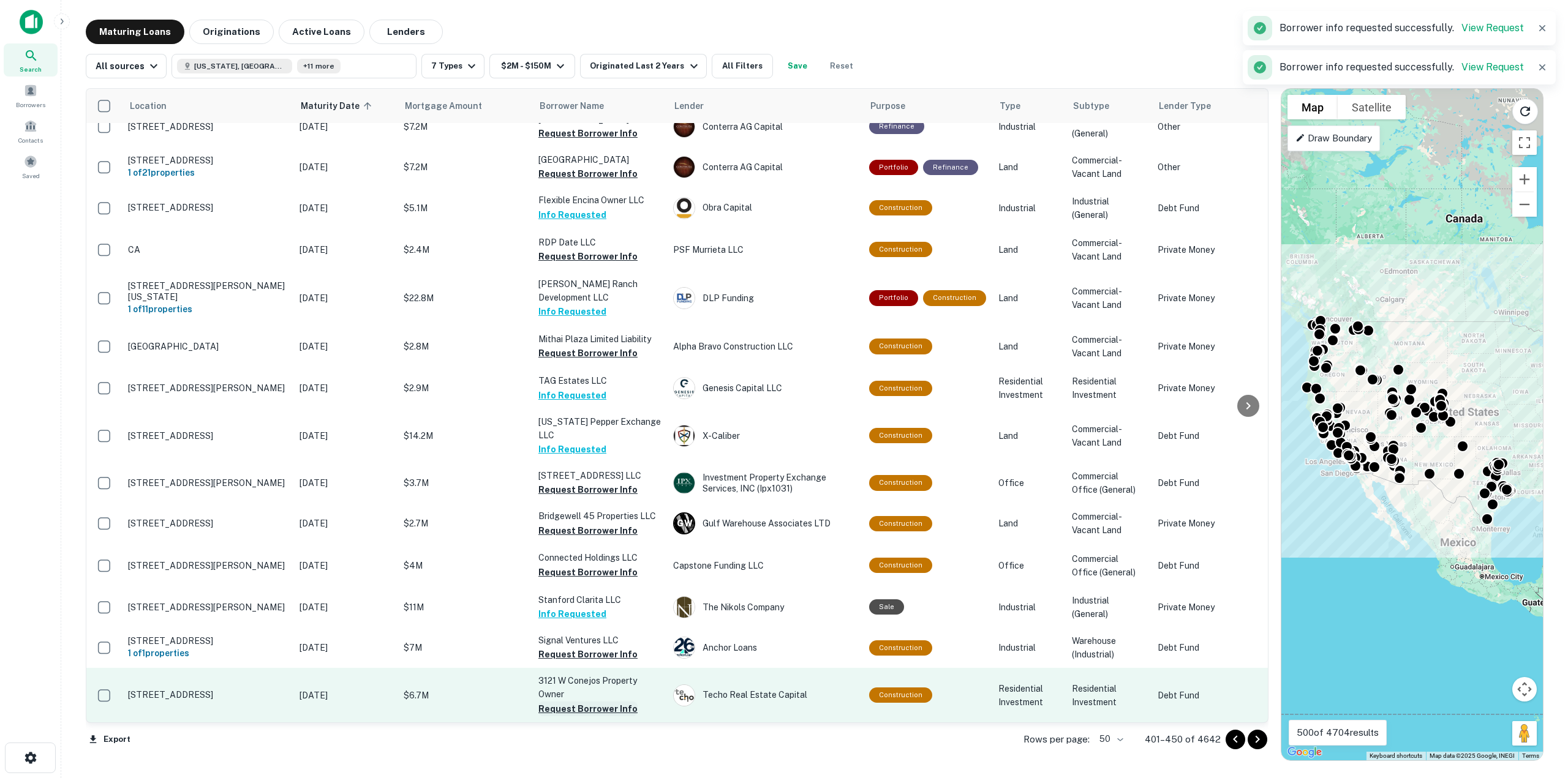
click at [582, 702] on button "Request Borrower Info" at bounding box center [588, 709] width 99 height 15
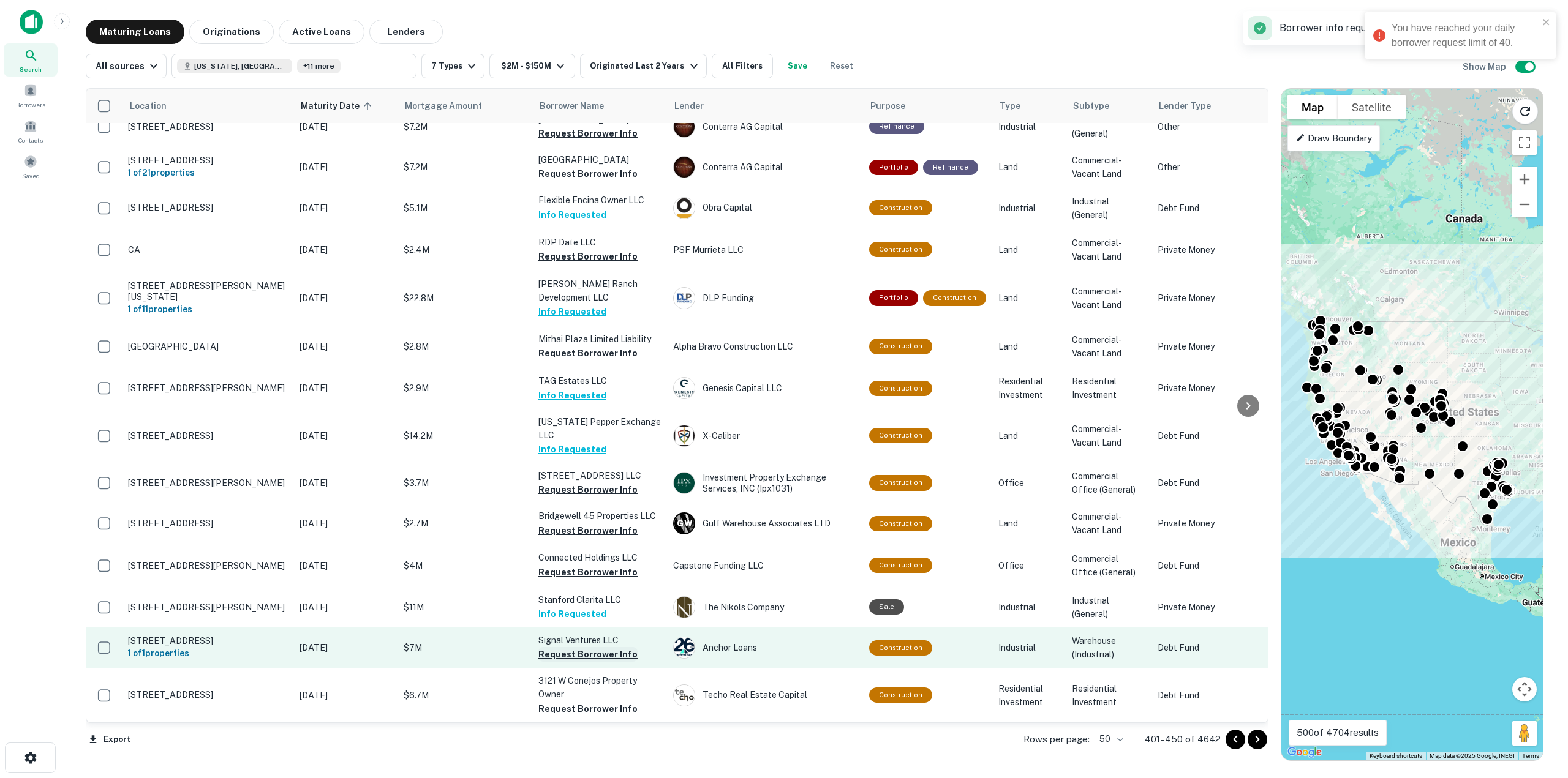
click at [575, 647] on button "Request Borrower Info" at bounding box center [588, 654] width 99 height 15
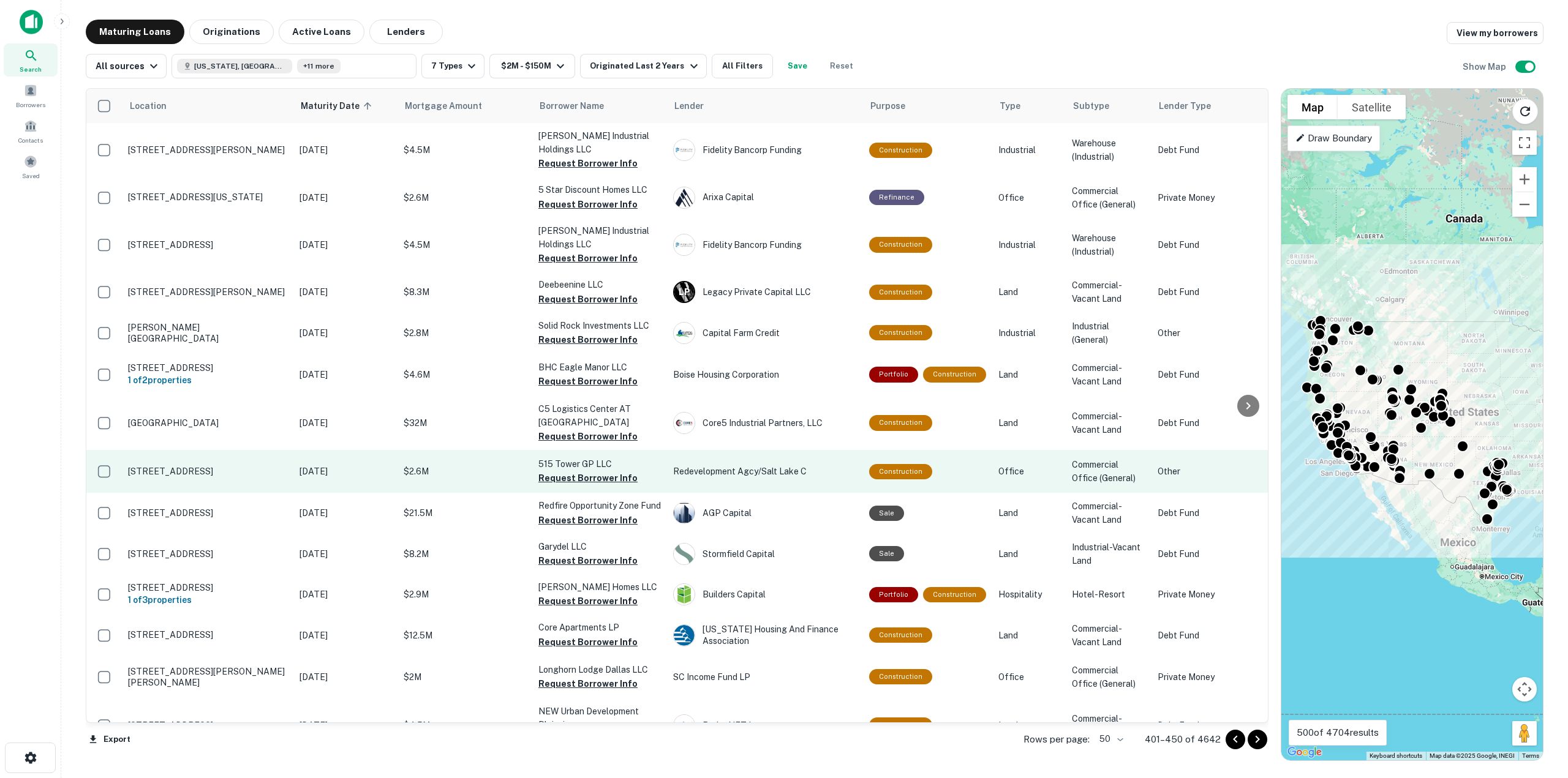
scroll to position [61, 0]
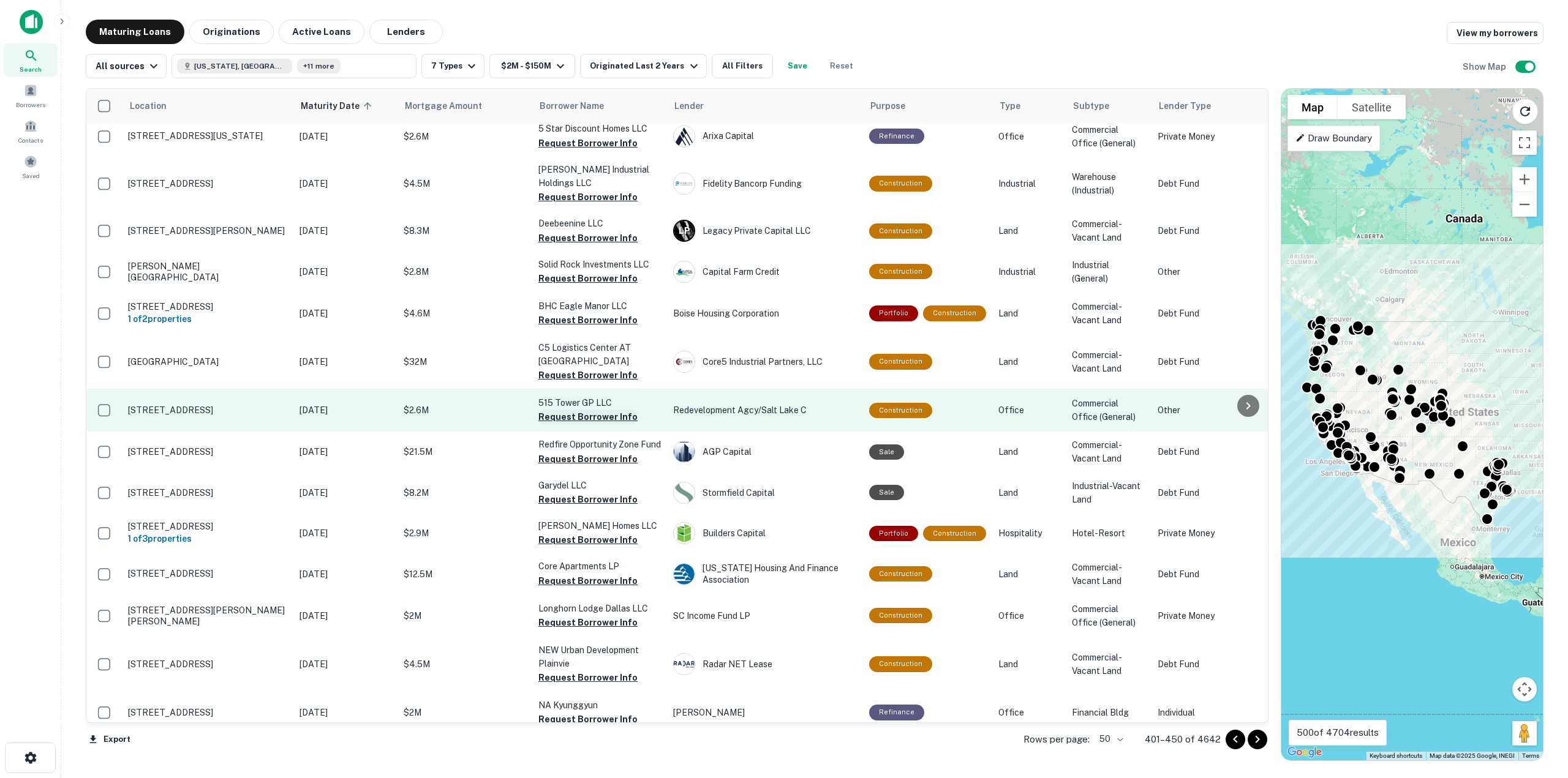
click at [574, 410] on button "Request Borrower Info" at bounding box center [588, 417] width 99 height 15
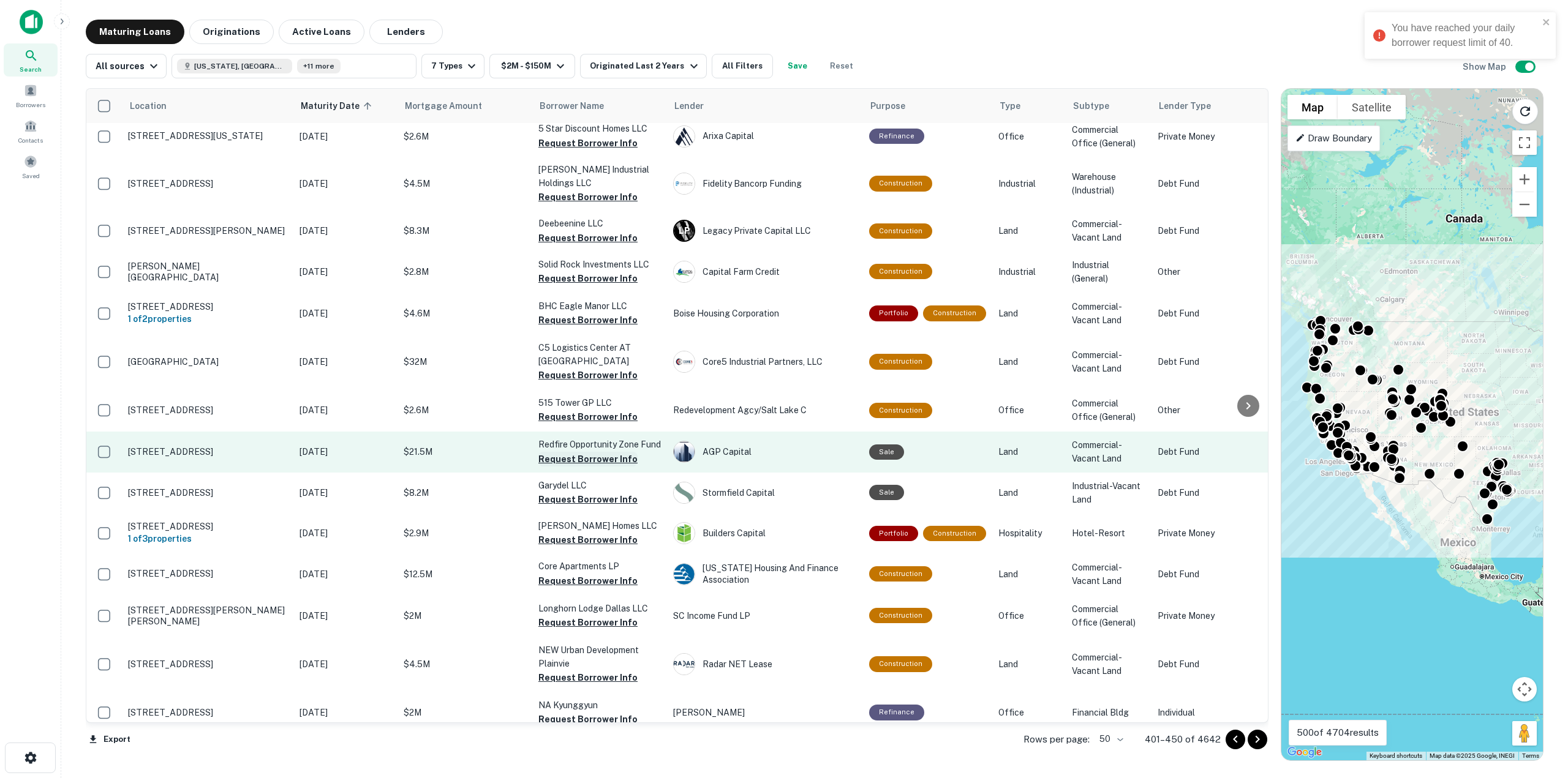
click at [571, 452] on button "Request Borrower Info" at bounding box center [588, 459] width 99 height 15
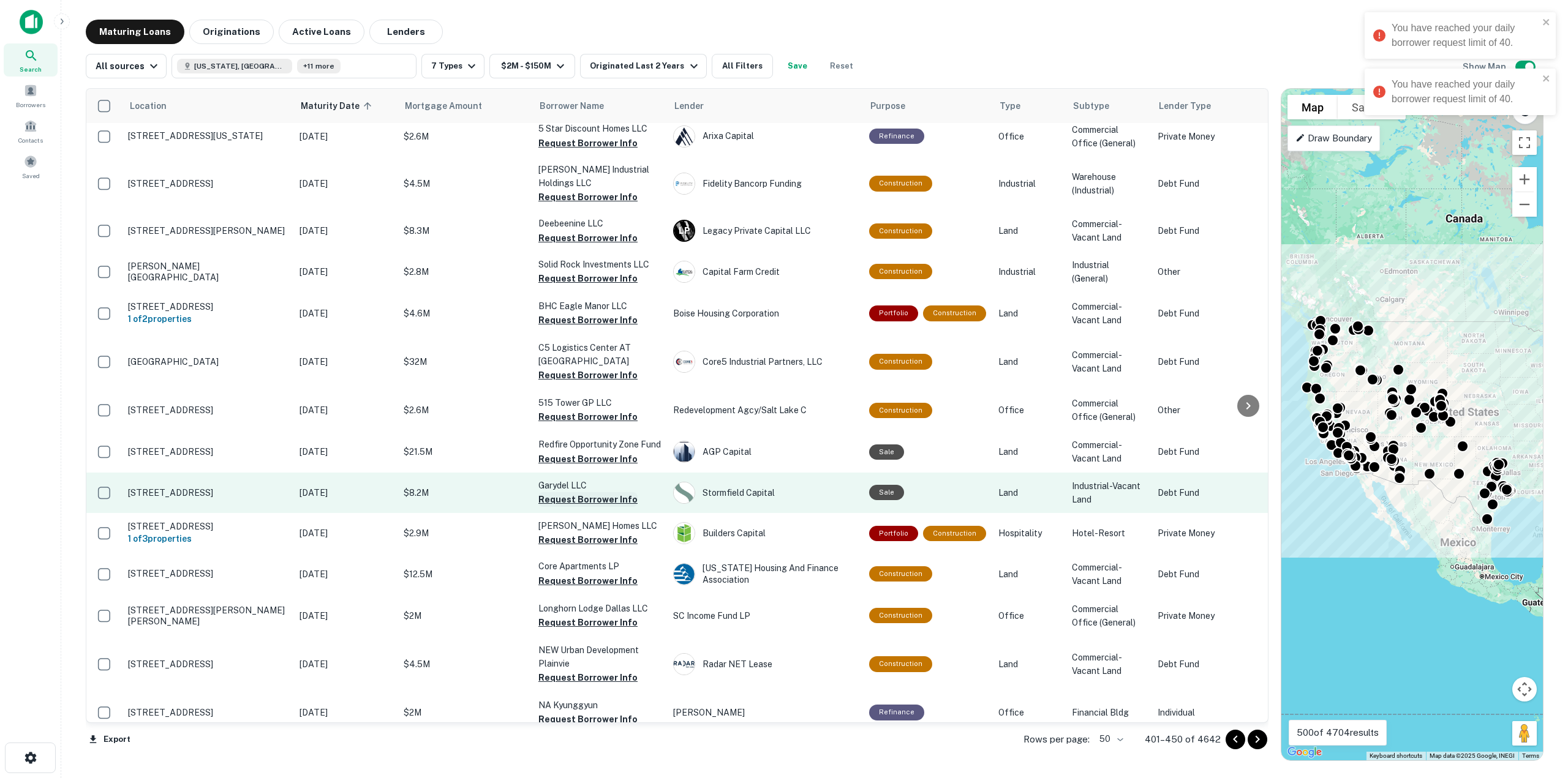
click at [584, 492] on button "Request Borrower Info" at bounding box center [588, 499] width 99 height 15
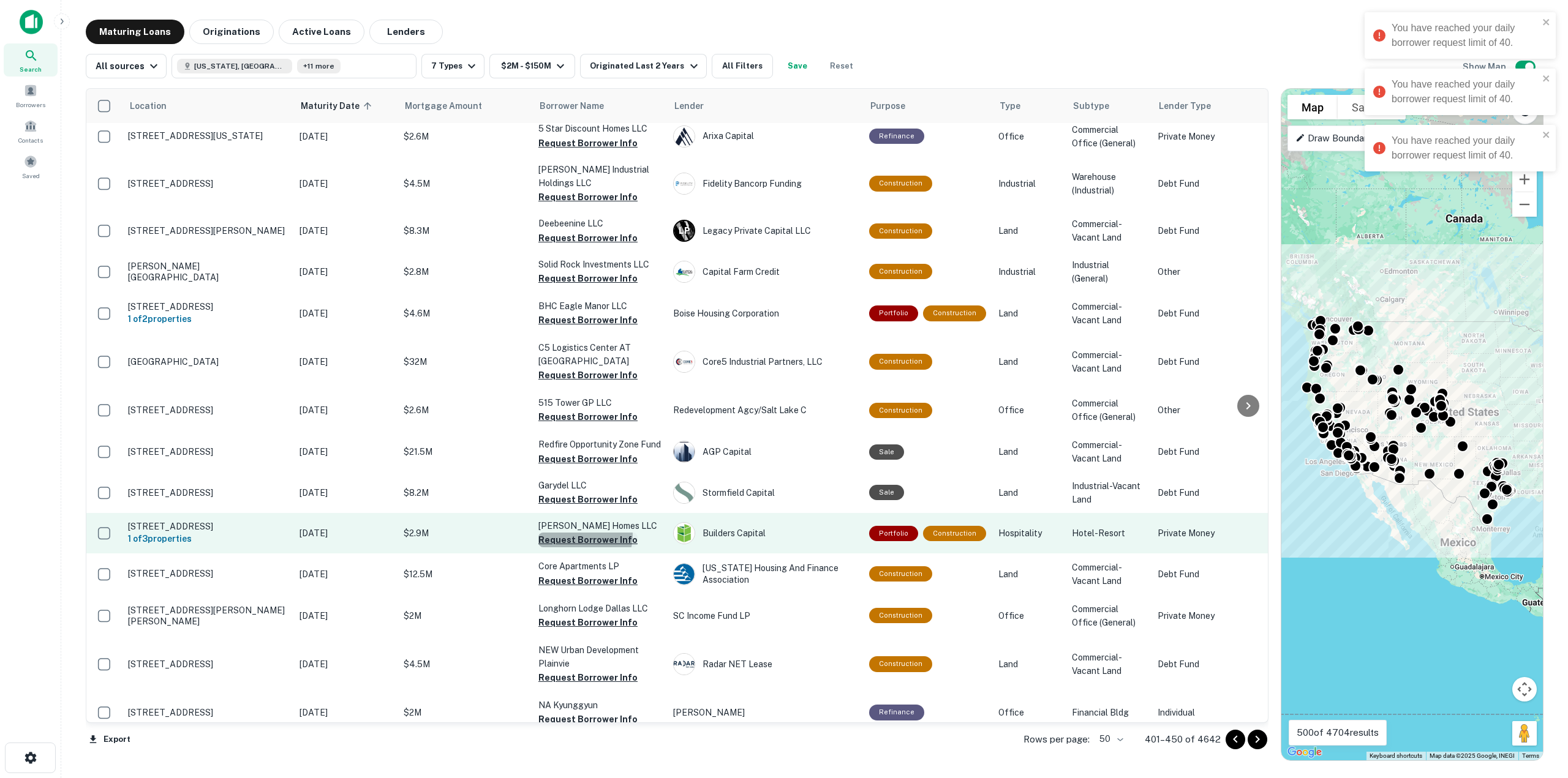
click at [580, 533] on button "Request Borrower Info" at bounding box center [588, 540] width 99 height 15
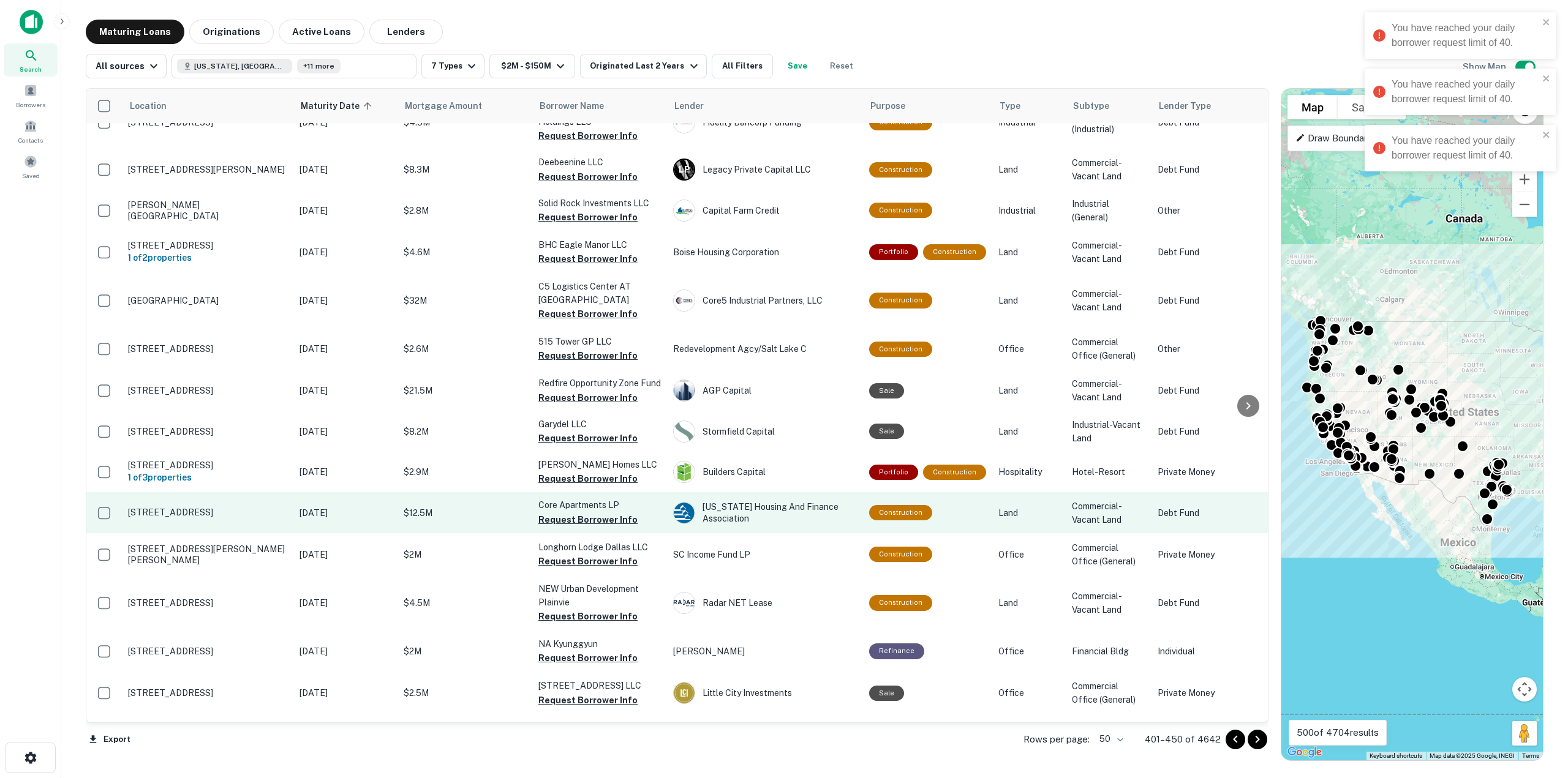
scroll to position [184, 0]
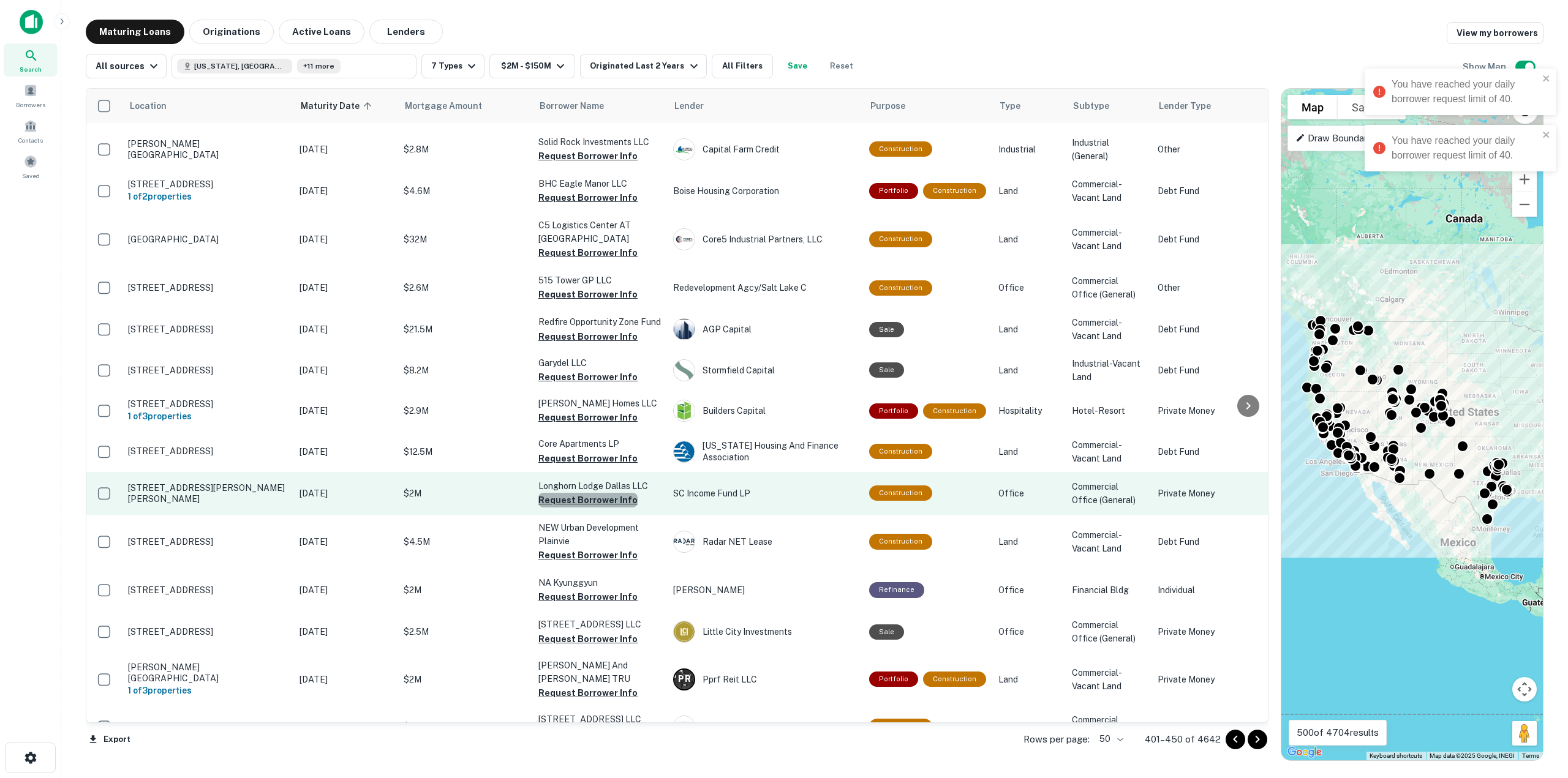
click at [610, 493] on button "Request Borrower Info" at bounding box center [588, 500] width 99 height 15
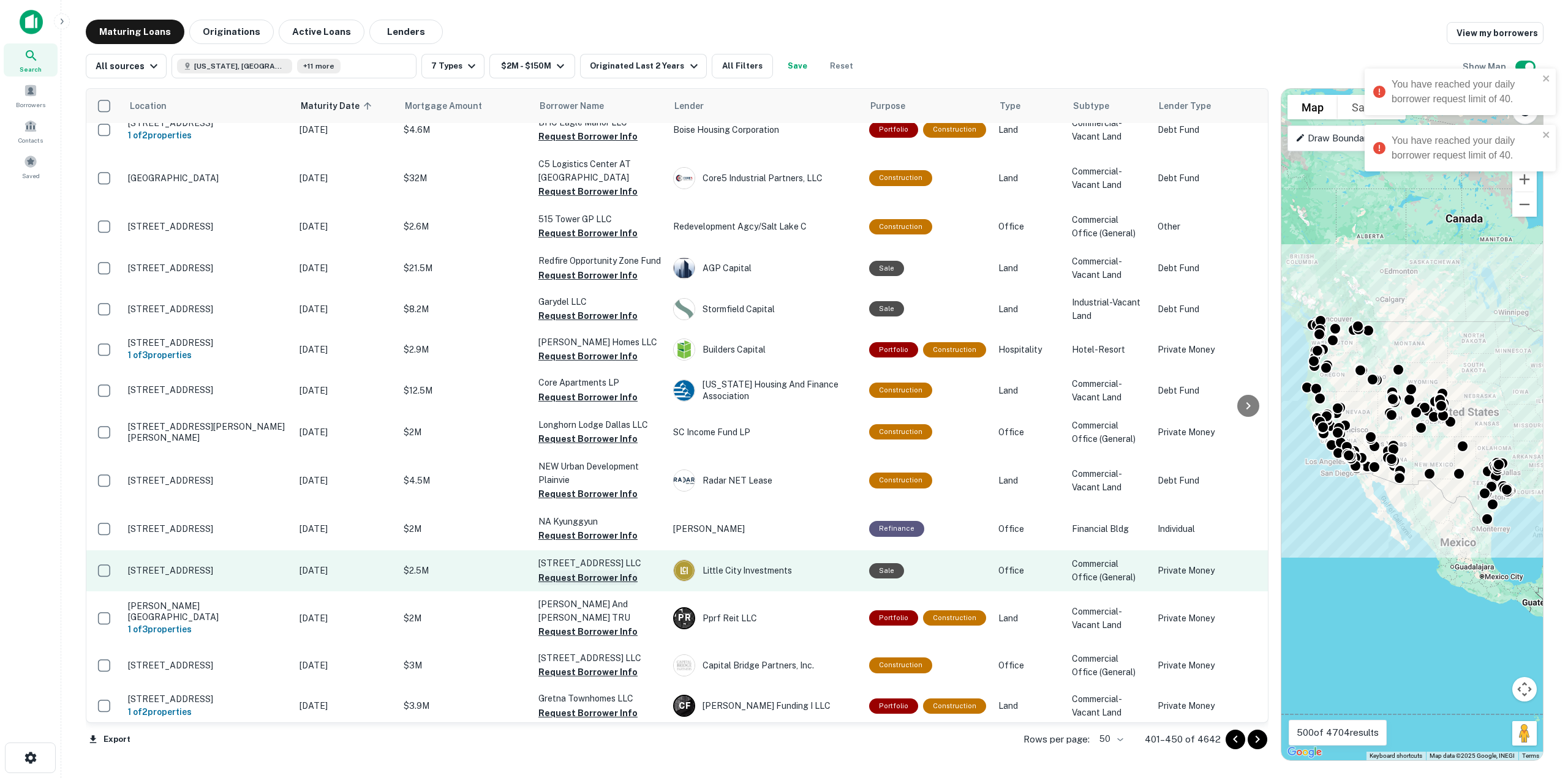
scroll to position [306, 0]
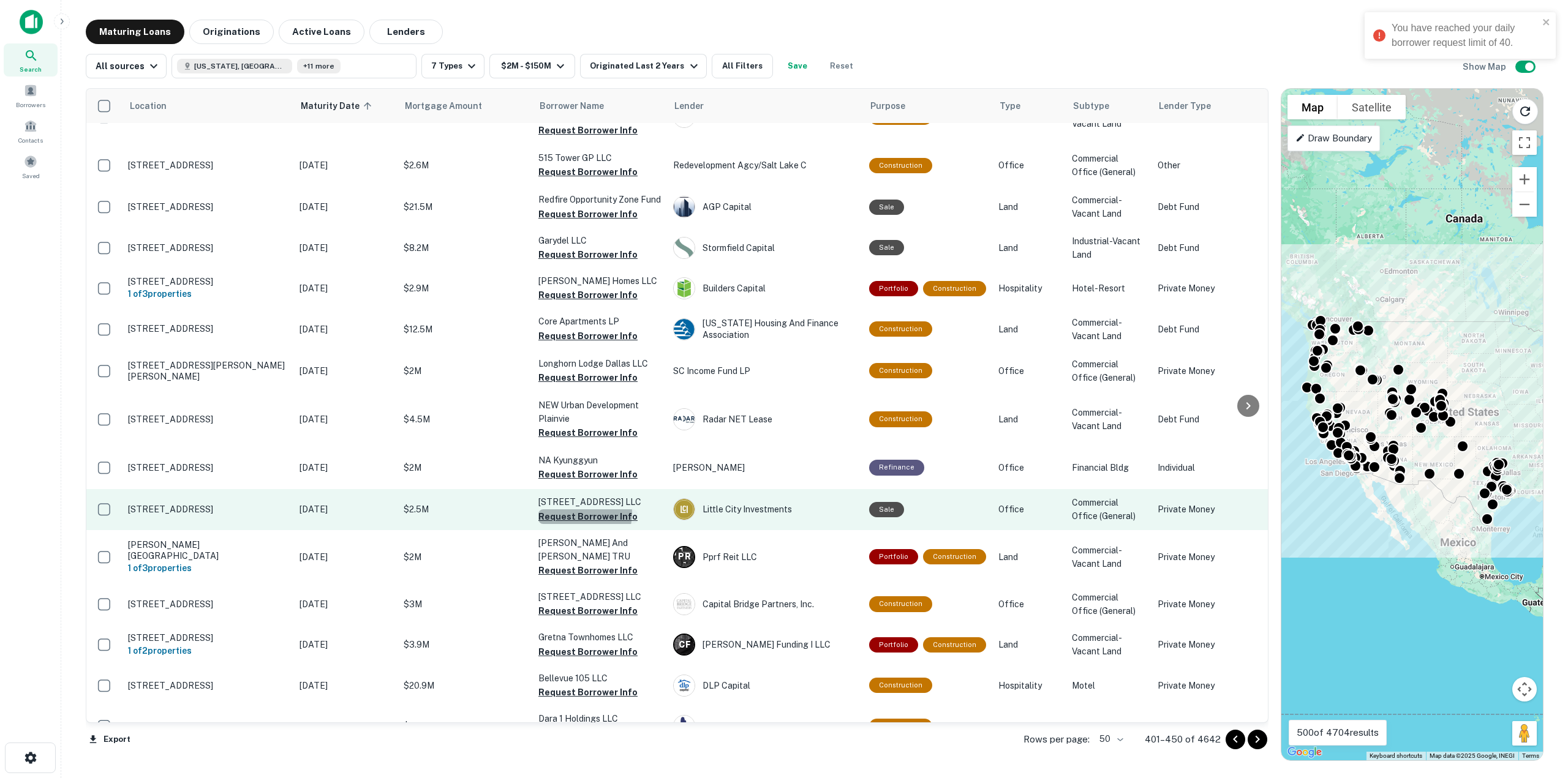
click at [575, 509] on button "Request Borrower Info" at bounding box center [588, 517] width 99 height 15
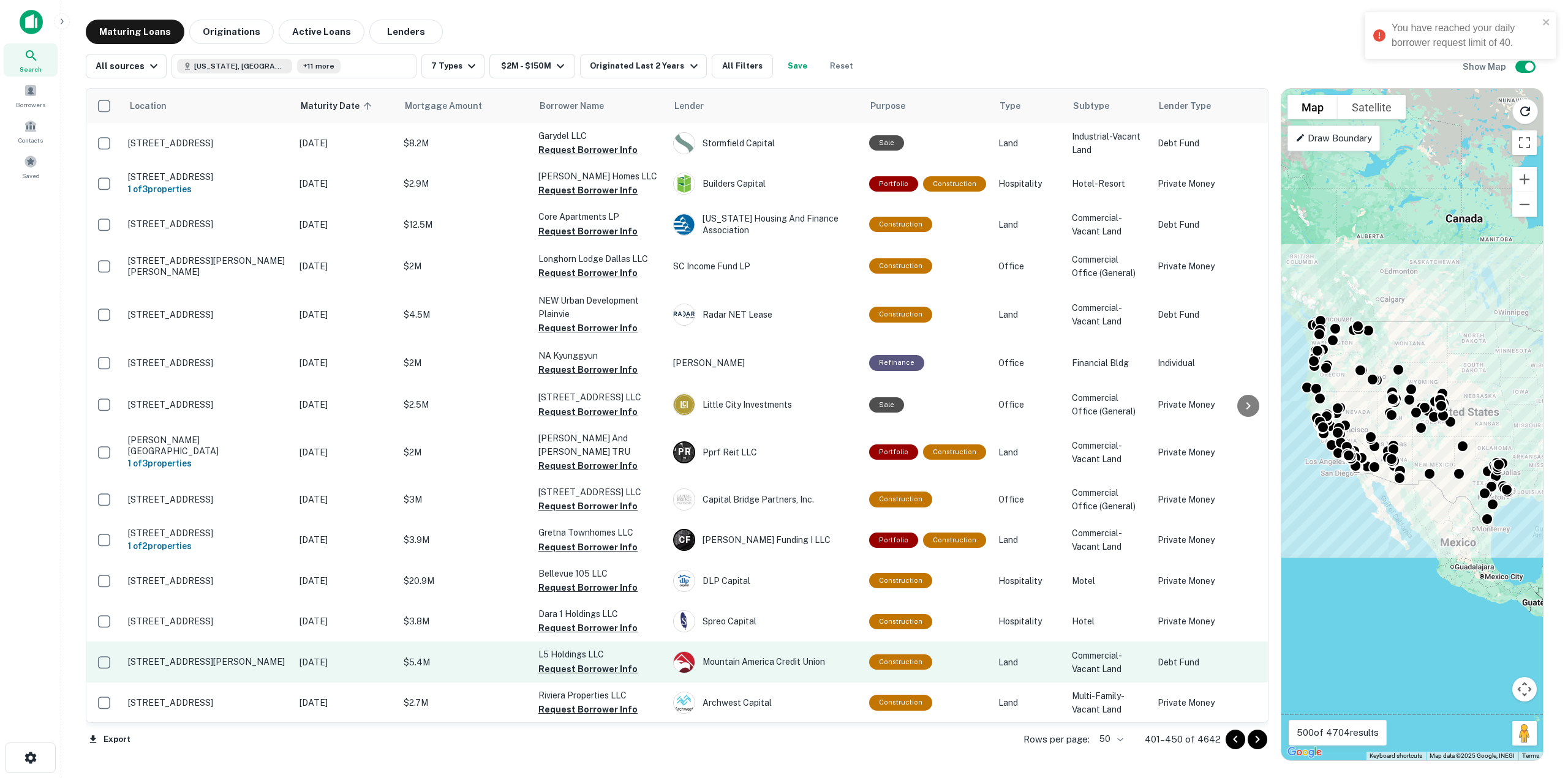
scroll to position [428, 0]
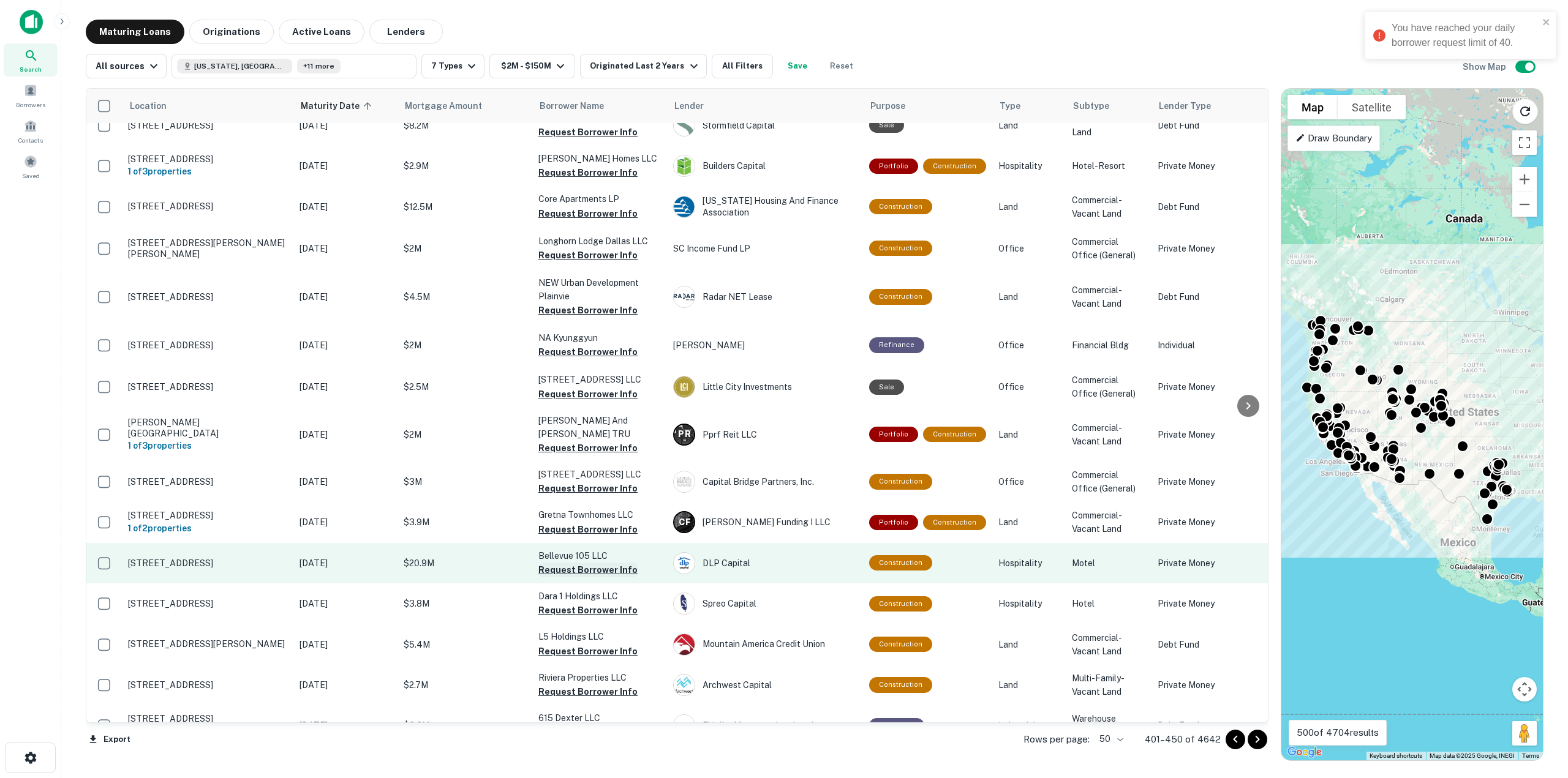
click at [585, 563] on button "Request Borrower Info" at bounding box center [588, 570] width 99 height 15
